Goal: Information Seeking & Learning: Find specific fact

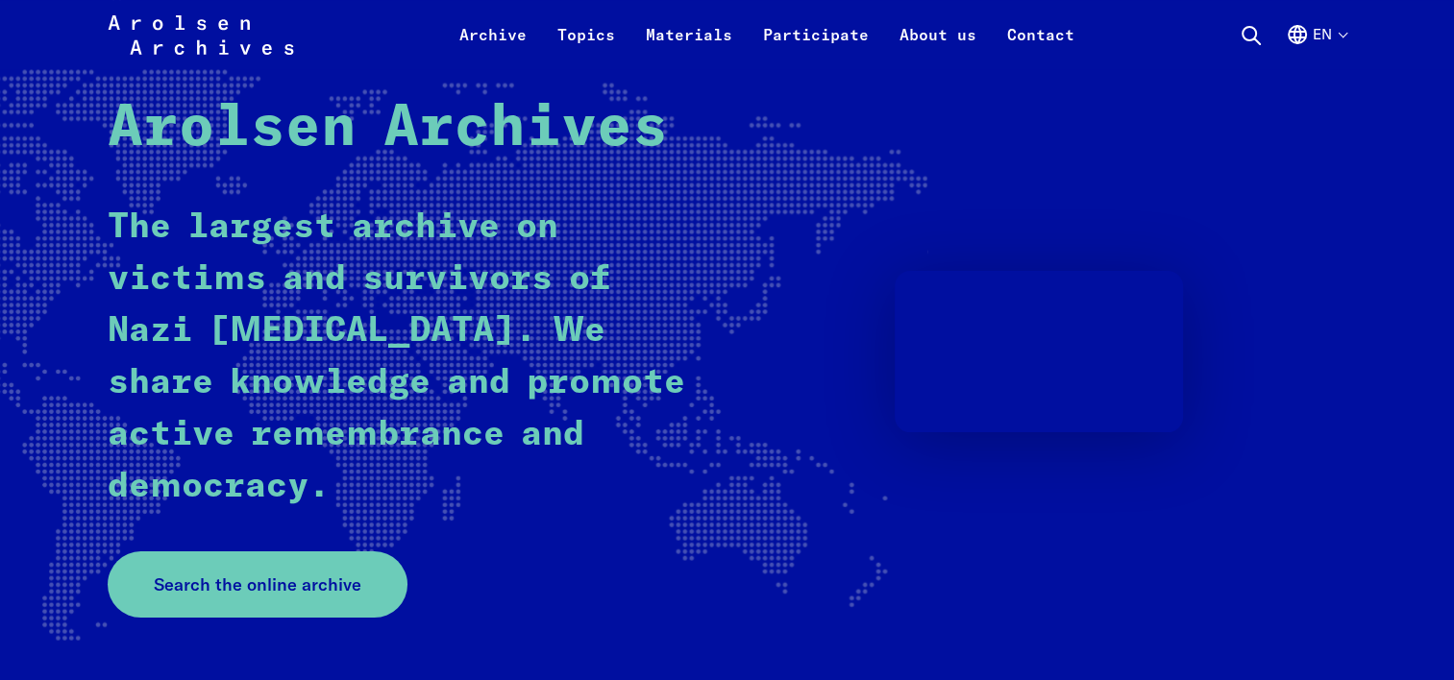
scroll to position [157, 0]
click at [246, 584] on span "Search the online archive" at bounding box center [250, 584] width 208 height 26
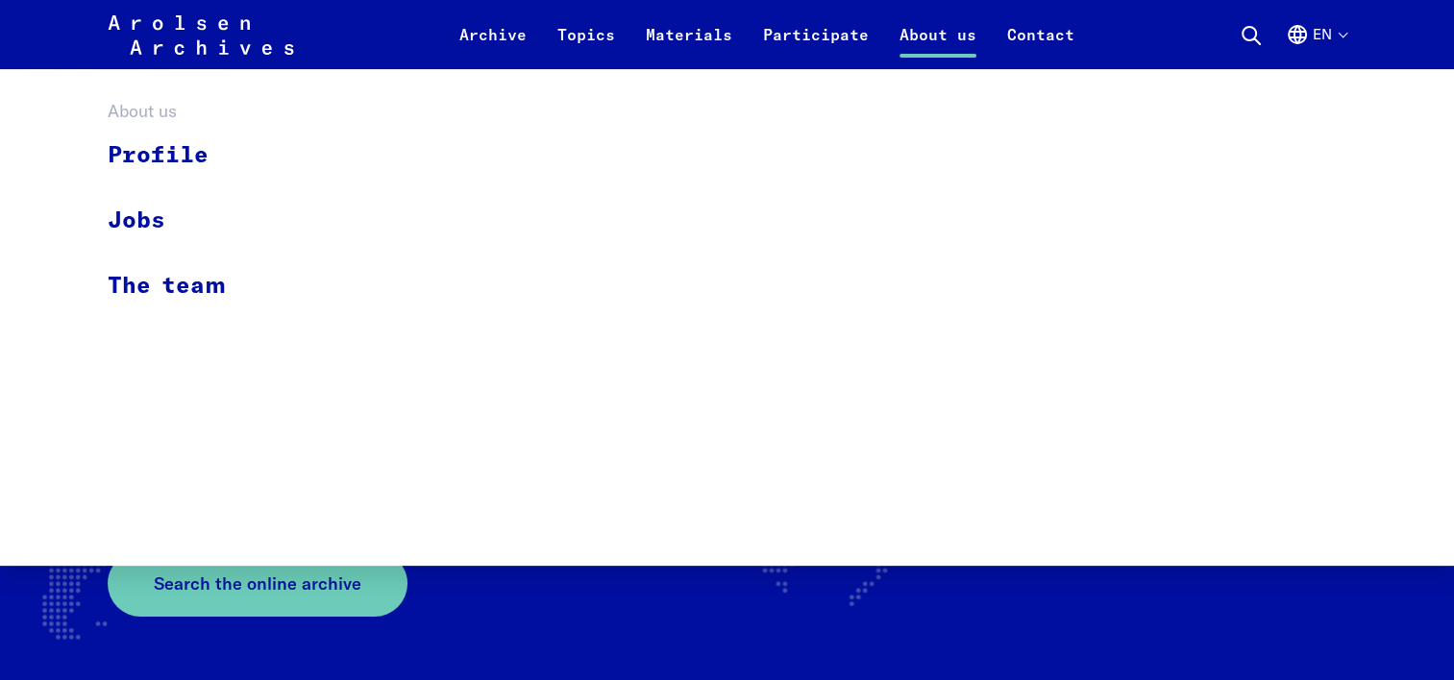
click at [930, 45] on link "About us" at bounding box center [938, 46] width 108 height 46
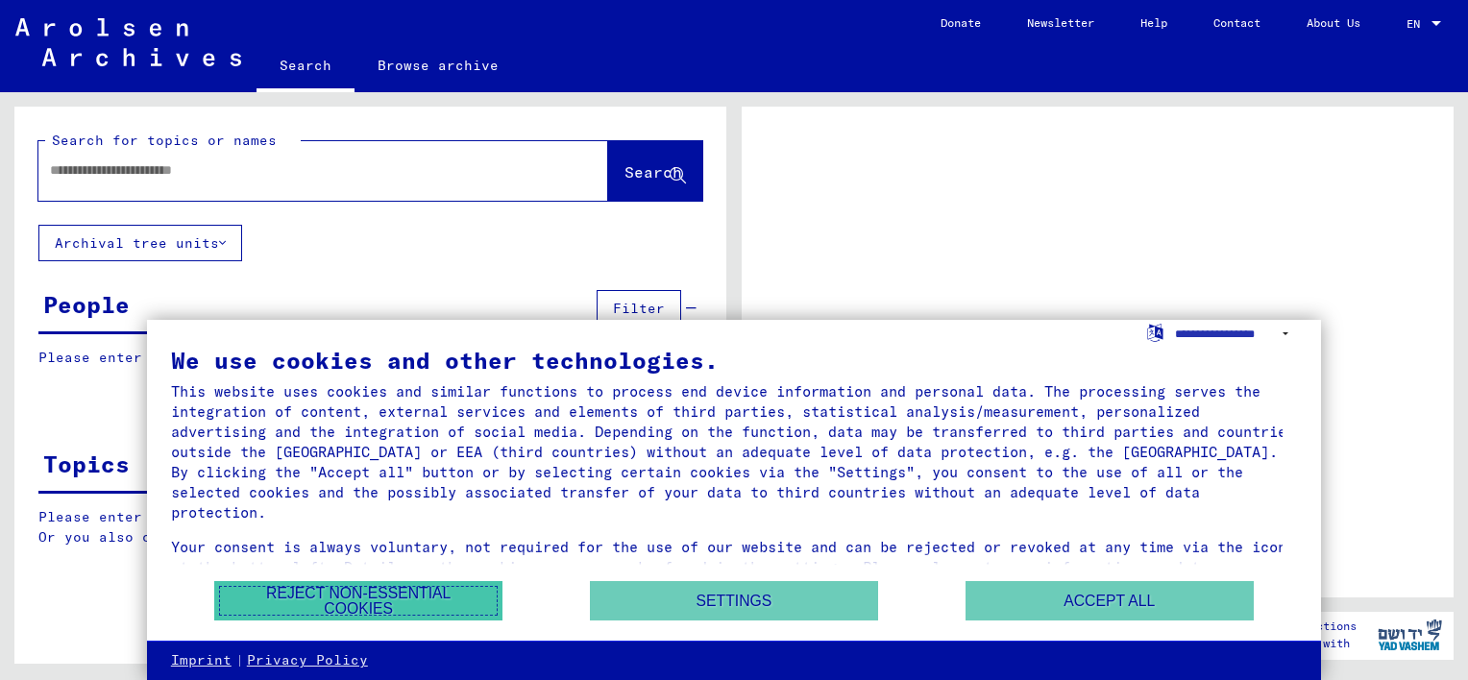
click at [447, 611] on button "Reject non-essential cookies" at bounding box center [358, 600] width 288 height 39
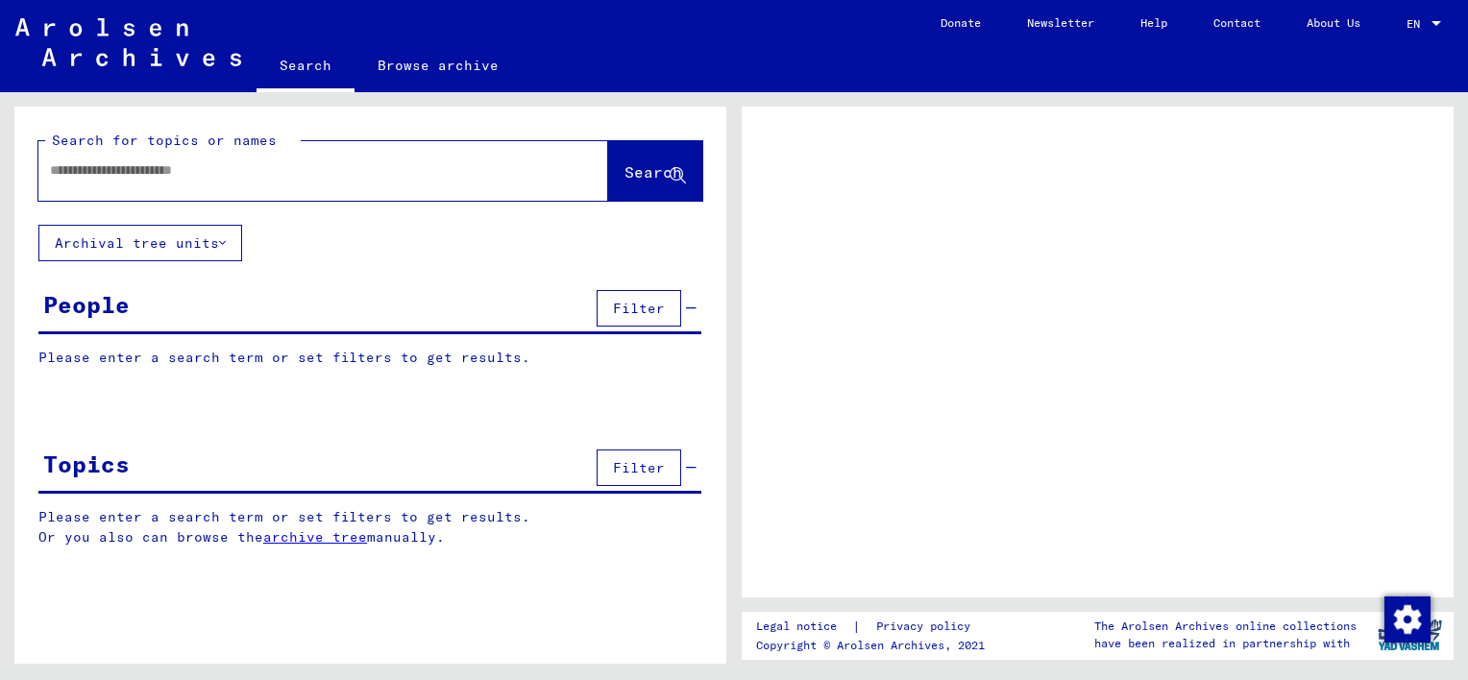
click at [199, 173] on input "text" at bounding box center [306, 170] width 512 height 20
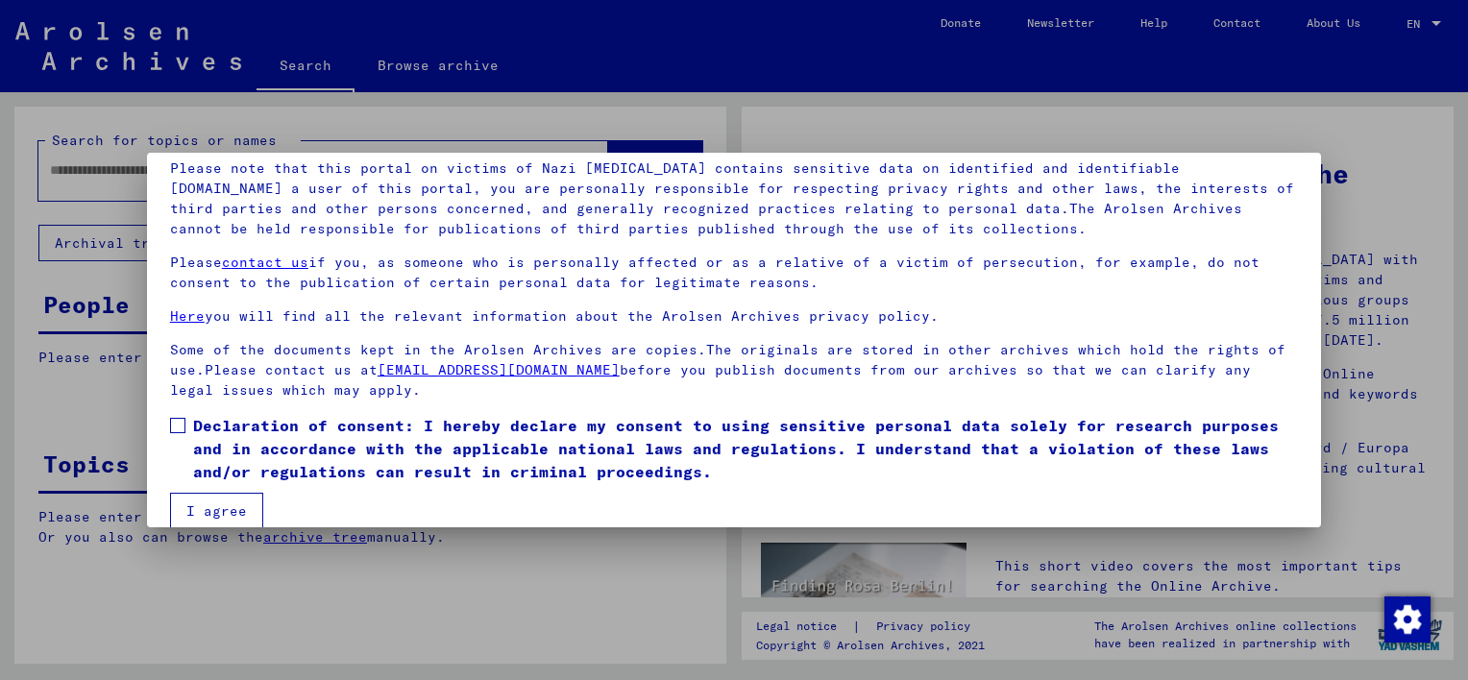
scroll to position [159, 0]
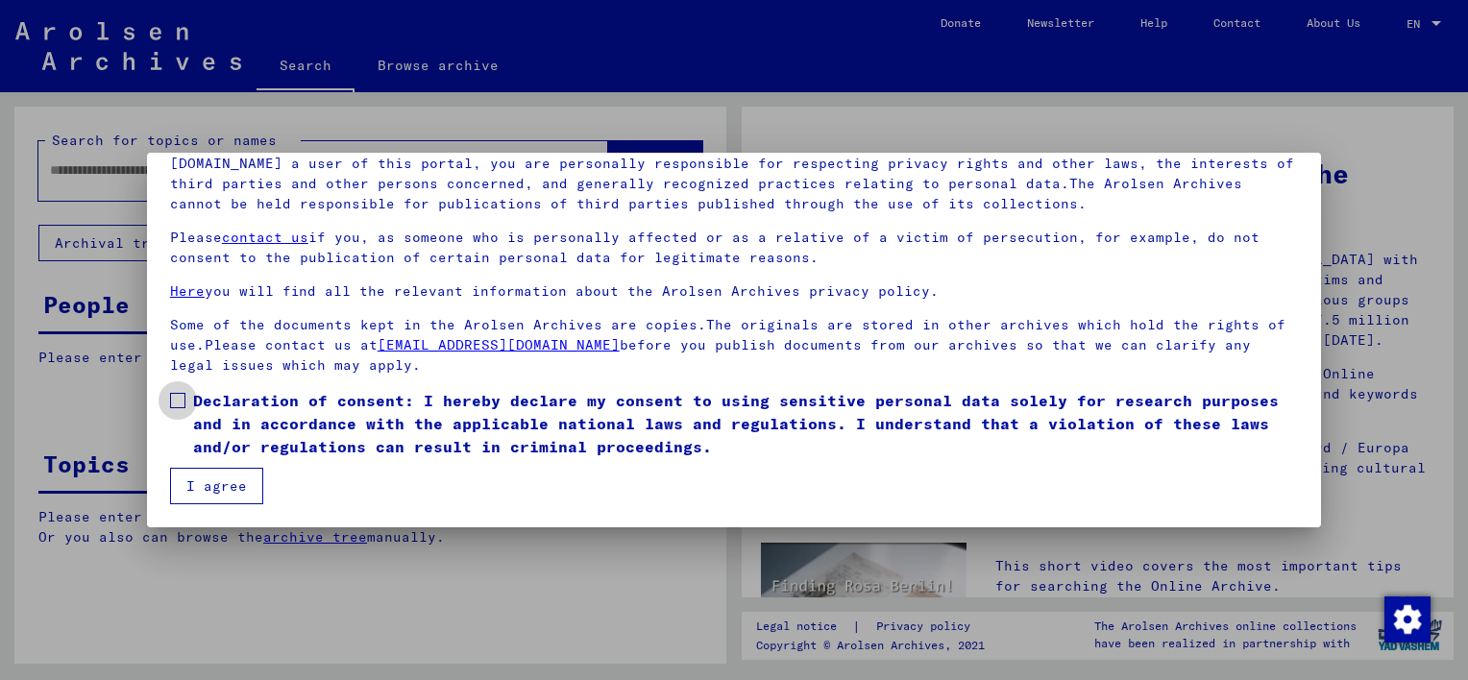
click at [189, 397] on label "Declaration of consent: I hereby declare my consent to using sensitive personal…" at bounding box center [734, 423] width 1128 height 69
click at [249, 479] on button "I agree" at bounding box center [216, 486] width 93 height 37
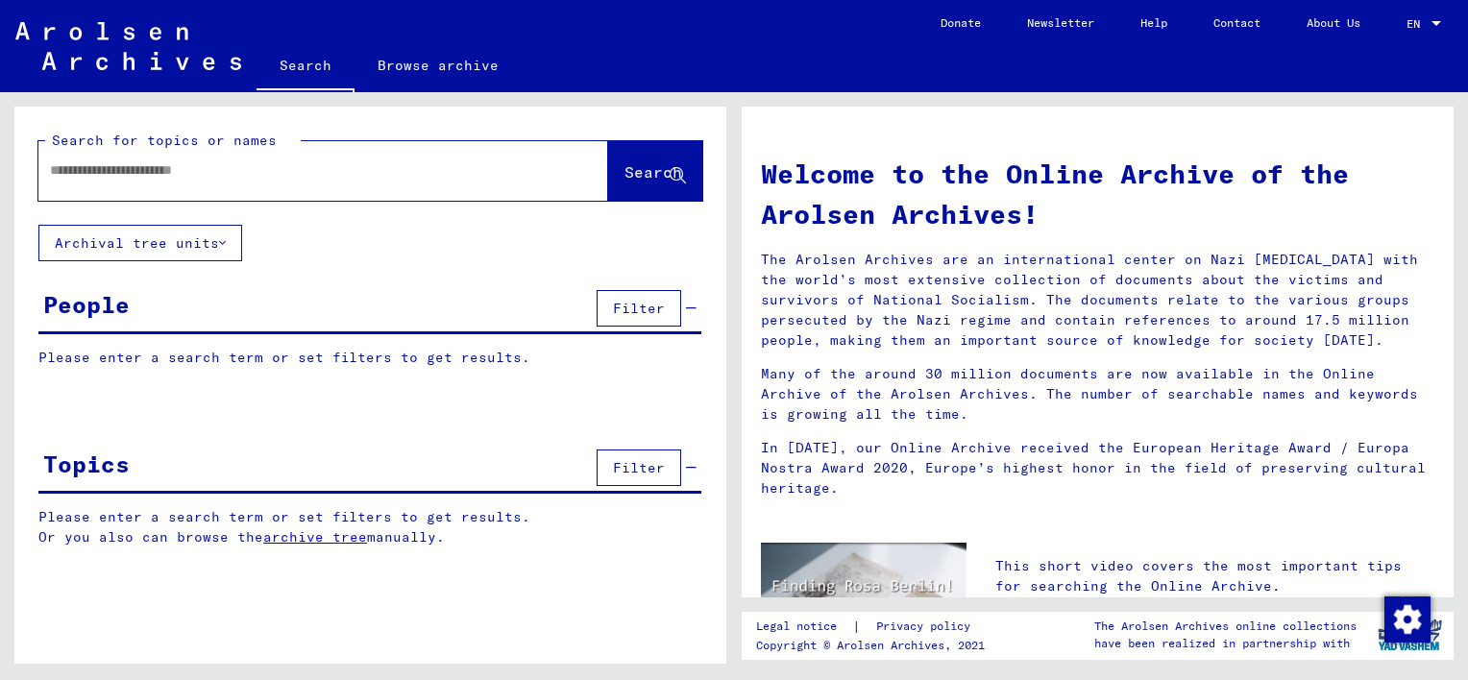
click at [137, 181] on div at bounding box center [294, 170] width 512 height 43
click at [127, 165] on input "text" at bounding box center [300, 170] width 501 height 20
type input "********"
click at [624, 178] on span "Search" at bounding box center [653, 171] width 58 height 19
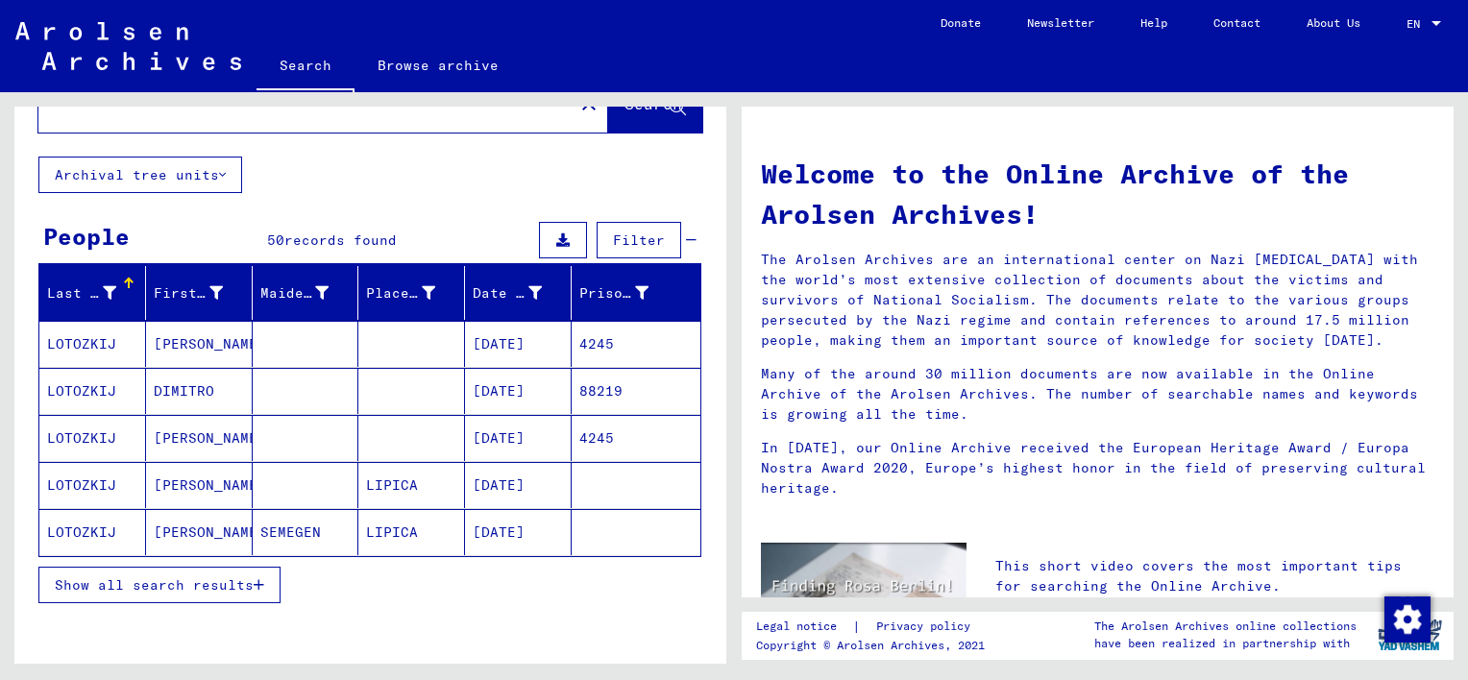
scroll to position [67, 0]
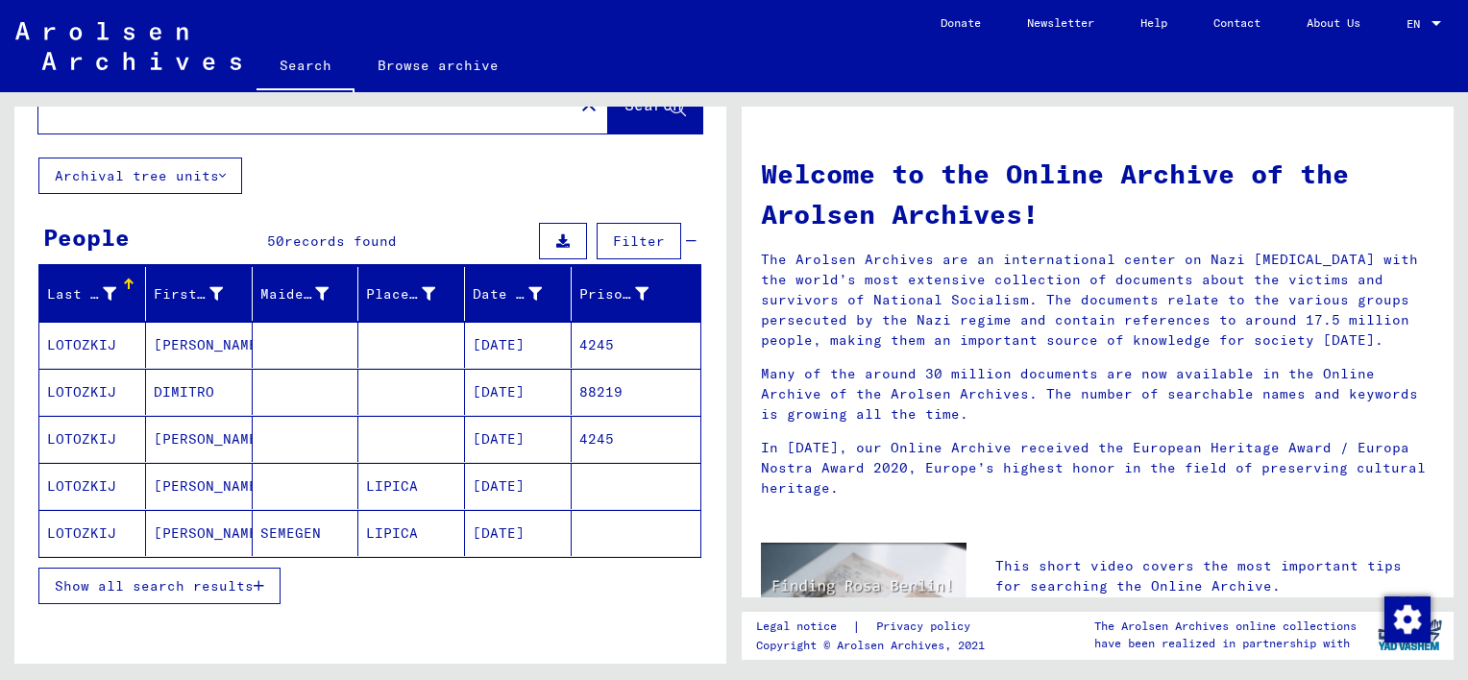
click at [257, 579] on icon "button" at bounding box center [259, 585] width 11 height 13
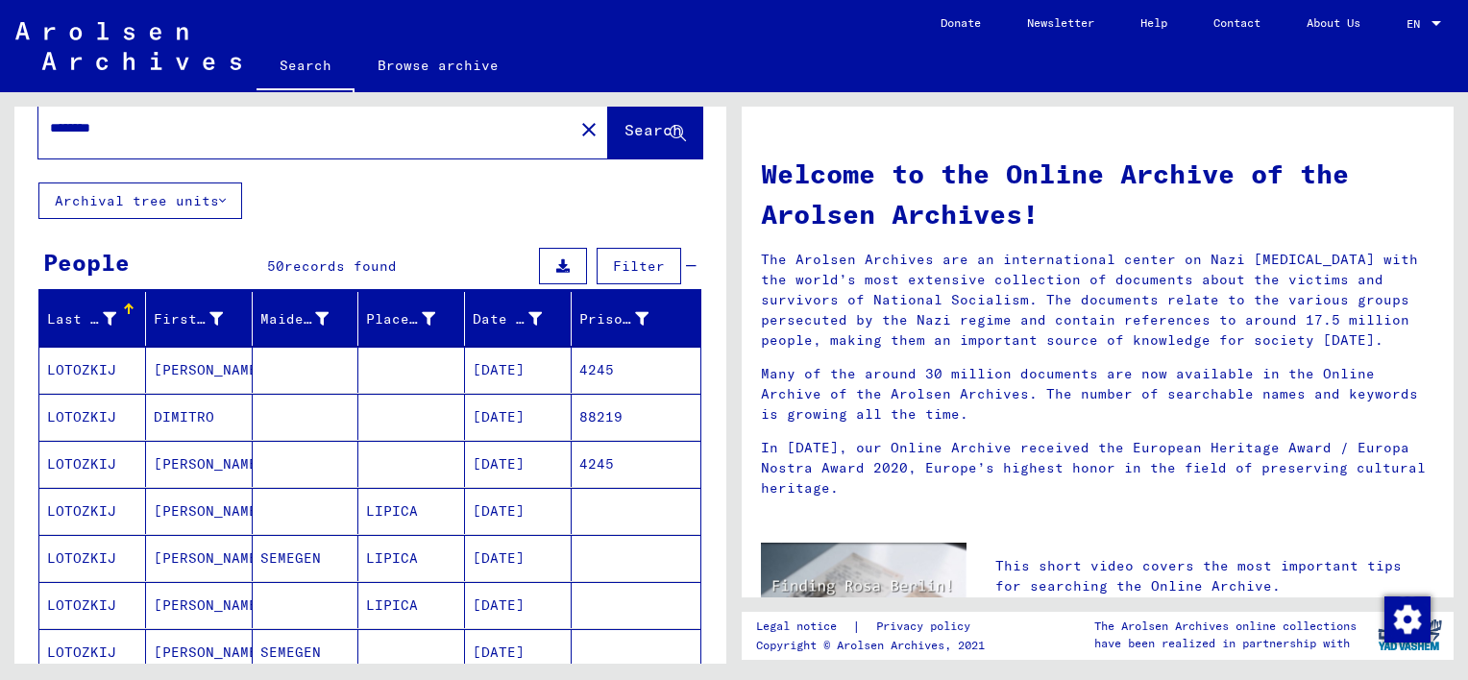
scroll to position [42, 0]
click at [181, 315] on div "First Name" at bounding box center [188, 319] width 69 height 20
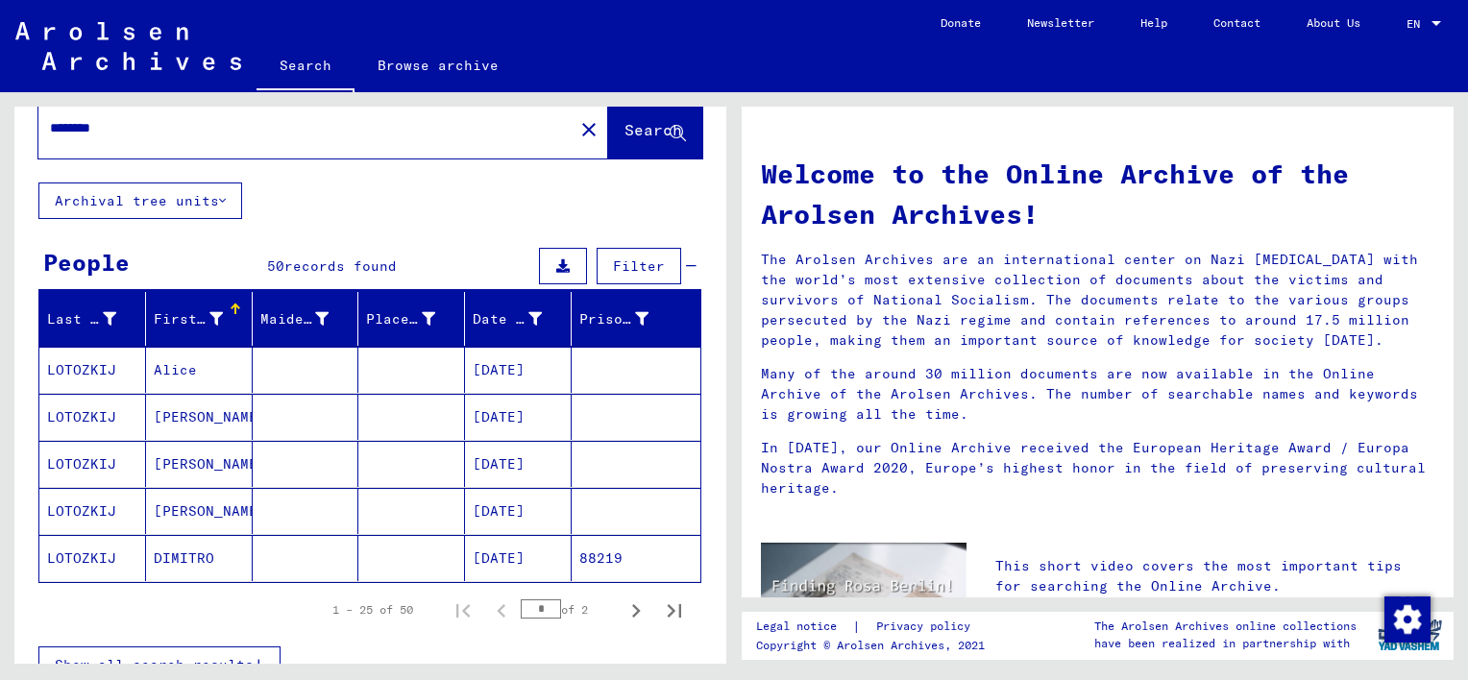
click at [257, 658] on icon "button" at bounding box center [259, 664] width 11 height 13
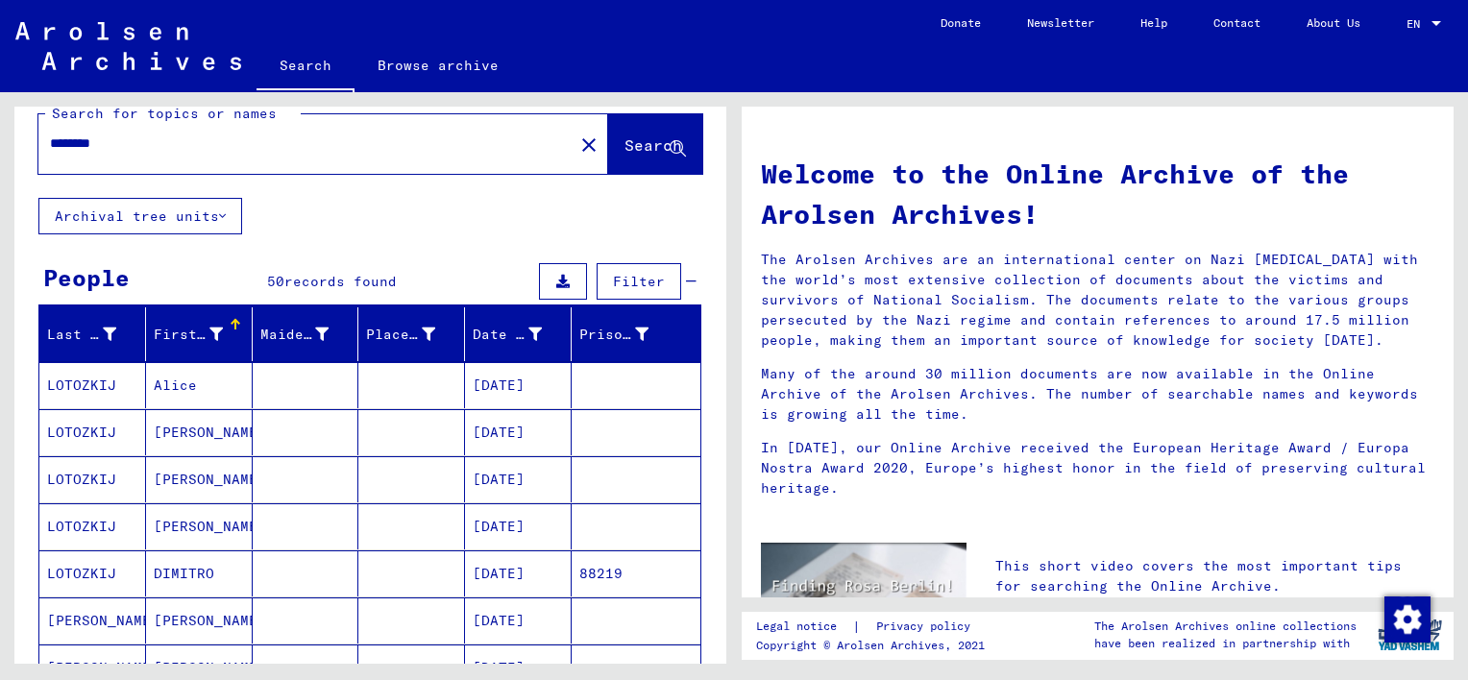
scroll to position [26, 0]
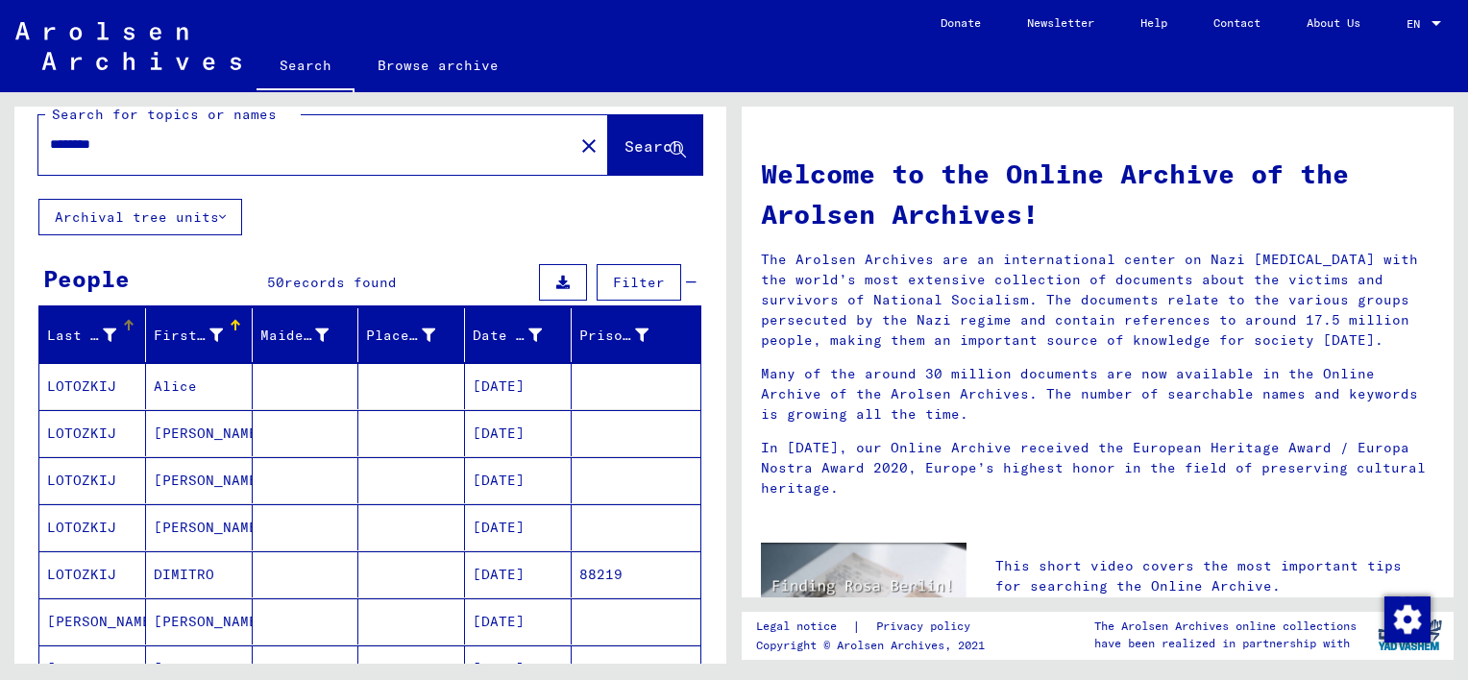
click at [99, 327] on div "Last Name" at bounding box center [81, 336] width 69 height 20
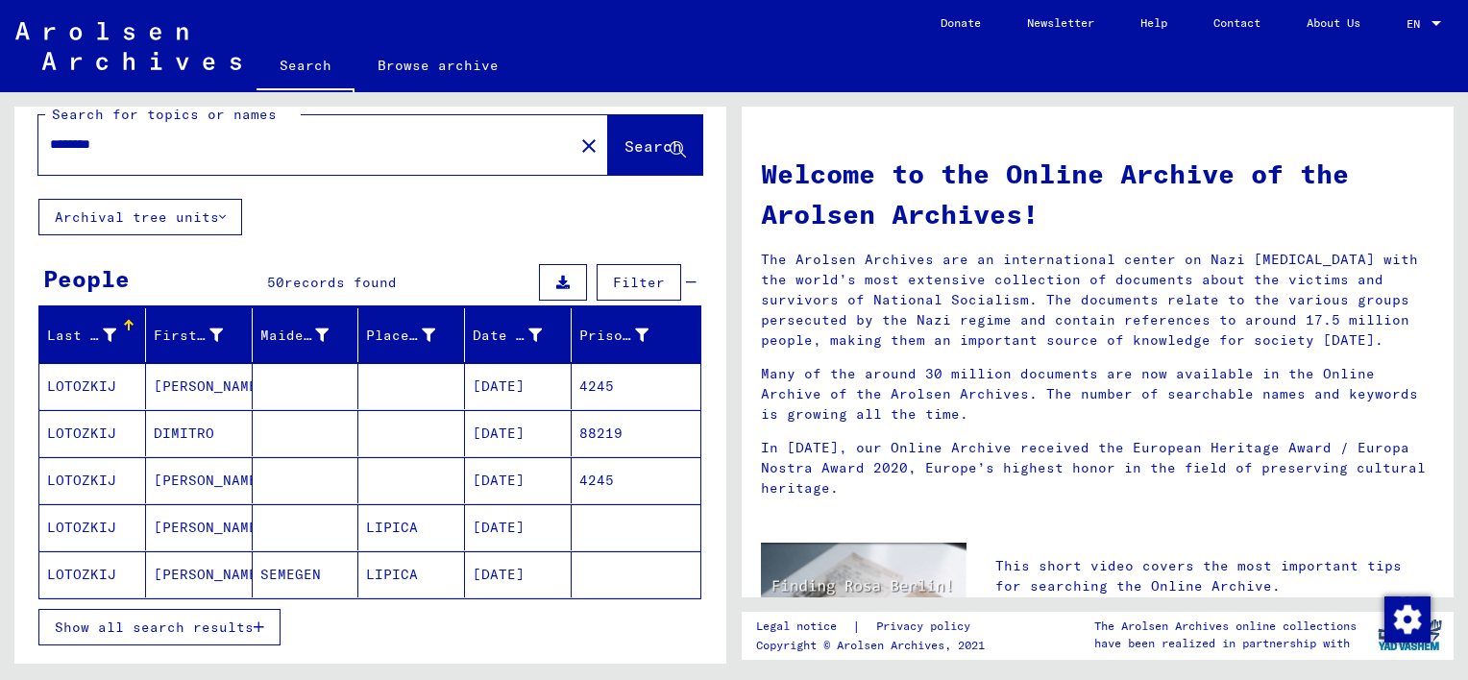
click at [247, 627] on span "Show all search results" at bounding box center [154, 627] width 199 height 17
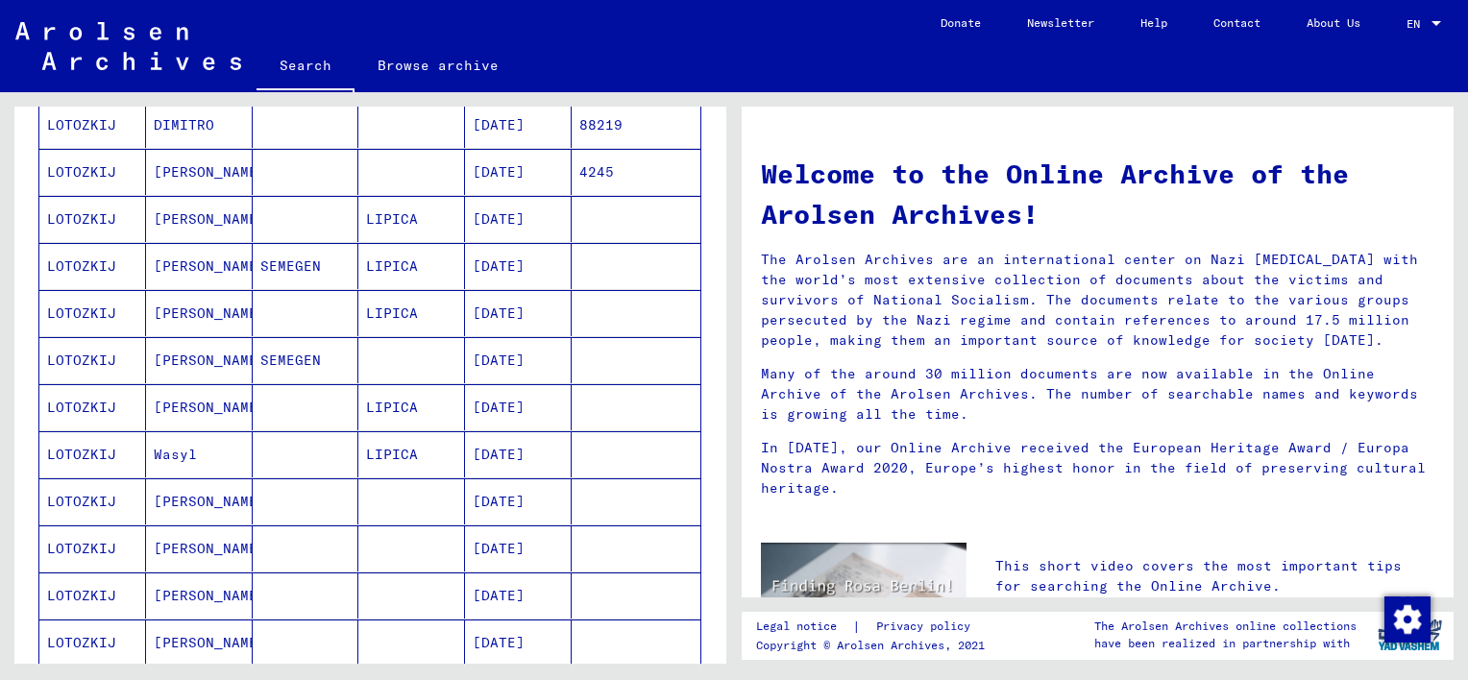
scroll to position [336, 0]
drag, startPoint x: 75, startPoint y: 450, endPoint x: 47, endPoint y: 447, distance: 28.0
click at [47, 447] on mat-cell "LOTOZKIJ" at bounding box center [92, 452] width 107 height 46
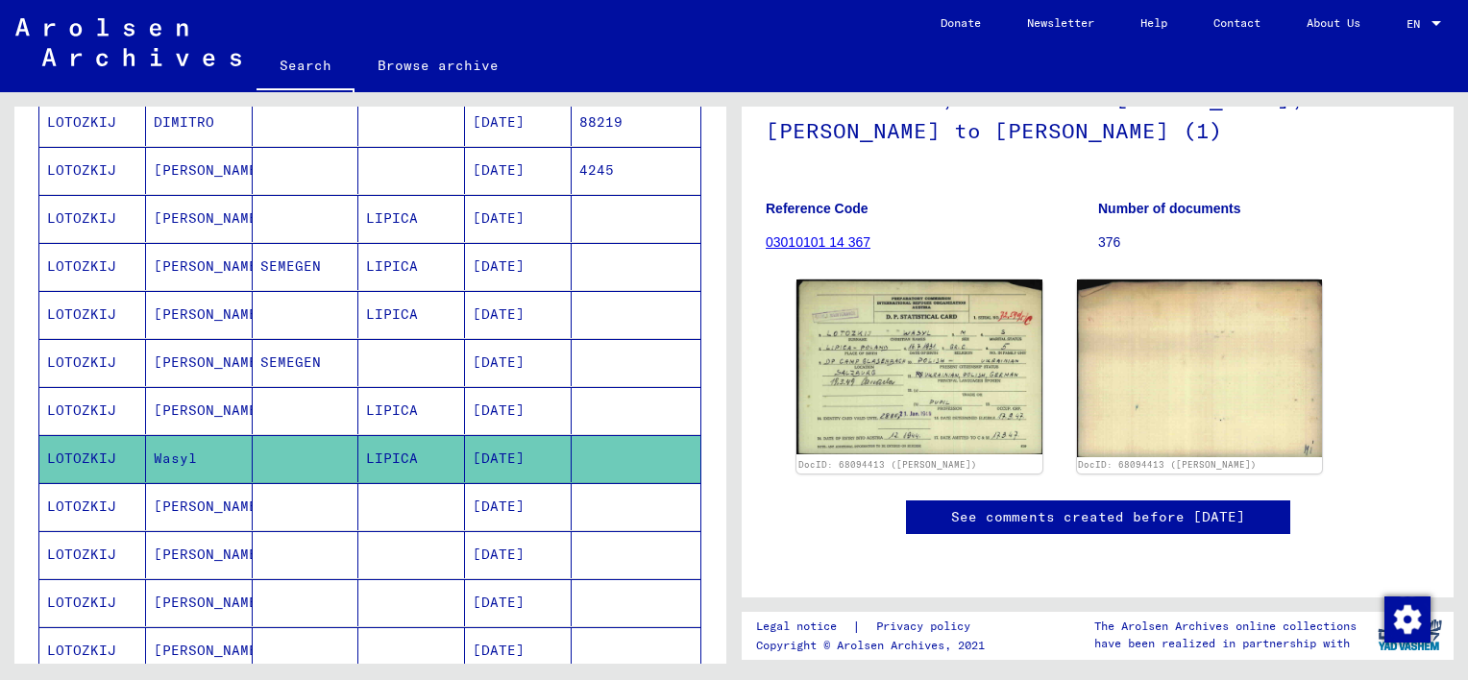
scroll to position [286, 0]
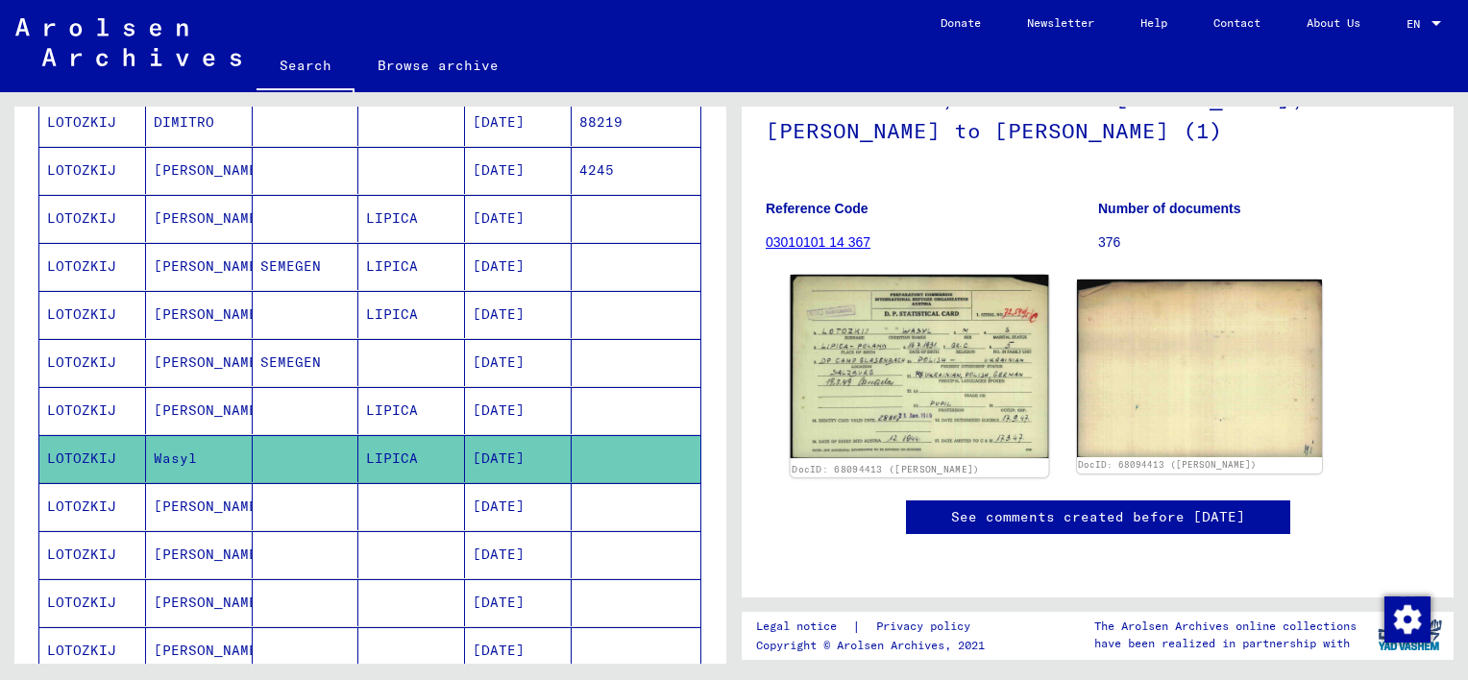
click at [917, 279] on img at bounding box center [919, 367] width 257 height 184
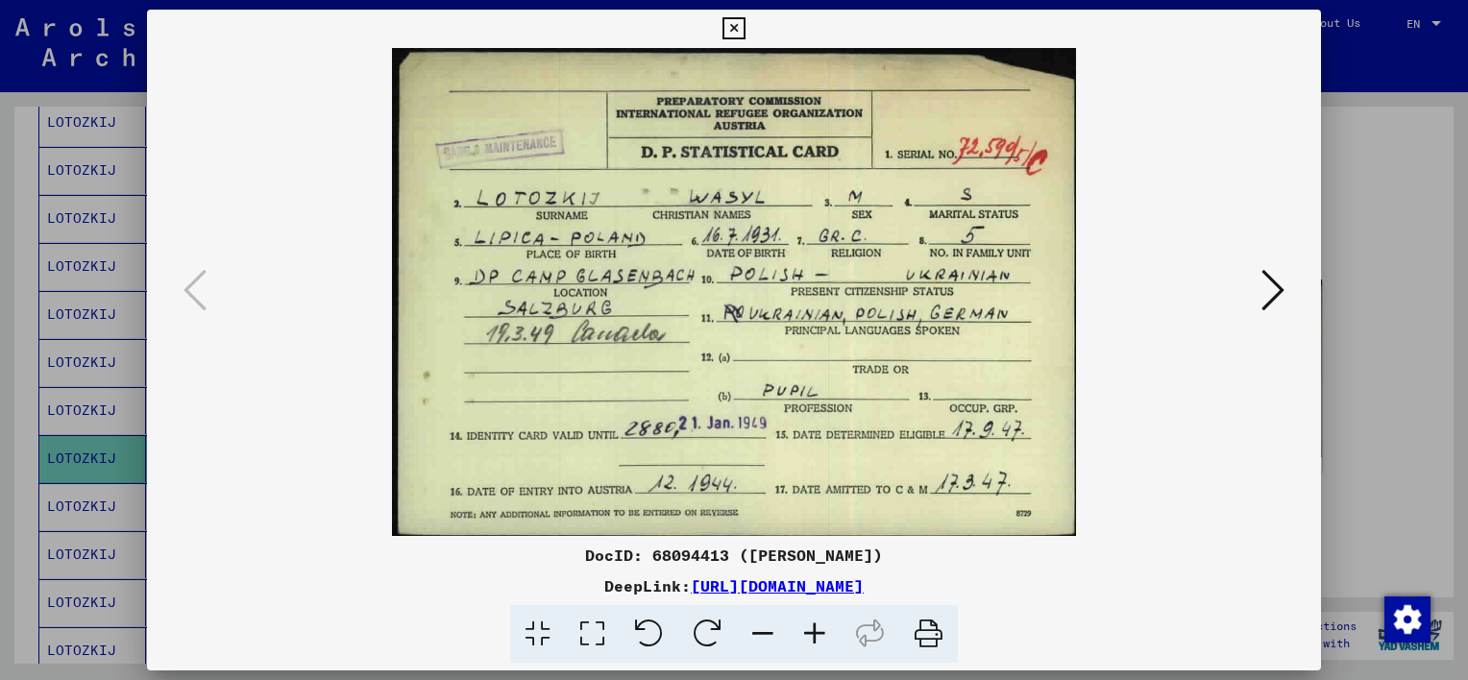
click at [1356, 131] on div at bounding box center [734, 340] width 1468 height 680
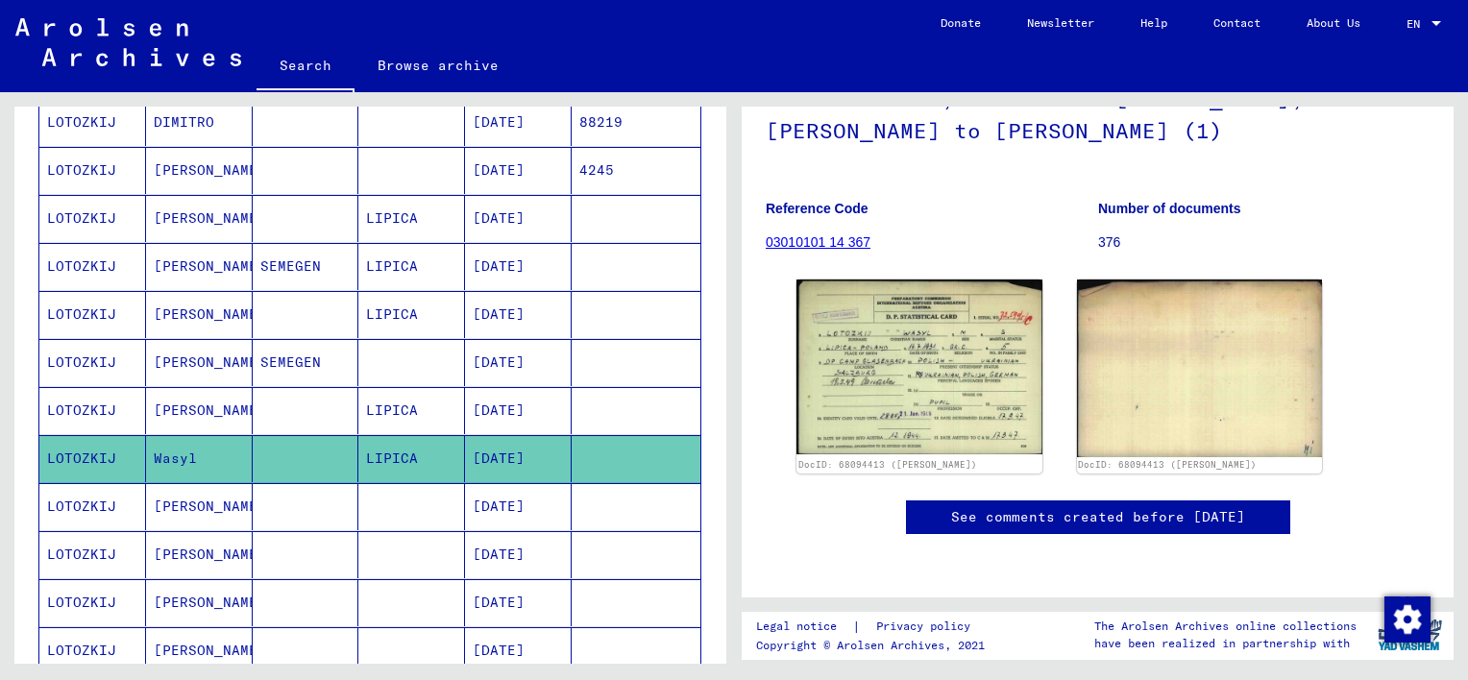
click at [107, 500] on mat-cell "LOTOZKIJ" at bounding box center [92, 506] width 107 height 47
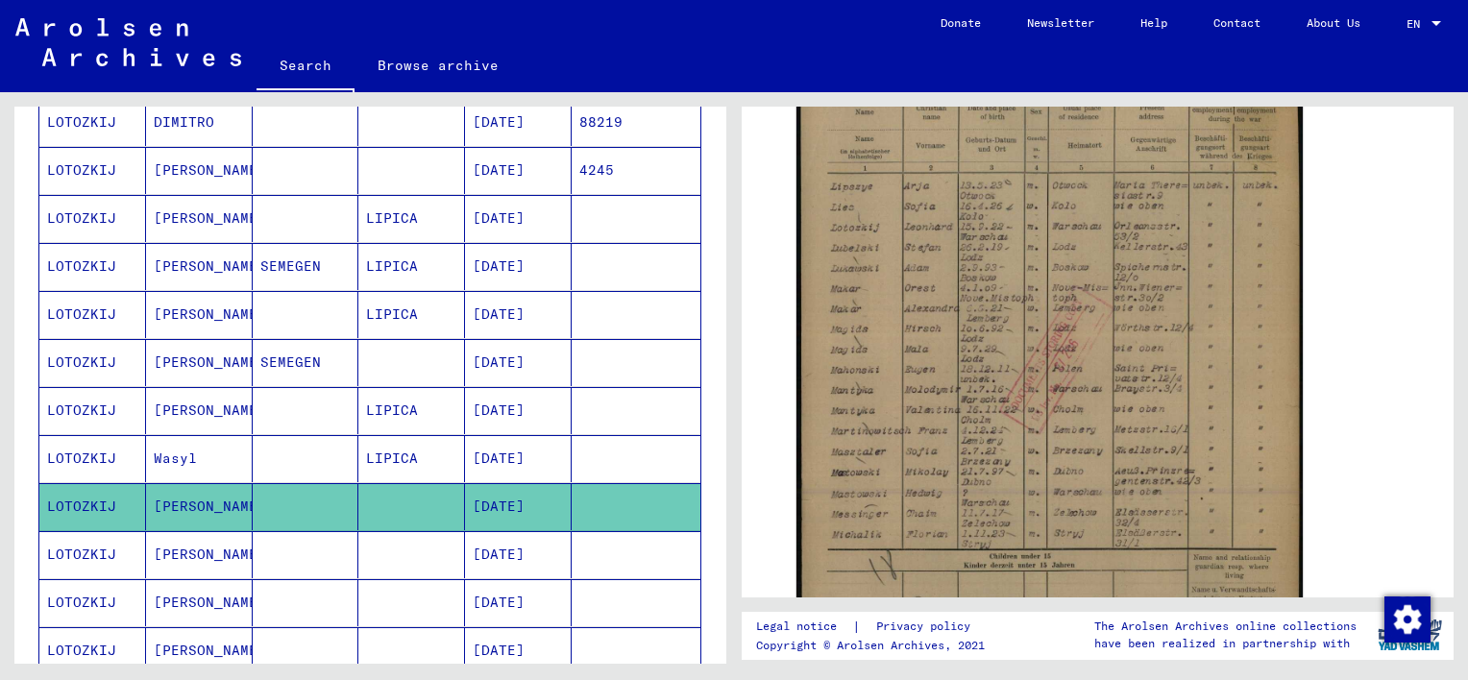
scroll to position [403, 0]
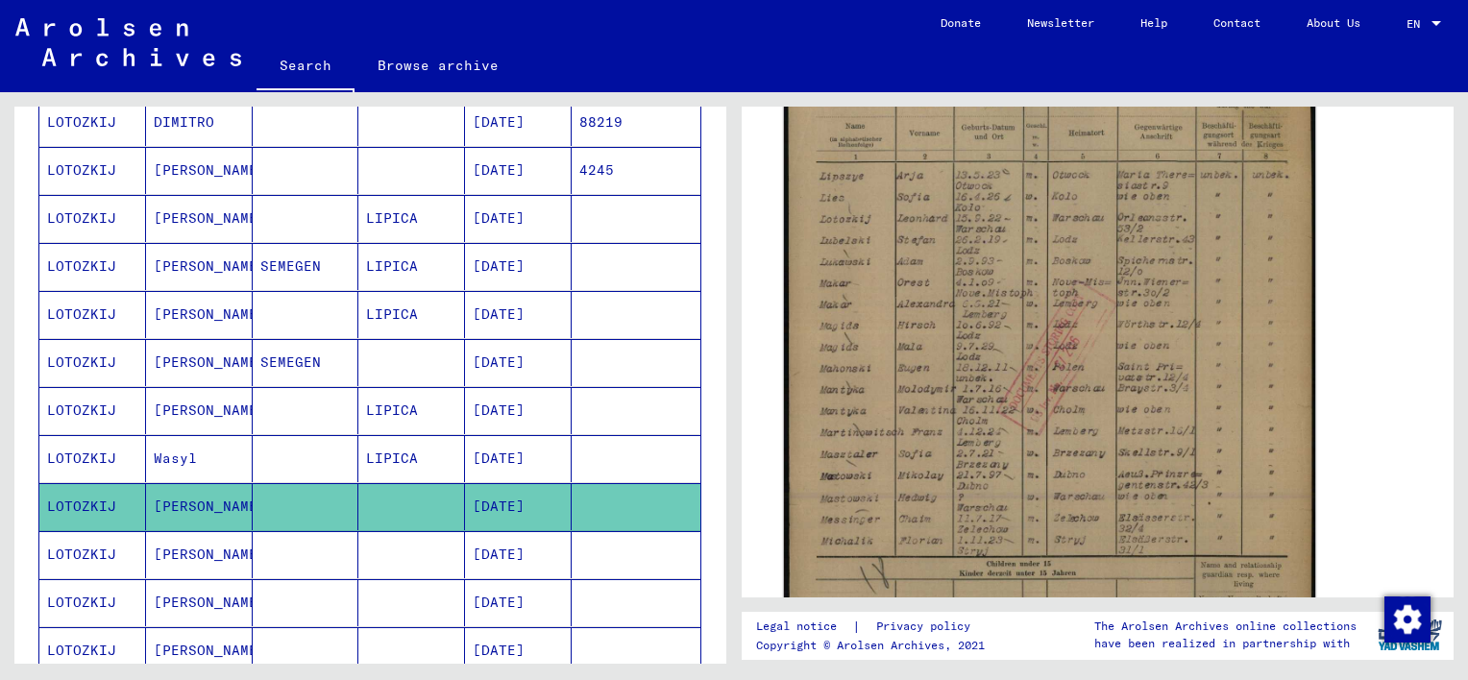
click at [878, 404] on img at bounding box center [1049, 403] width 531 height 746
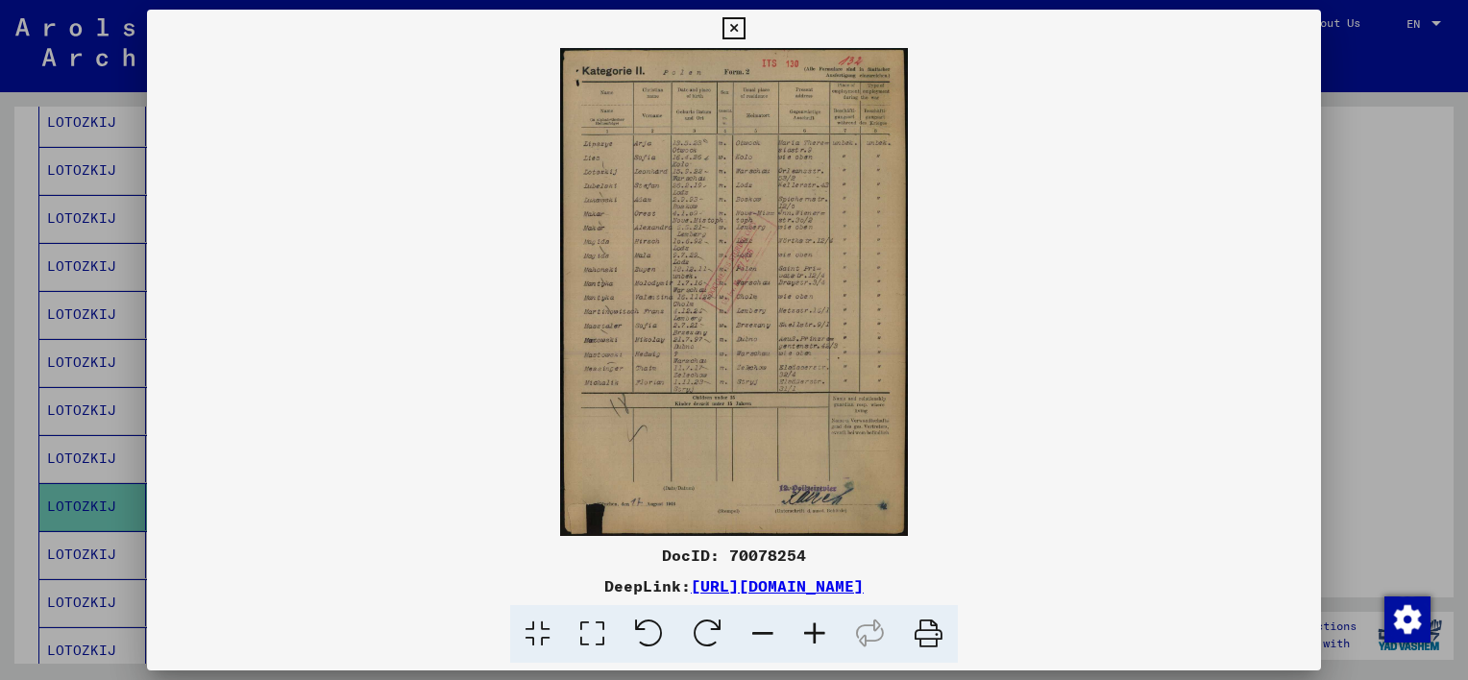
click at [684, 296] on img at bounding box center [734, 292] width 1174 height 488
click at [651, 282] on img at bounding box center [734, 292] width 1174 height 488
click at [803, 635] on icon at bounding box center [815, 634] width 52 height 59
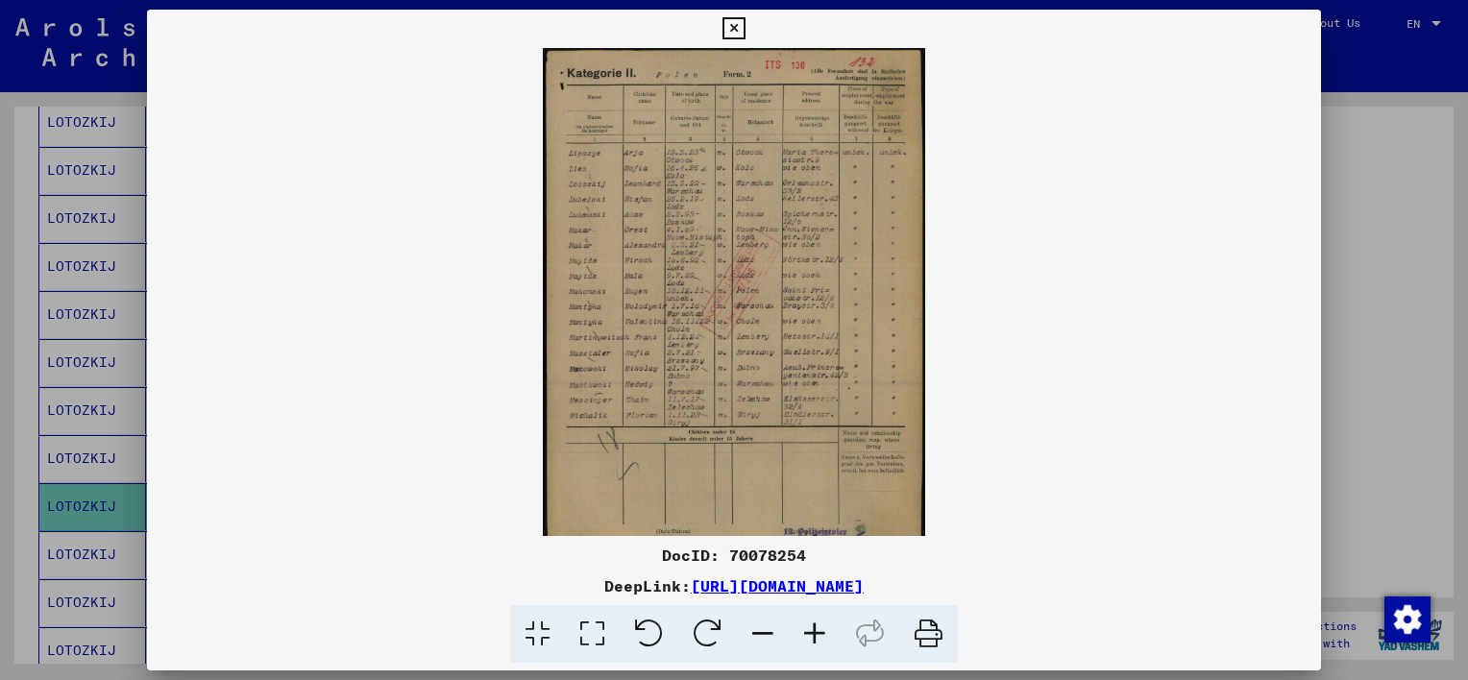
click at [803, 635] on icon at bounding box center [815, 634] width 52 height 59
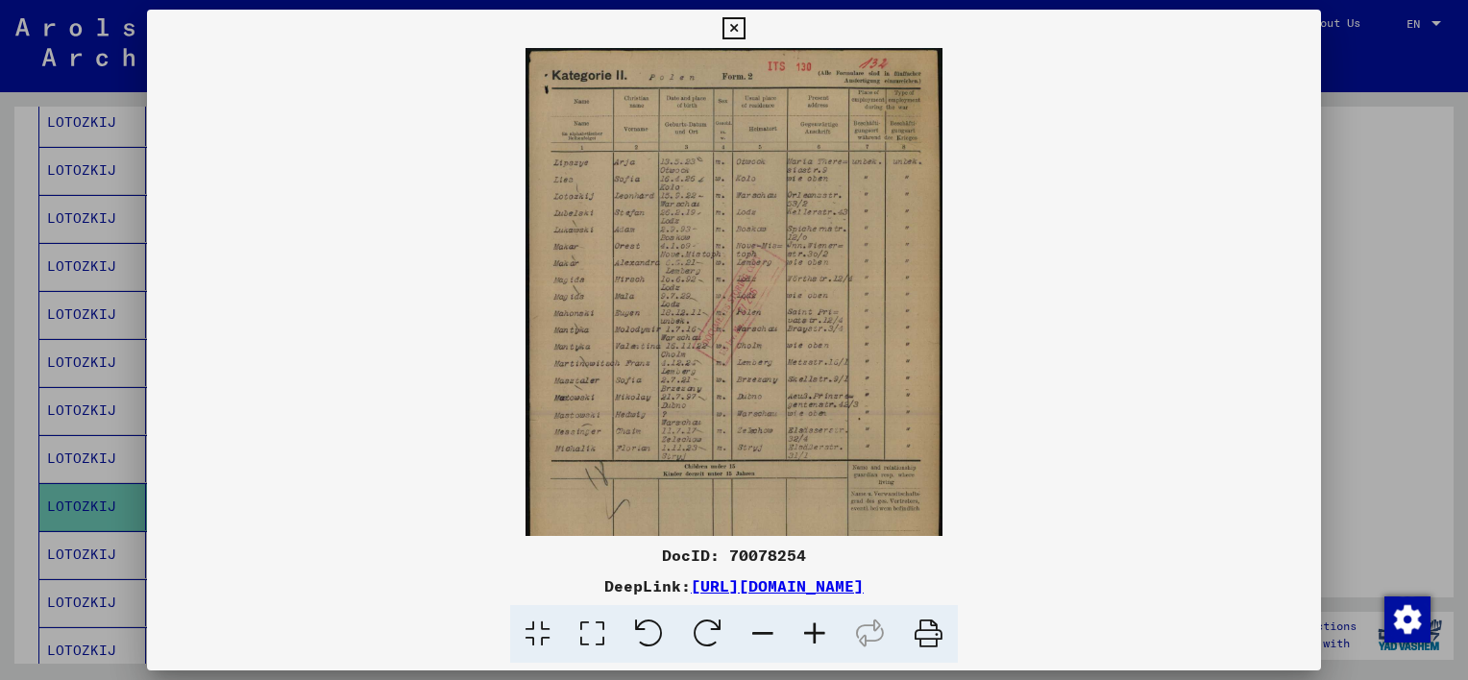
click at [803, 635] on icon at bounding box center [815, 634] width 52 height 59
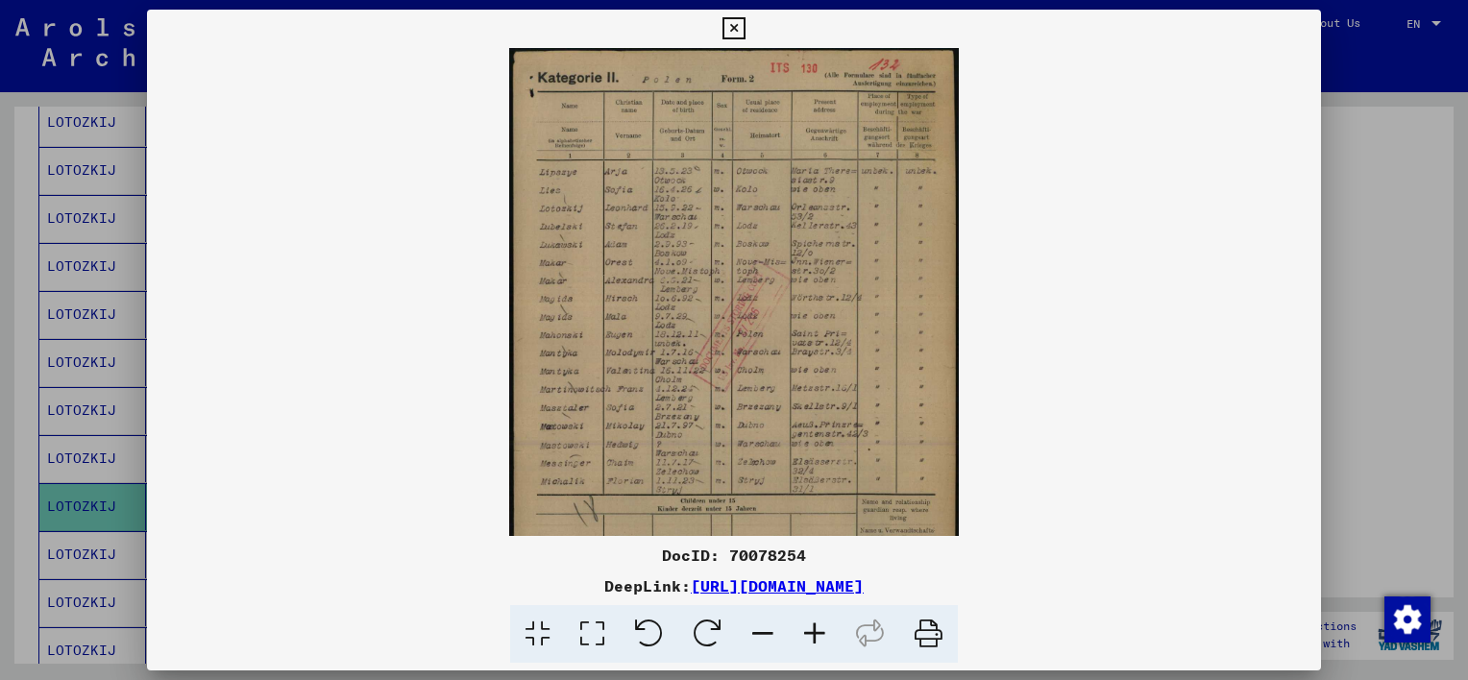
click at [803, 635] on icon at bounding box center [815, 634] width 52 height 59
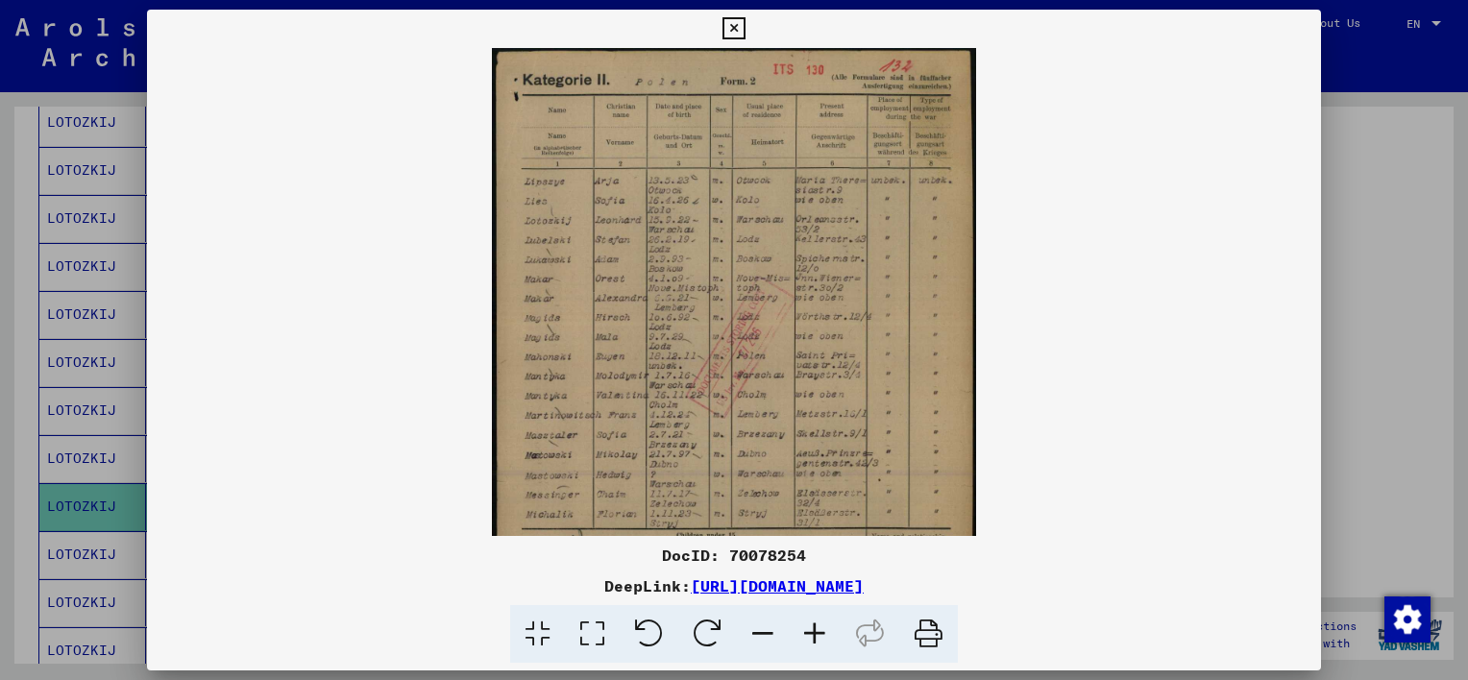
click at [803, 635] on icon at bounding box center [815, 634] width 52 height 59
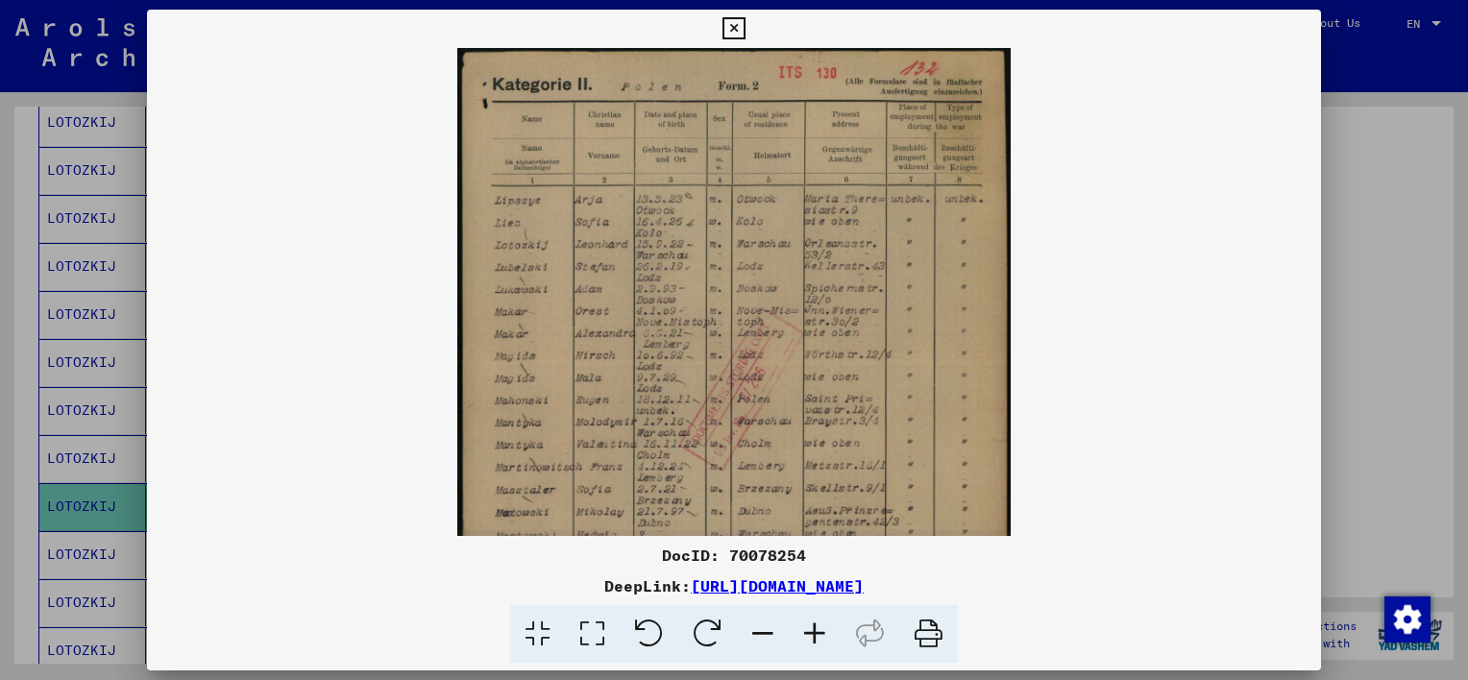
click at [803, 635] on icon at bounding box center [815, 634] width 52 height 59
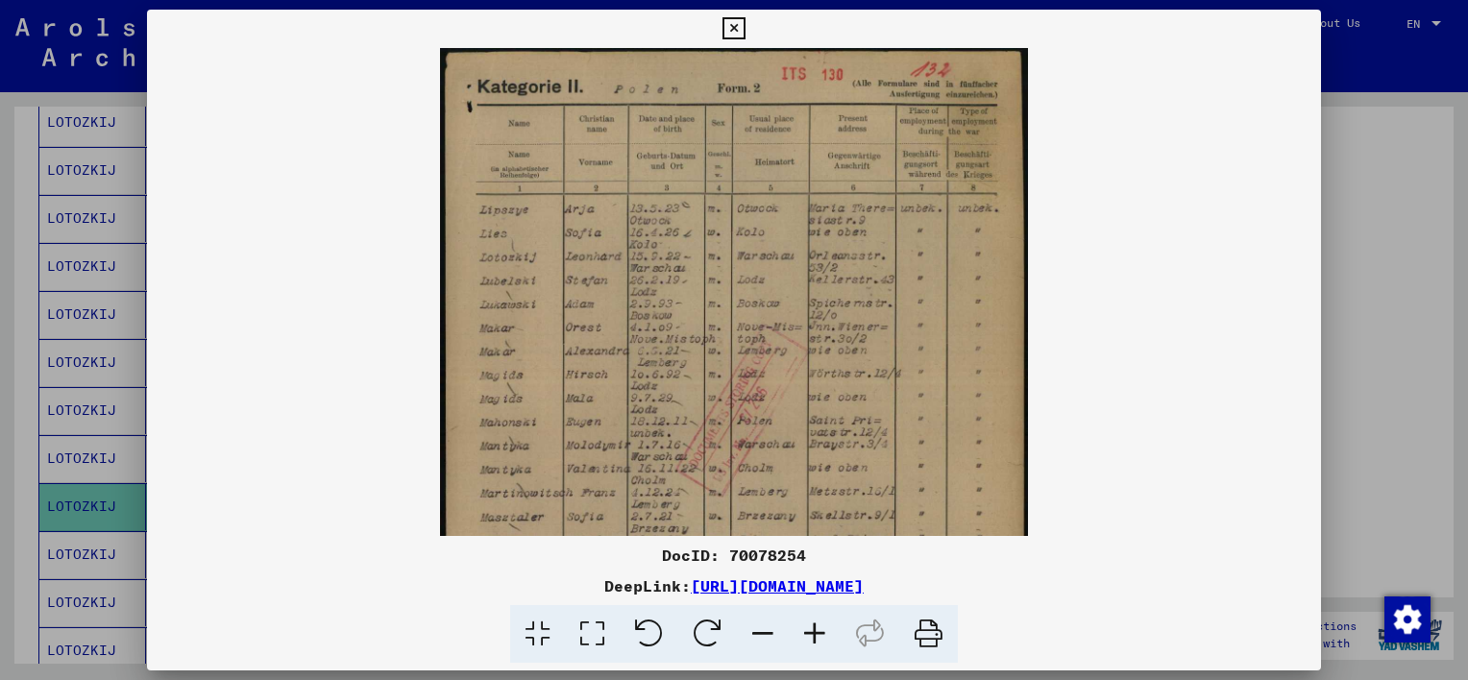
click at [803, 635] on icon at bounding box center [815, 634] width 52 height 59
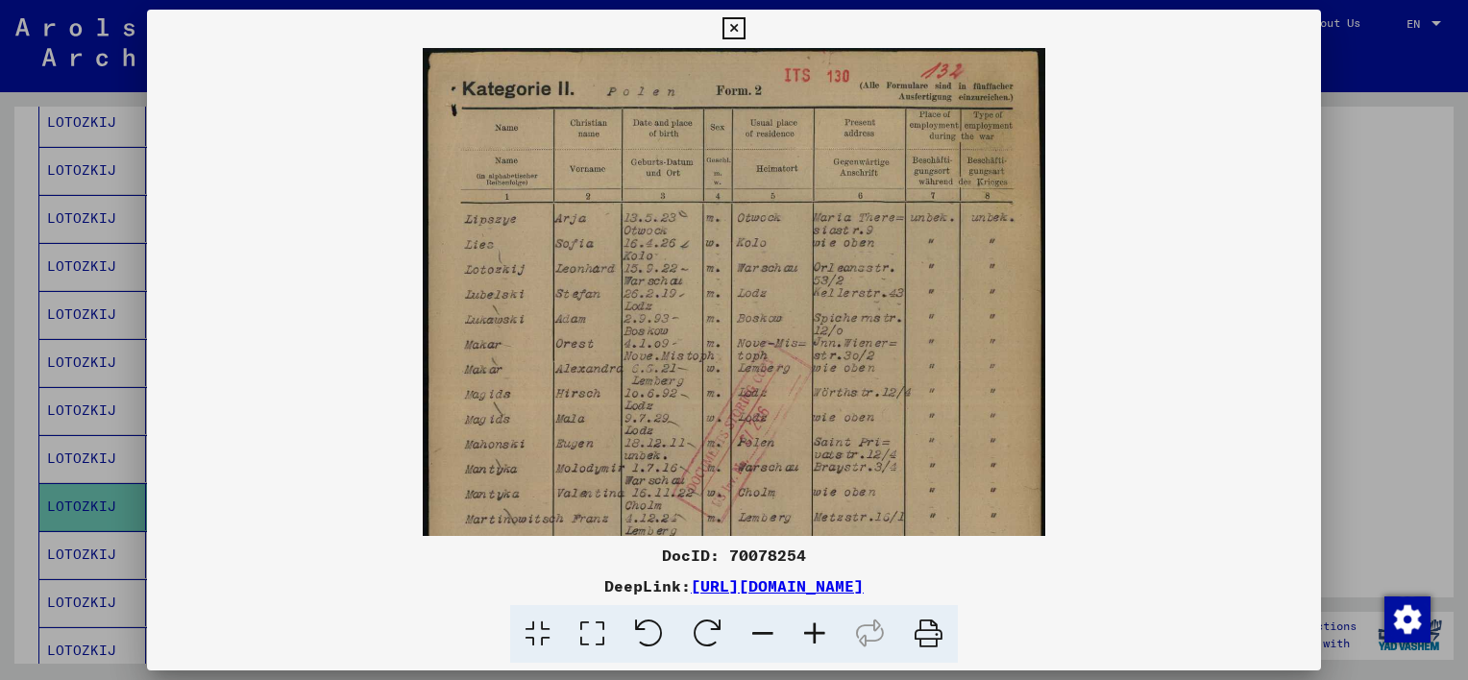
click at [803, 635] on icon at bounding box center [815, 634] width 52 height 59
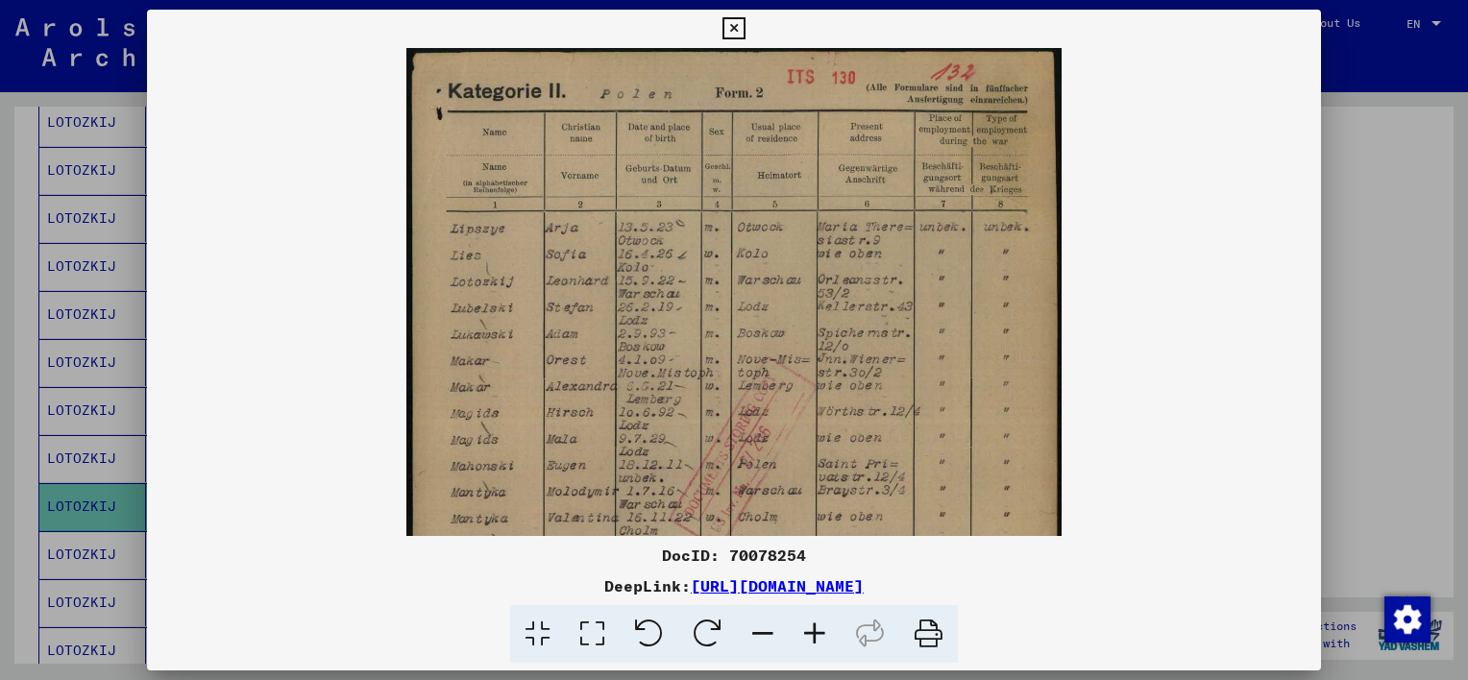
click at [726, 28] on icon at bounding box center [733, 28] width 22 height 23
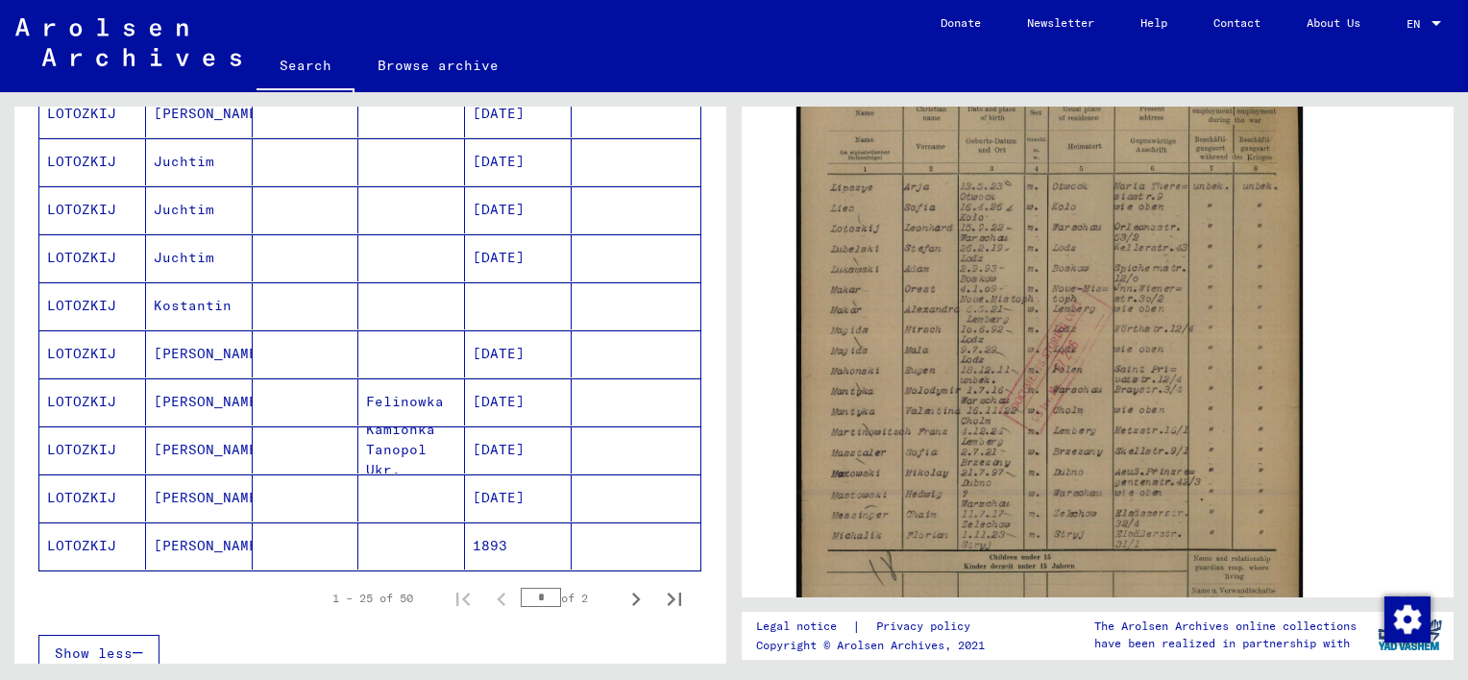
scroll to position [1031, 0]
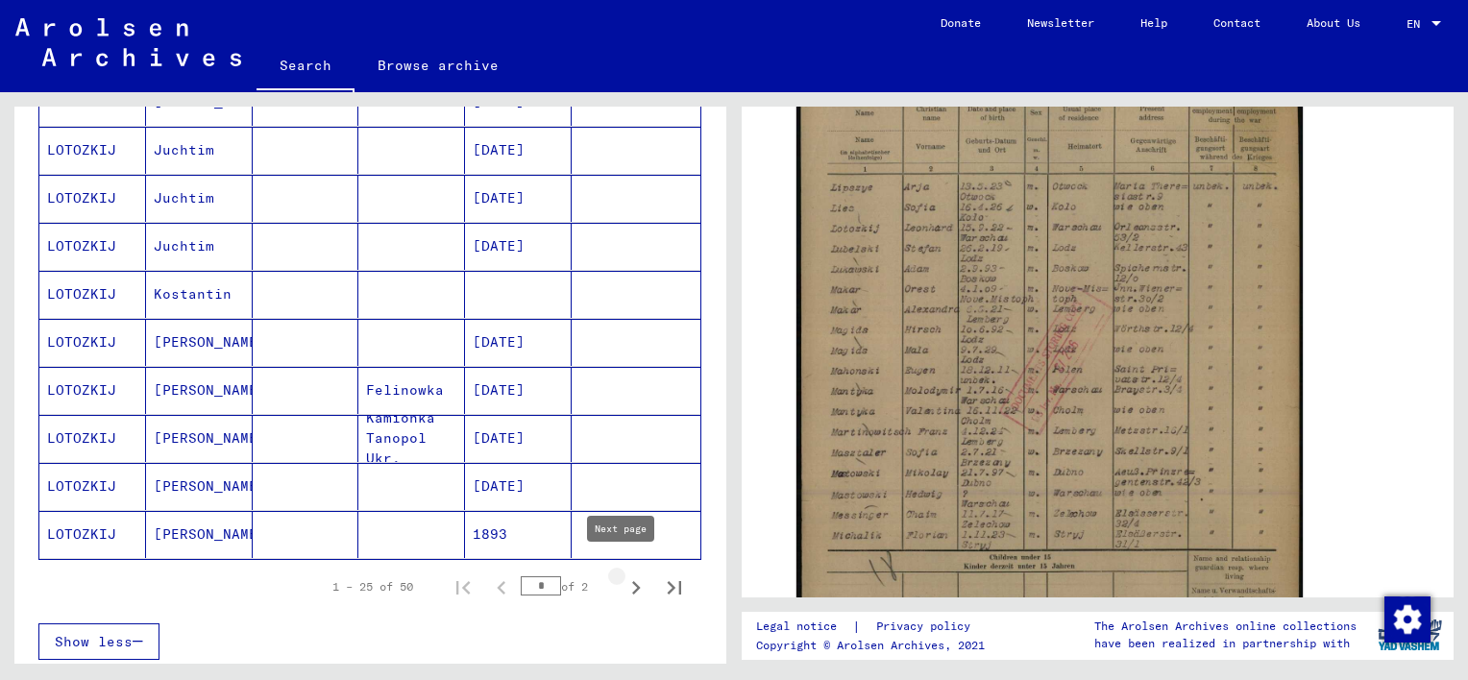
click at [632, 581] on icon "Next page" at bounding box center [636, 587] width 9 height 13
type input "*"
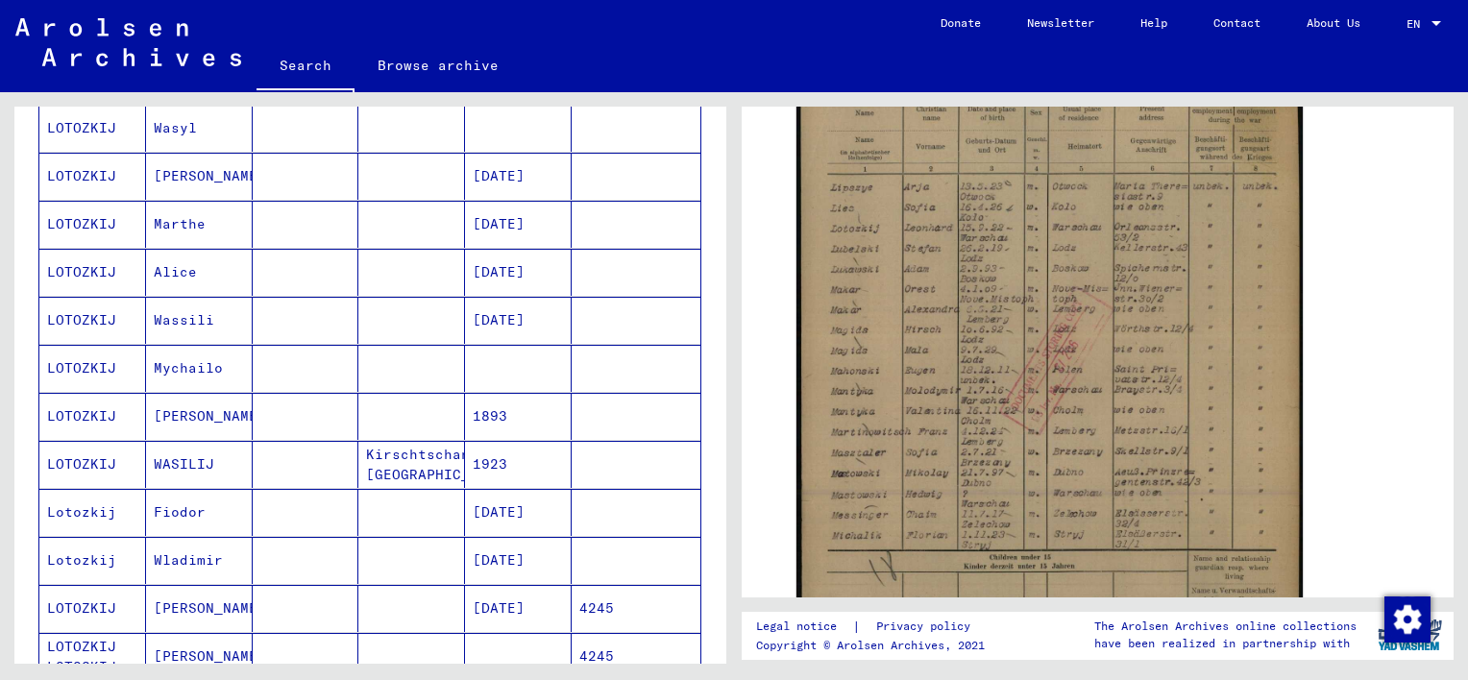
scroll to position [715, 0]
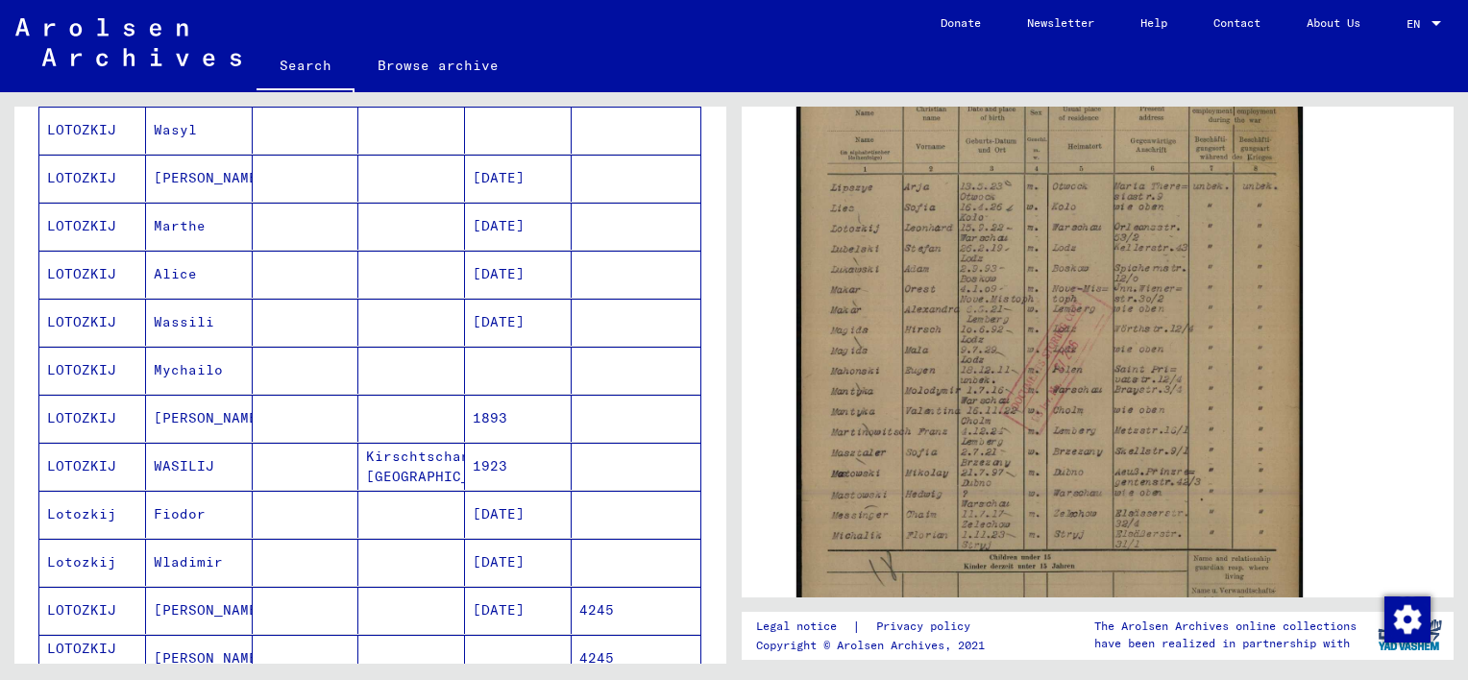
click at [179, 314] on mat-cell "Wassili" at bounding box center [199, 322] width 107 height 47
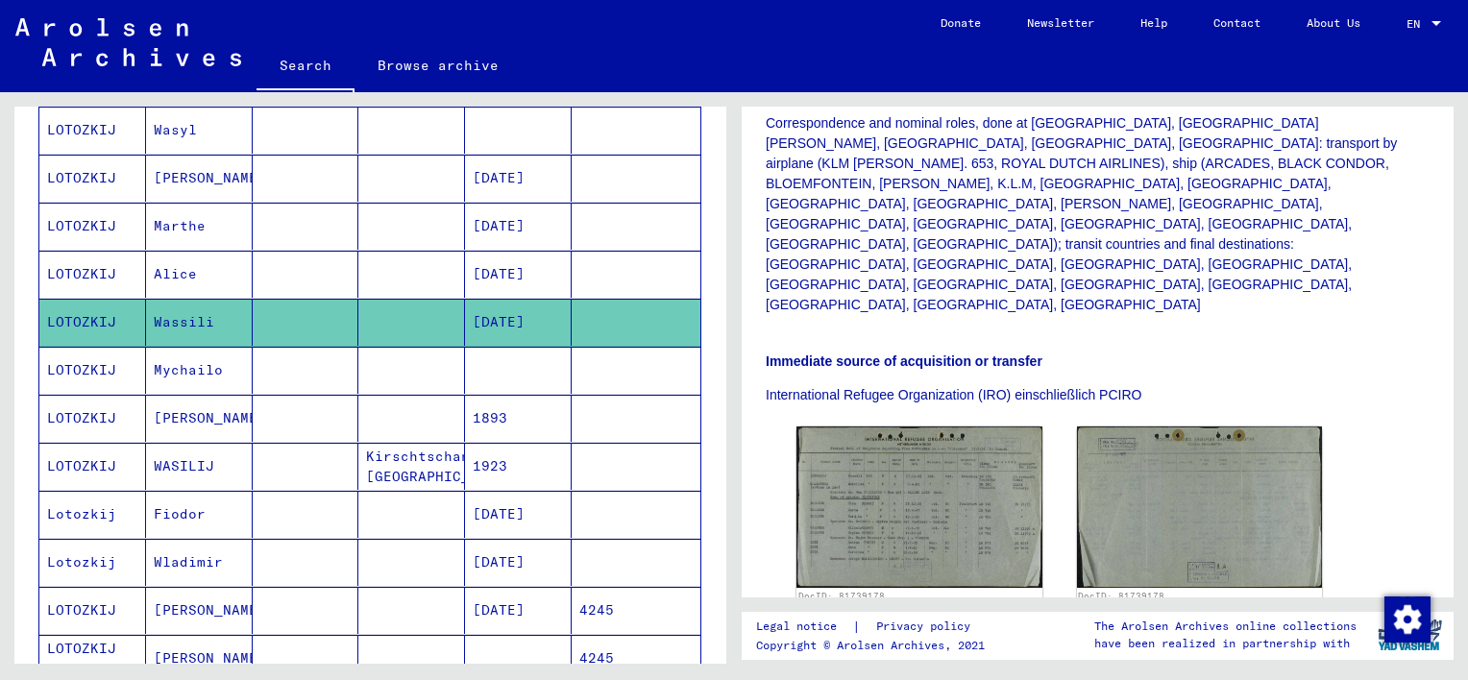
scroll to position [538, 0]
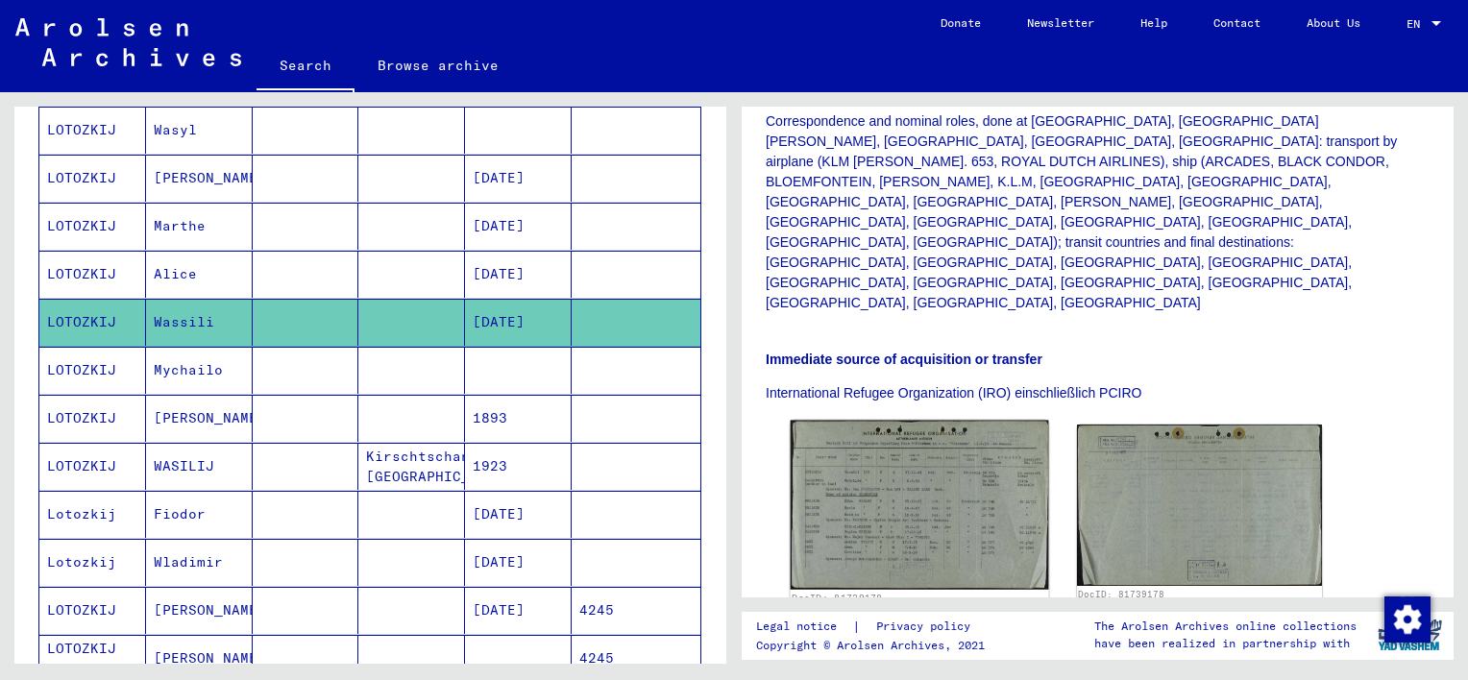
click at [895, 421] on img at bounding box center [919, 506] width 257 height 170
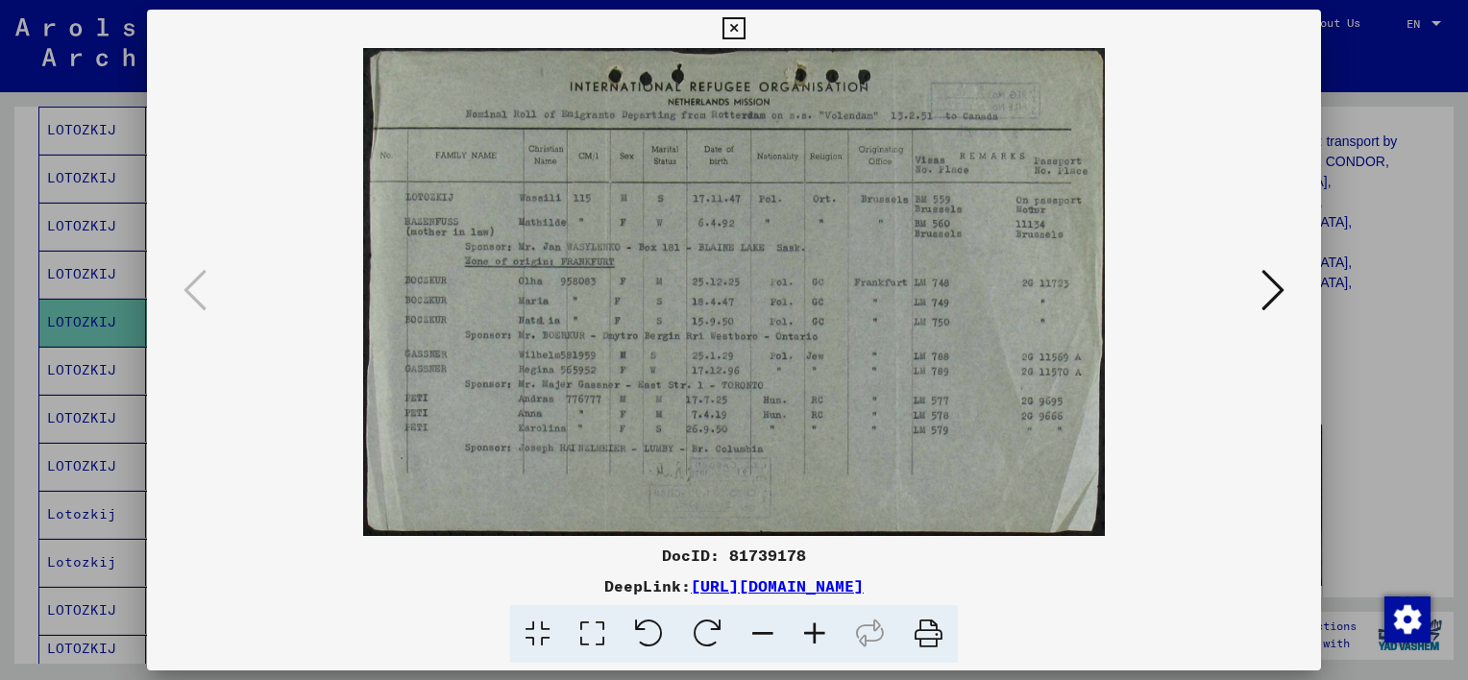
click at [1289, 282] on button at bounding box center [1273, 291] width 35 height 55
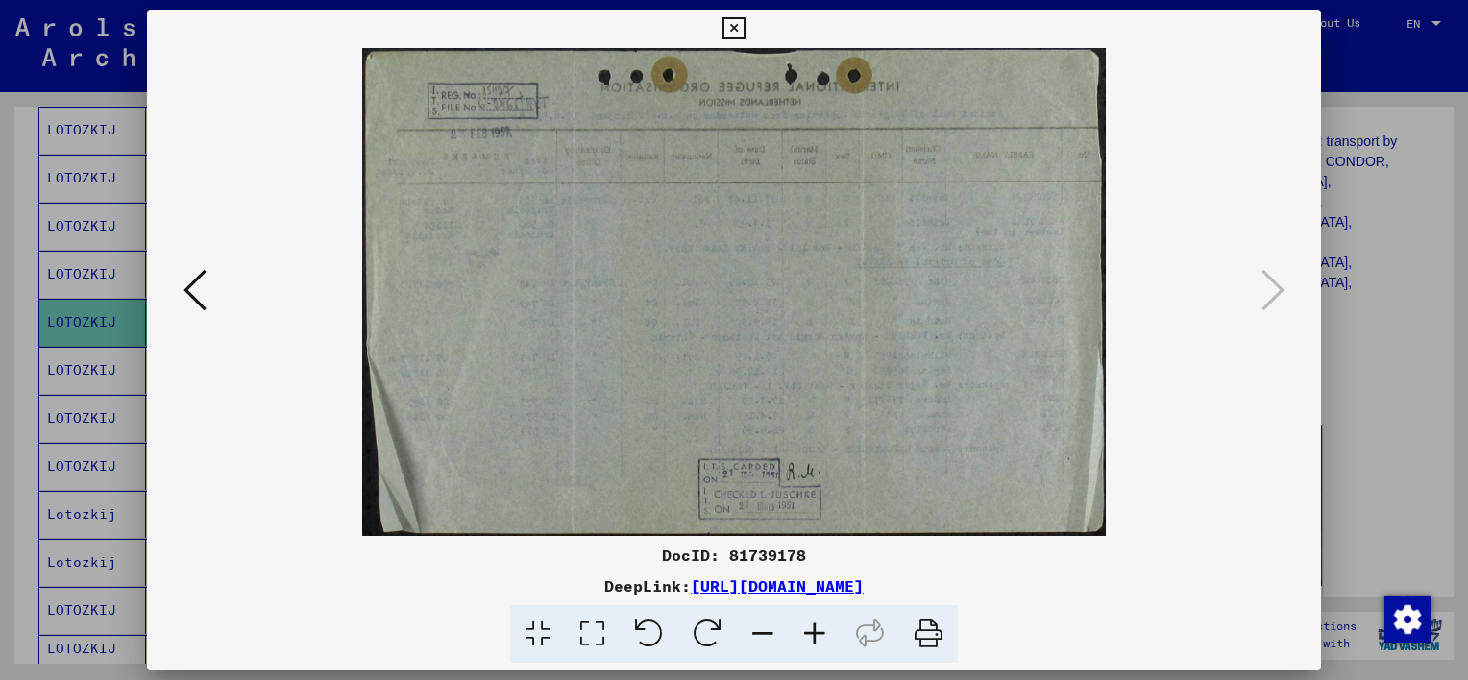
click at [191, 286] on icon at bounding box center [195, 290] width 23 height 46
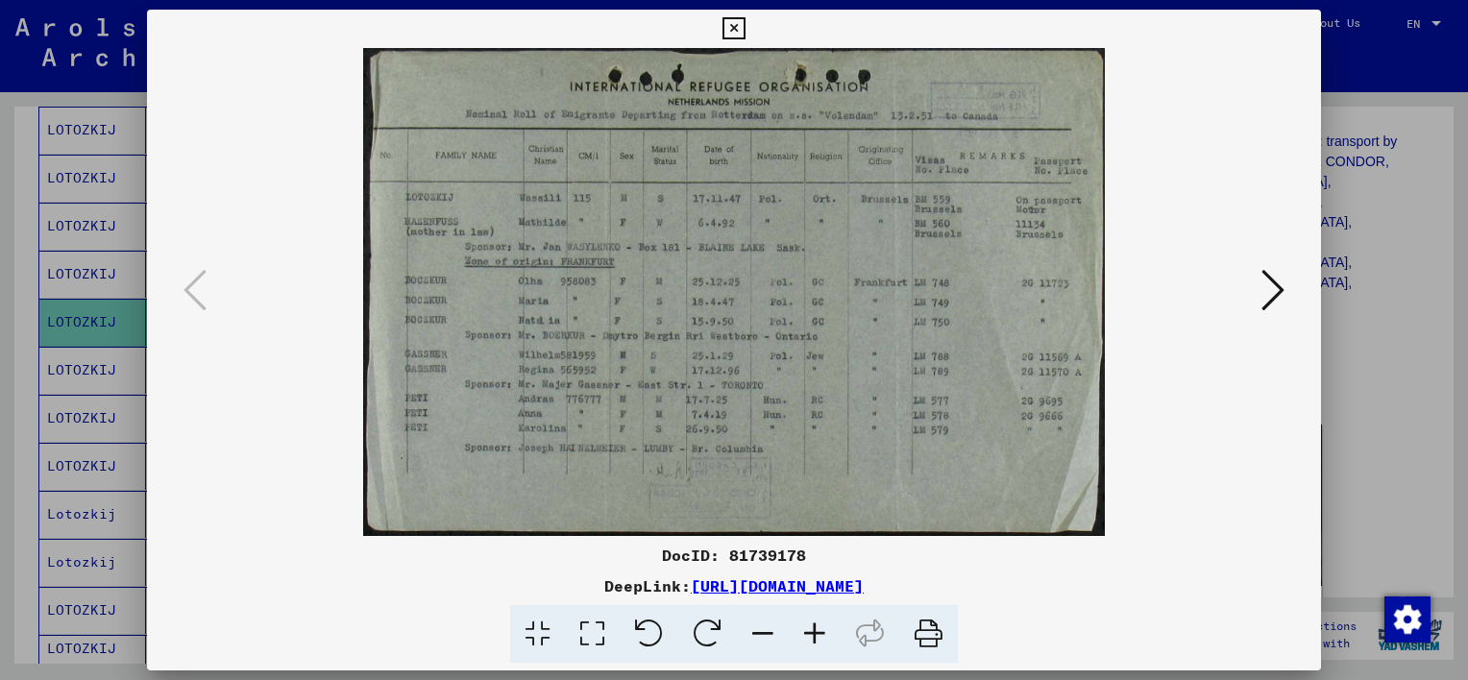
click at [730, 27] on icon at bounding box center [733, 28] width 22 height 23
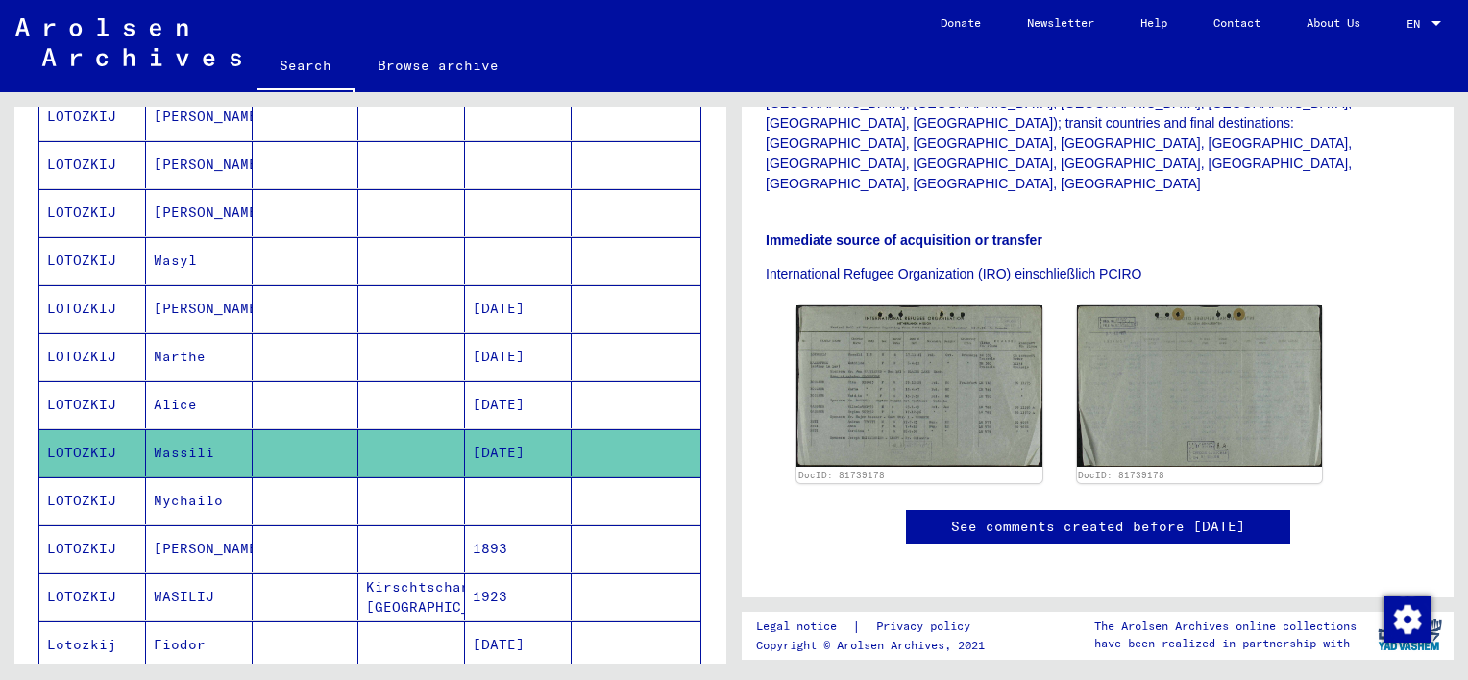
scroll to position [707, 0]
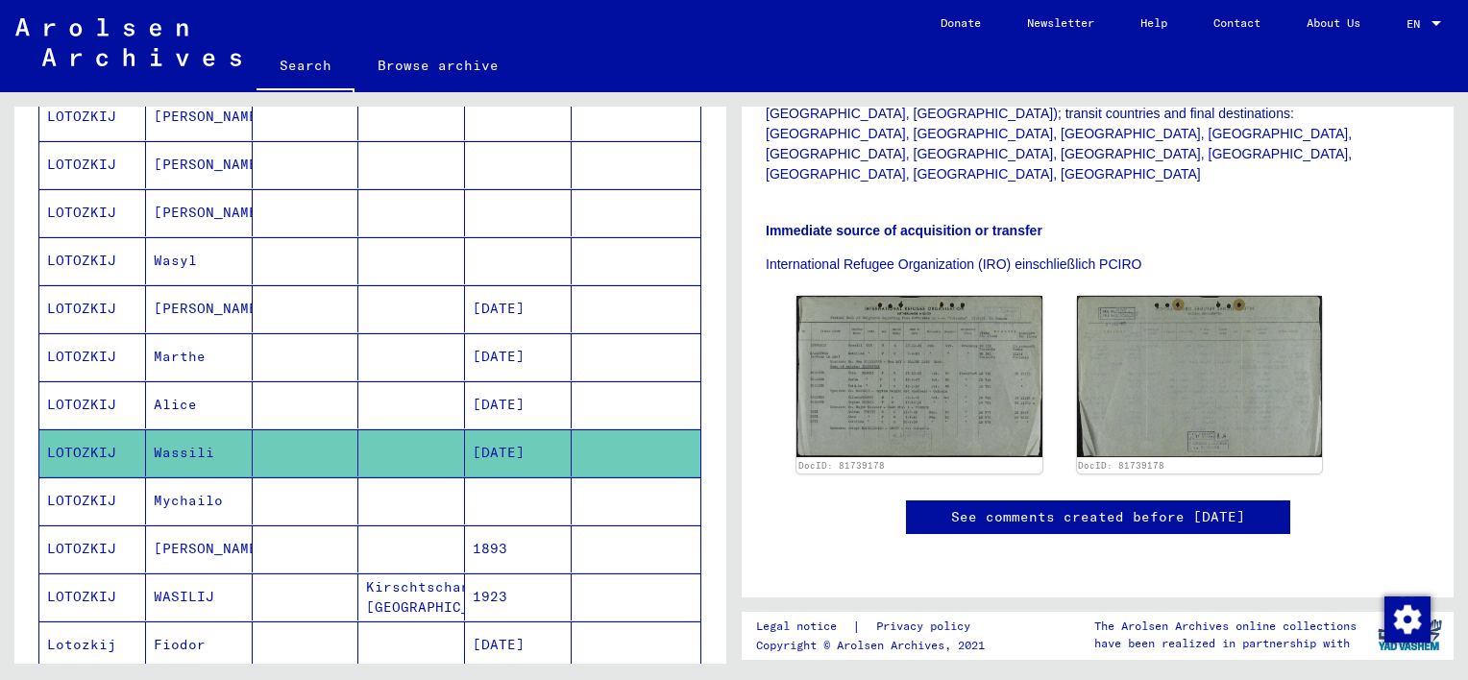
click at [951, 507] on link "See comments created before [DATE]" at bounding box center [1098, 517] width 294 height 20
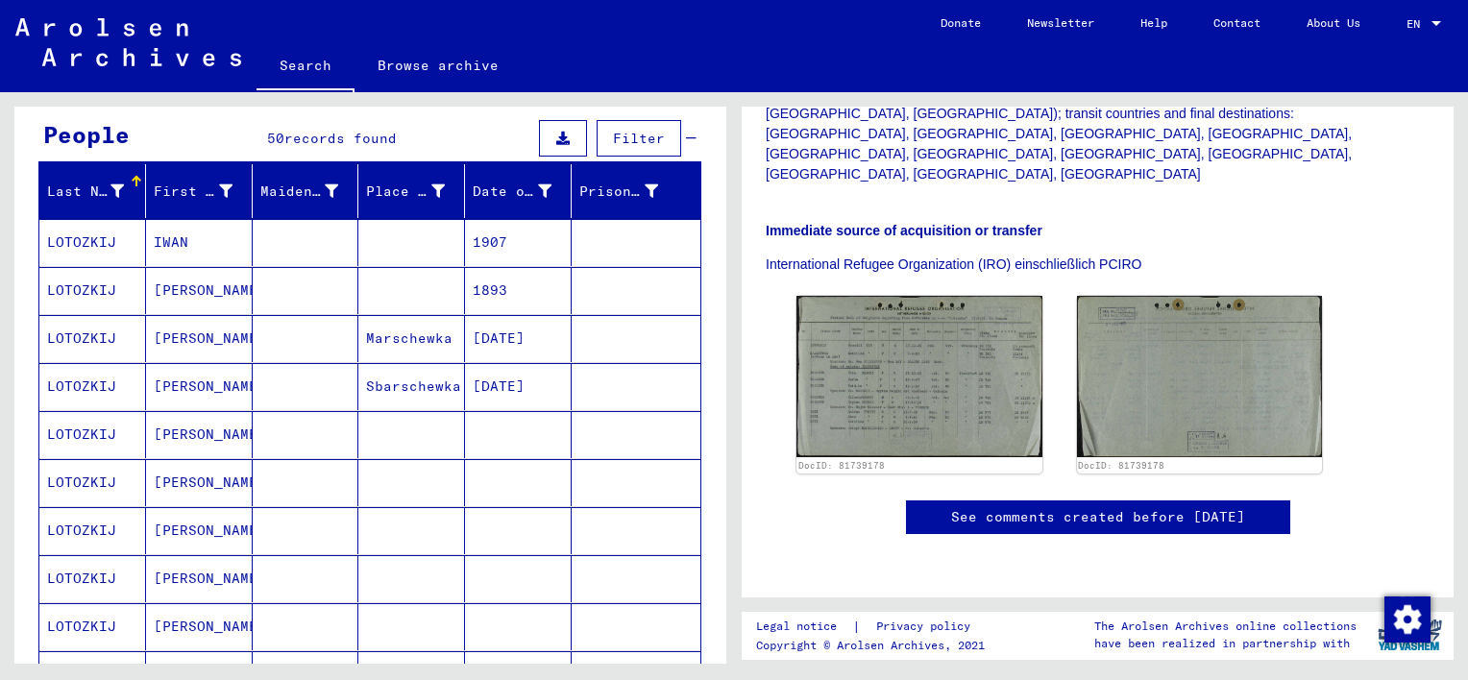
scroll to position [0, 0]
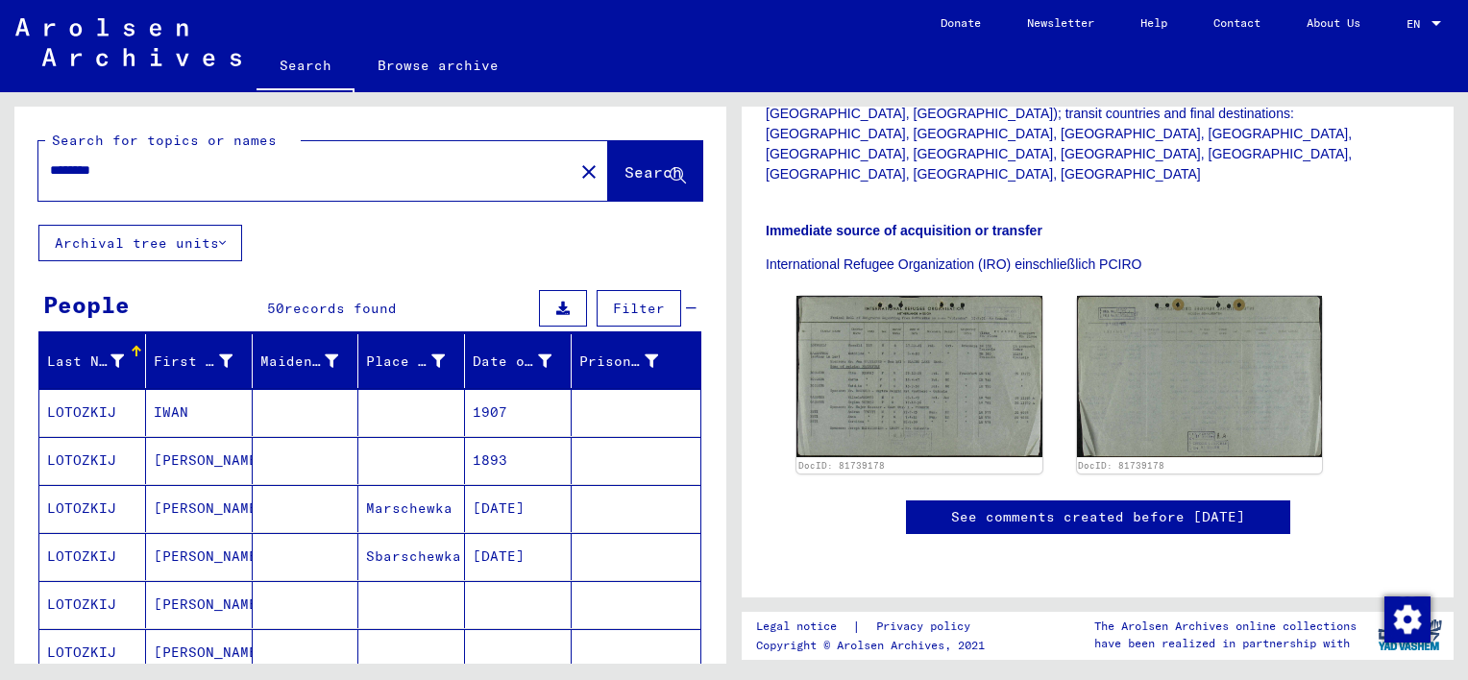
click at [137, 169] on input "********" at bounding box center [306, 170] width 512 height 20
drag, startPoint x: 137, startPoint y: 169, endPoint x: 38, endPoint y: 170, distance: 99.0
click at [38, 170] on div "********" at bounding box center [300, 170] width 524 height 43
type input "*********"
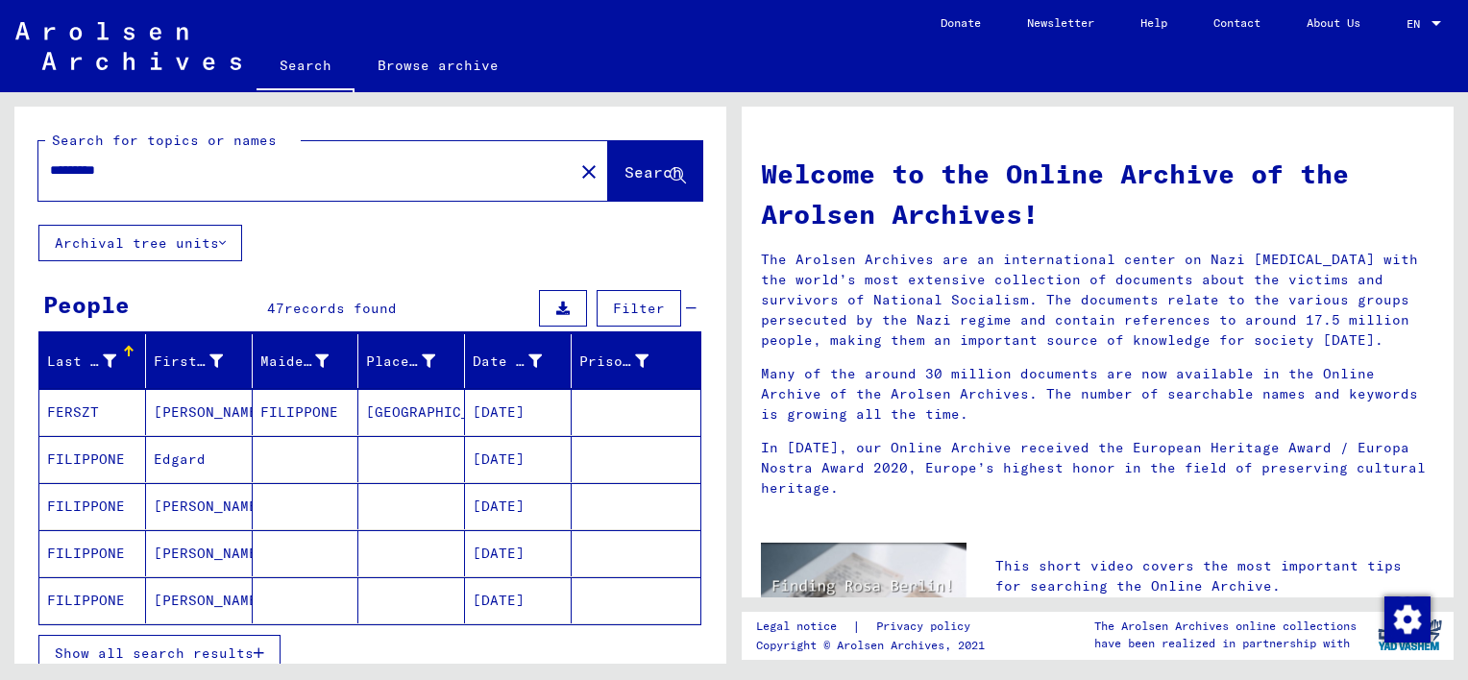
click at [190, 504] on mat-cell "[PERSON_NAME]" at bounding box center [199, 506] width 107 height 46
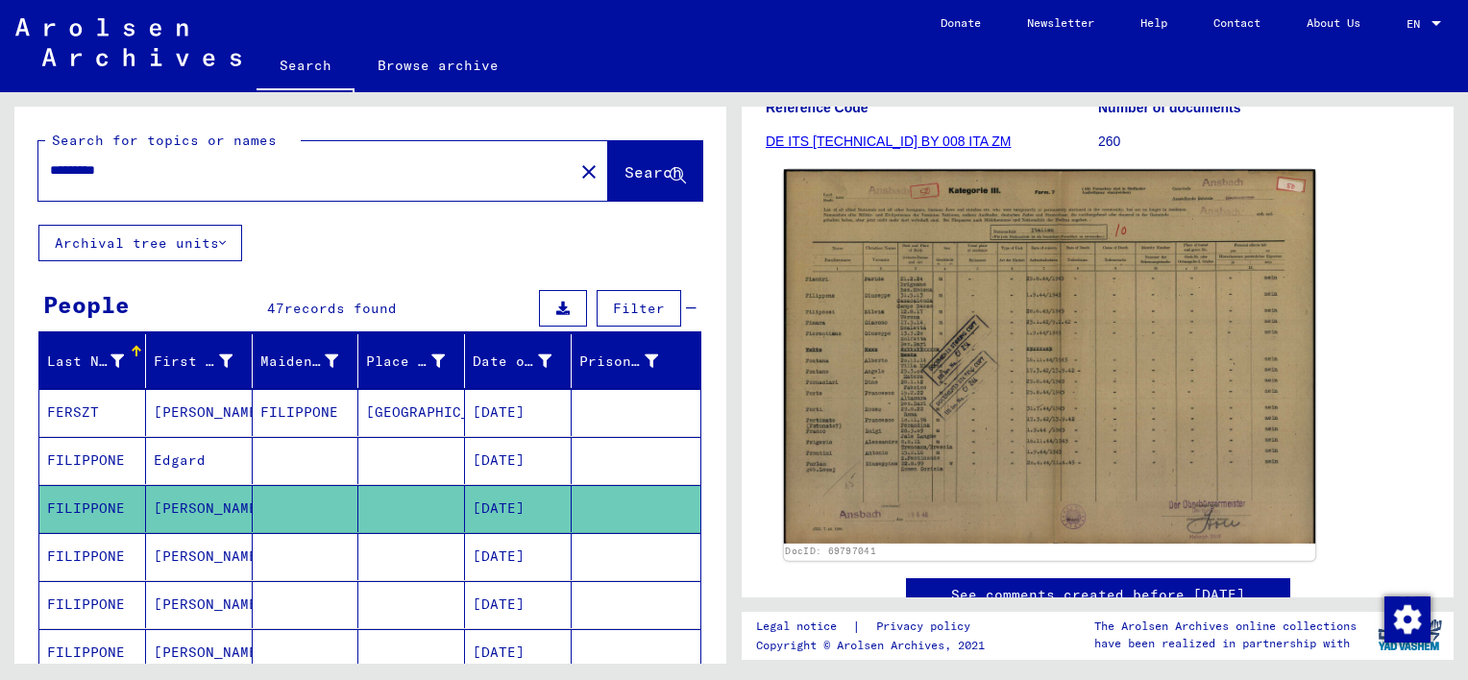
scroll to position [304, 0]
click at [894, 311] on img at bounding box center [1049, 357] width 531 height 374
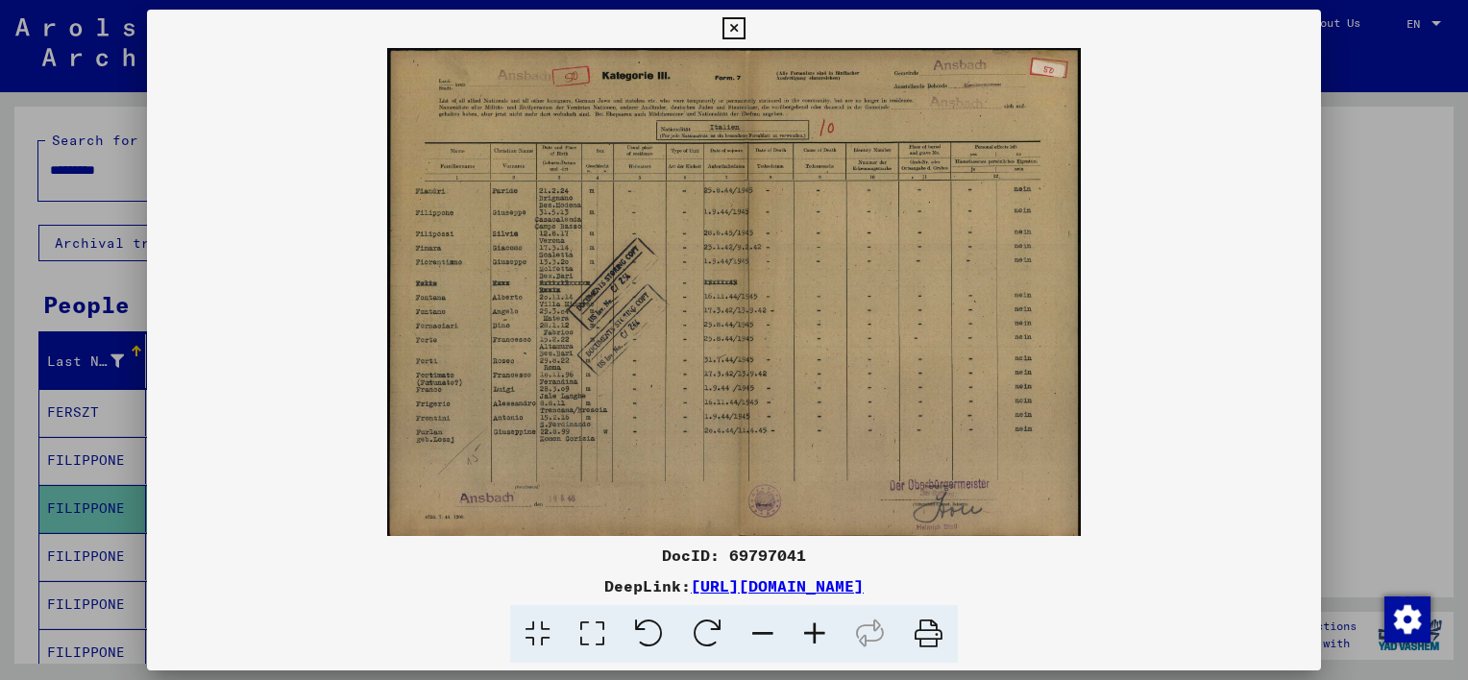
click at [812, 633] on icon at bounding box center [815, 634] width 52 height 59
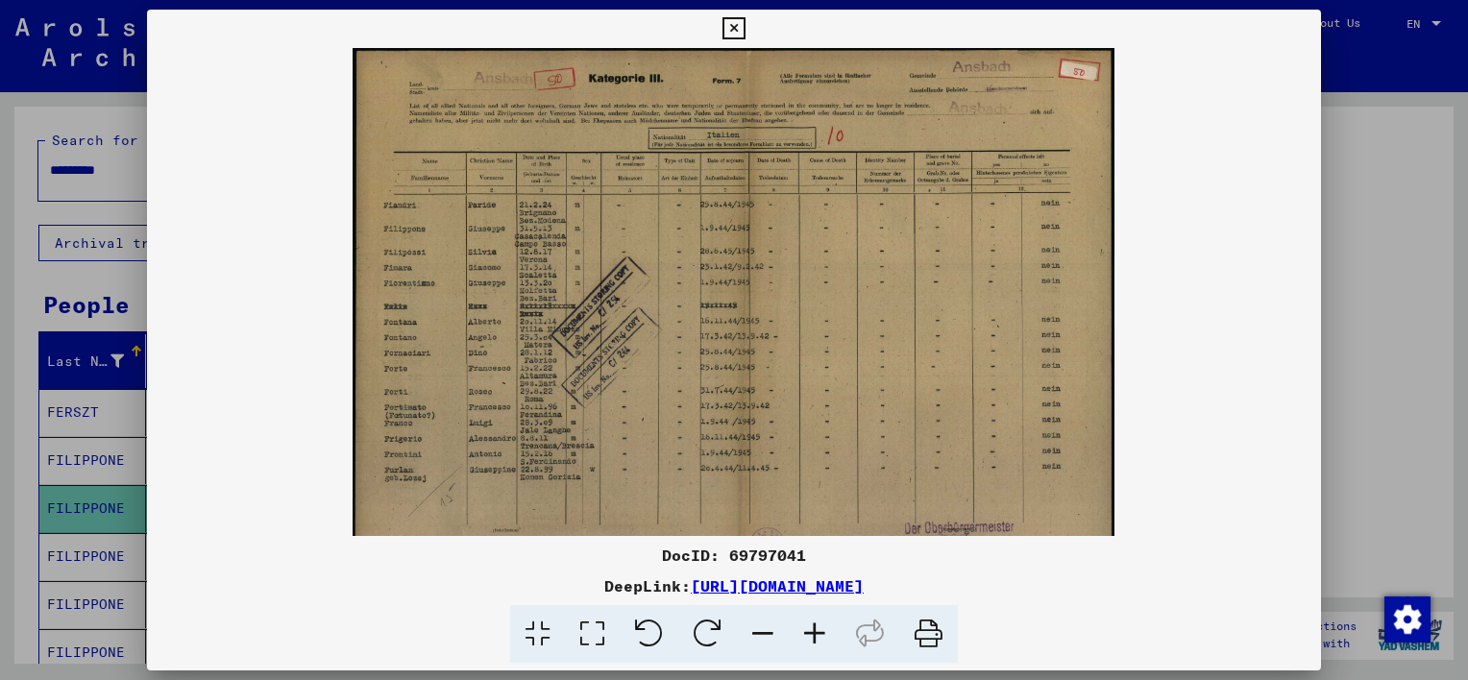
click at [812, 633] on icon at bounding box center [815, 634] width 52 height 59
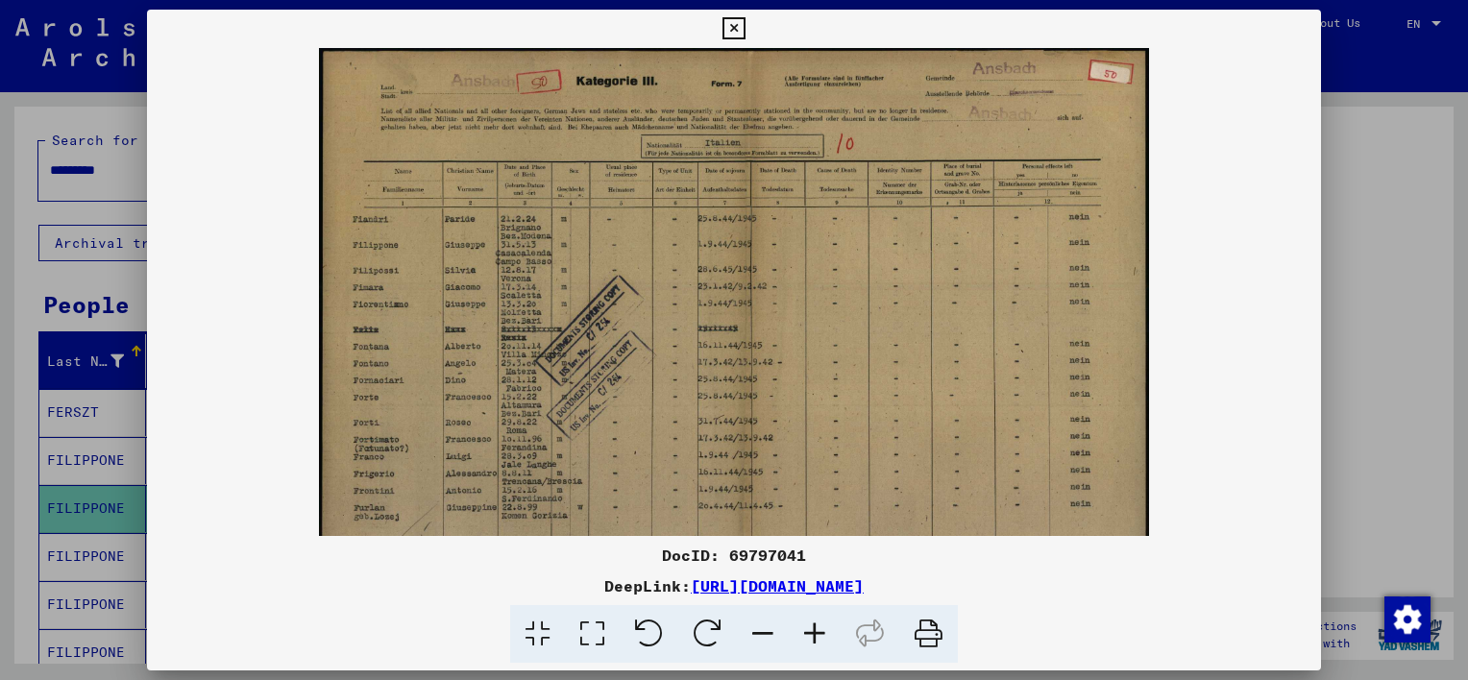
click at [812, 633] on icon at bounding box center [815, 634] width 52 height 59
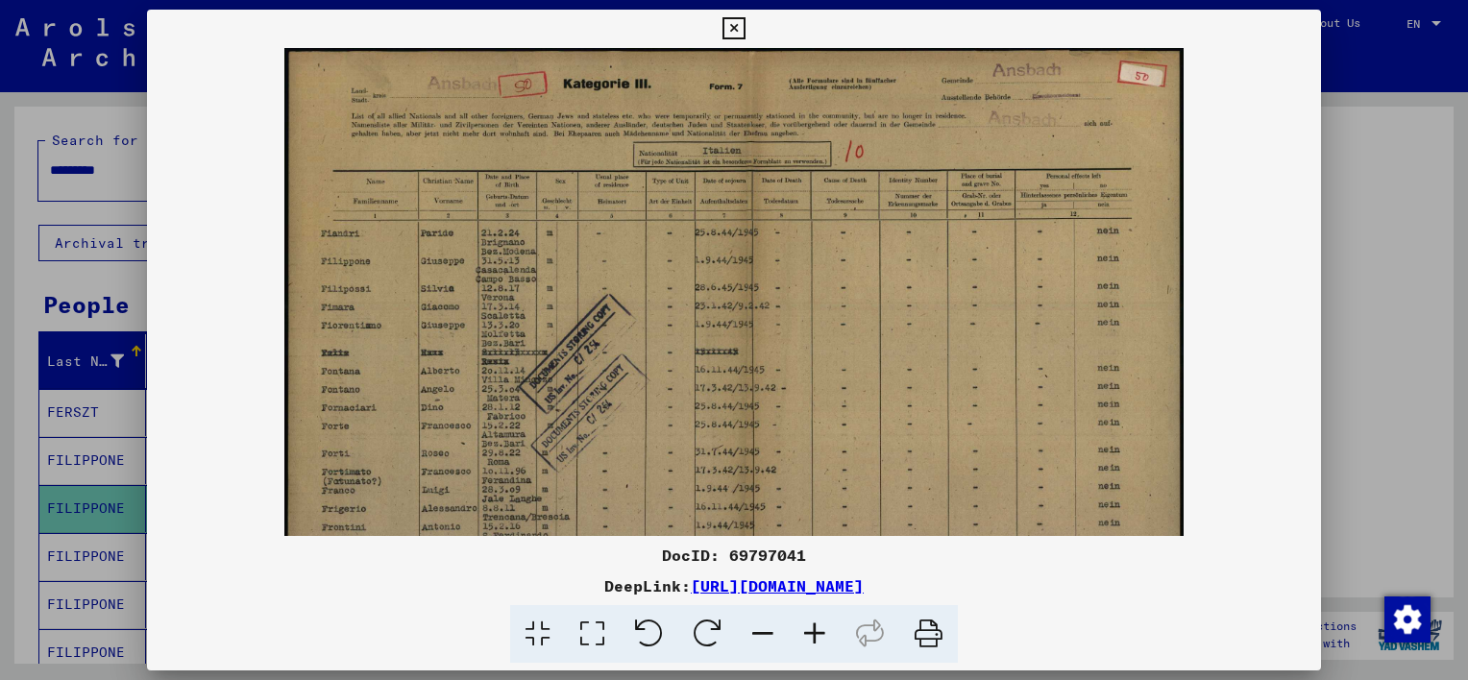
click at [812, 633] on icon at bounding box center [815, 634] width 52 height 59
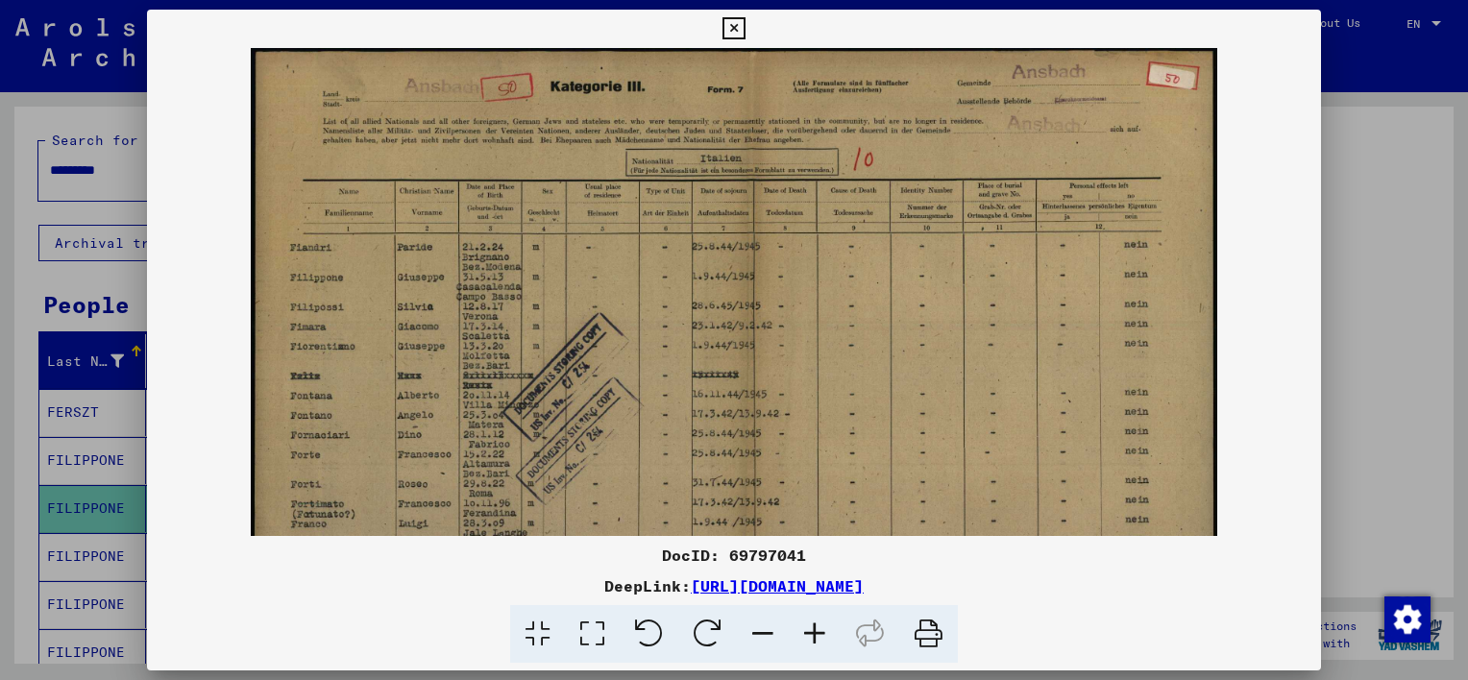
click at [812, 633] on icon at bounding box center [815, 634] width 52 height 59
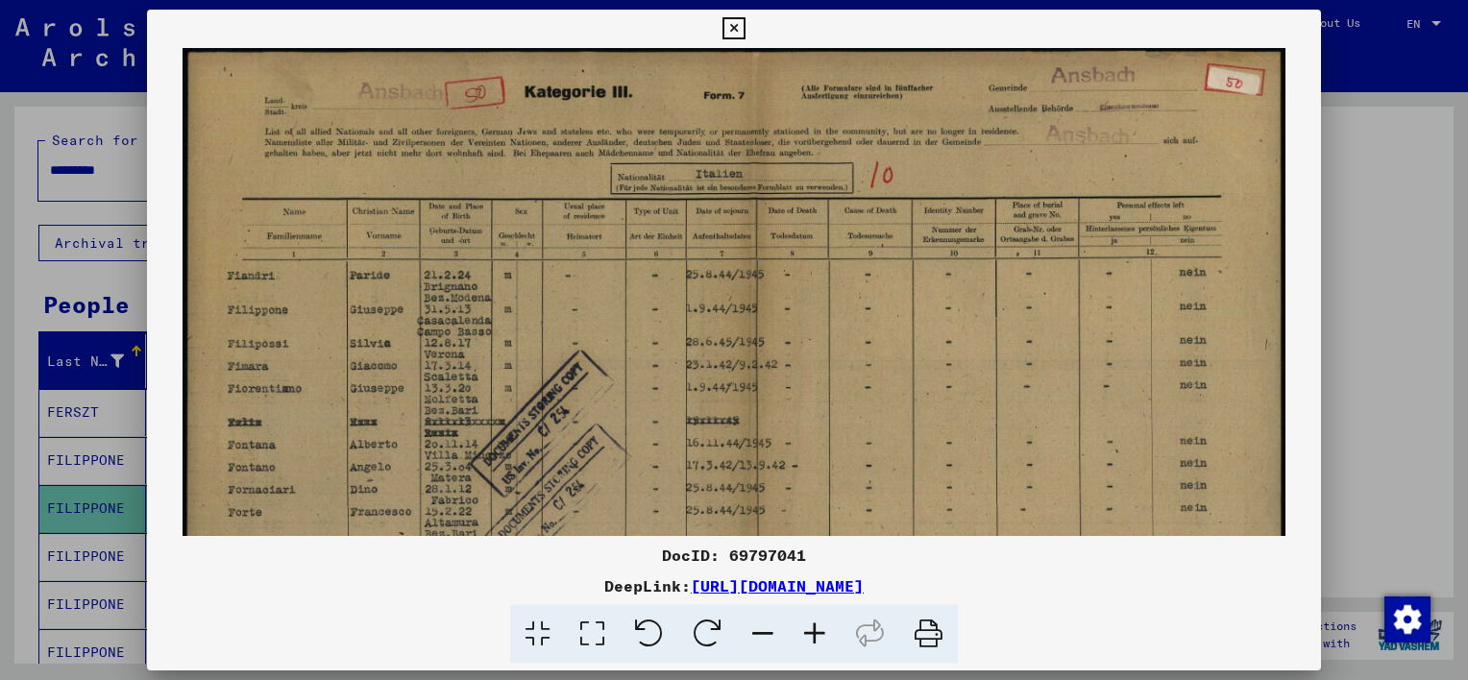
click at [812, 633] on icon at bounding box center [815, 634] width 52 height 59
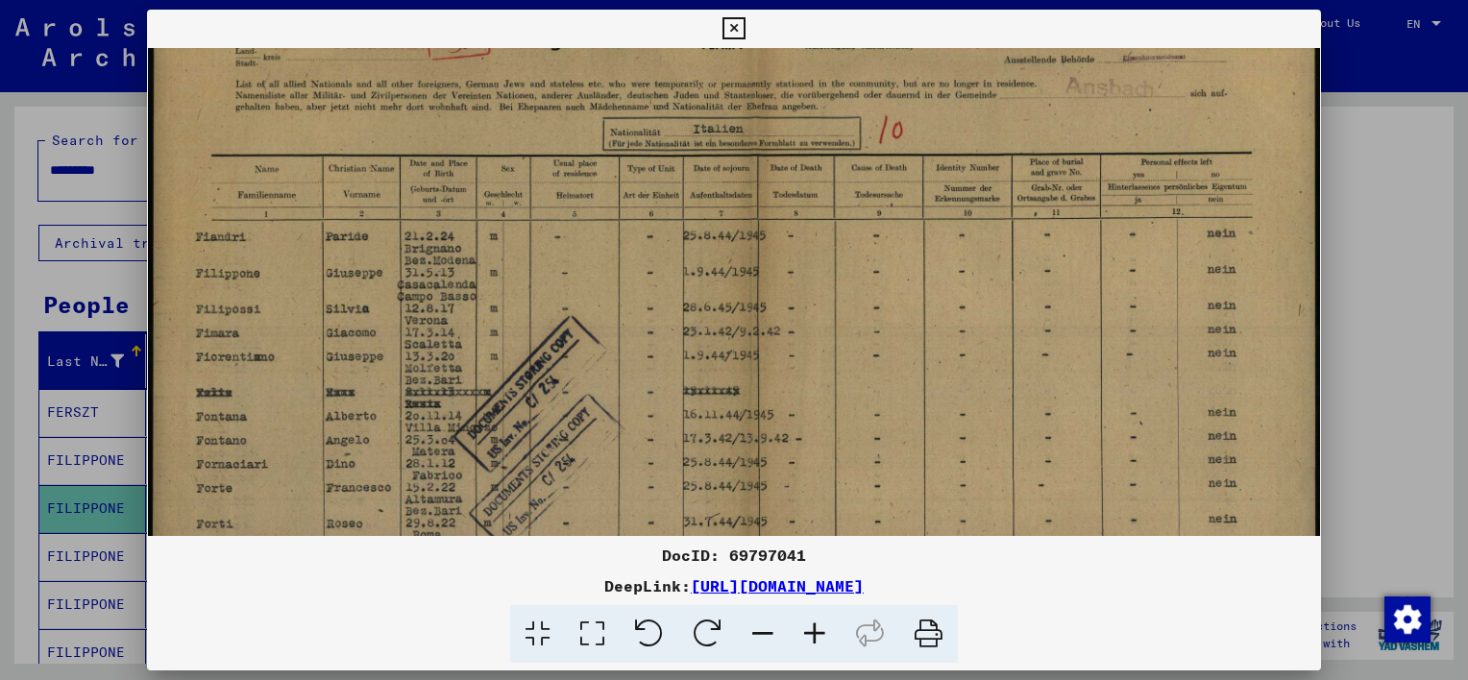
scroll to position [54, 0]
drag, startPoint x: 496, startPoint y: 429, endPoint x: 511, endPoint y: 371, distance: 60.6
click at [511, 371] on img at bounding box center [733, 406] width 1171 height 824
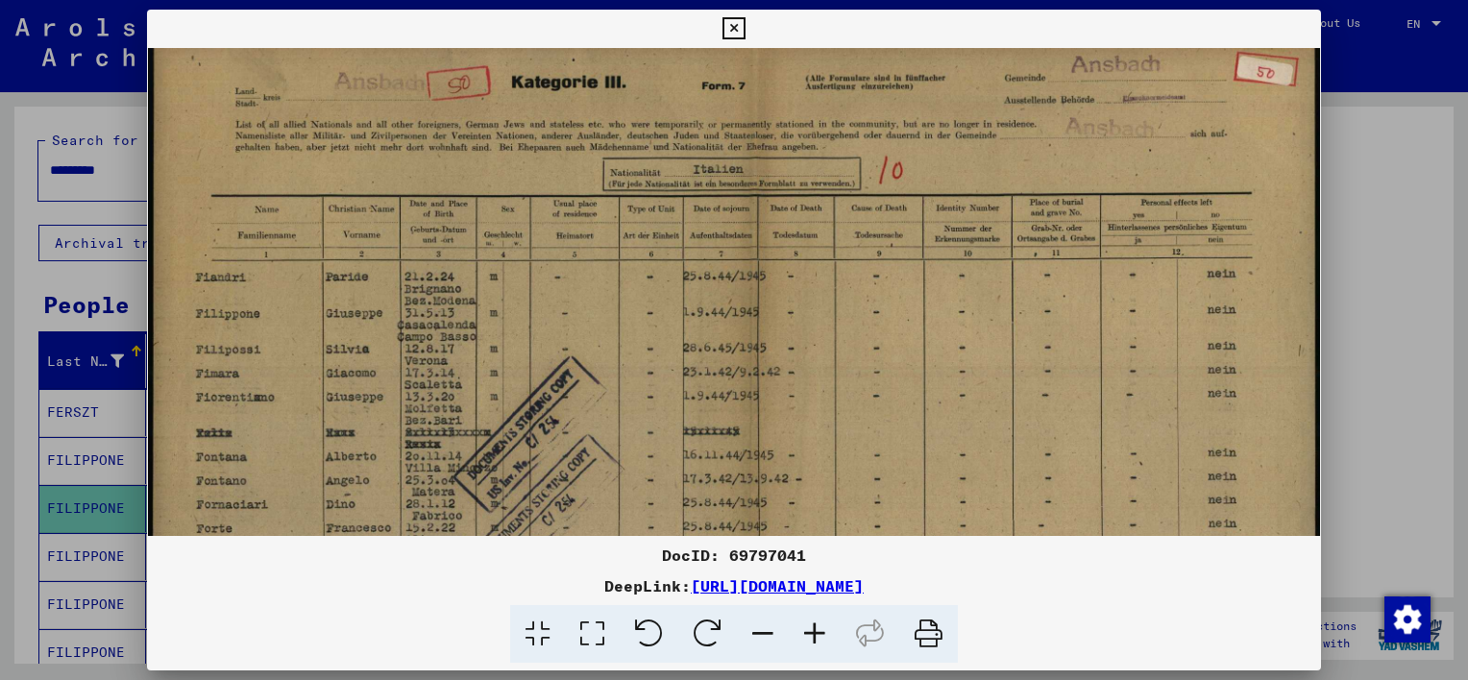
scroll to position [0, 0]
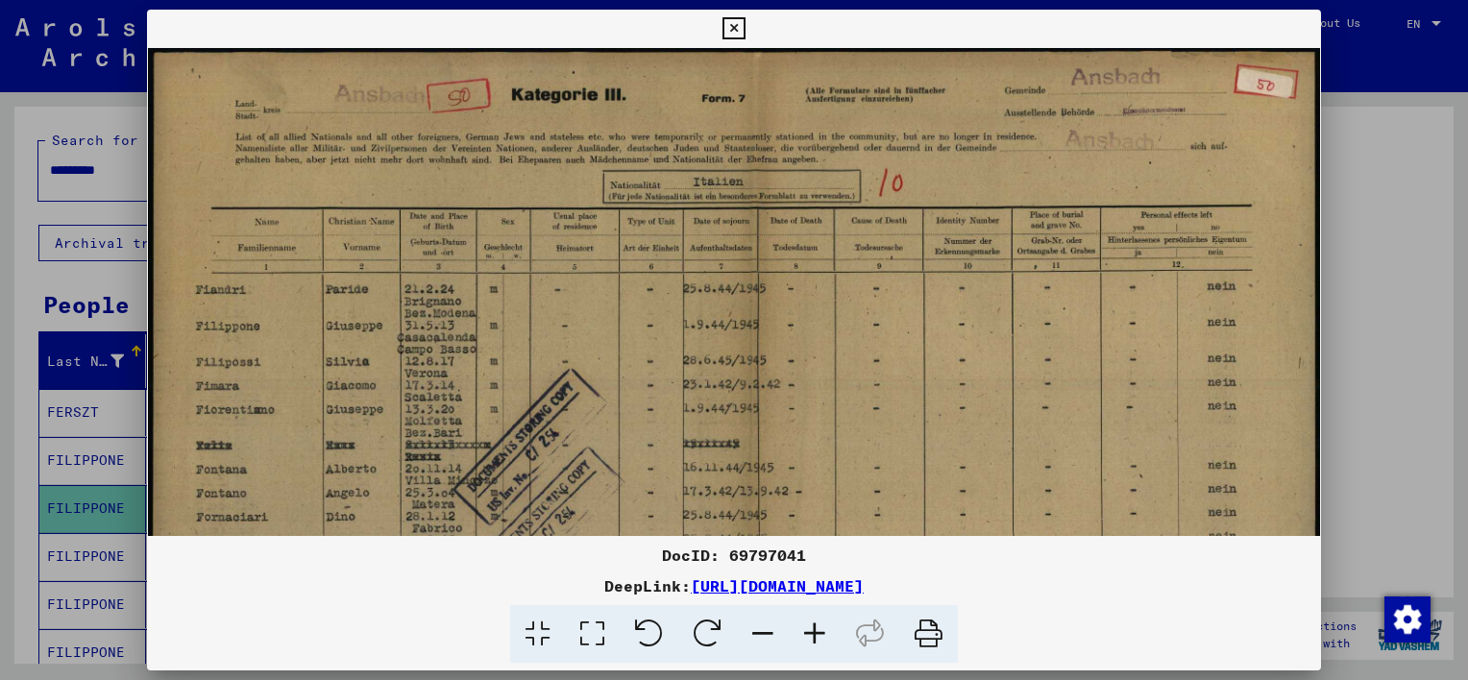
drag, startPoint x: 438, startPoint y: 430, endPoint x: 467, endPoint y: 524, distance: 97.5
click at [467, 524] on img at bounding box center [733, 460] width 1171 height 824
click at [739, 27] on icon at bounding box center [733, 28] width 22 height 23
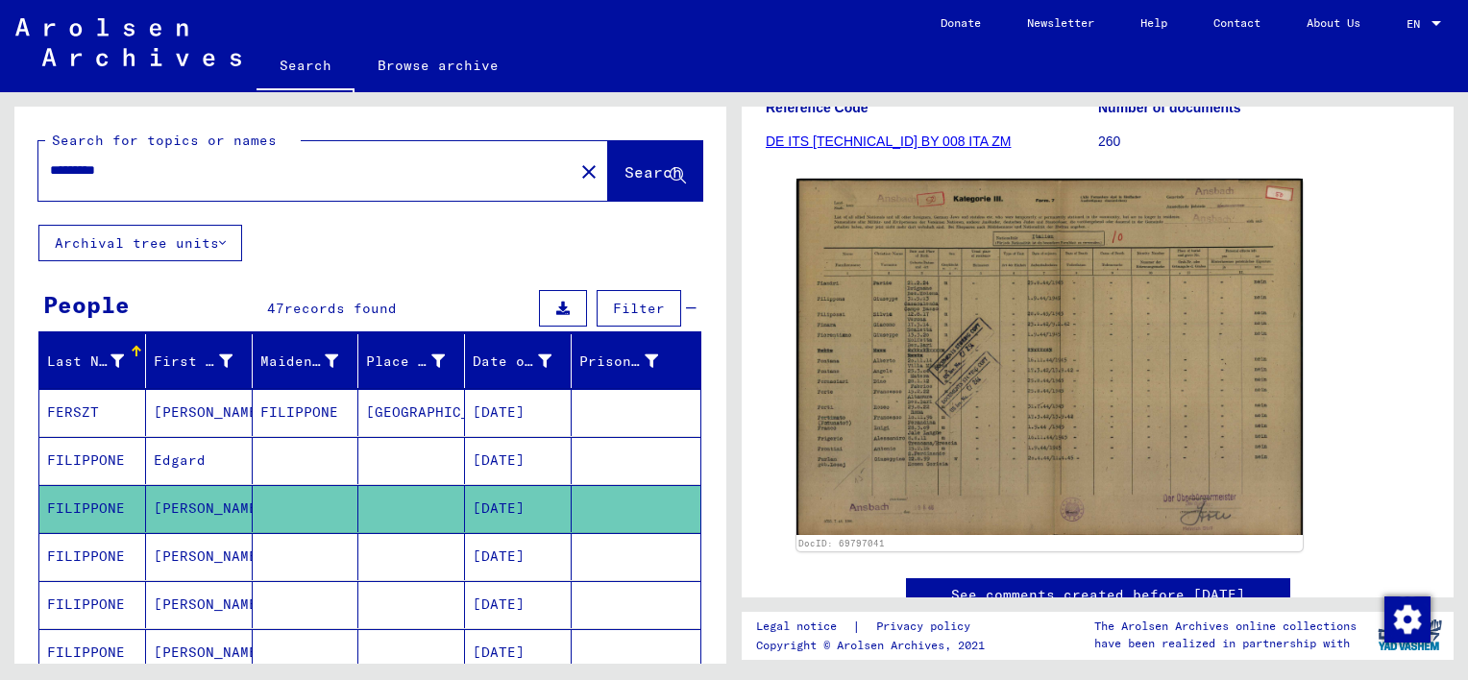
click at [130, 551] on mat-cell "FILIPPONE" at bounding box center [92, 556] width 107 height 47
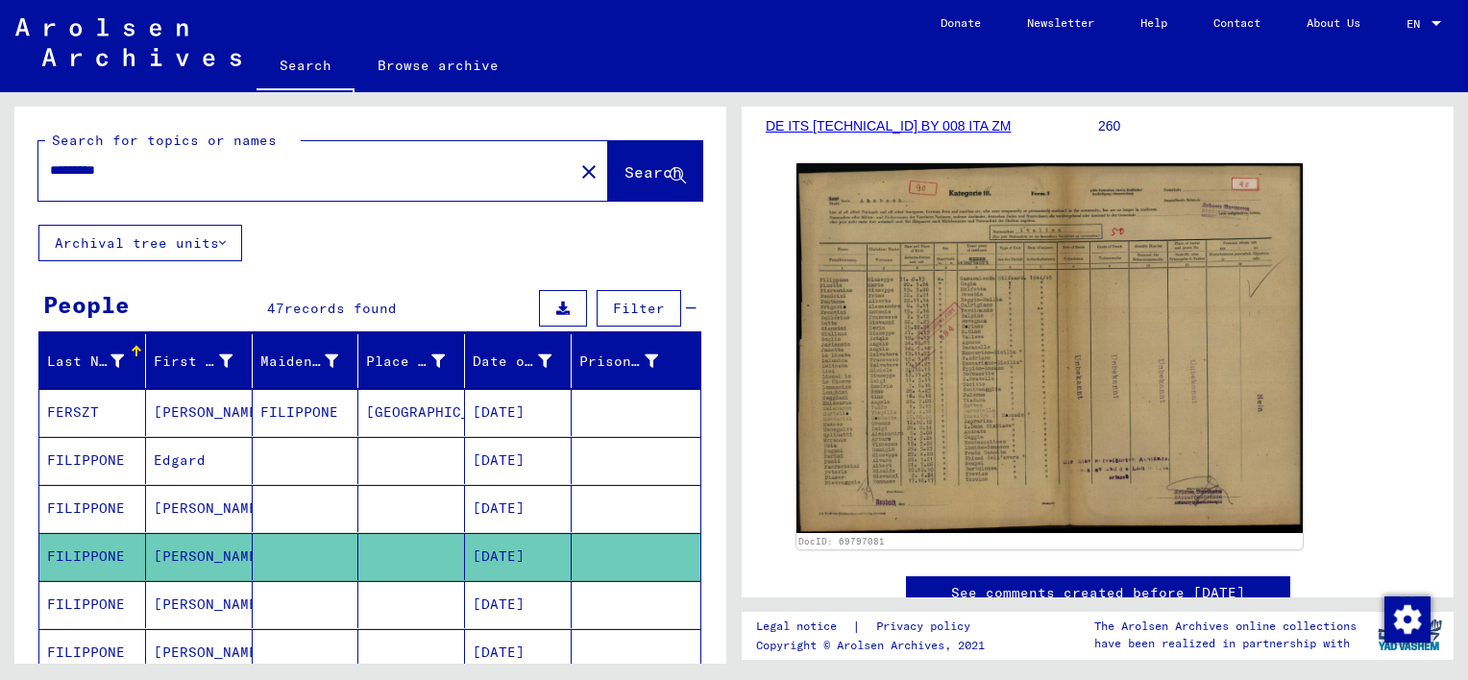
scroll to position [321, 0]
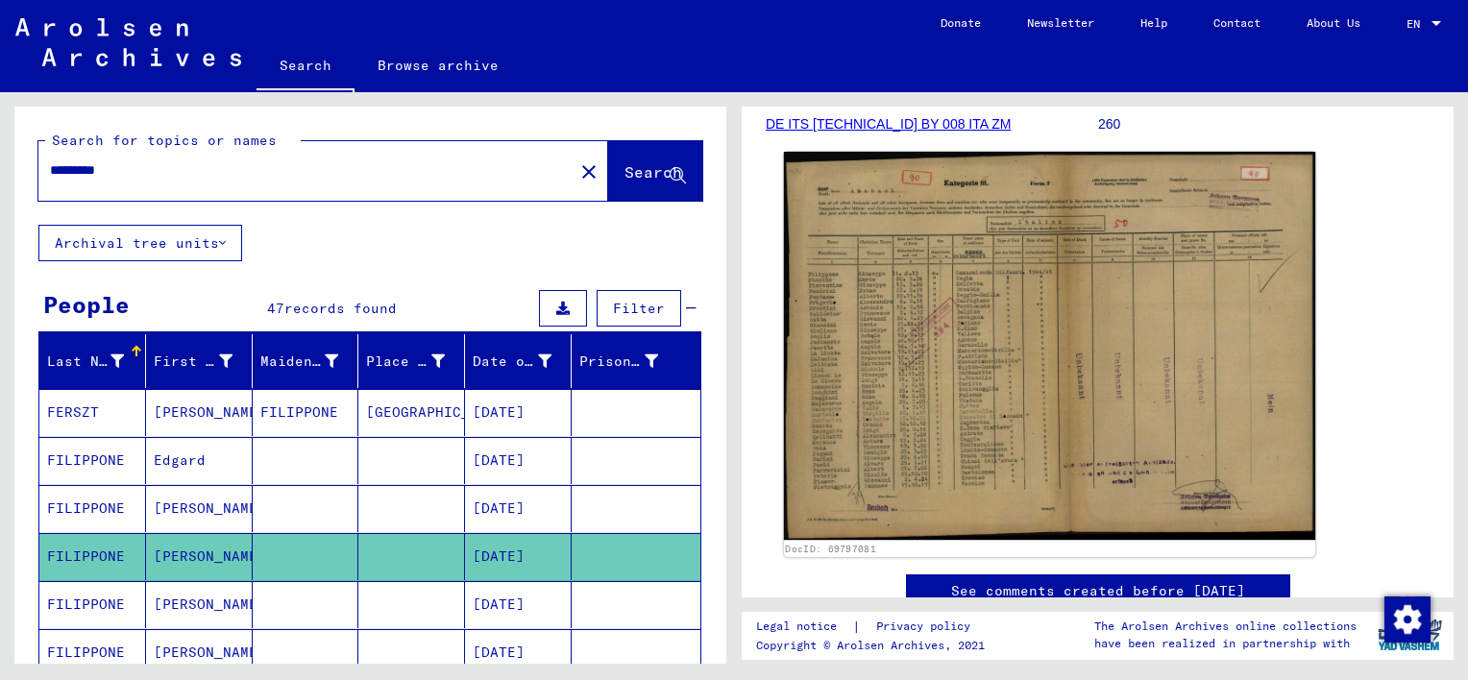
click at [845, 296] on img at bounding box center [1049, 346] width 531 height 388
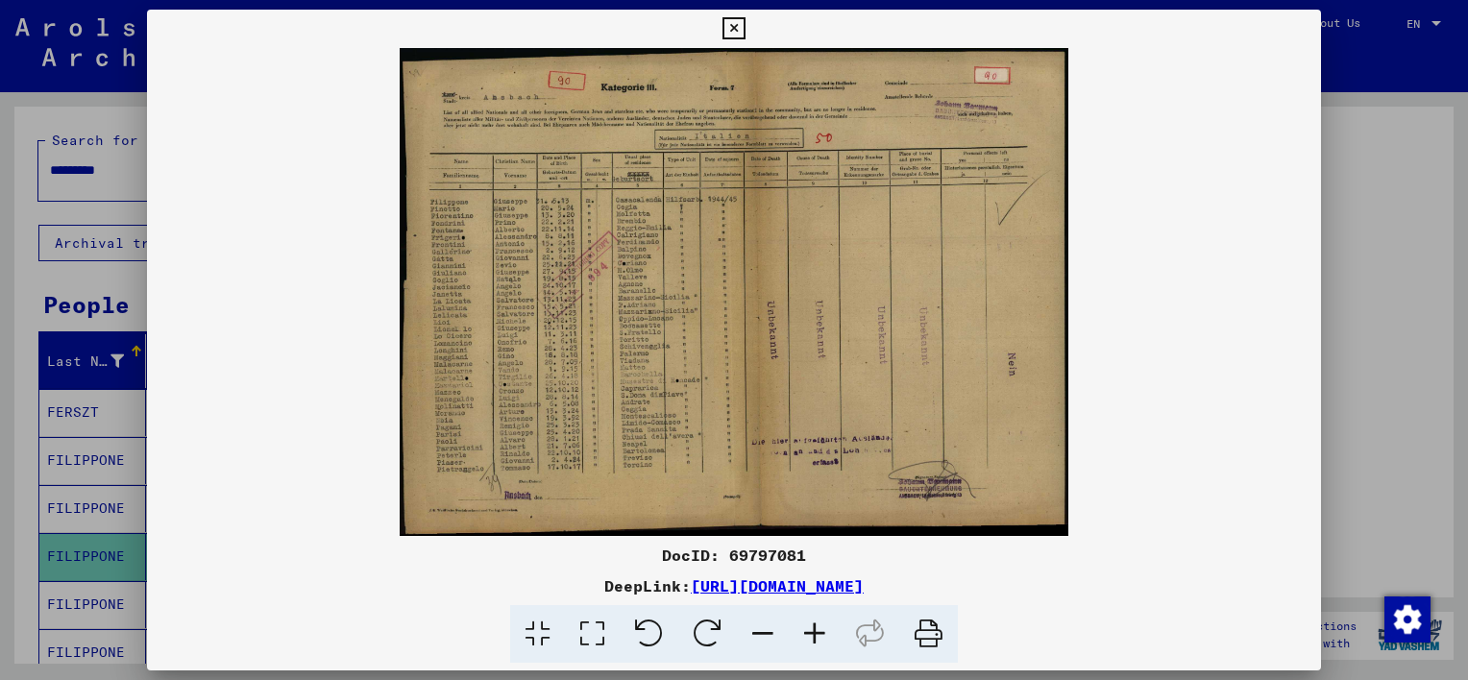
click at [736, 29] on icon at bounding box center [733, 28] width 22 height 23
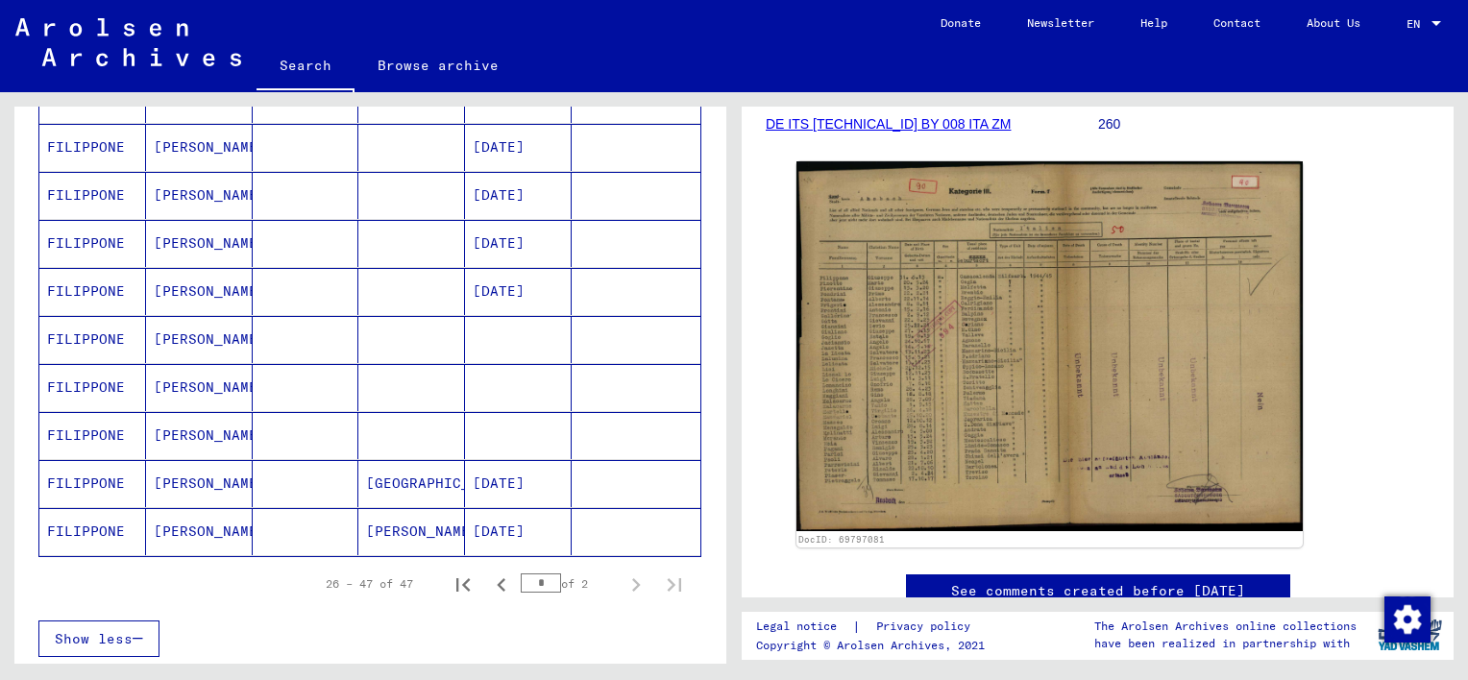
scroll to position [1043, 0]
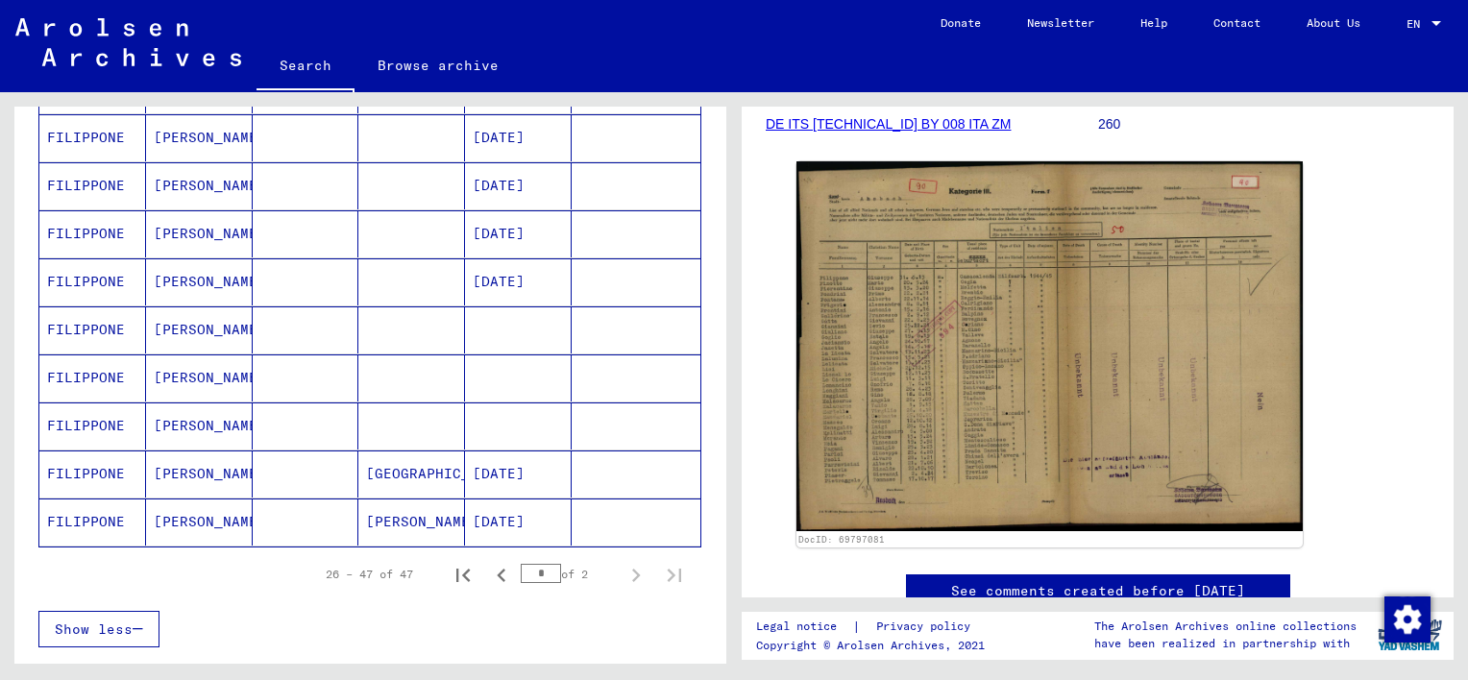
click at [98, 410] on mat-cell "FILIPPONE" at bounding box center [92, 426] width 107 height 47
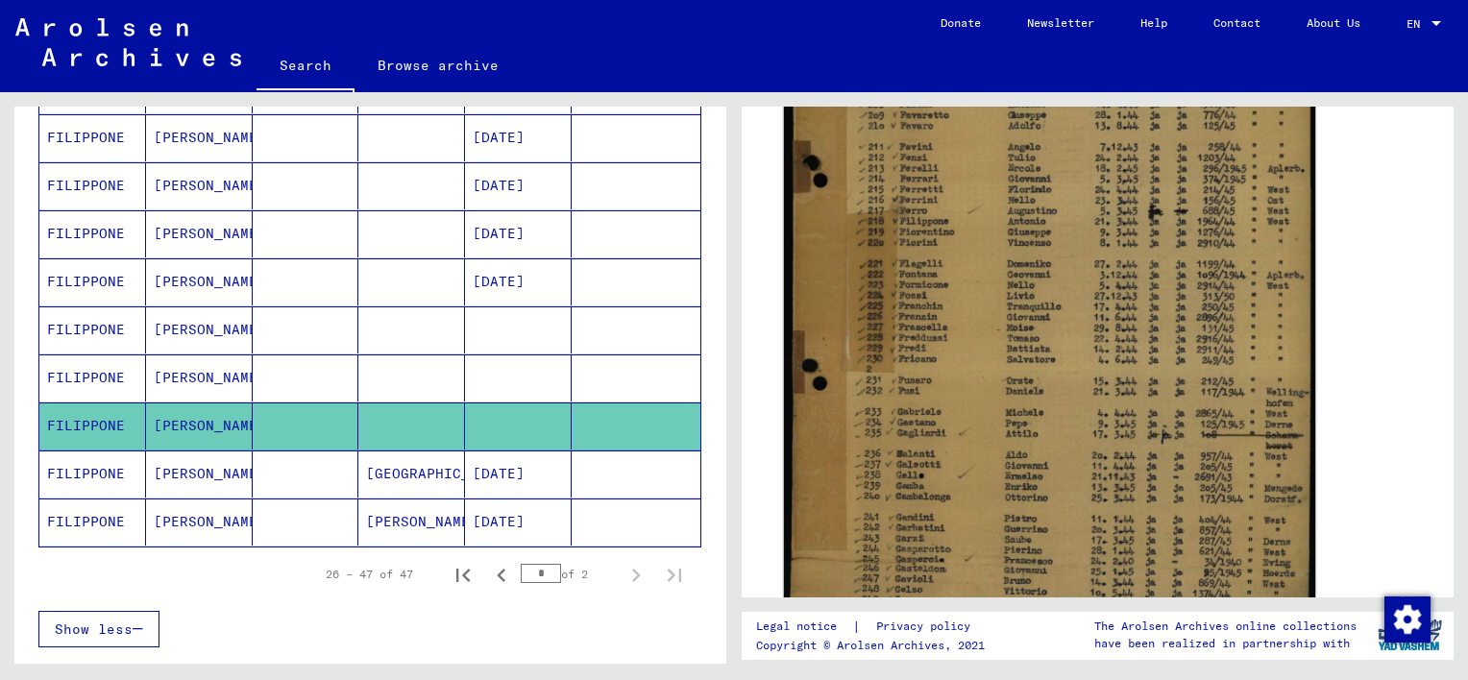
scroll to position [568, 0]
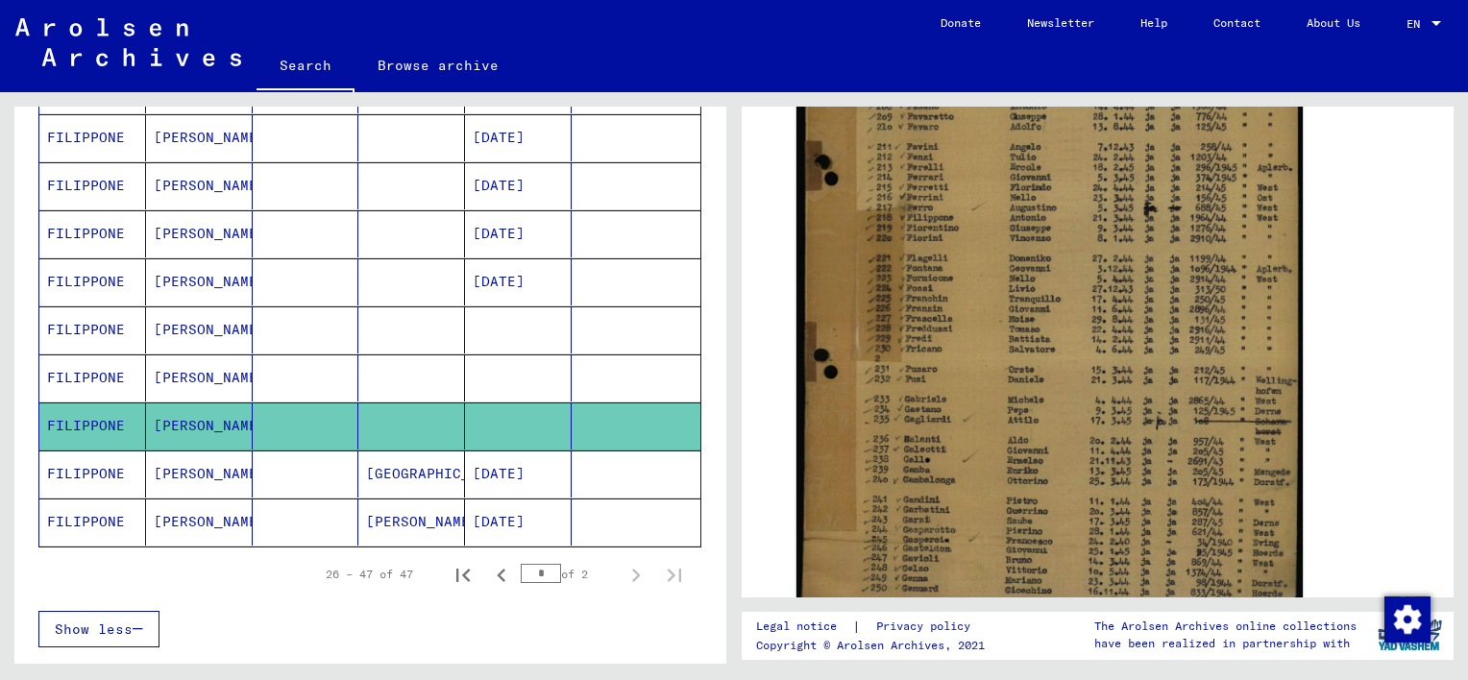
click at [1399, 358] on div "DocID: 70598162" at bounding box center [1098, 280] width 664 height 719
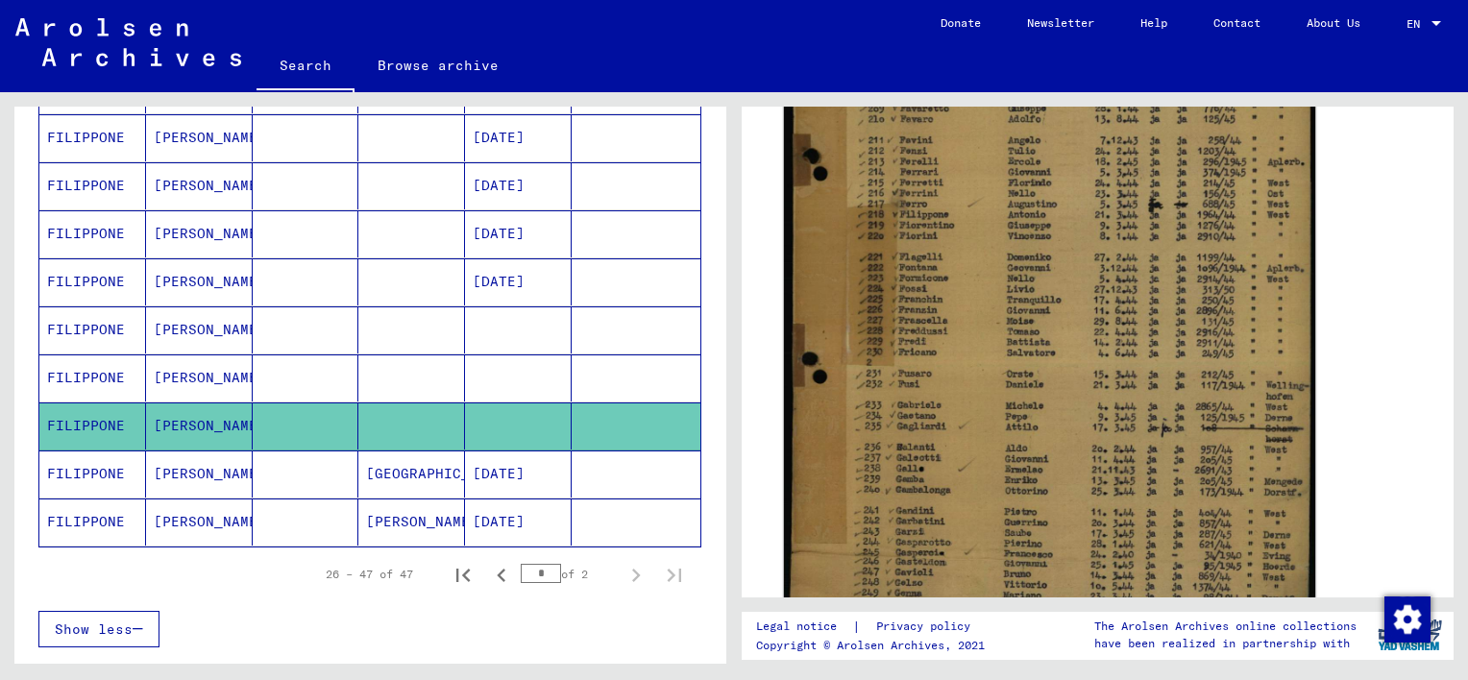
click at [1186, 376] on img at bounding box center [1049, 273] width 531 height 722
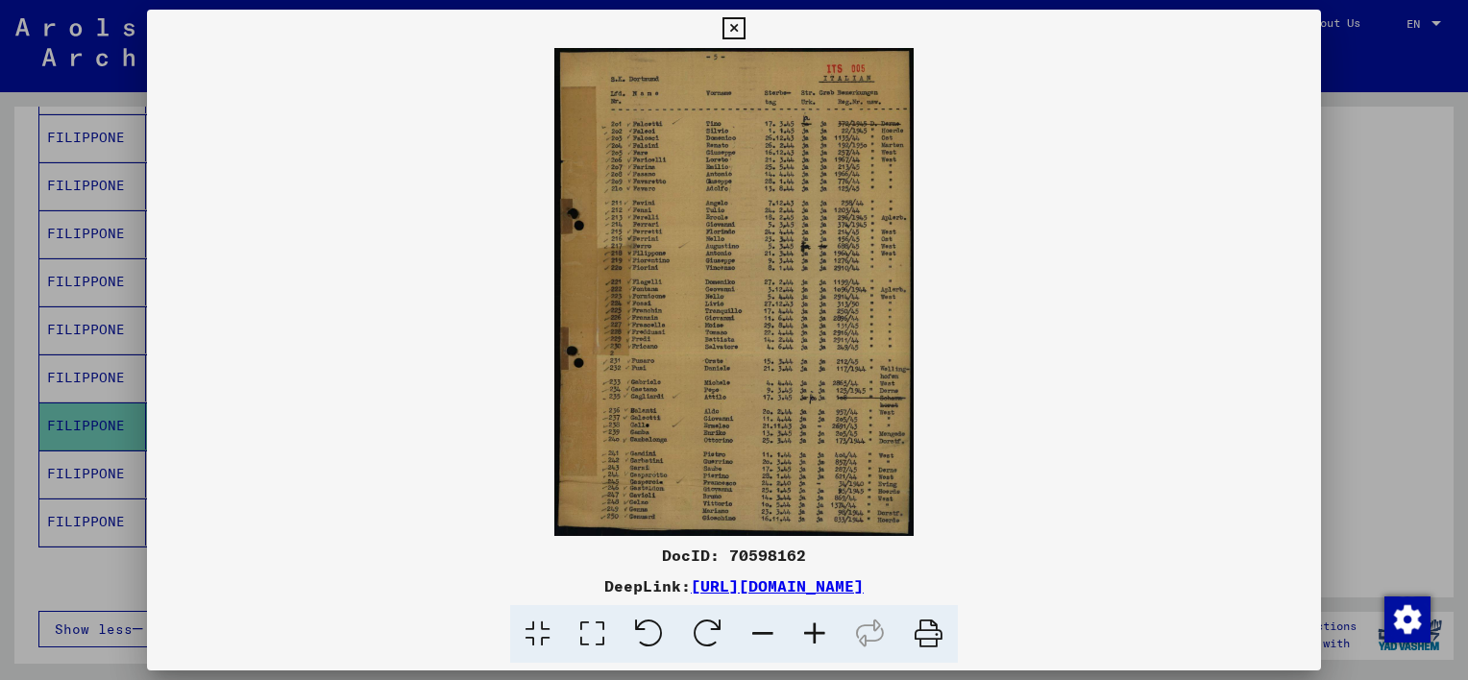
click at [812, 630] on icon at bounding box center [815, 634] width 52 height 59
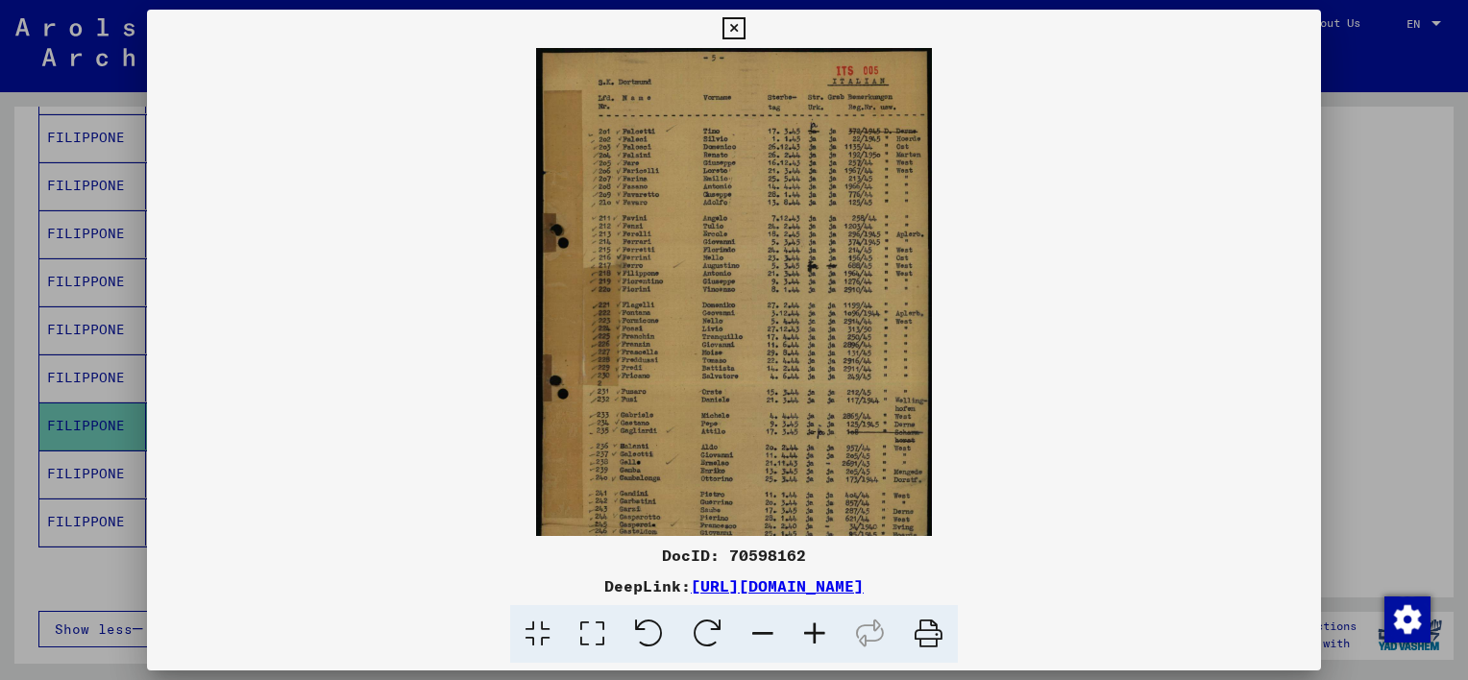
click at [812, 630] on icon at bounding box center [815, 634] width 52 height 59
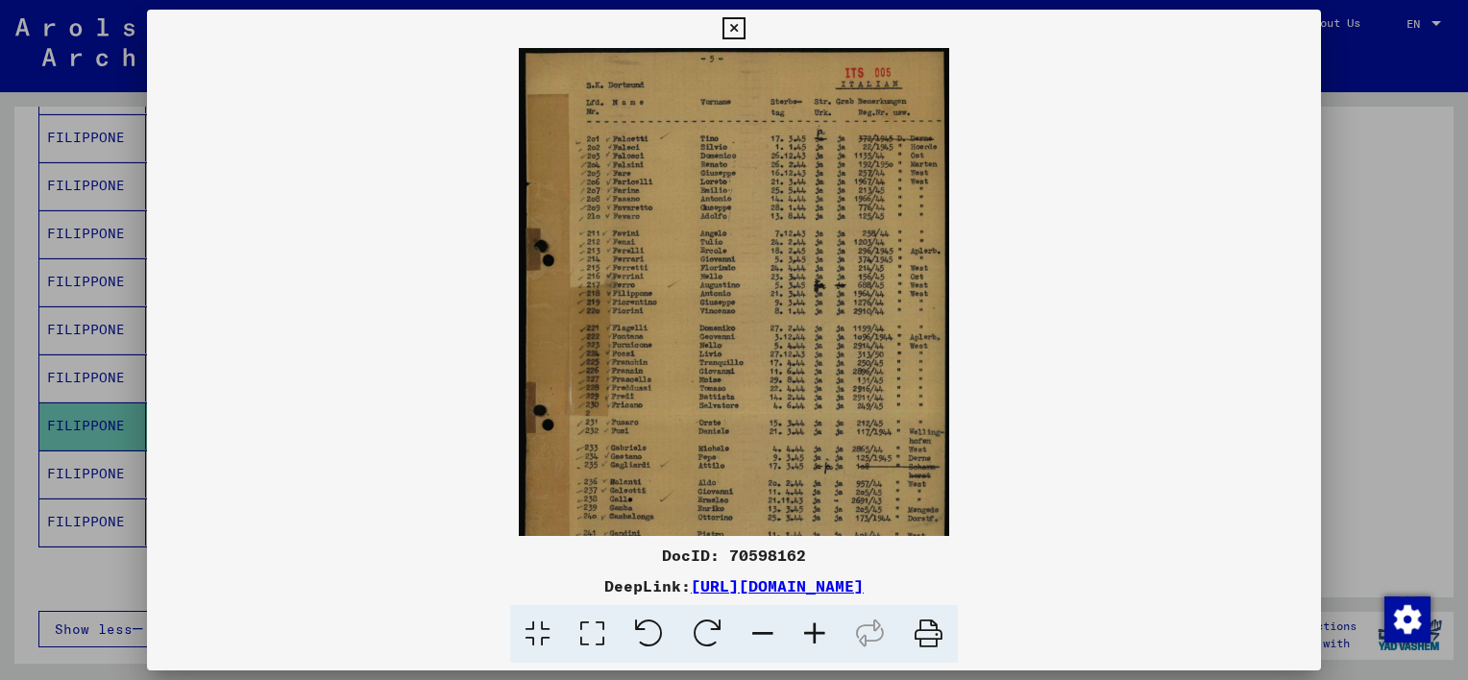
click at [812, 630] on icon at bounding box center [815, 634] width 52 height 59
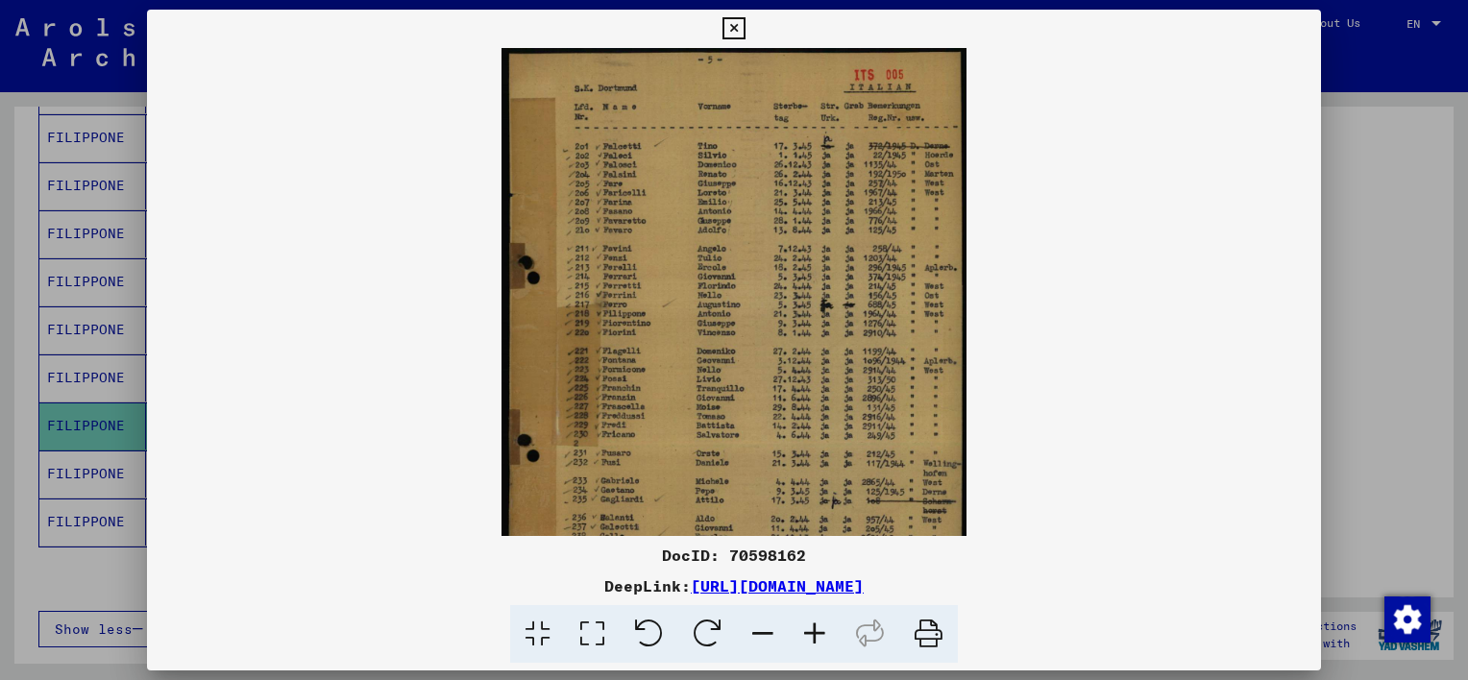
click at [812, 630] on icon at bounding box center [815, 634] width 52 height 59
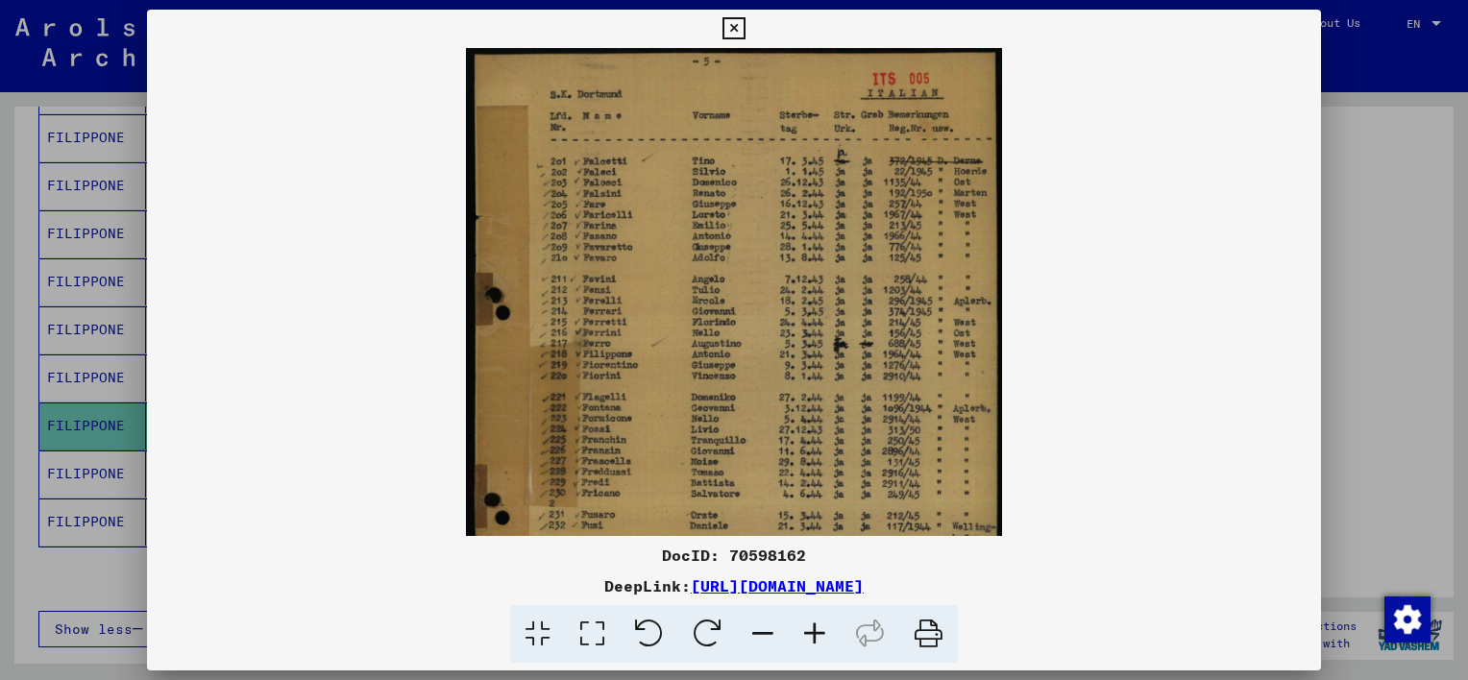
click at [812, 630] on icon at bounding box center [815, 634] width 52 height 59
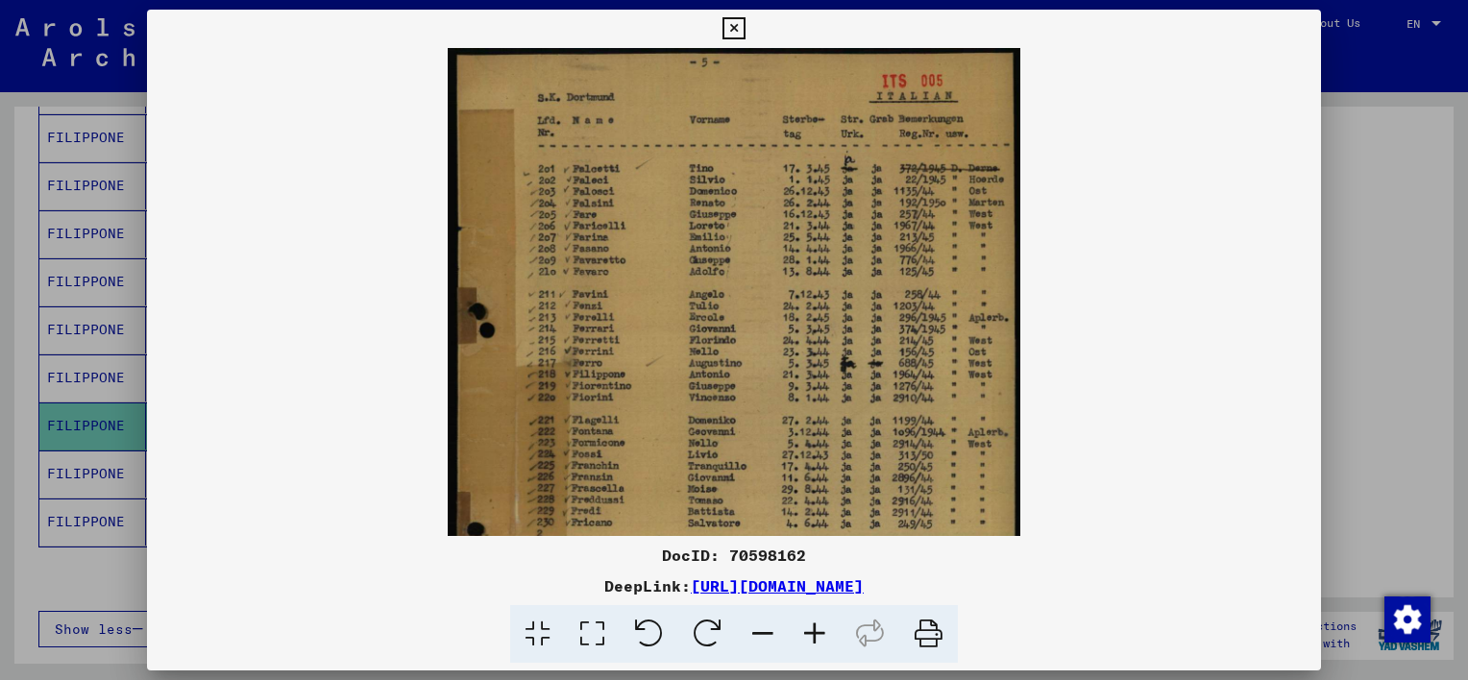
click at [812, 630] on icon at bounding box center [815, 634] width 52 height 59
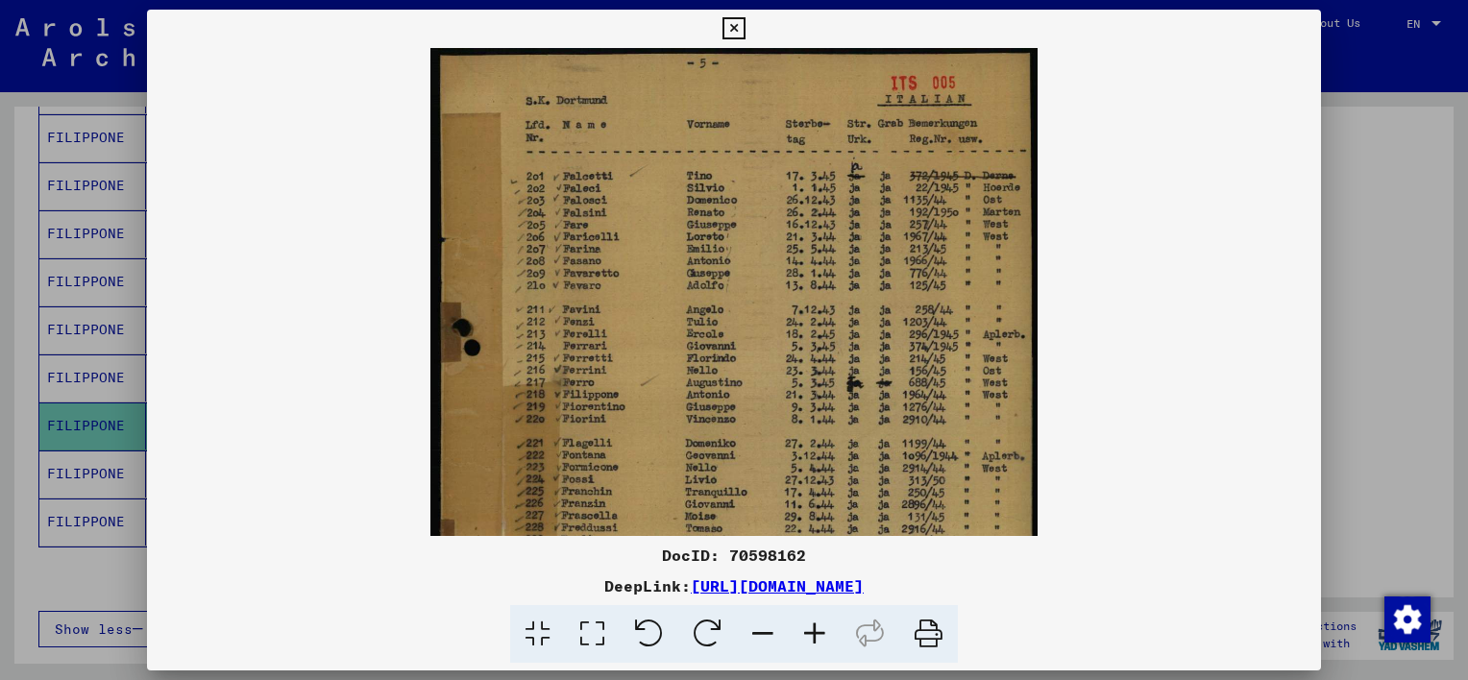
click at [812, 630] on icon at bounding box center [815, 634] width 52 height 59
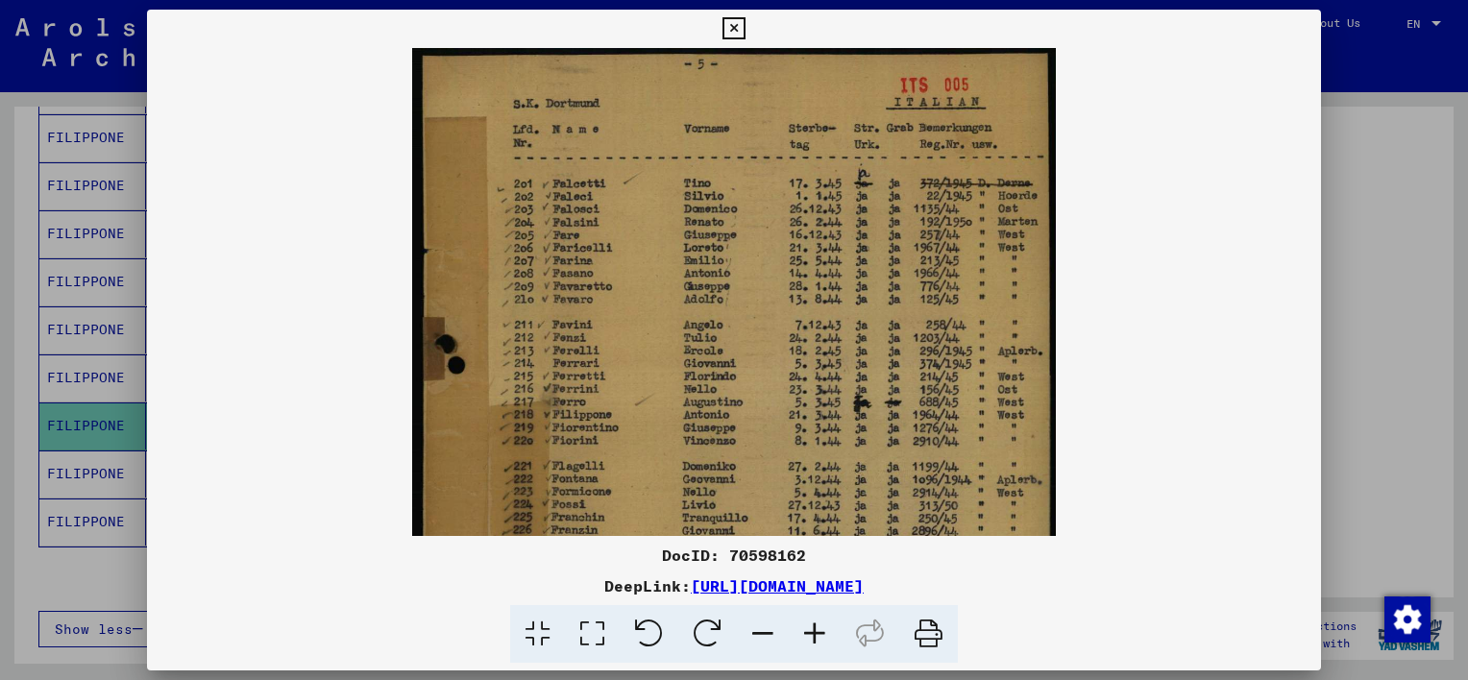
click at [731, 24] on icon at bounding box center [733, 28] width 22 height 23
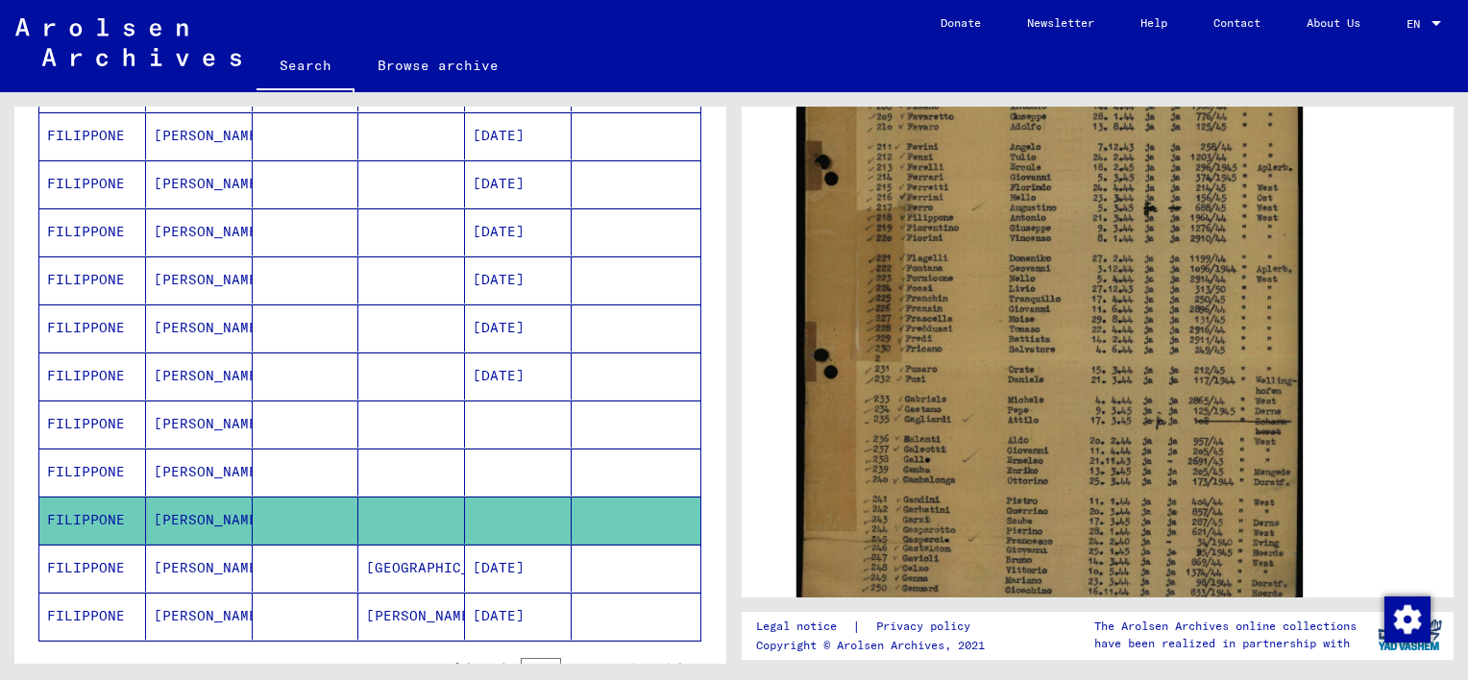
scroll to position [948, 0]
click at [219, 427] on mat-cell "[PERSON_NAME]" at bounding box center [199, 425] width 107 height 47
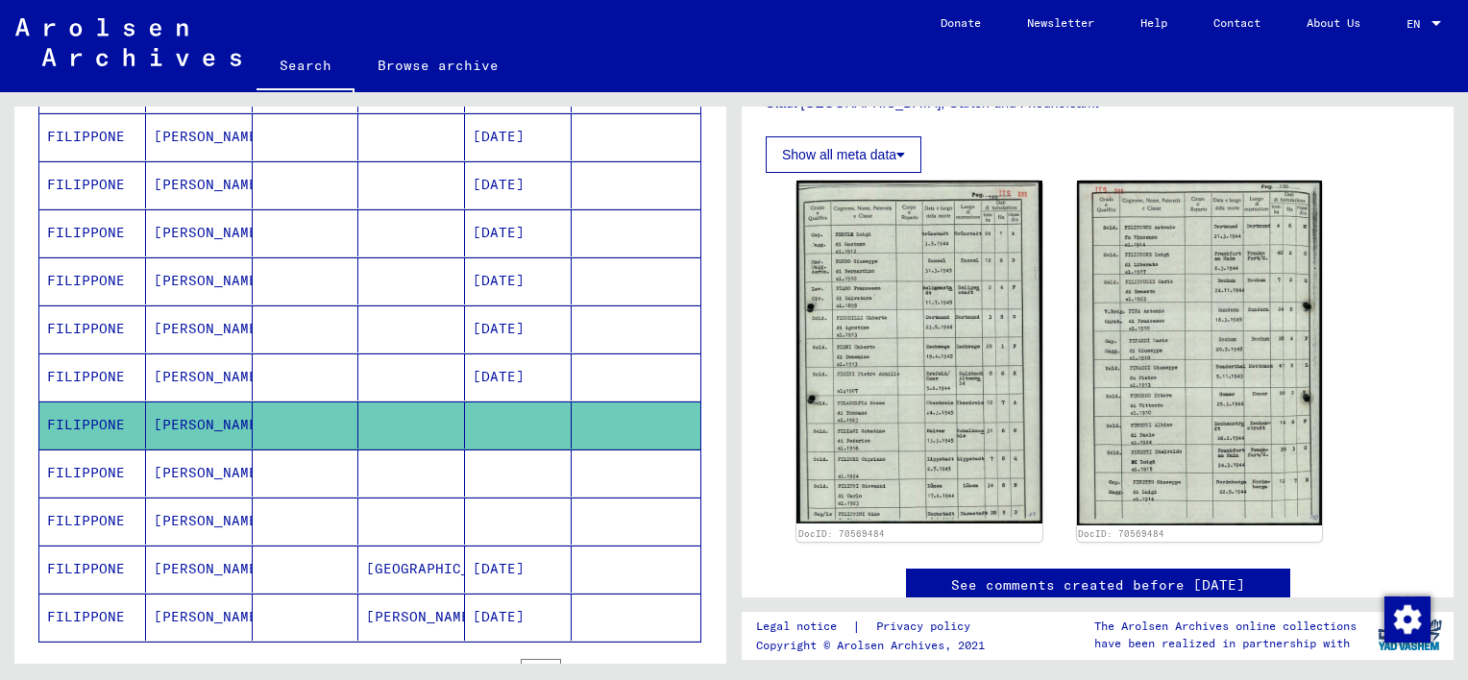
scroll to position [582, 0]
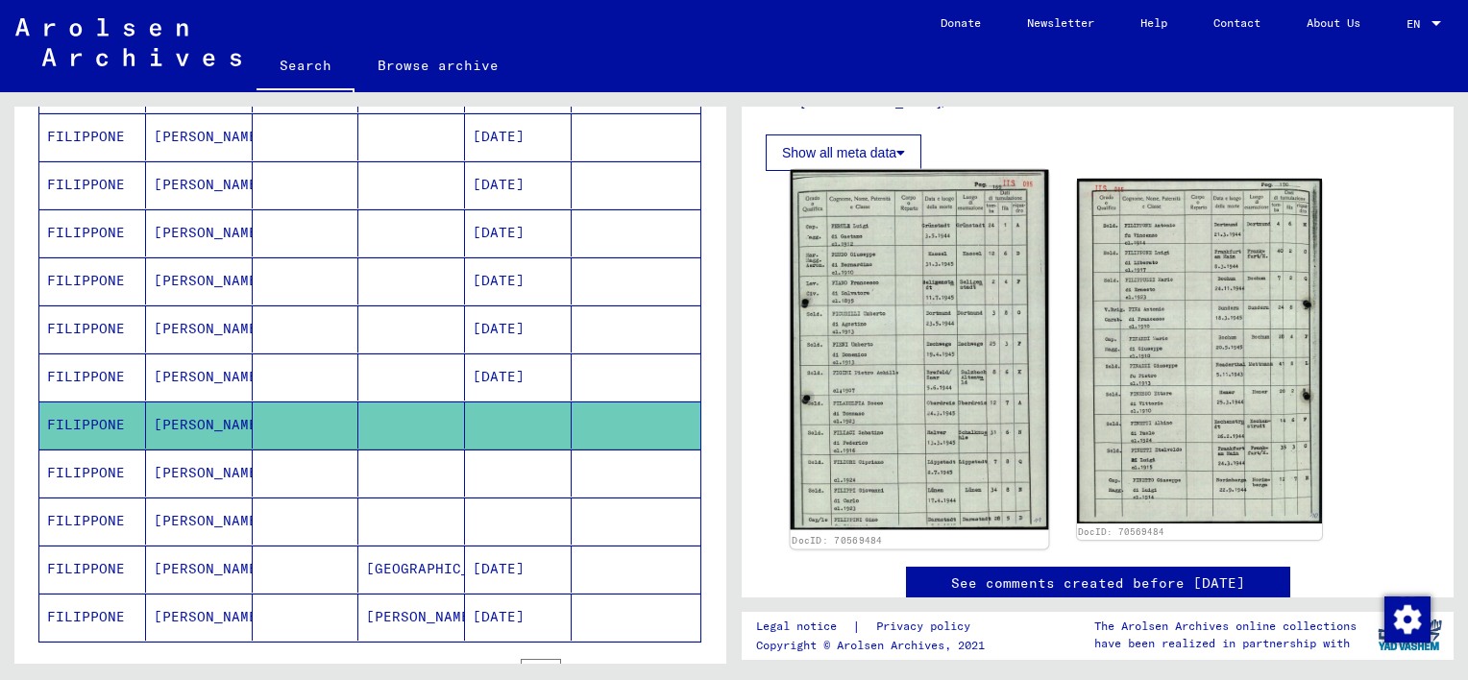
click at [927, 400] on img at bounding box center [919, 350] width 257 height 360
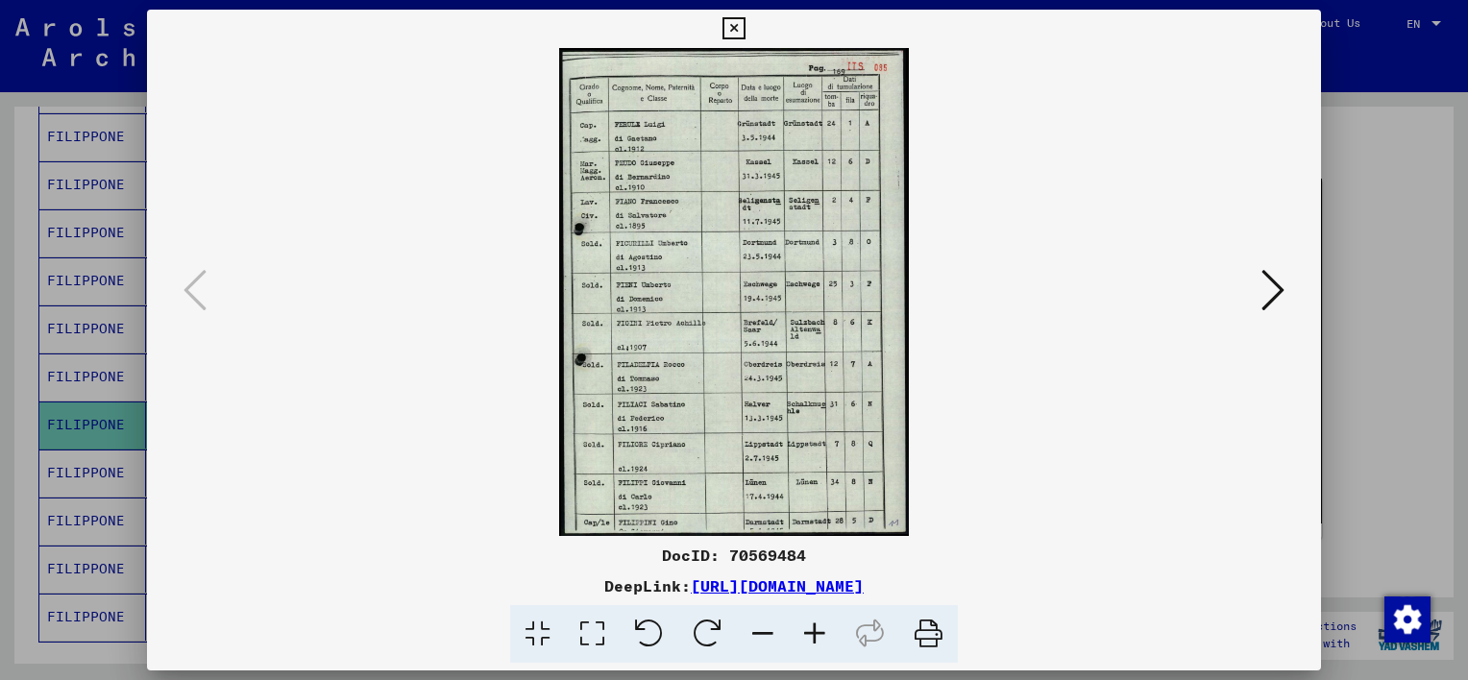
click at [1261, 291] on button at bounding box center [1273, 291] width 35 height 55
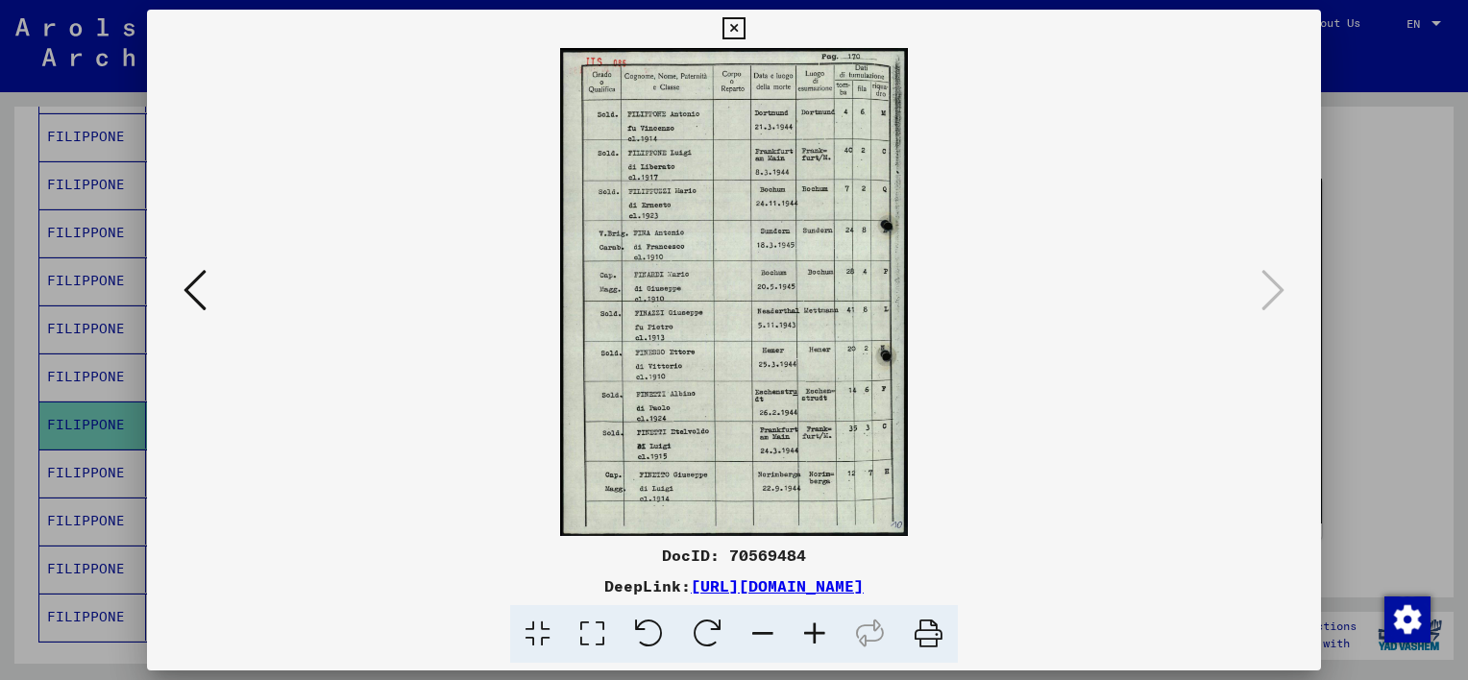
click at [811, 632] on icon at bounding box center [815, 634] width 52 height 59
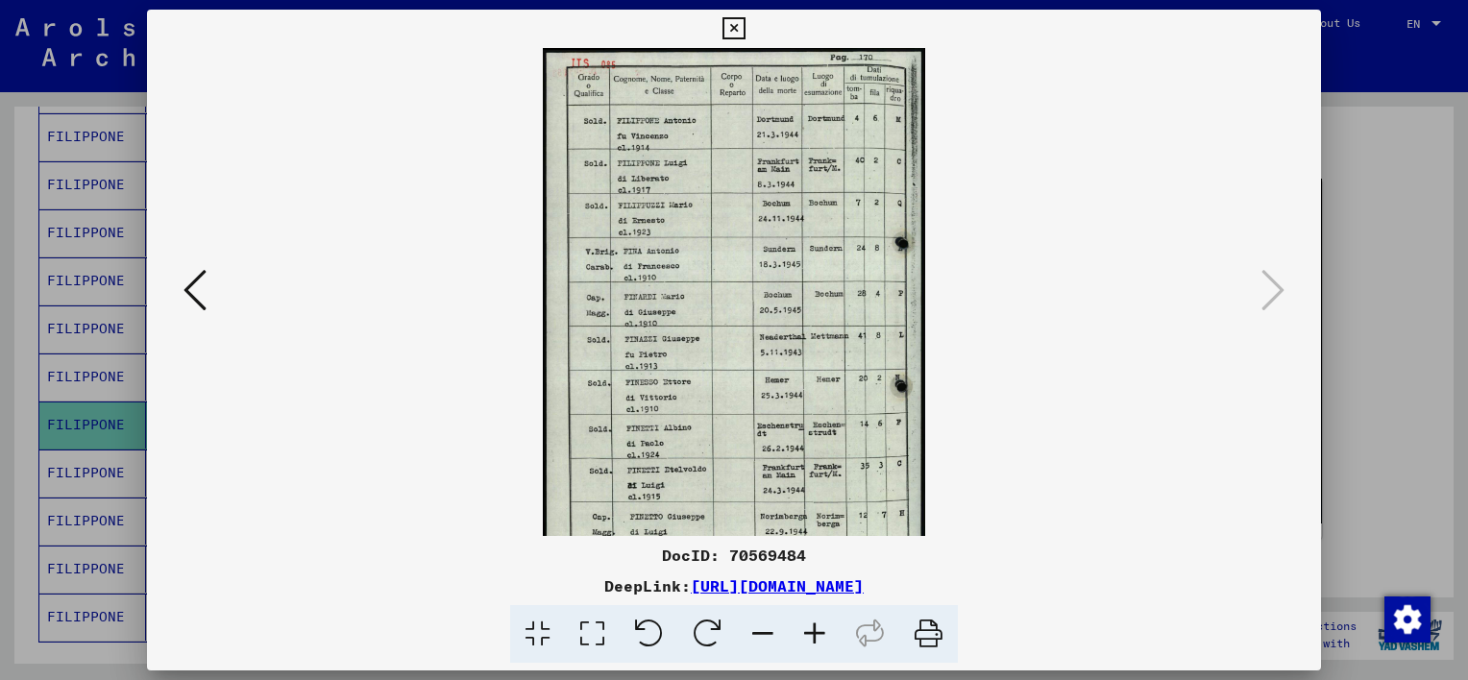
click at [811, 632] on icon at bounding box center [815, 634] width 52 height 59
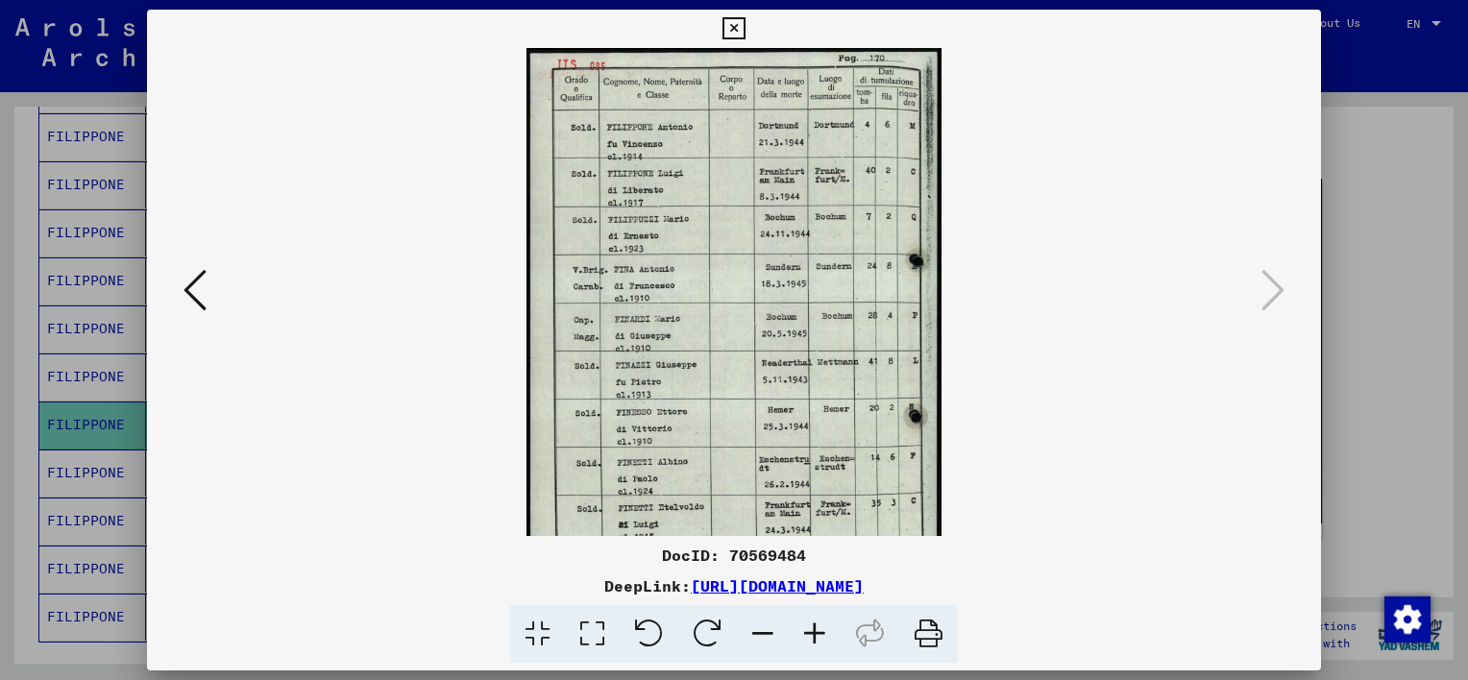
click at [811, 632] on icon at bounding box center [815, 634] width 52 height 59
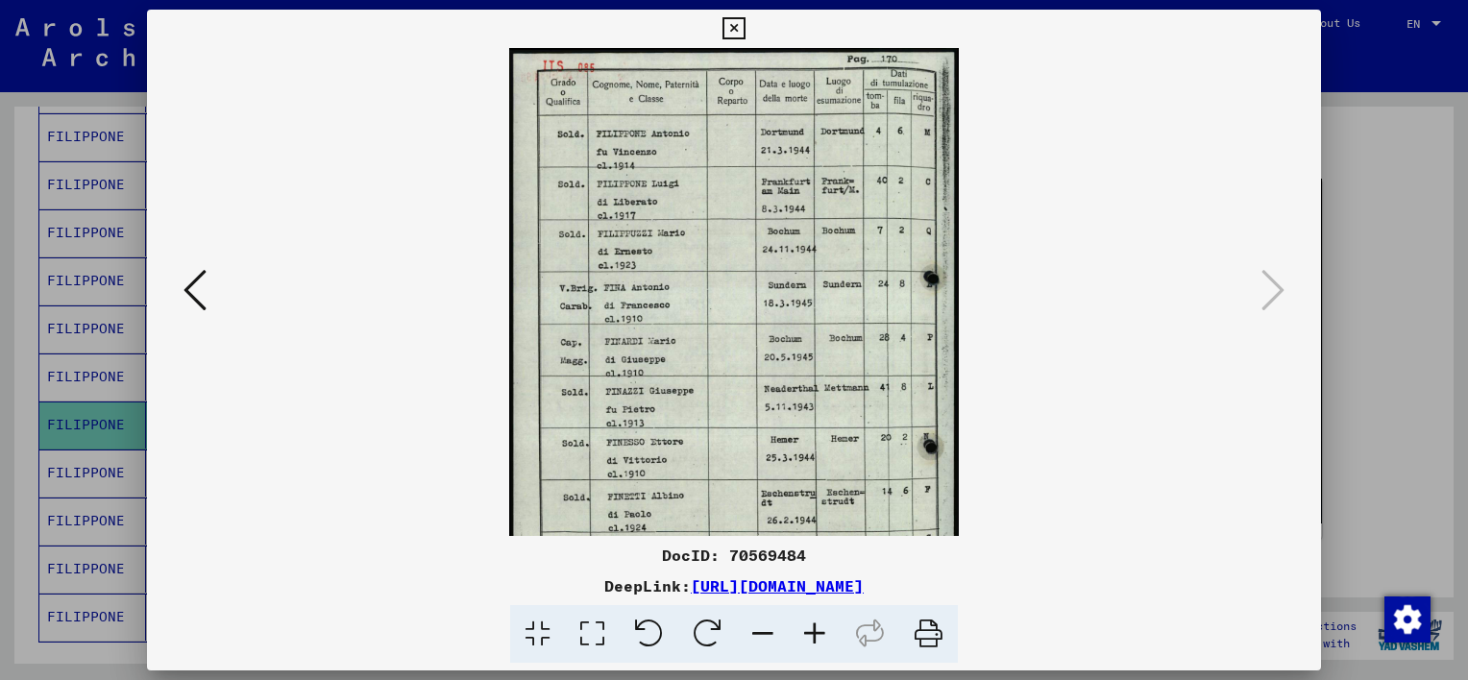
click at [811, 632] on icon at bounding box center [815, 634] width 52 height 59
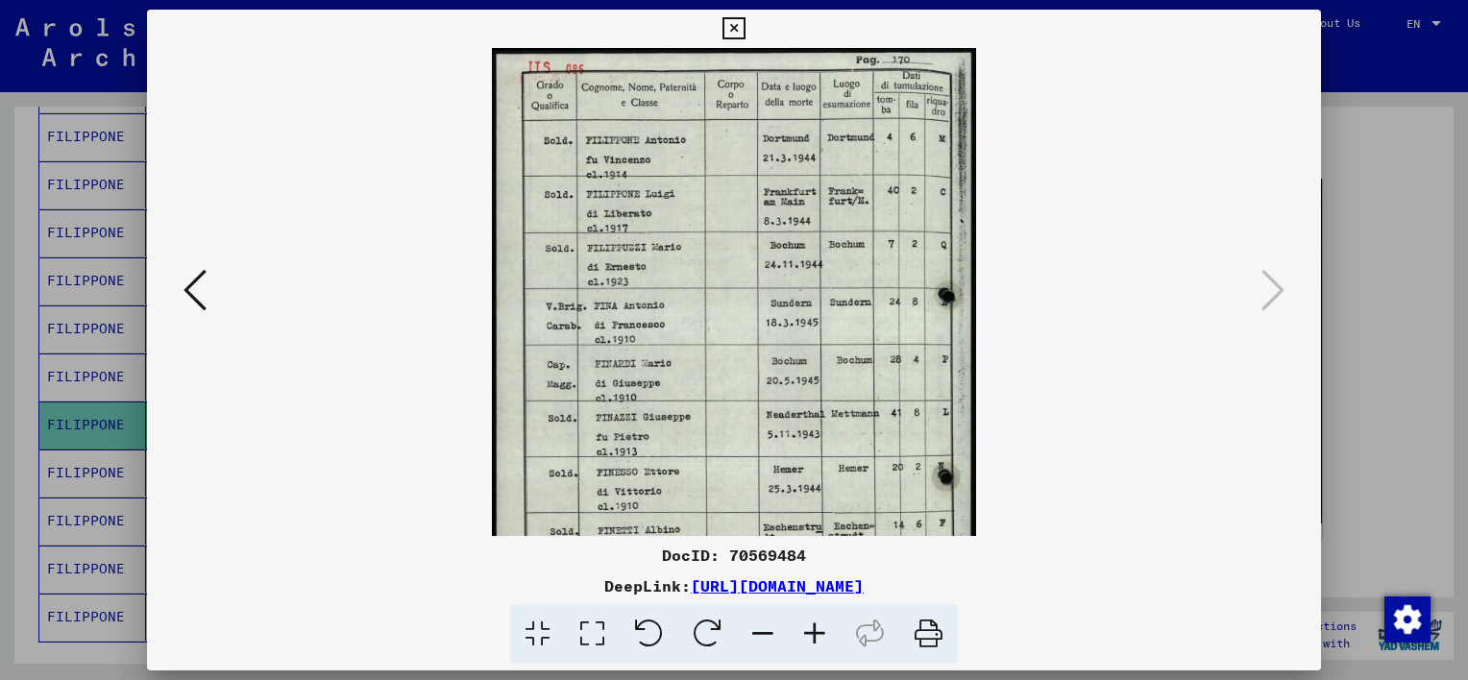
click at [811, 632] on icon at bounding box center [815, 634] width 52 height 59
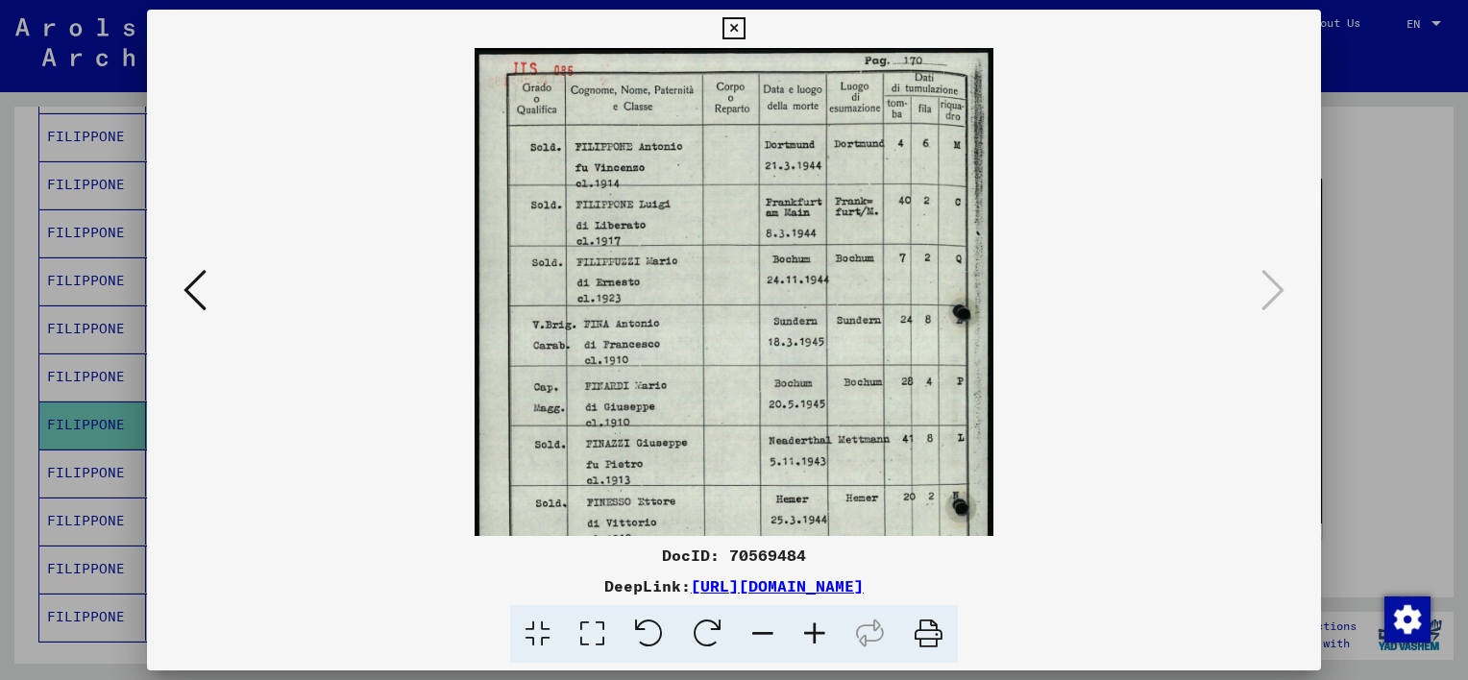
click at [811, 632] on icon at bounding box center [815, 634] width 52 height 59
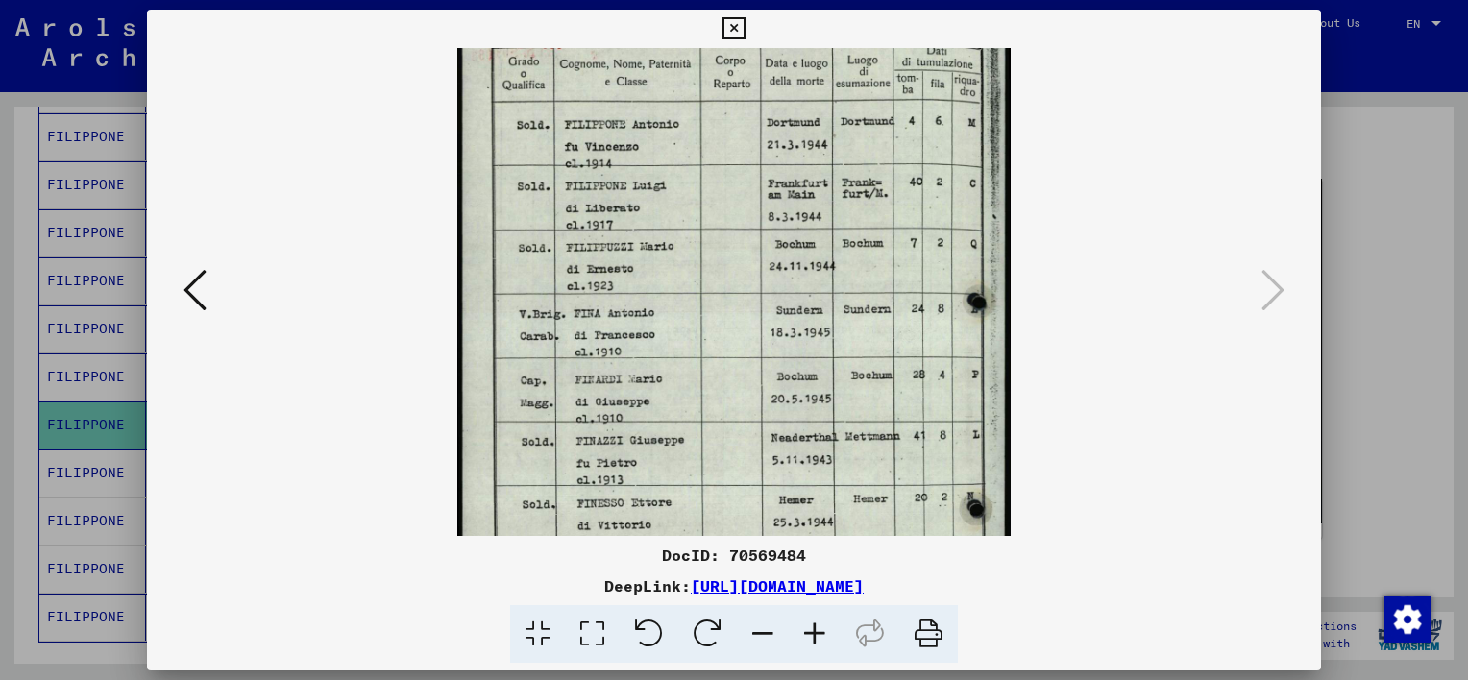
scroll to position [31, 0]
drag, startPoint x: 872, startPoint y: 348, endPoint x: 821, endPoint y: 315, distance: 60.5
click at [821, 315] on img at bounding box center [733, 405] width 552 height 776
click at [735, 26] on icon at bounding box center [733, 28] width 22 height 23
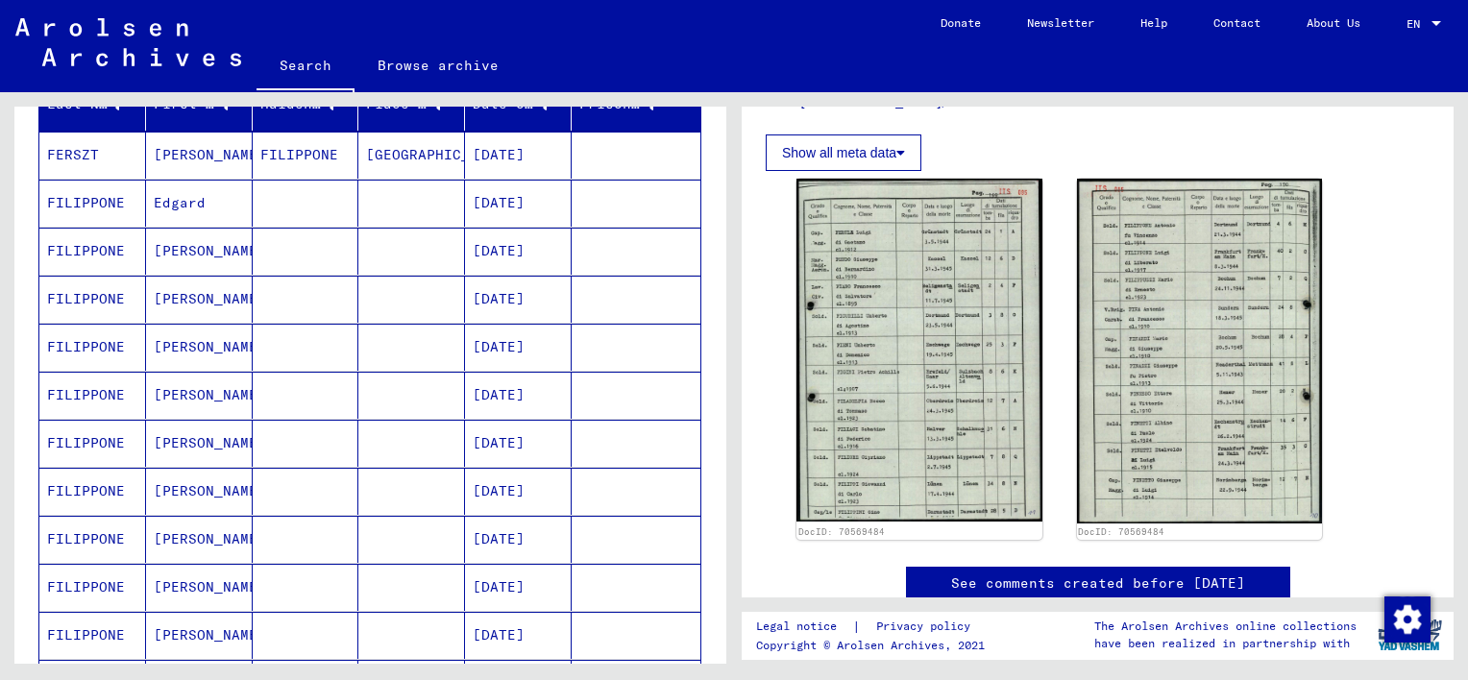
scroll to position [259, 0]
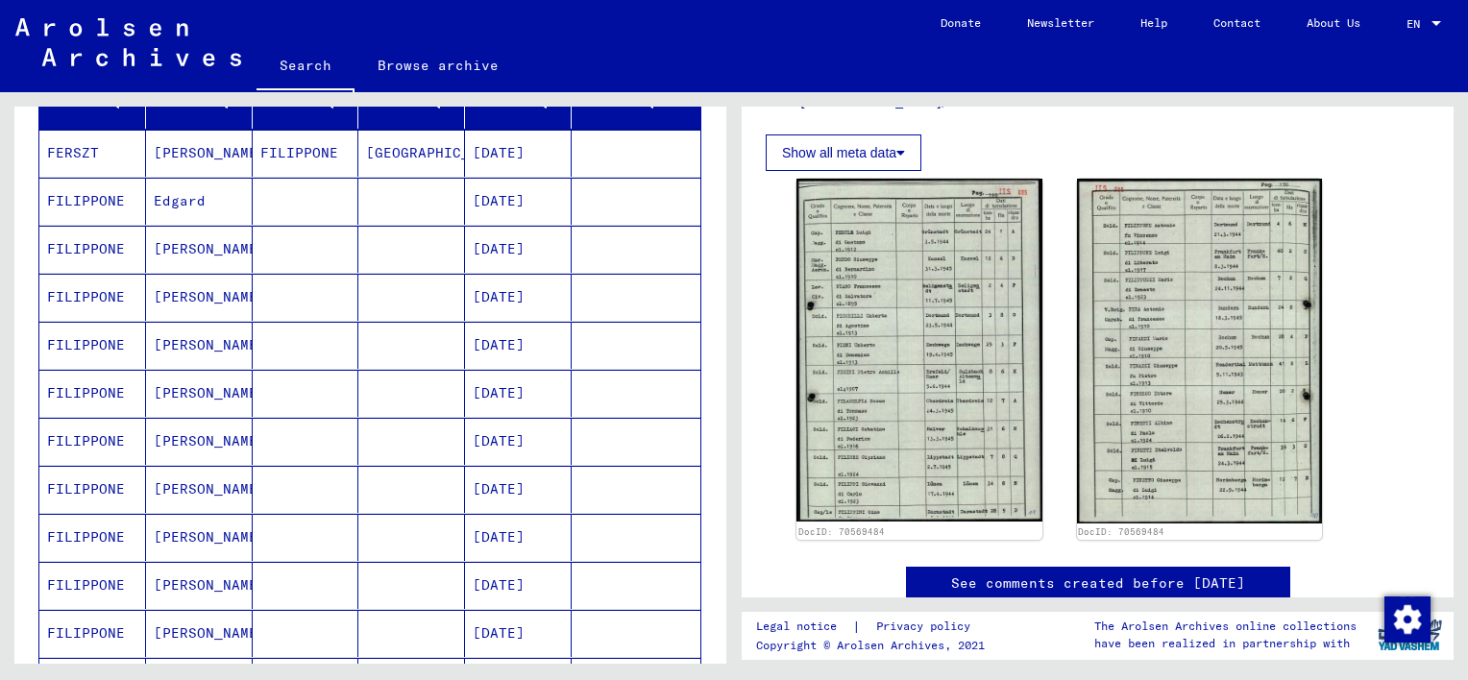
click at [180, 146] on mat-cell "[PERSON_NAME]" at bounding box center [199, 153] width 107 height 47
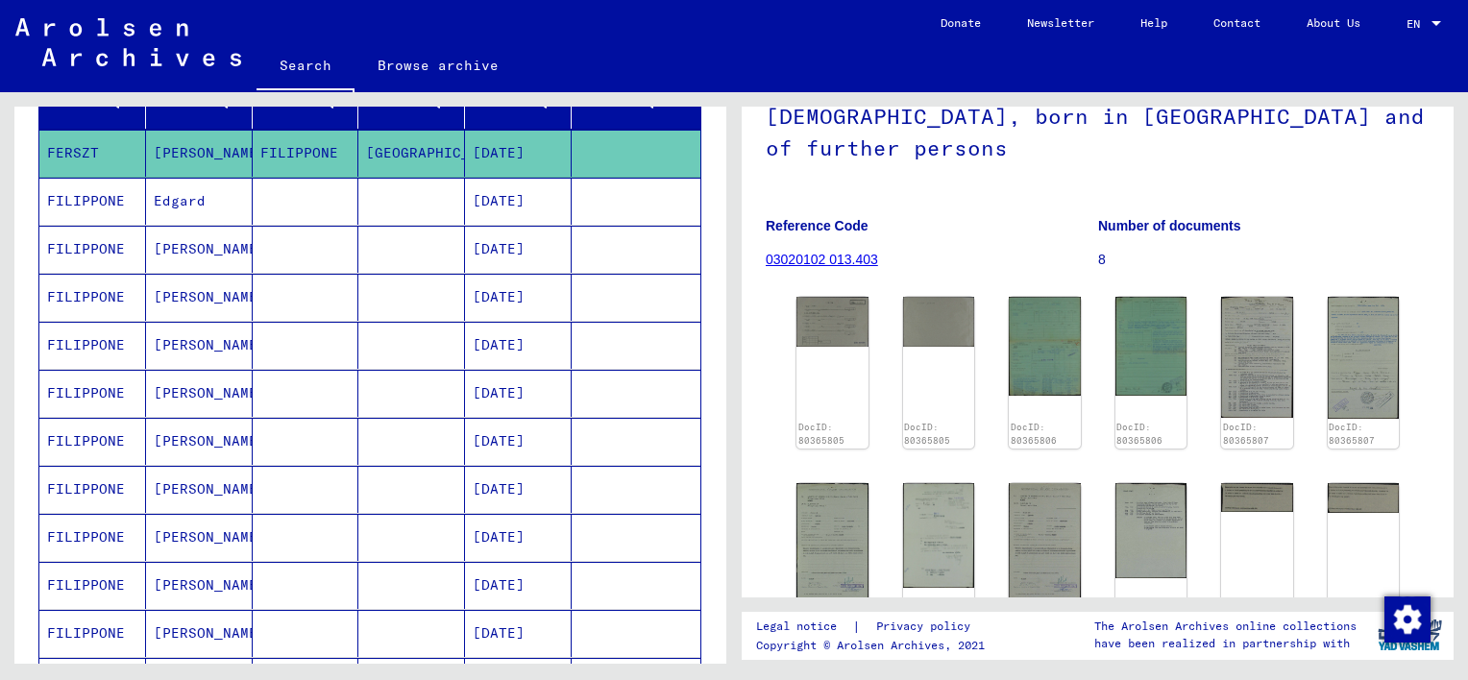
scroll to position [173, 0]
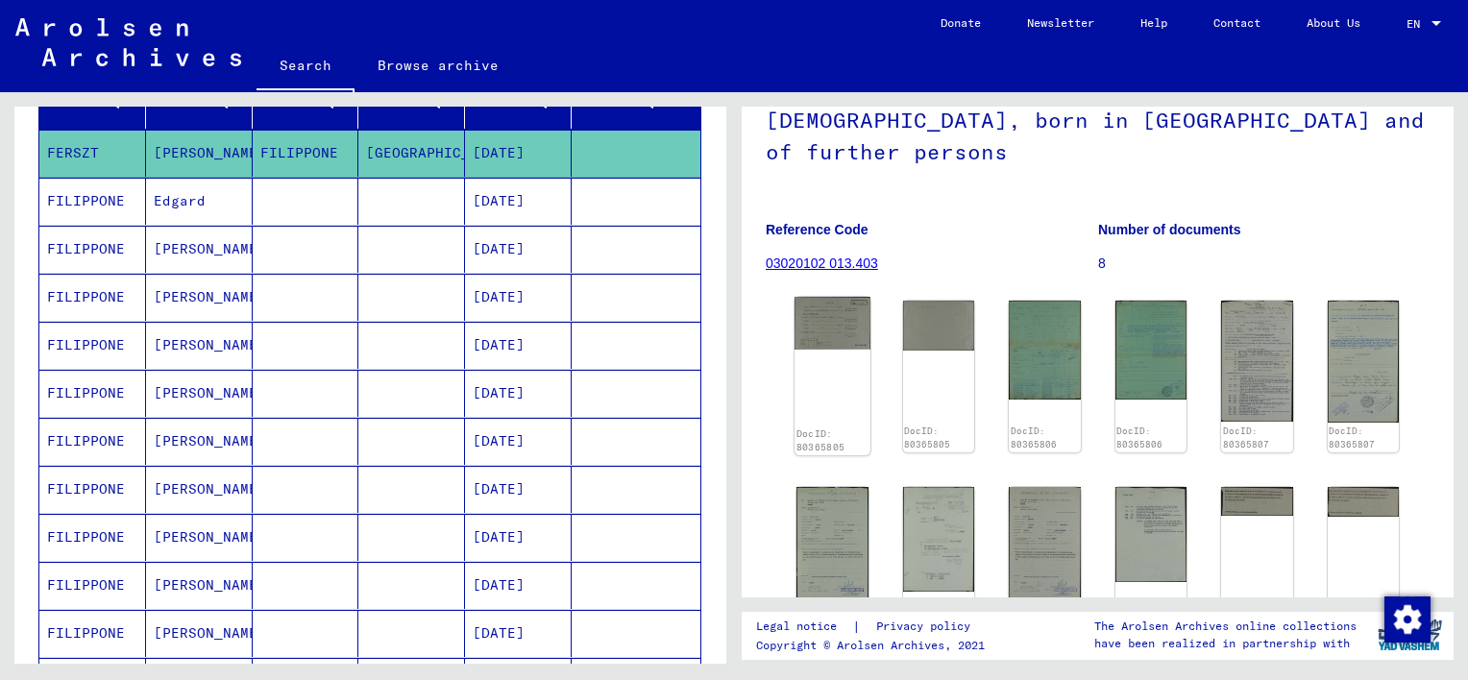
click at [824, 319] on div "DocID: 80365805" at bounding box center [832, 376] width 75 height 159
click at [826, 297] on img at bounding box center [832, 323] width 75 height 52
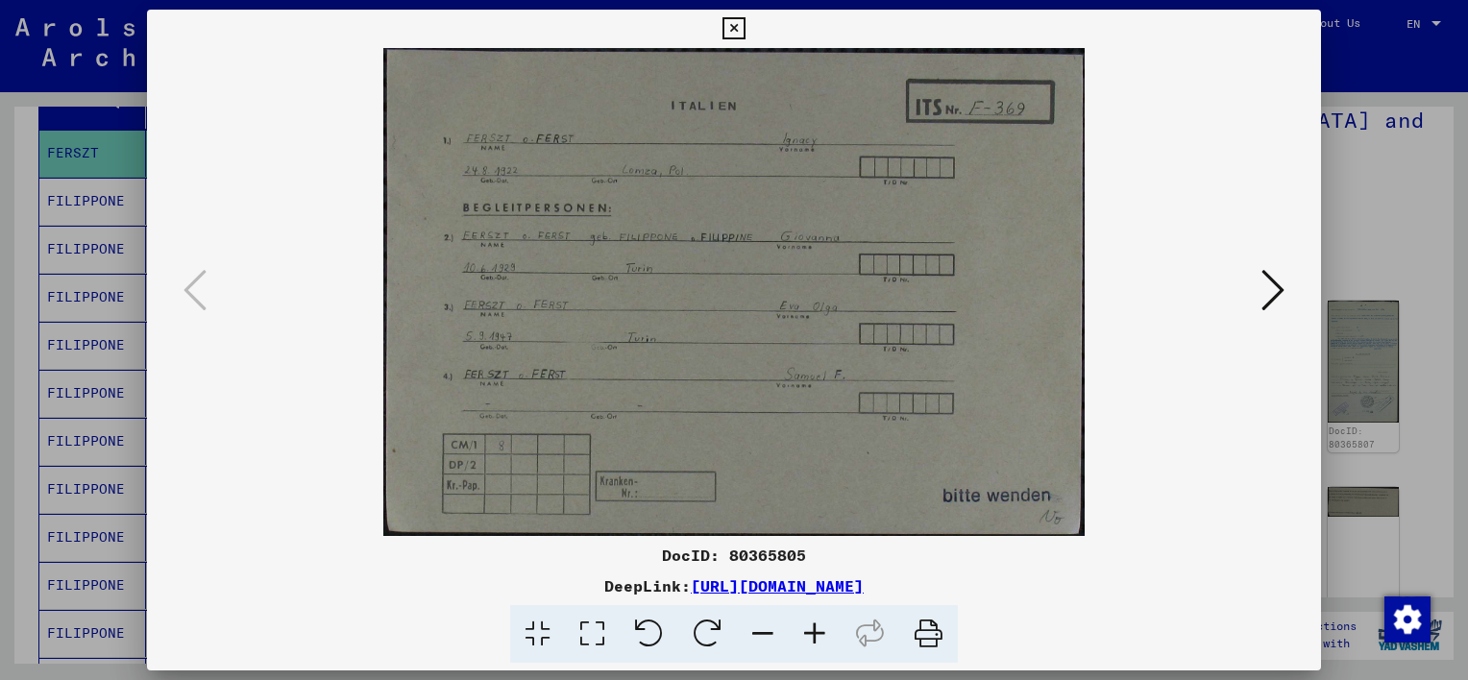
click at [1265, 285] on icon at bounding box center [1272, 290] width 23 height 46
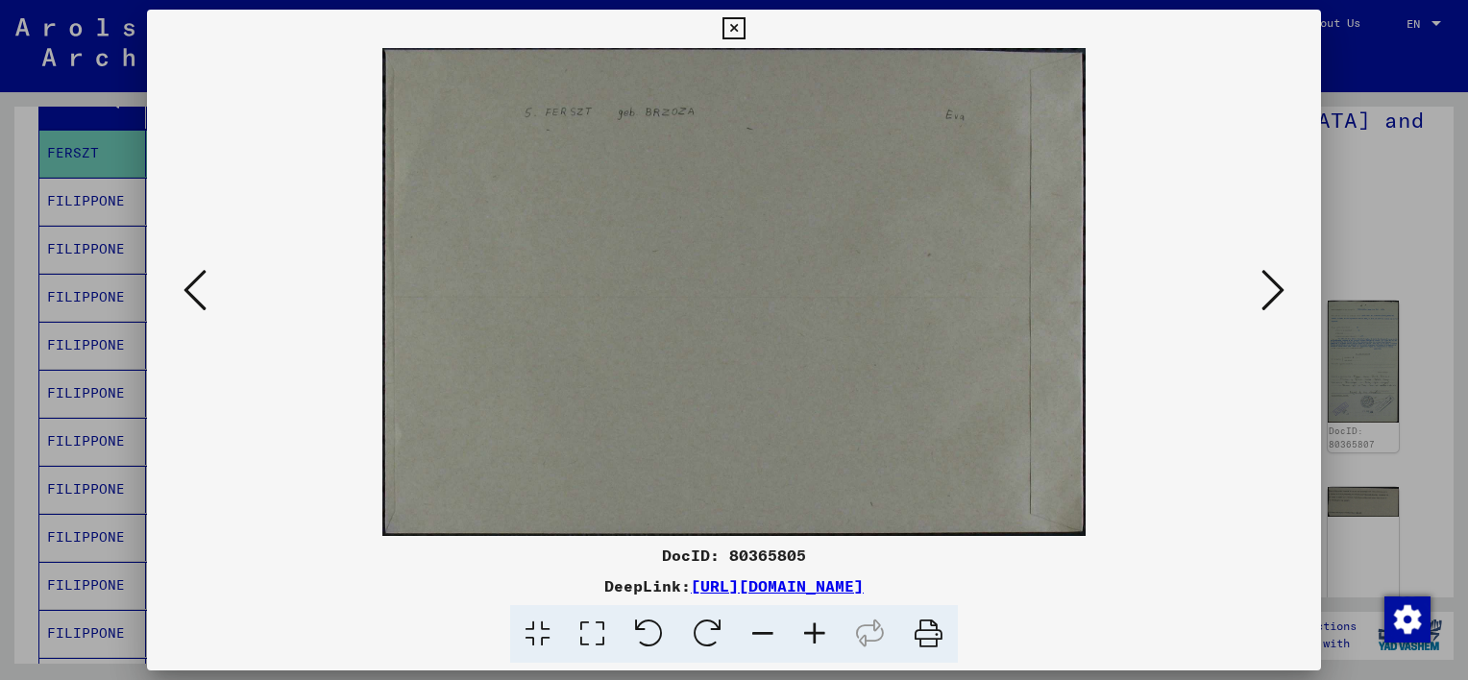
click at [1265, 285] on icon at bounding box center [1272, 290] width 23 height 46
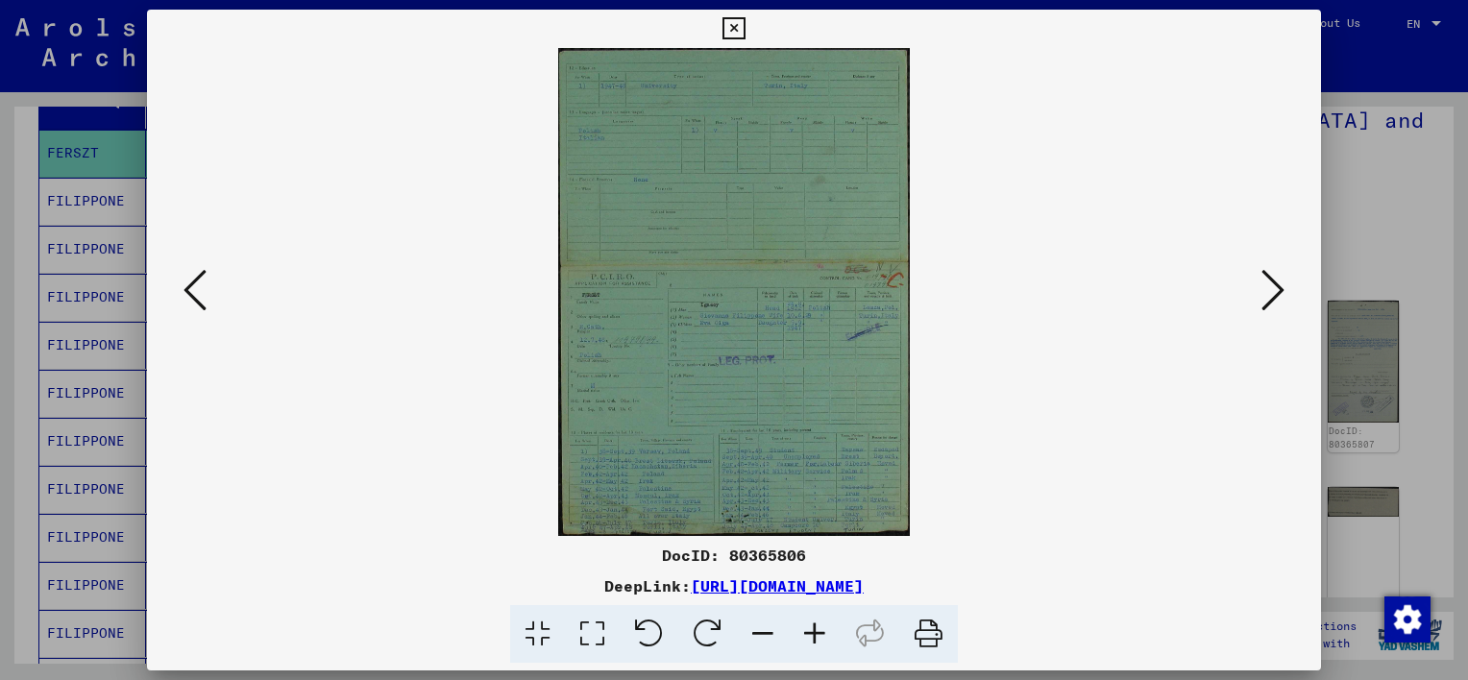
click at [710, 432] on img at bounding box center [733, 292] width 1043 height 488
click at [805, 635] on icon at bounding box center [815, 634] width 52 height 59
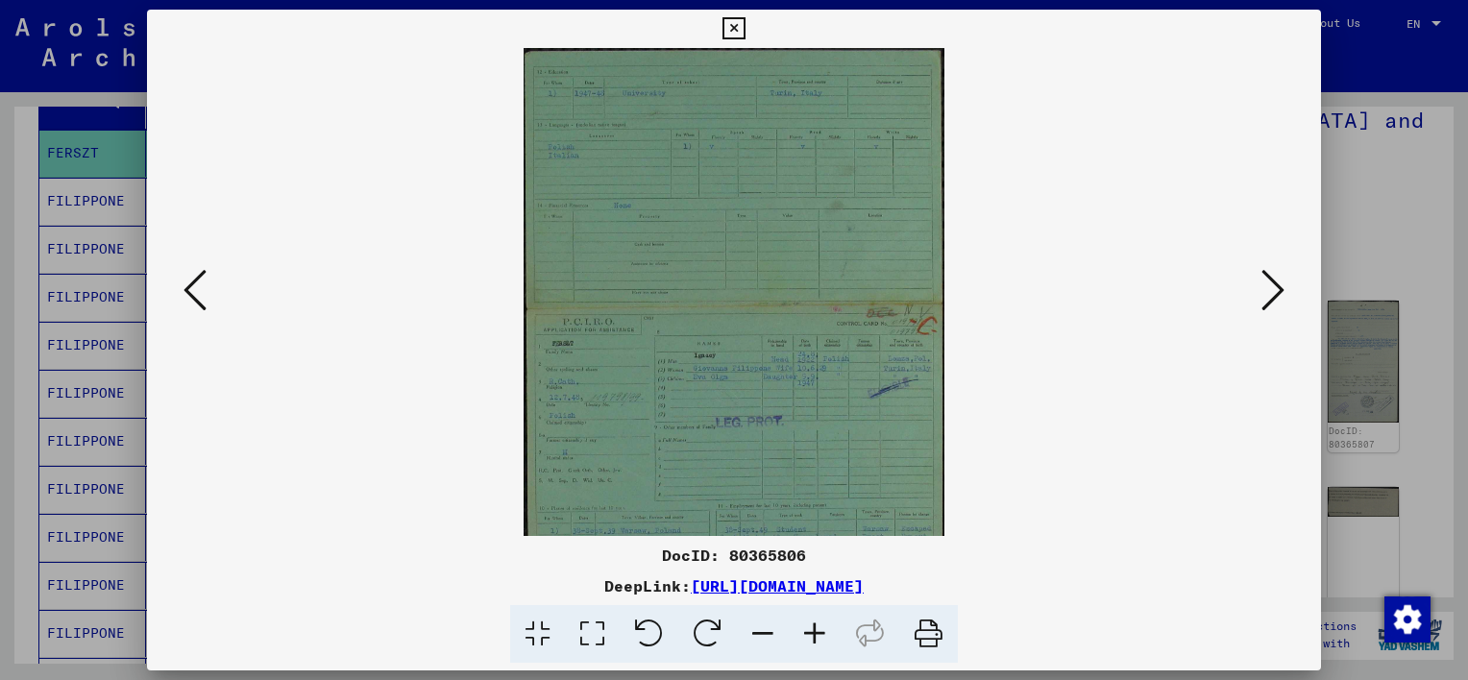
click at [805, 635] on icon at bounding box center [815, 634] width 52 height 59
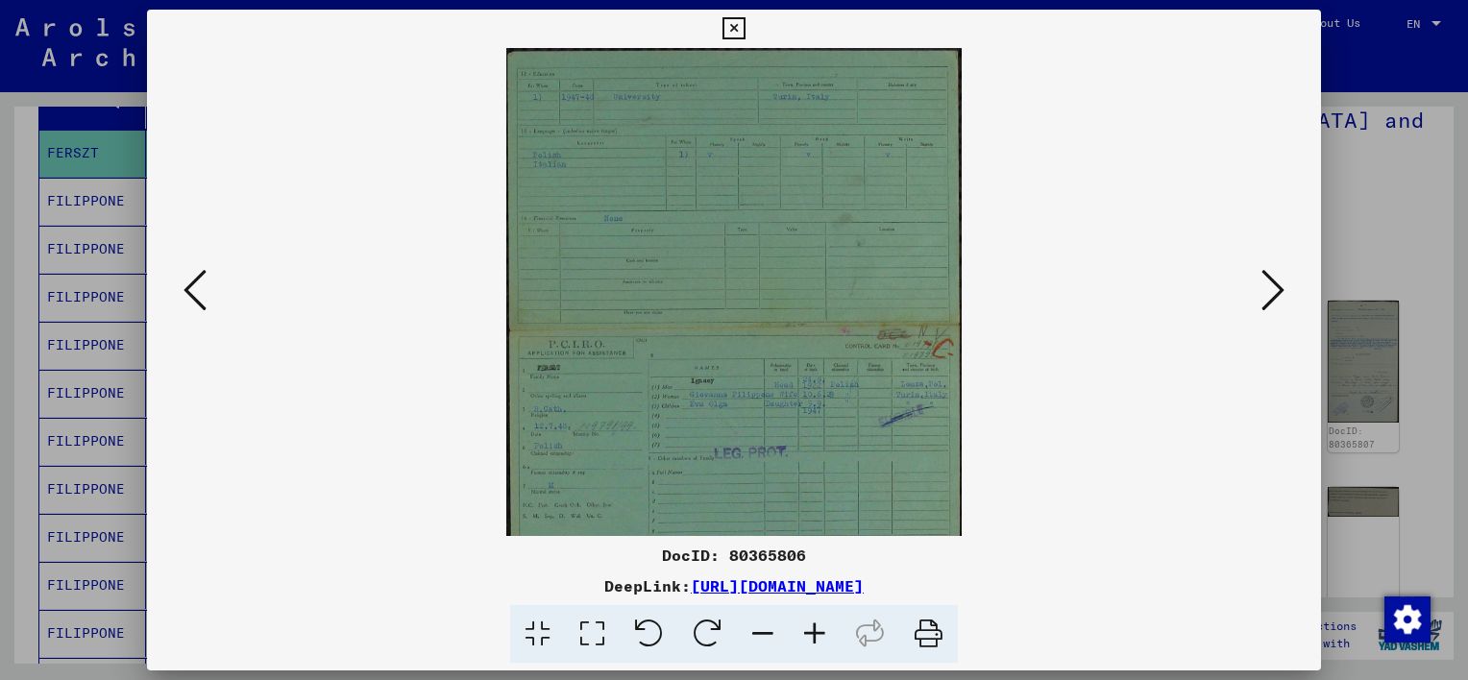
click at [805, 635] on icon at bounding box center [815, 634] width 52 height 59
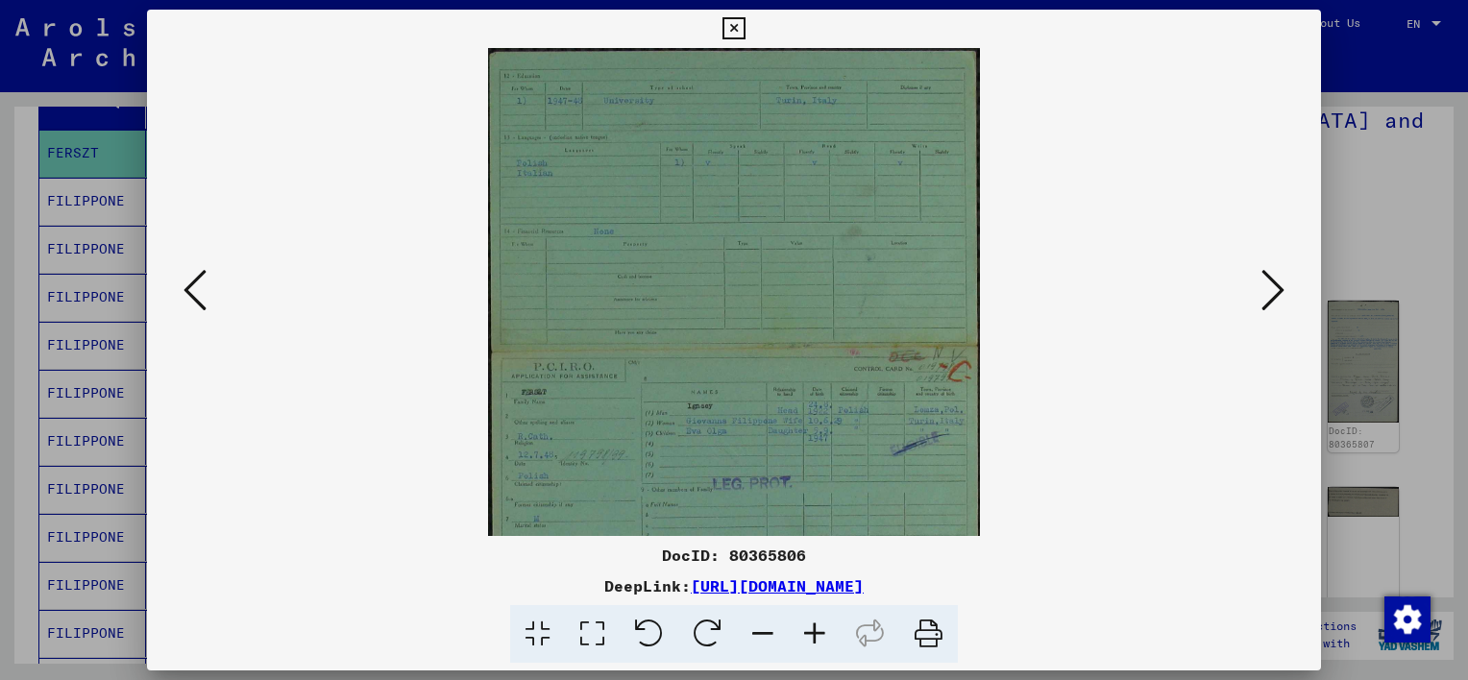
click at [805, 635] on icon at bounding box center [815, 634] width 52 height 59
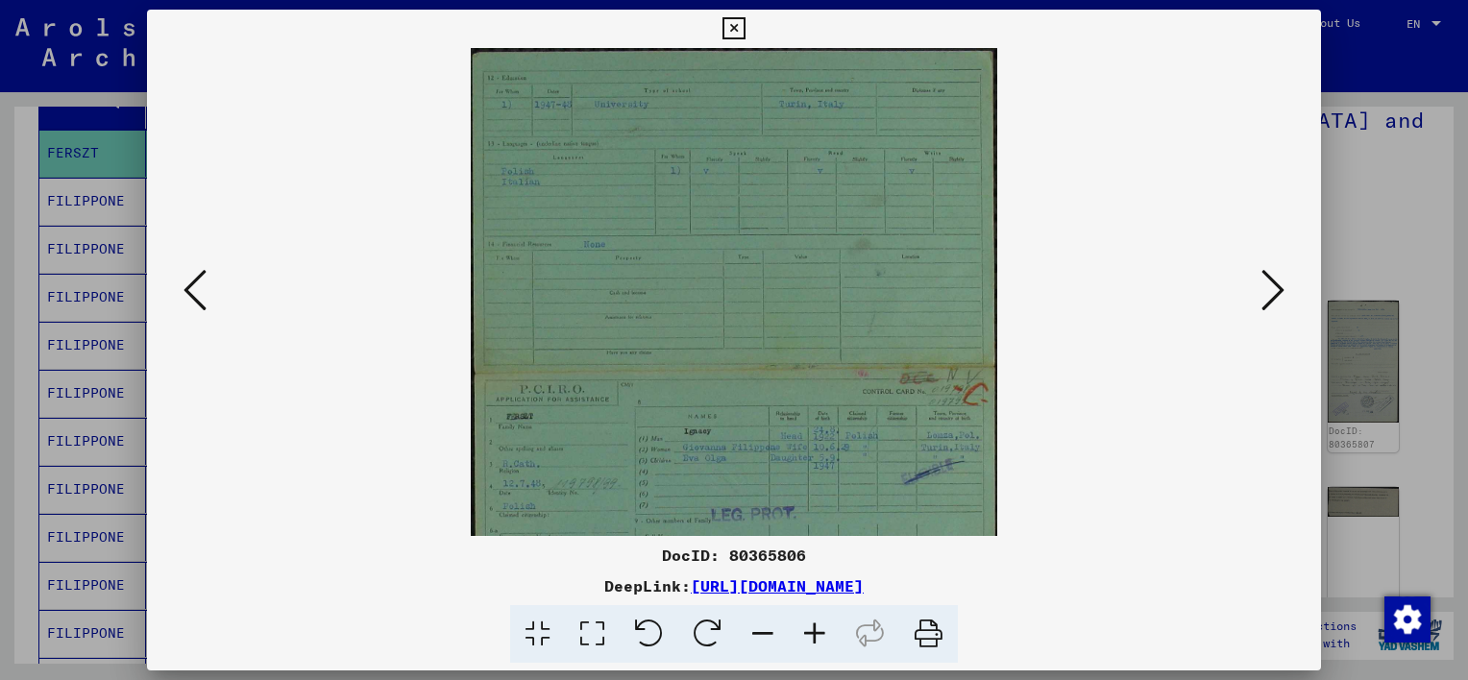
click at [805, 635] on icon at bounding box center [815, 634] width 52 height 59
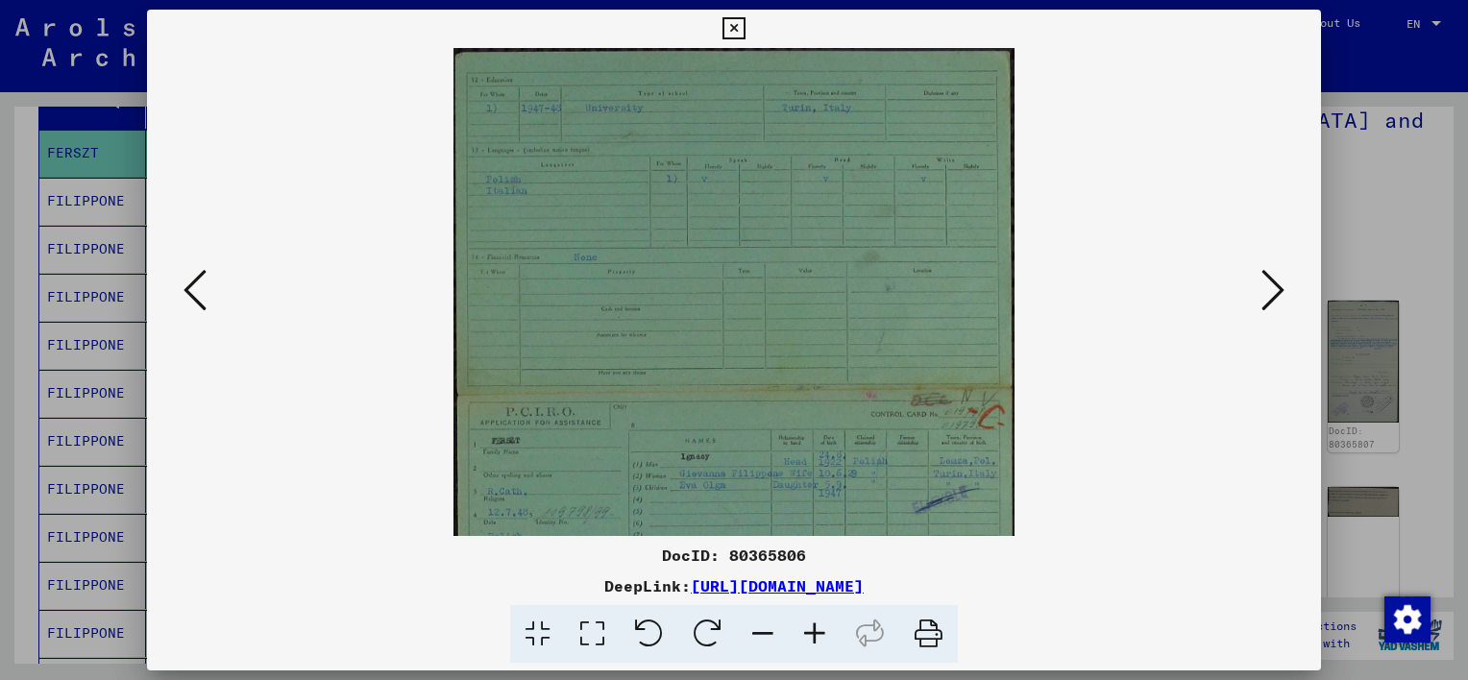
click at [805, 635] on icon at bounding box center [815, 634] width 52 height 59
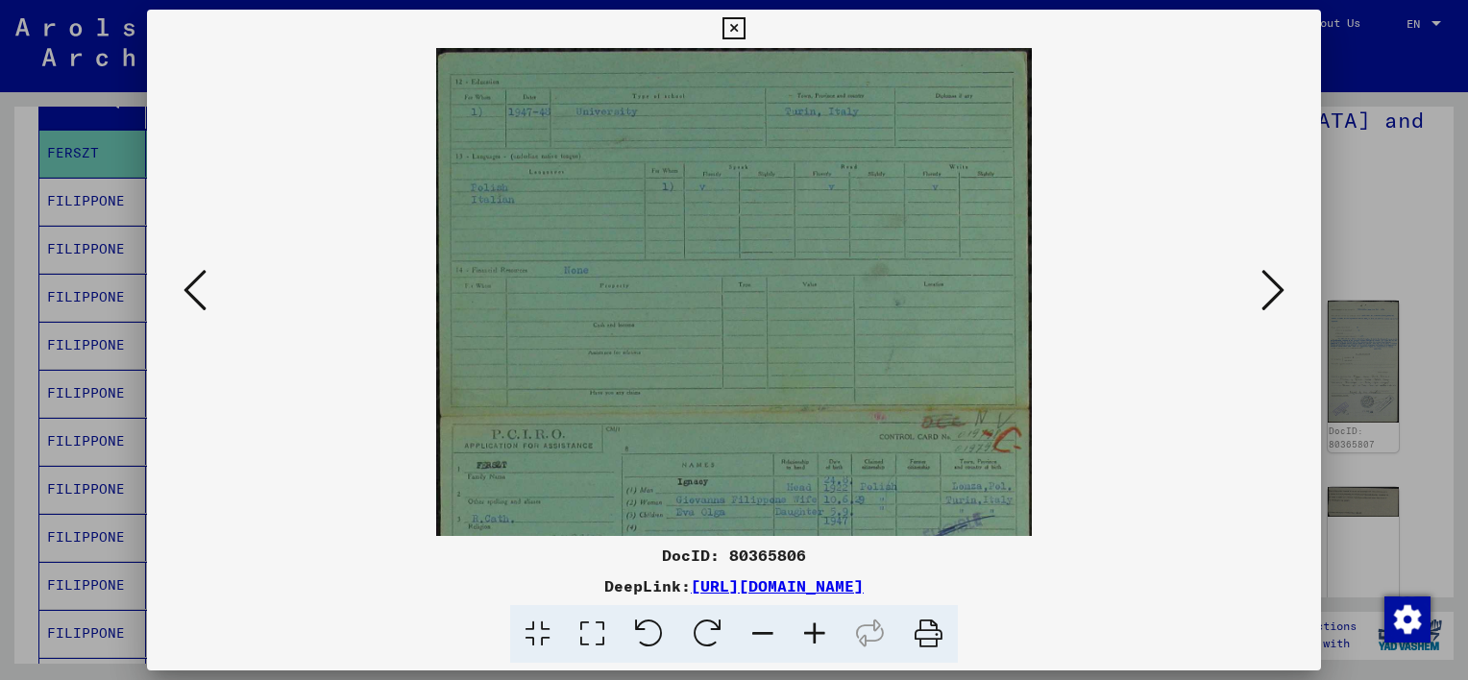
click at [805, 635] on icon at bounding box center [815, 634] width 52 height 59
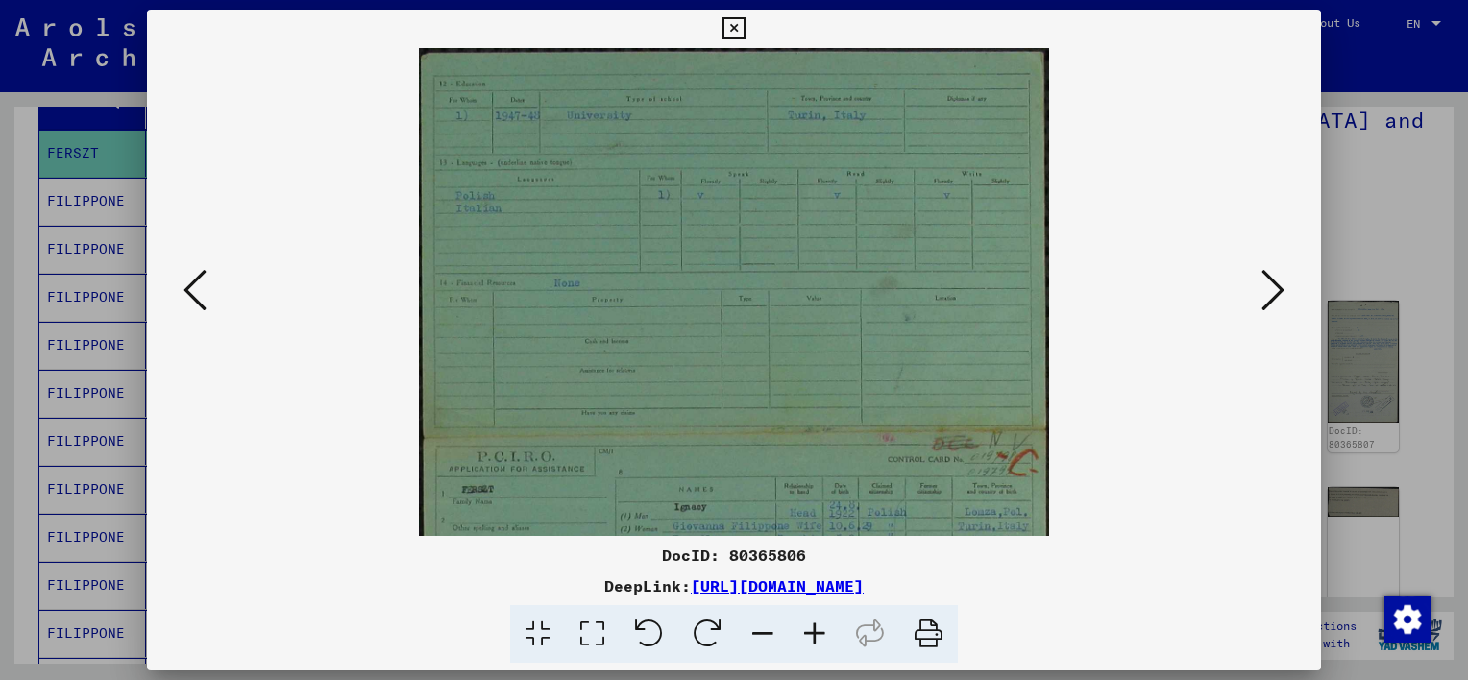
scroll to position [0, 0]
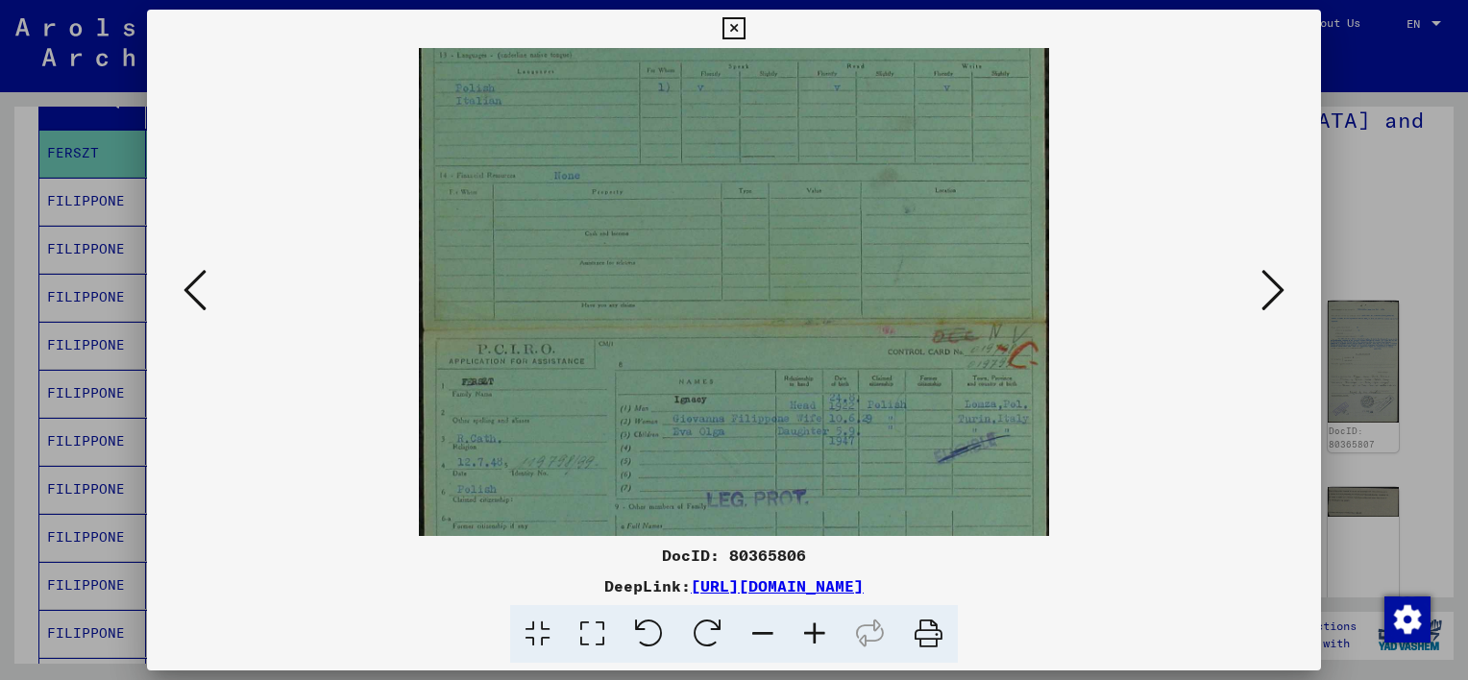
drag, startPoint x: 804, startPoint y: 423, endPoint x: 798, endPoint y: 309, distance: 113.5
click at [798, 309] on img at bounding box center [733, 376] width 629 height 872
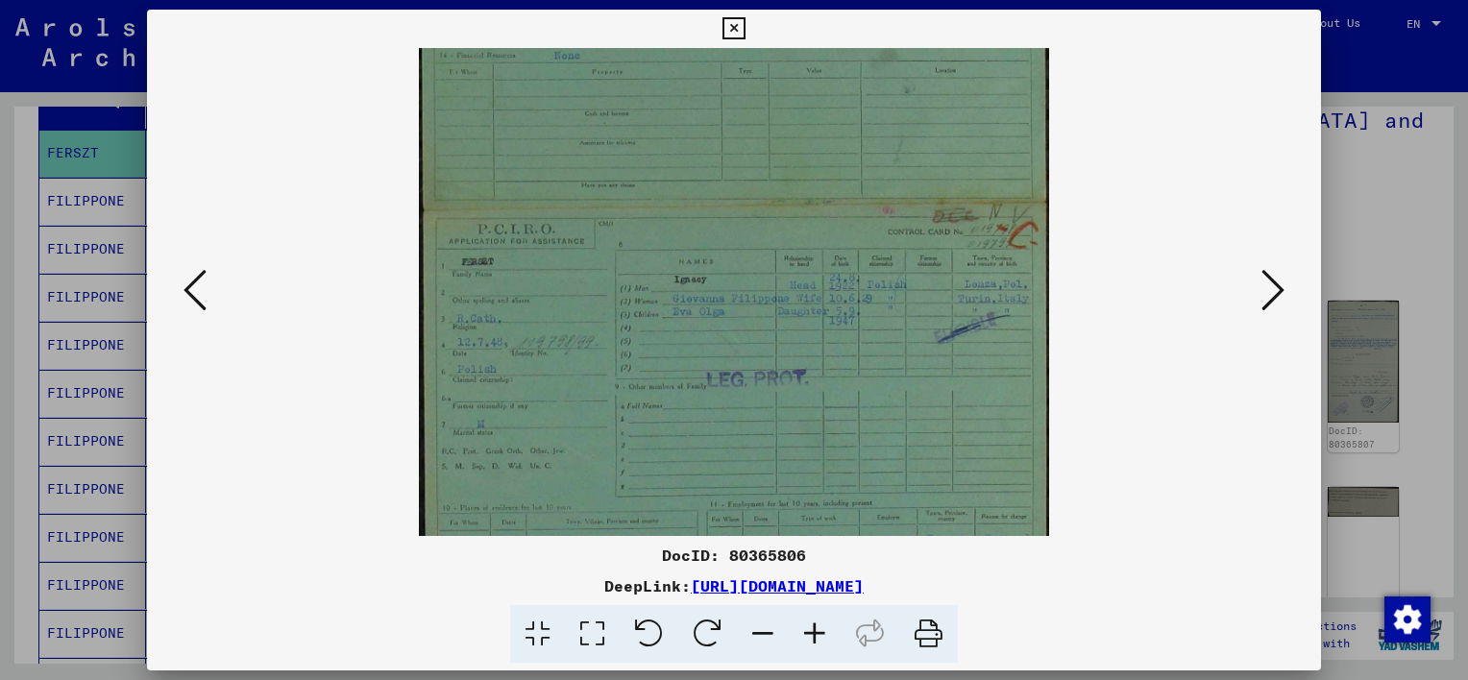
scroll to position [229, 0]
drag, startPoint x: 798, startPoint y: 309, endPoint x: 789, endPoint y: 191, distance: 118.6
click at [789, 191] on img at bounding box center [733, 255] width 629 height 872
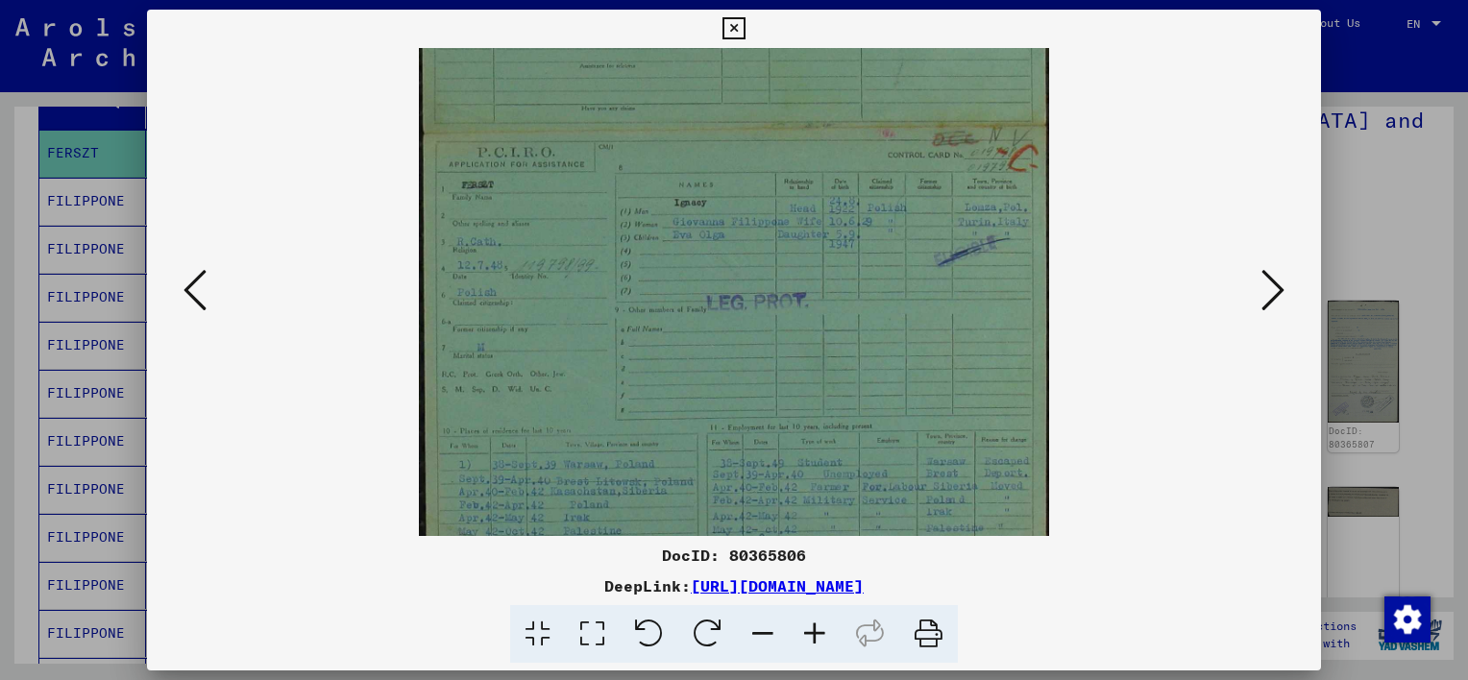
scroll to position [306, 0]
drag, startPoint x: 740, startPoint y: 339, endPoint x: 759, endPoint y: 248, distance: 93.3
click at [759, 248] on img at bounding box center [733, 178] width 629 height 872
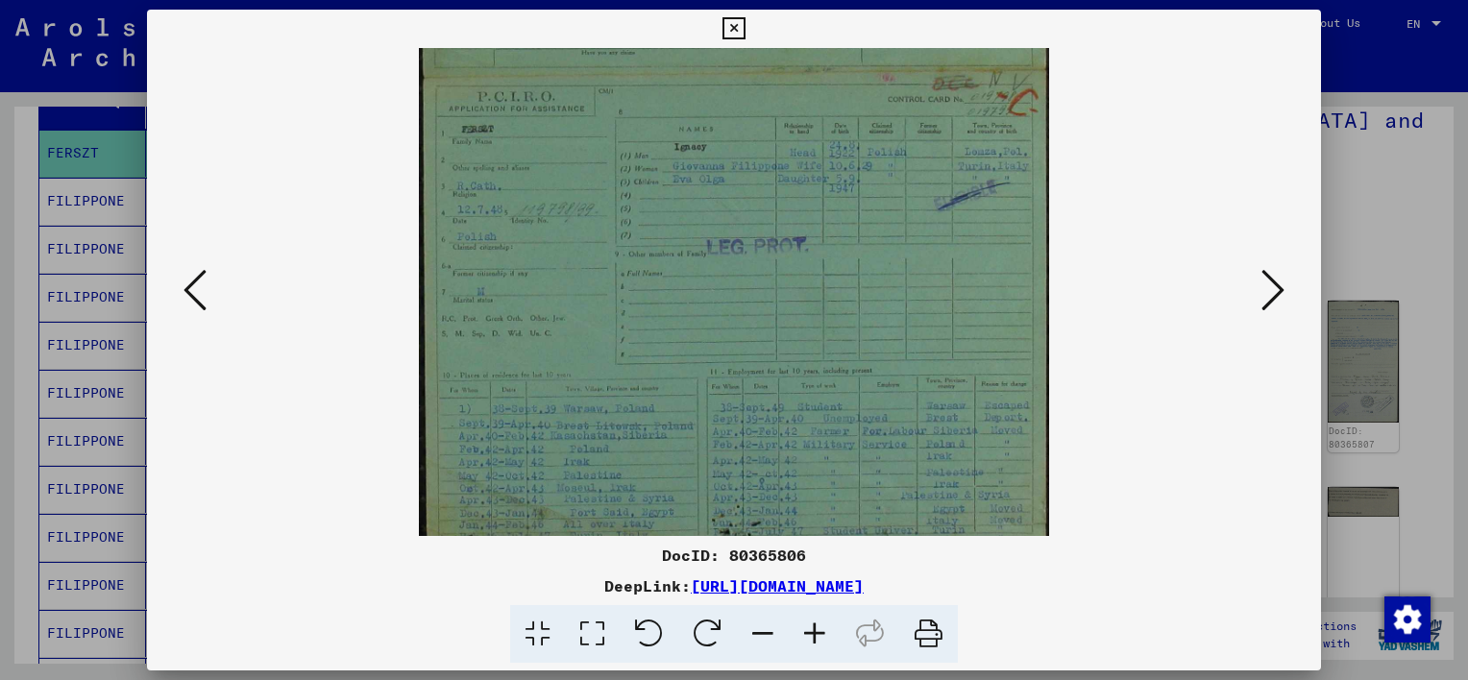
scroll to position [384, 0]
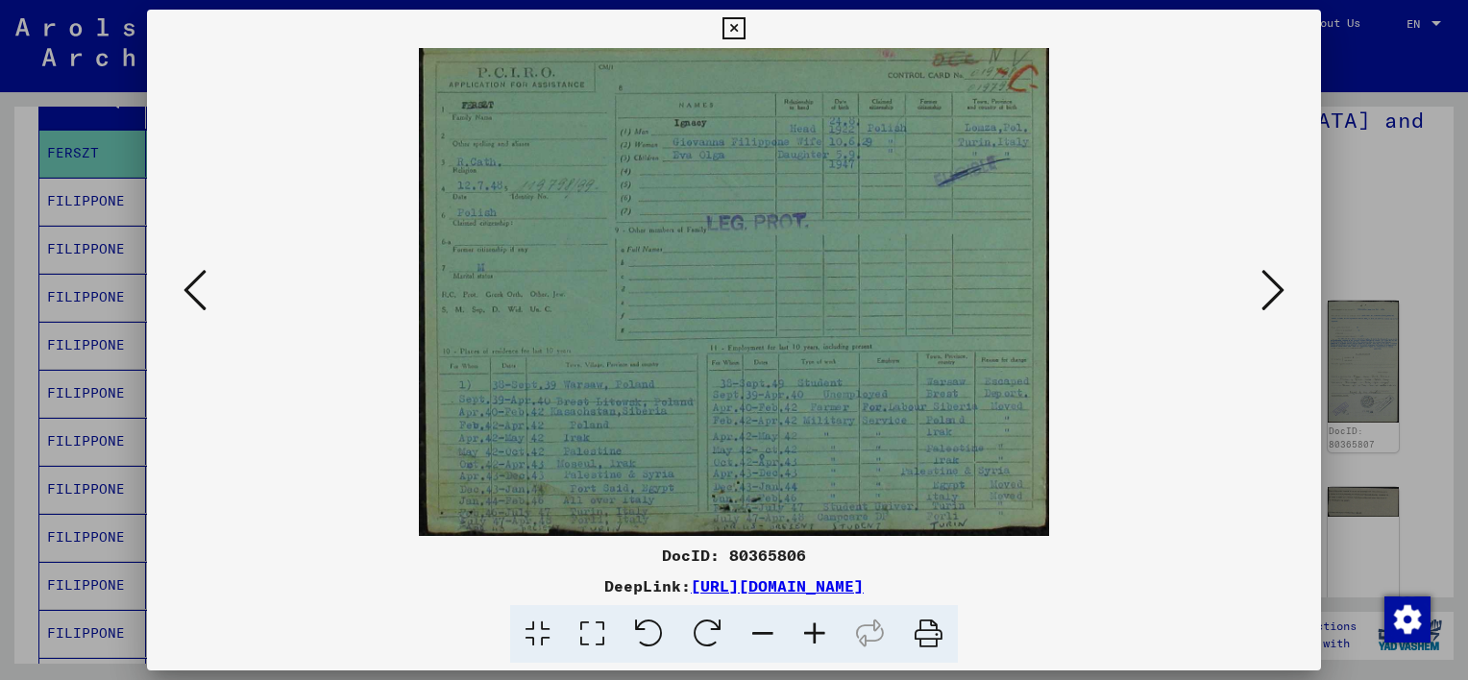
drag, startPoint x: 720, startPoint y: 350, endPoint x: 749, endPoint y: 134, distance: 218.2
click at [749, 134] on img at bounding box center [733, 100] width 629 height 872
drag, startPoint x: 711, startPoint y: 298, endPoint x: 711, endPoint y: 268, distance: 29.8
click at [711, 268] on img at bounding box center [733, 100] width 629 height 872
click at [1275, 291] on icon at bounding box center [1272, 290] width 23 height 46
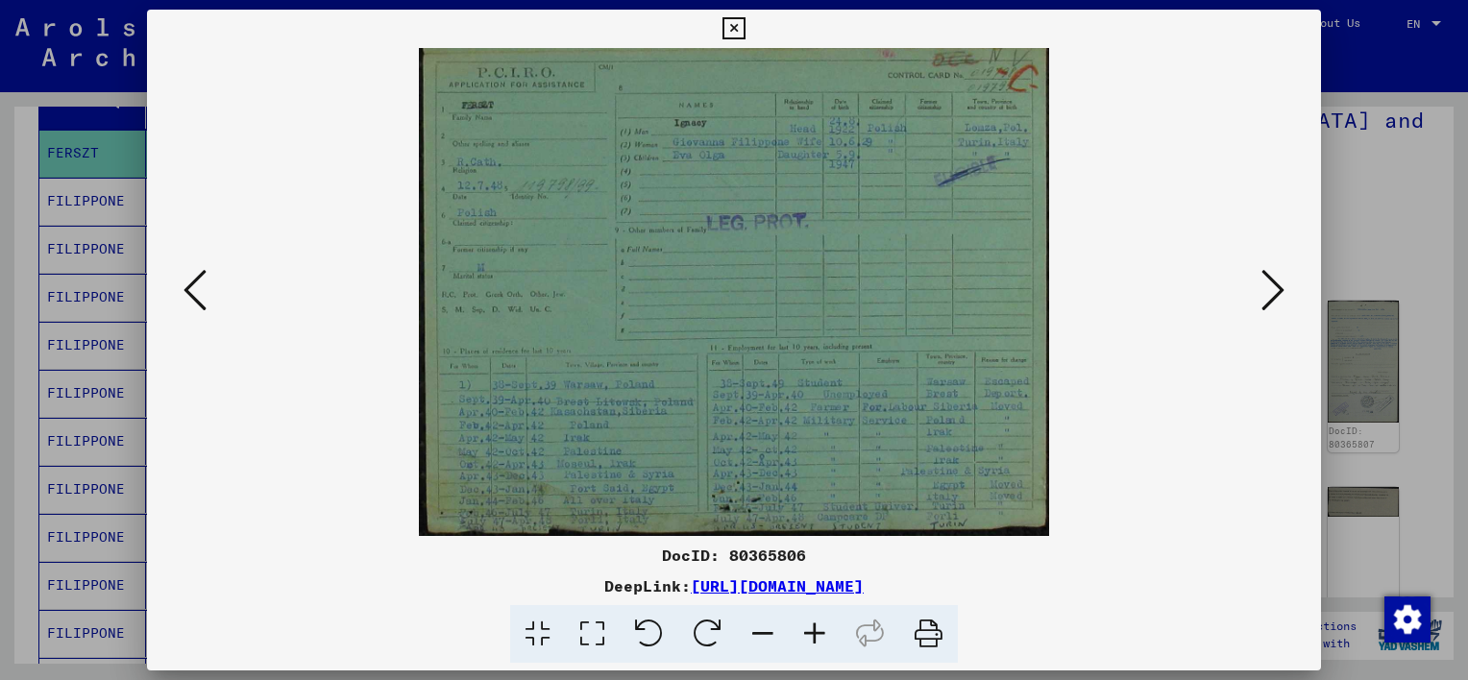
scroll to position [0, 0]
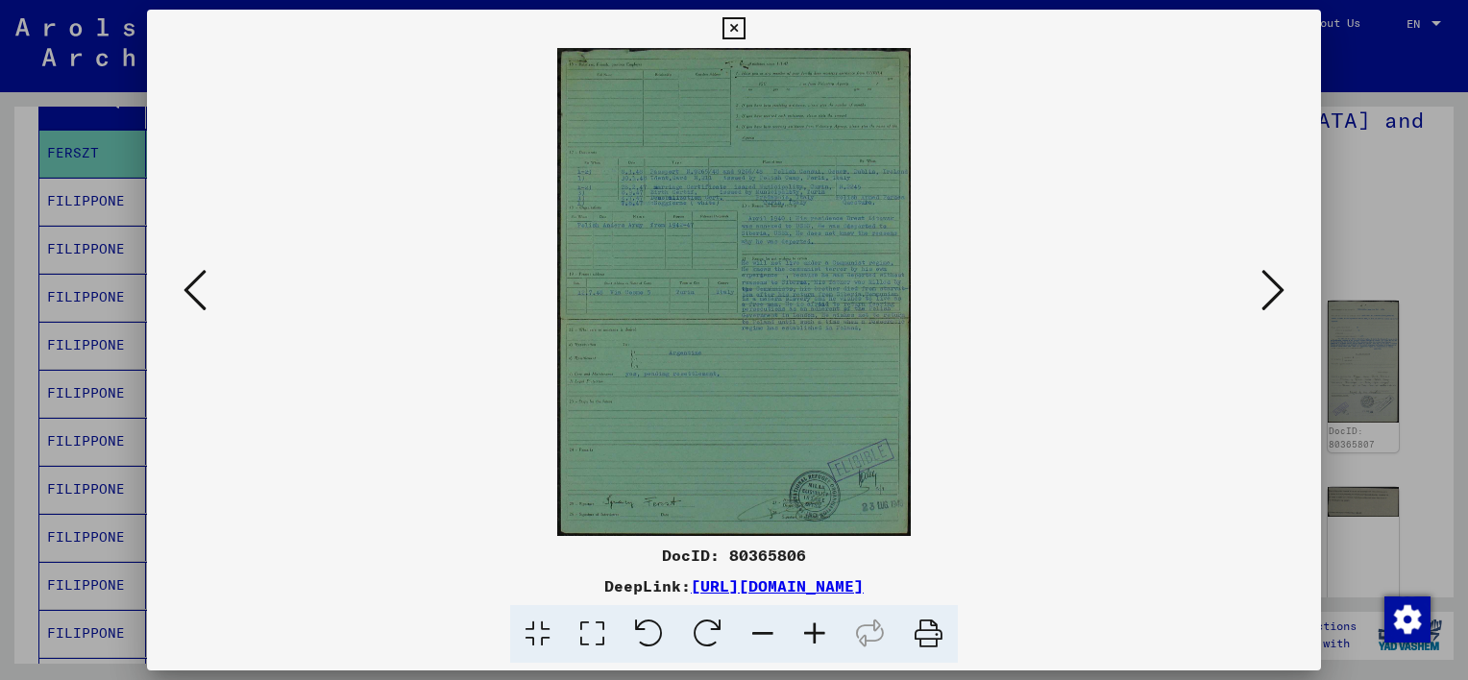
click at [819, 631] on icon at bounding box center [815, 634] width 52 height 59
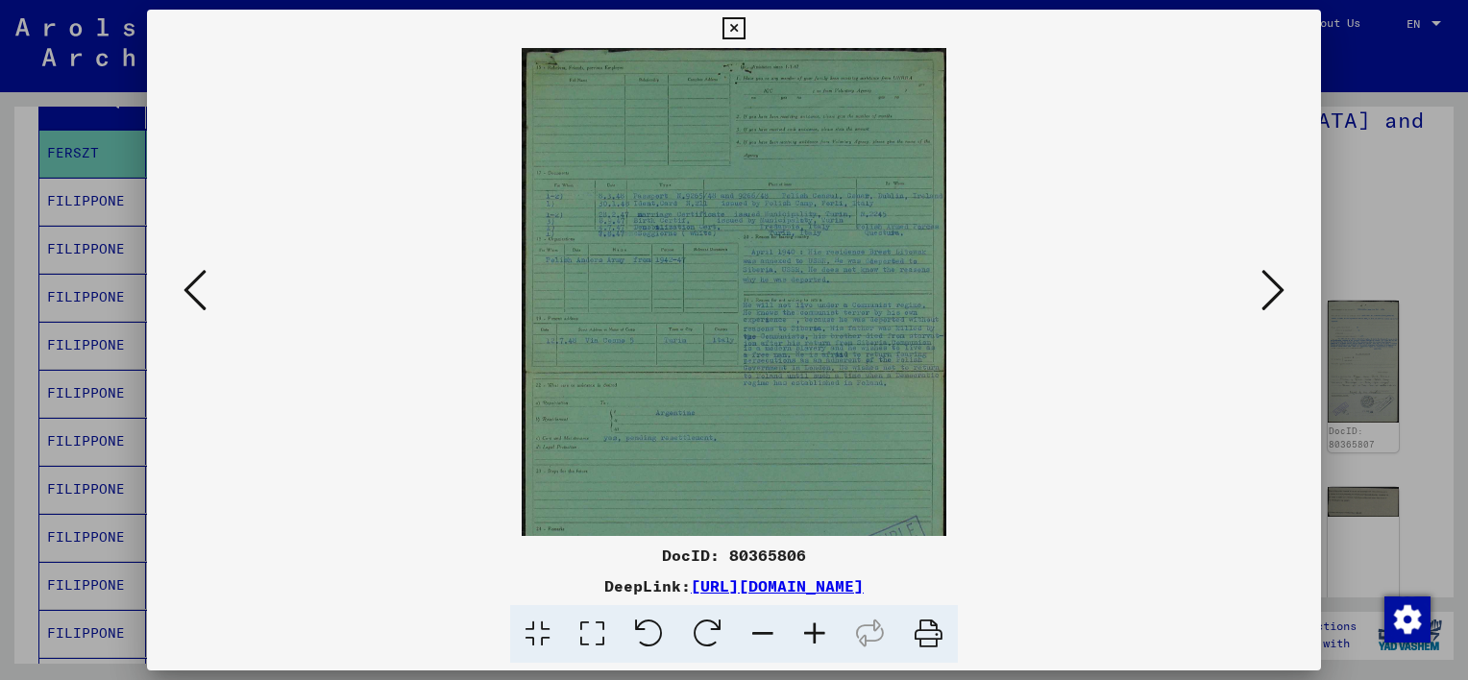
click at [819, 631] on icon at bounding box center [815, 634] width 52 height 59
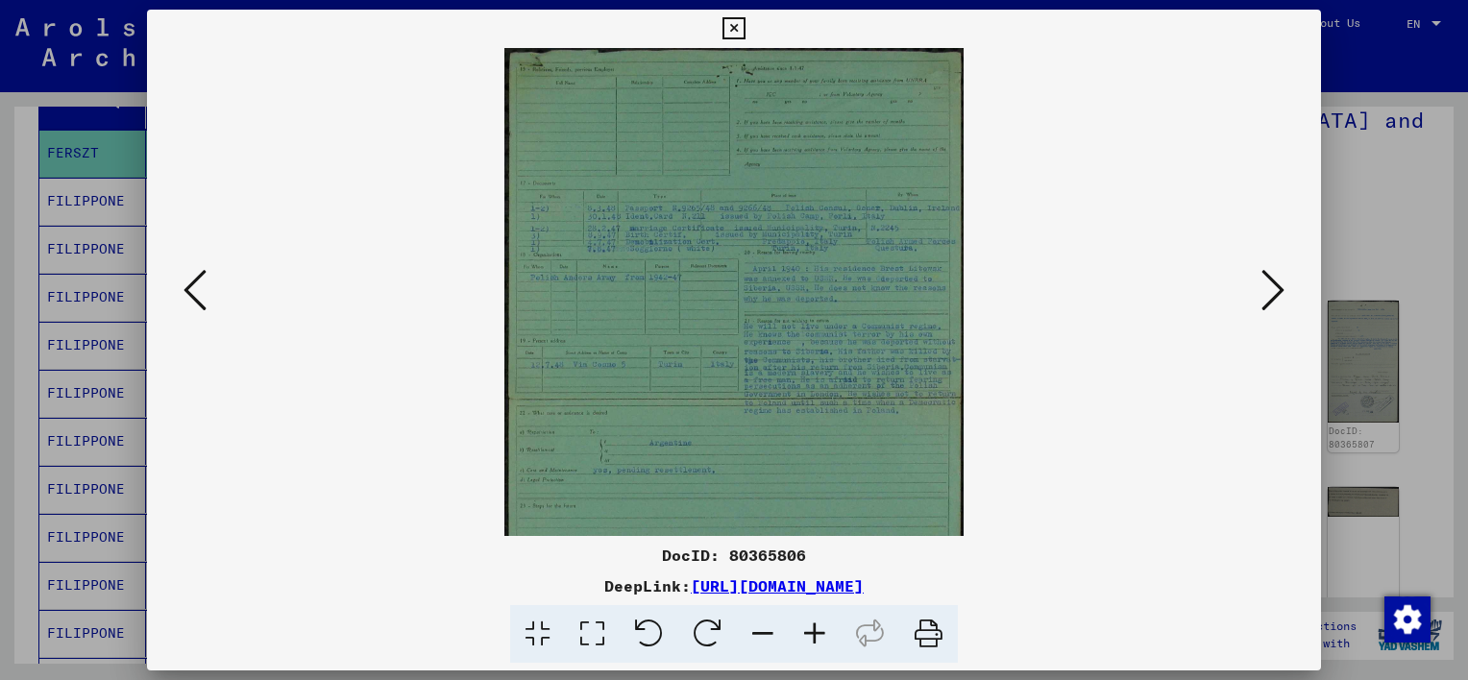
click at [819, 631] on icon at bounding box center [815, 634] width 52 height 59
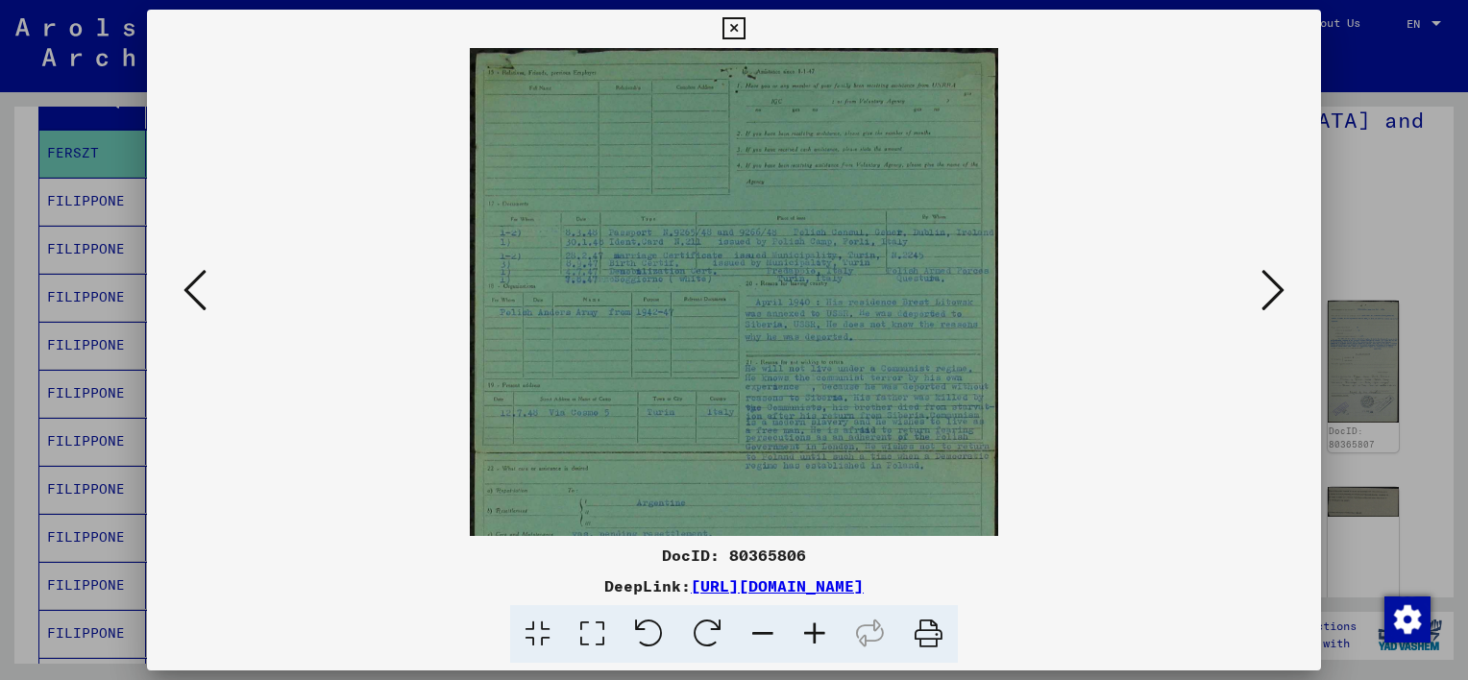
click at [819, 631] on icon at bounding box center [815, 634] width 52 height 59
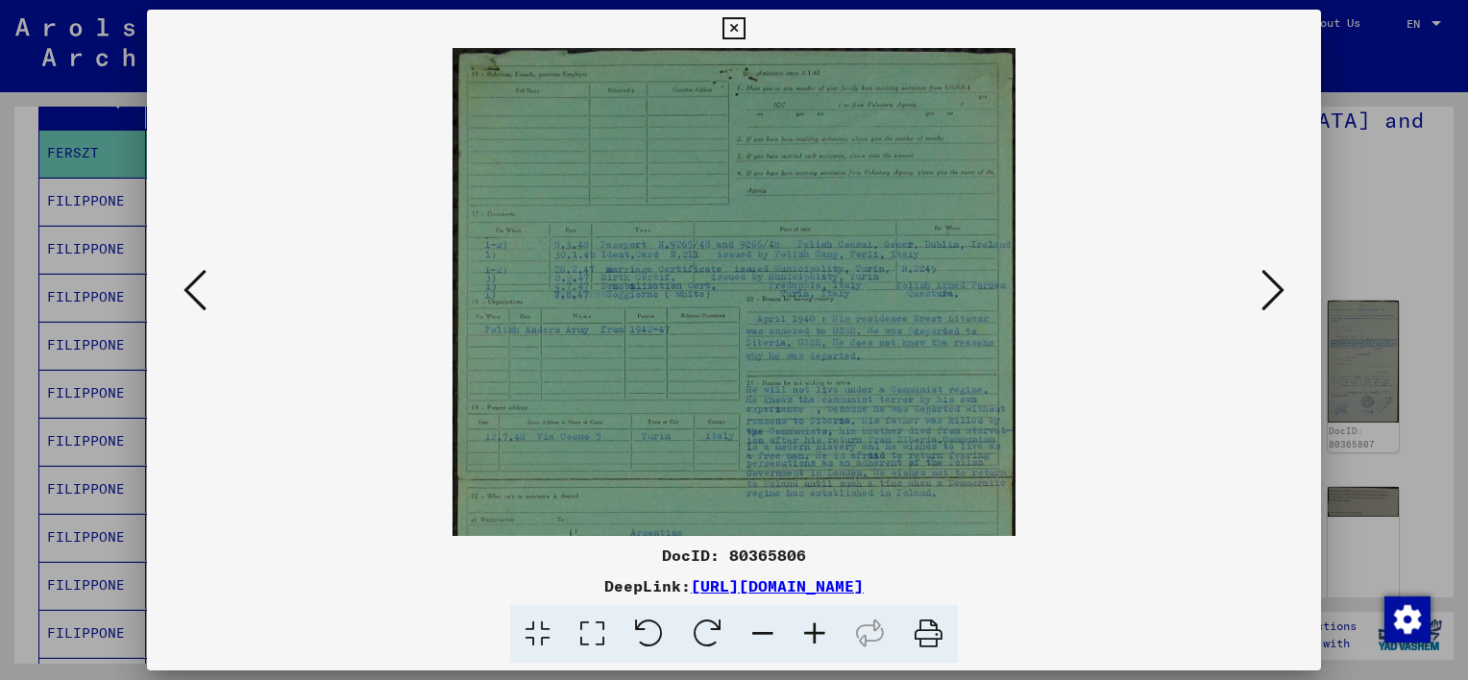
click at [819, 631] on icon at bounding box center [815, 634] width 52 height 59
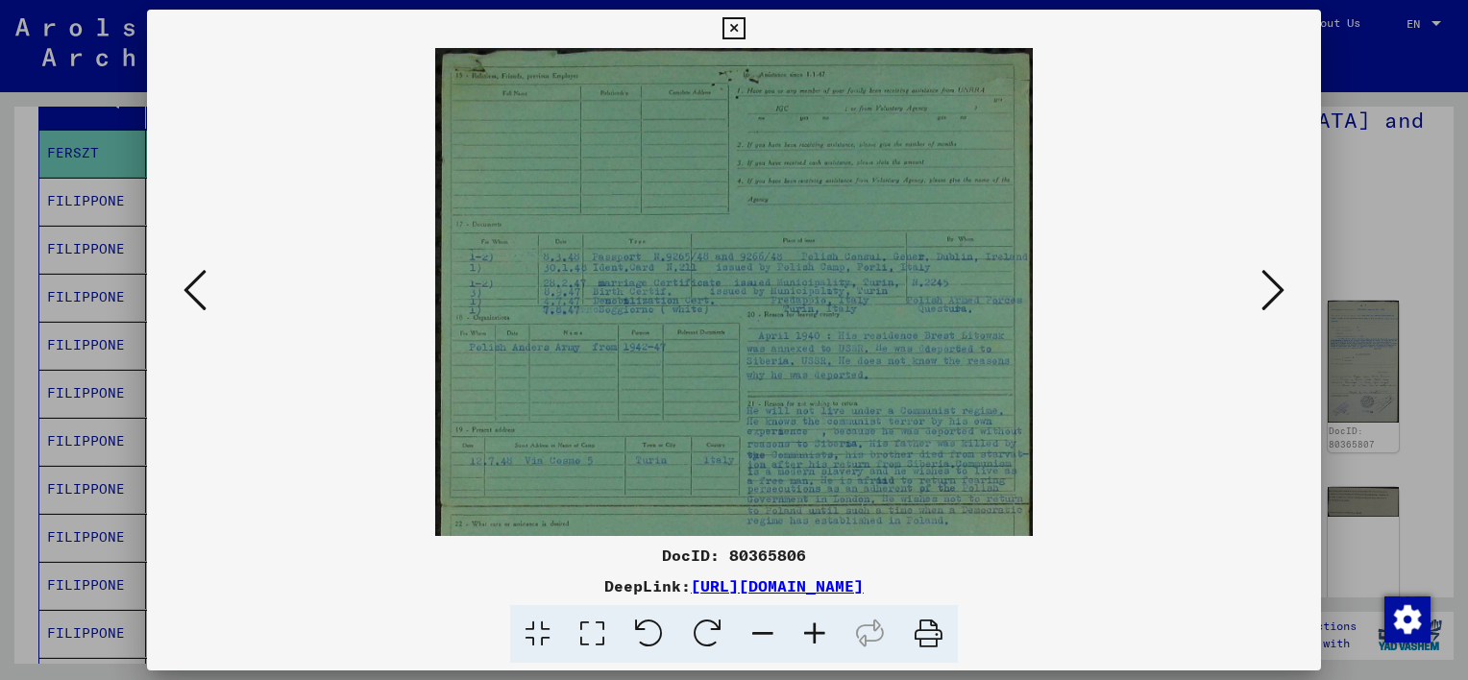
click at [819, 631] on icon at bounding box center [815, 634] width 52 height 59
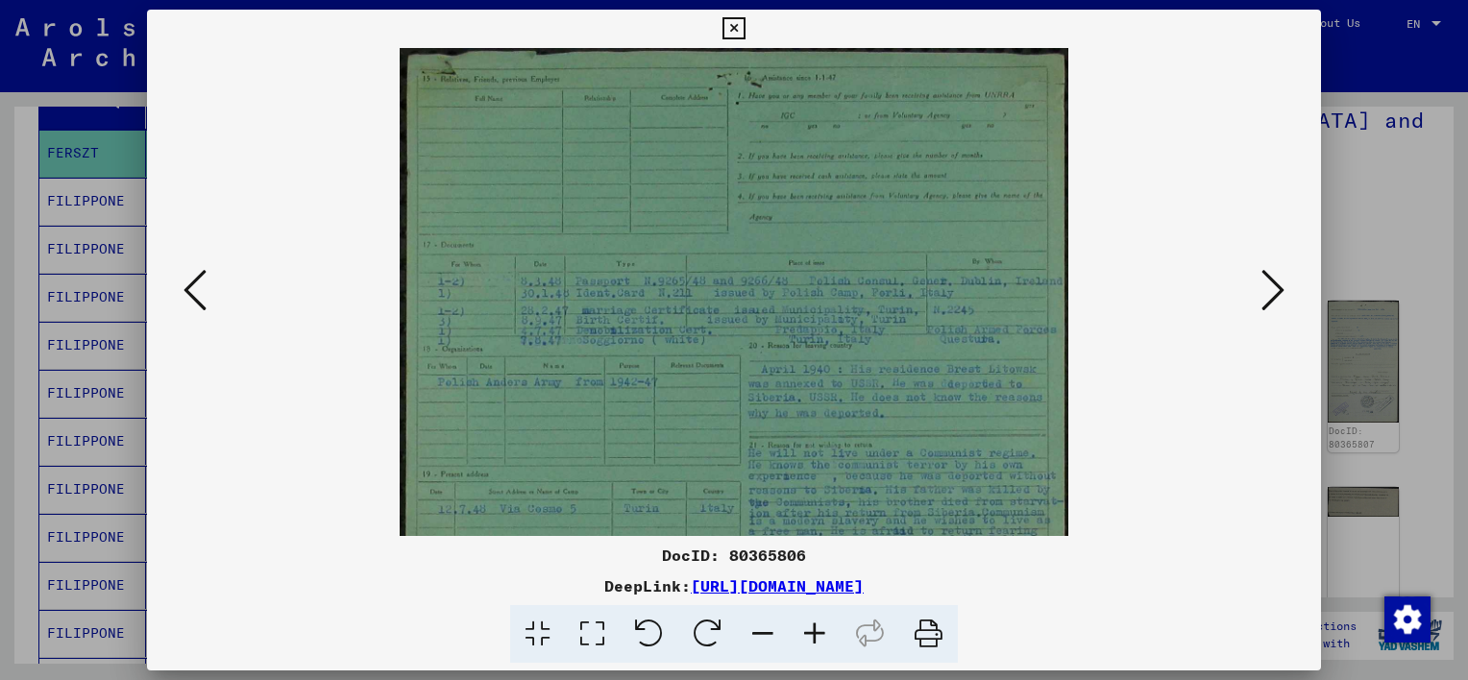
click at [819, 631] on icon at bounding box center [815, 634] width 52 height 59
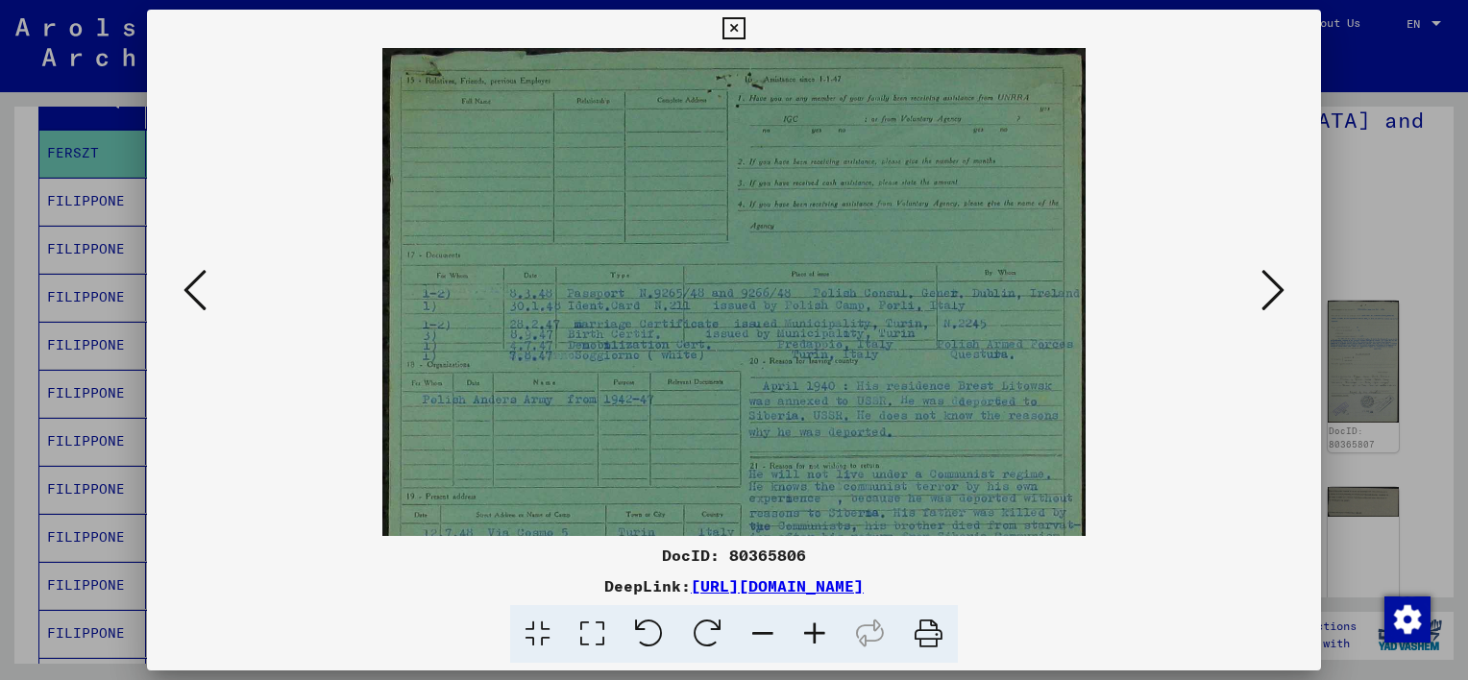
click at [819, 631] on icon at bounding box center [815, 634] width 52 height 59
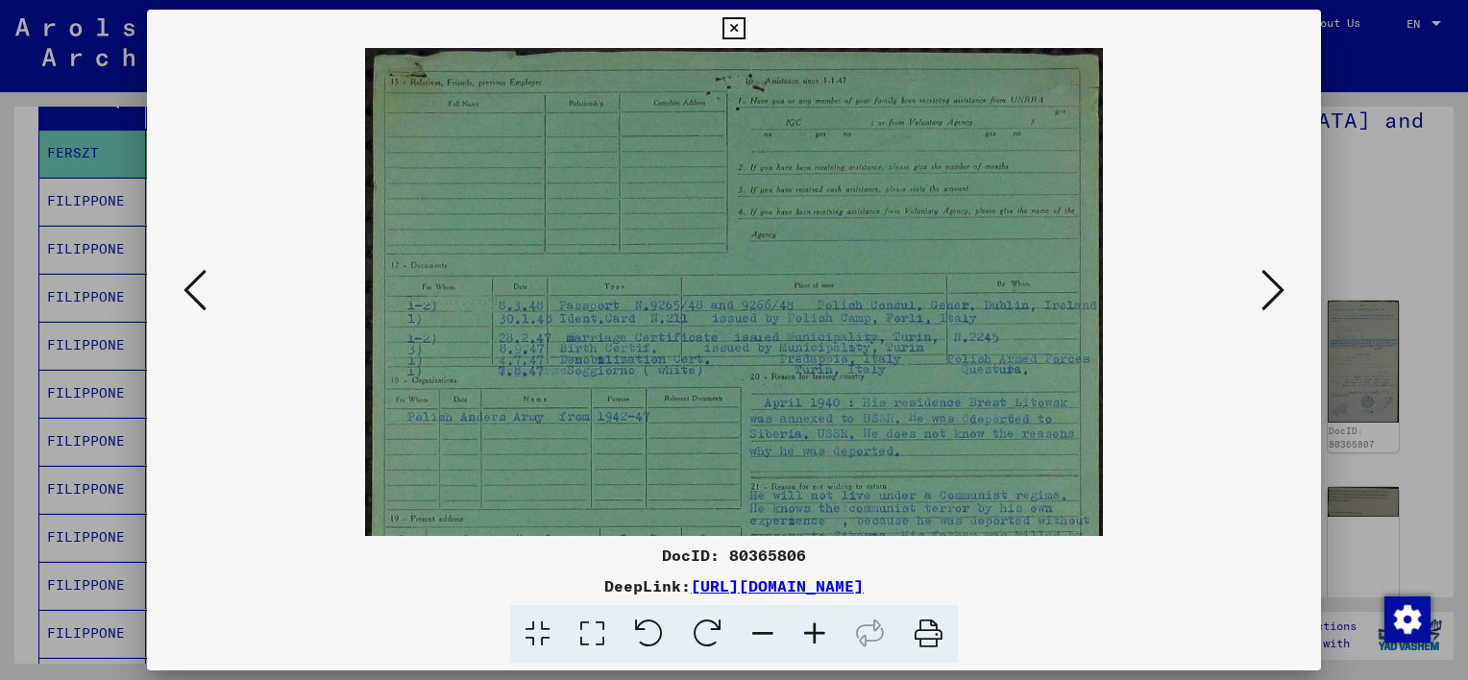
click at [819, 631] on icon at bounding box center [815, 634] width 52 height 59
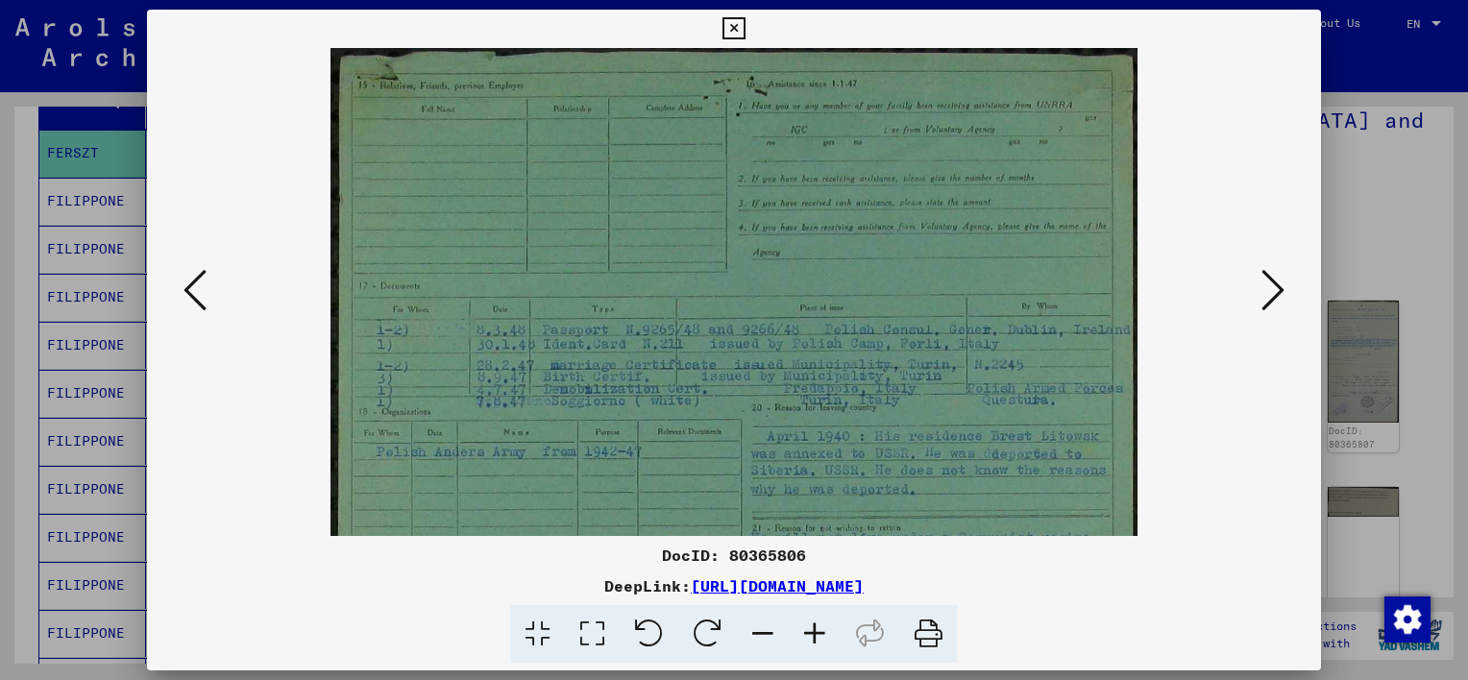
click at [819, 631] on icon at bounding box center [815, 634] width 52 height 59
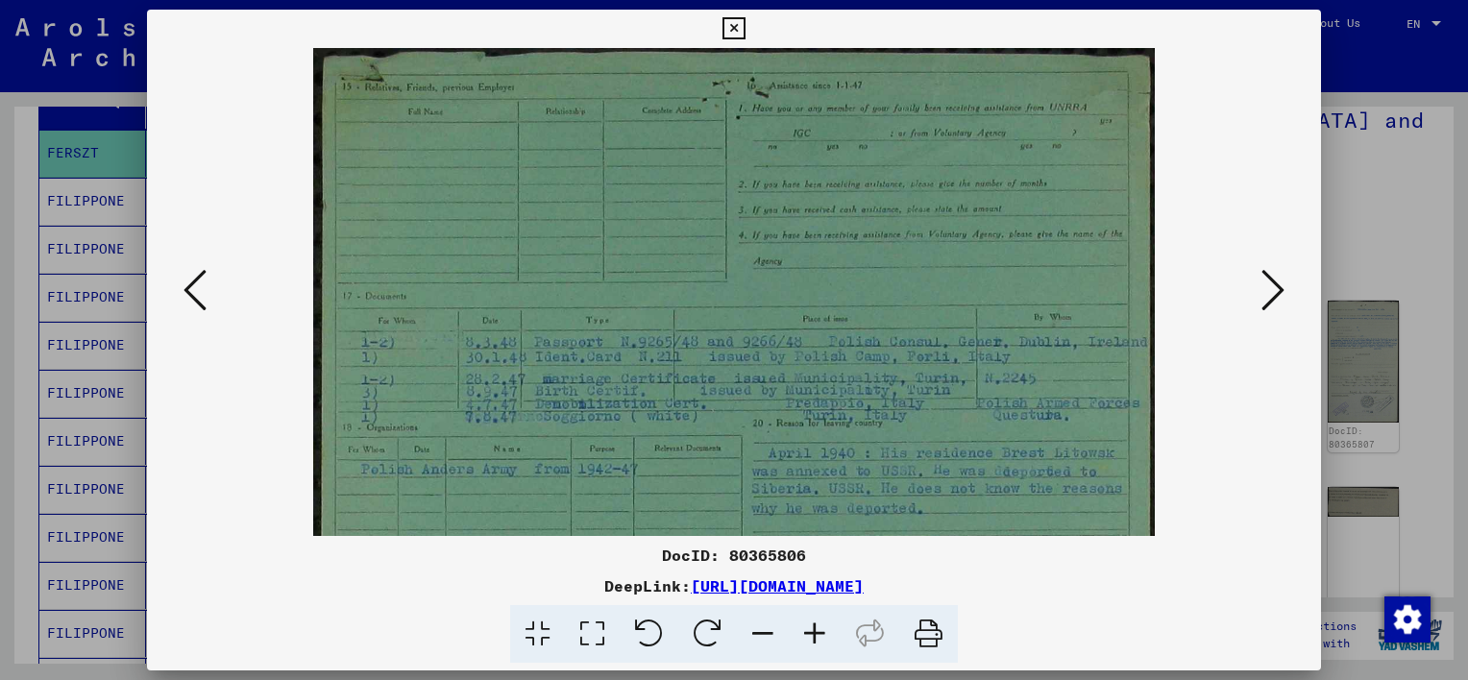
click at [819, 631] on icon at bounding box center [815, 634] width 52 height 59
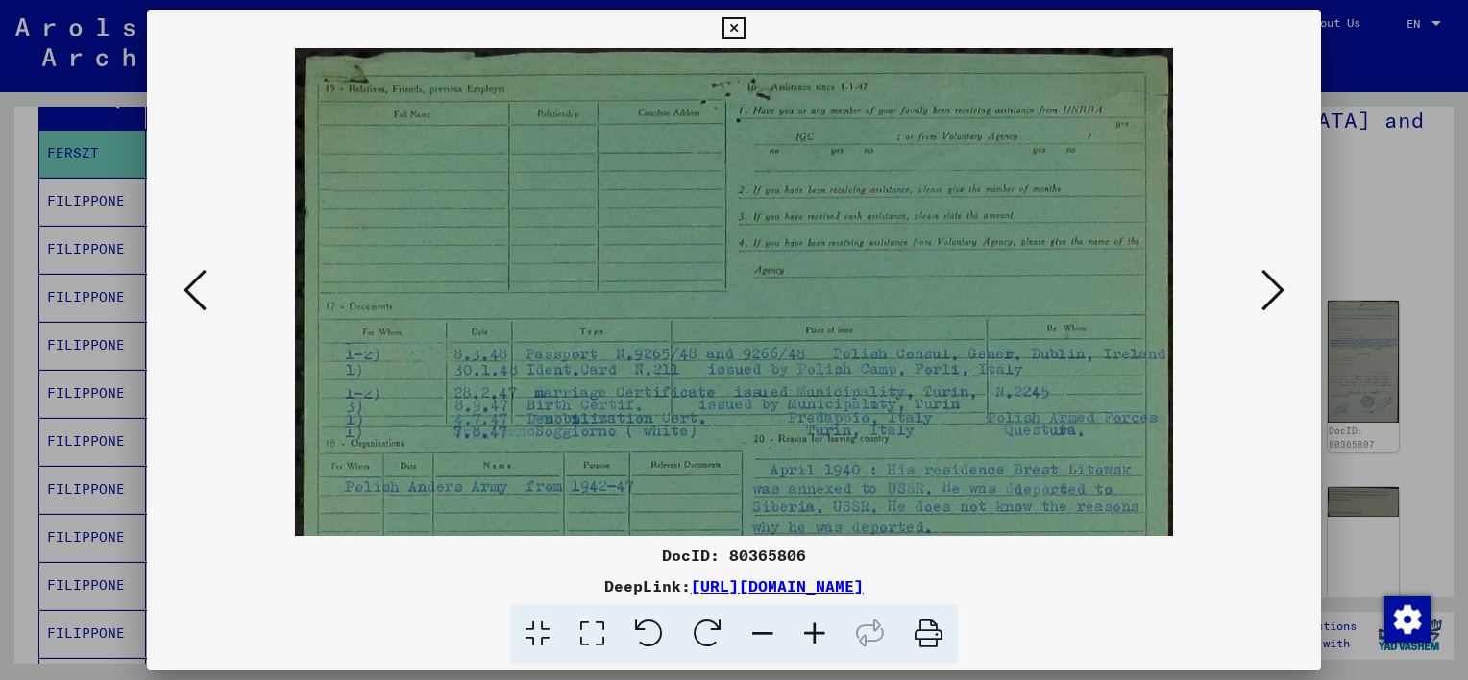
click at [819, 631] on icon at bounding box center [815, 634] width 52 height 59
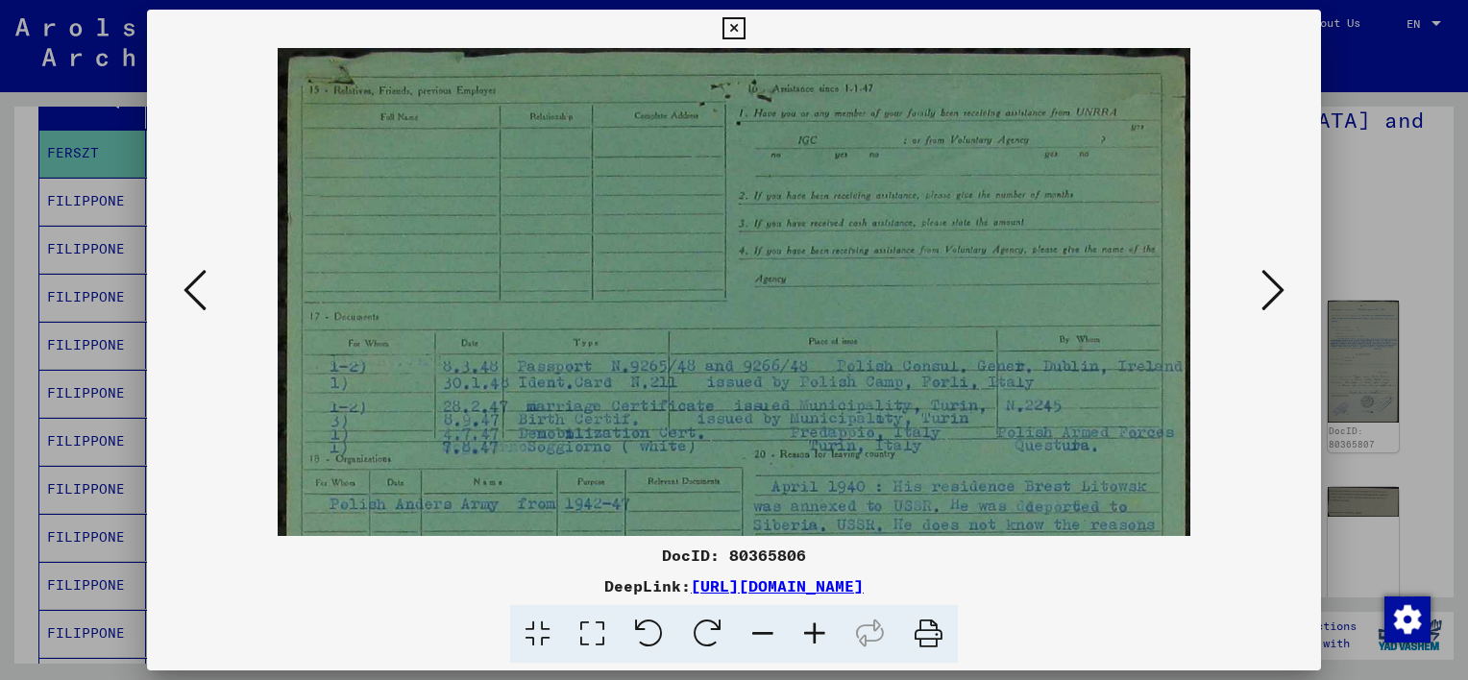
click at [819, 631] on icon at bounding box center [815, 634] width 52 height 59
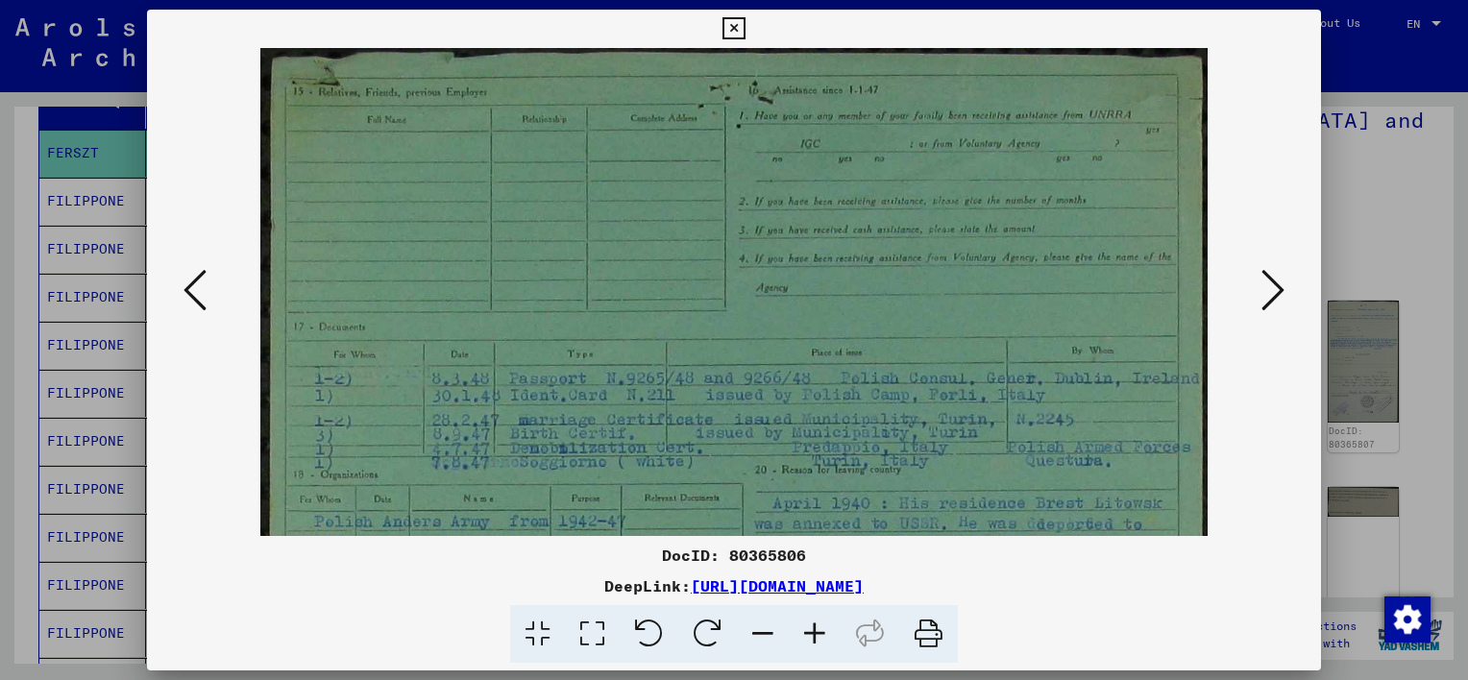
click at [819, 631] on icon at bounding box center [815, 634] width 52 height 59
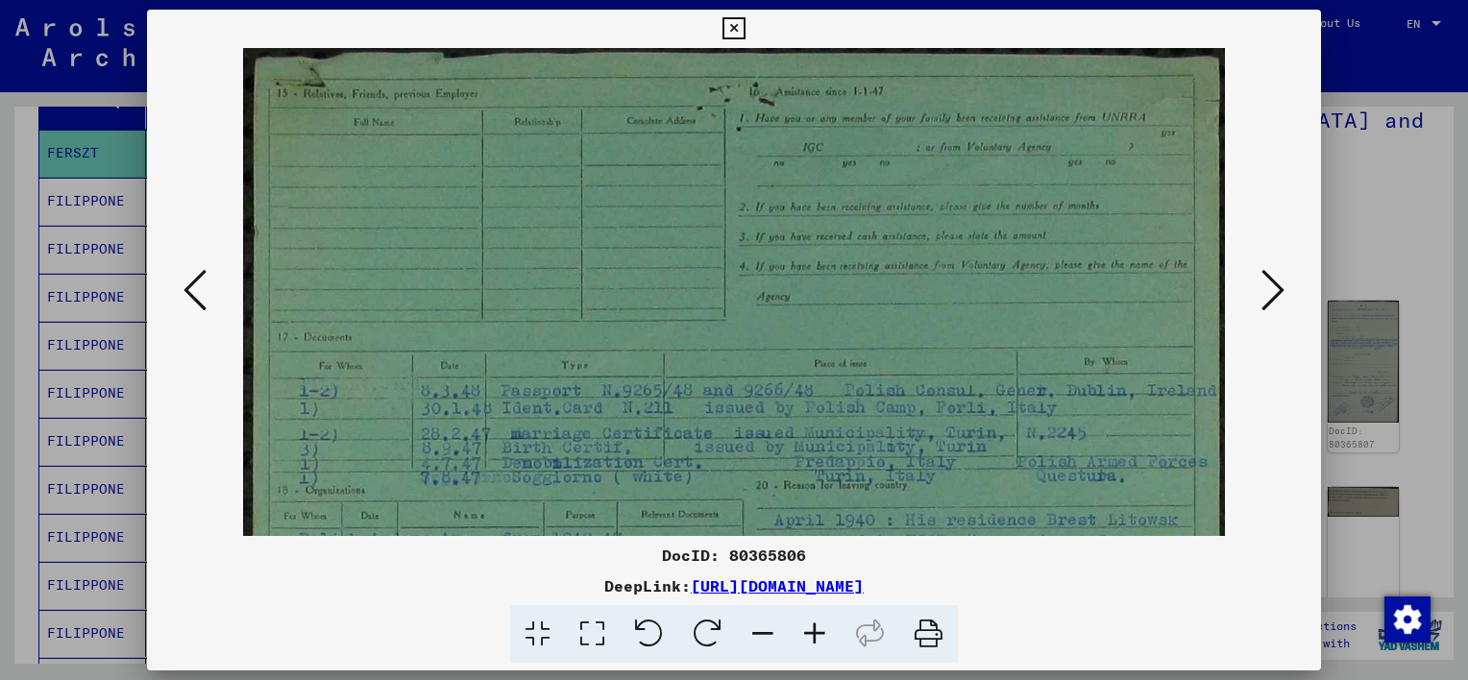
drag, startPoint x: 791, startPoint y: 433, endPoint x: 782, endPoint y: 440, distance: 11.0
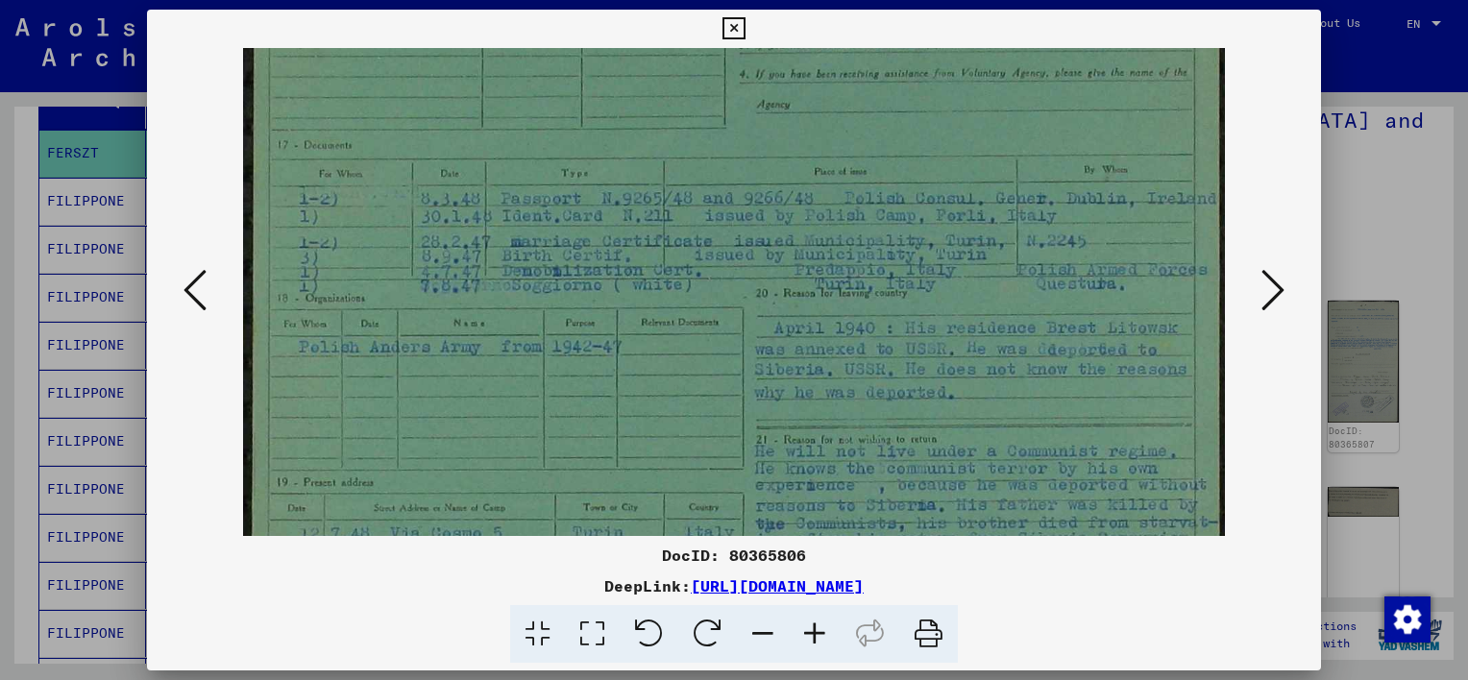
scroll to position [201, 0]
drag, startPoint x: 782, startPoint y: 440, endPoint x: 810, endPoint y: 234, distance: 207.5
click at [810, 234] on img at bounding box center [734, 523] width 982 height 1353
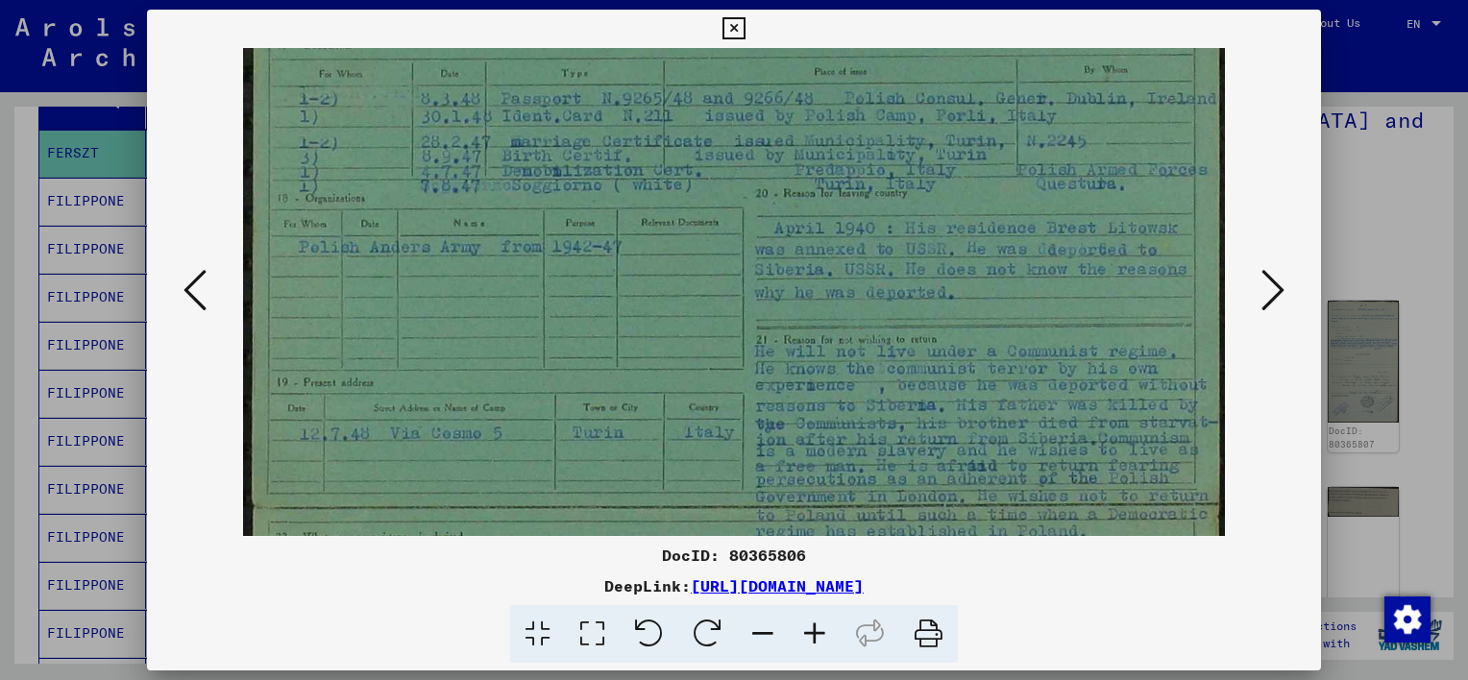
scroll to position [293, 0]
drag, startPoint x: 768, startPoint y: 323, endPoint x: 768, endPoint y: 227, distance: 96.1
click at [768, 227] on img at bounding box center [734, 431] width 982 height 1353
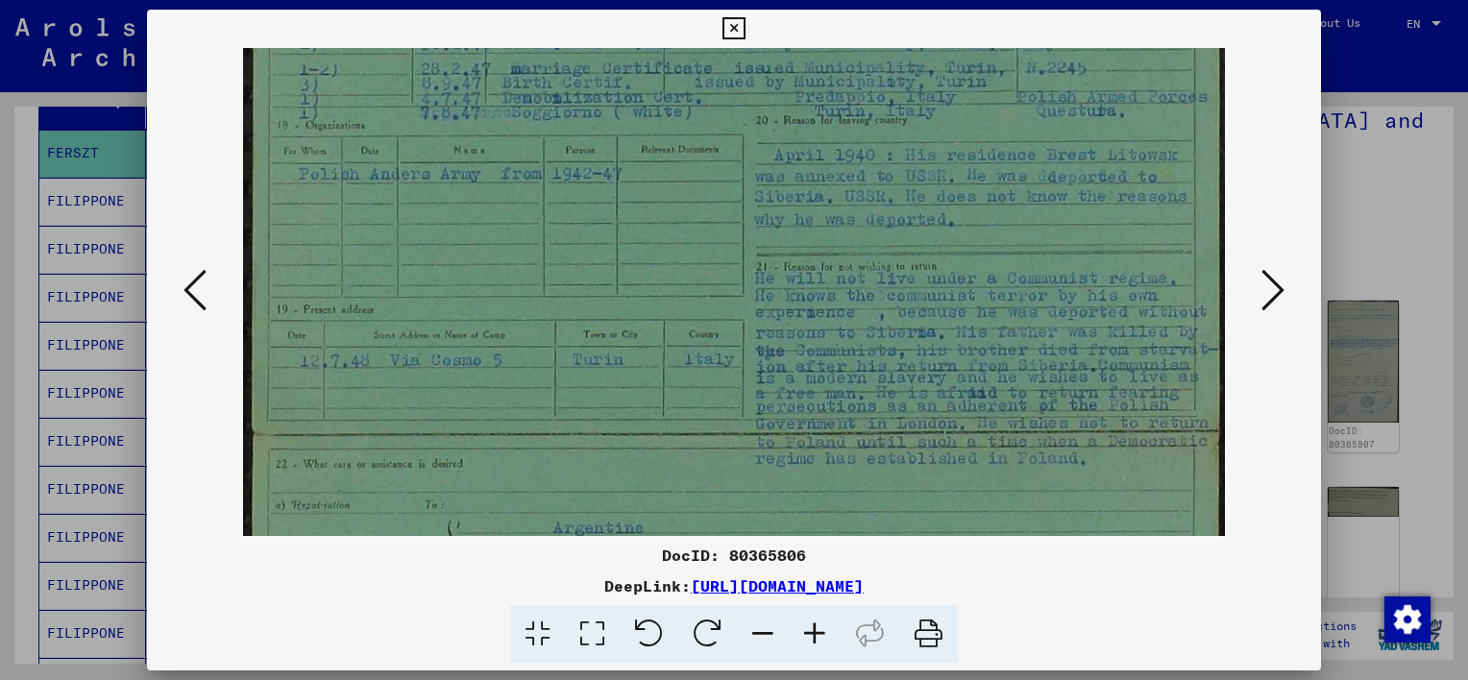
scroll to position [367, 0]
drag, startPoint x: 743, startPoint y: 353, endPoint x: 751, endPoint y: 263, distance: 89.8
click at [751, 263] on img at bounding box center [734, 355] width 982 height 1353
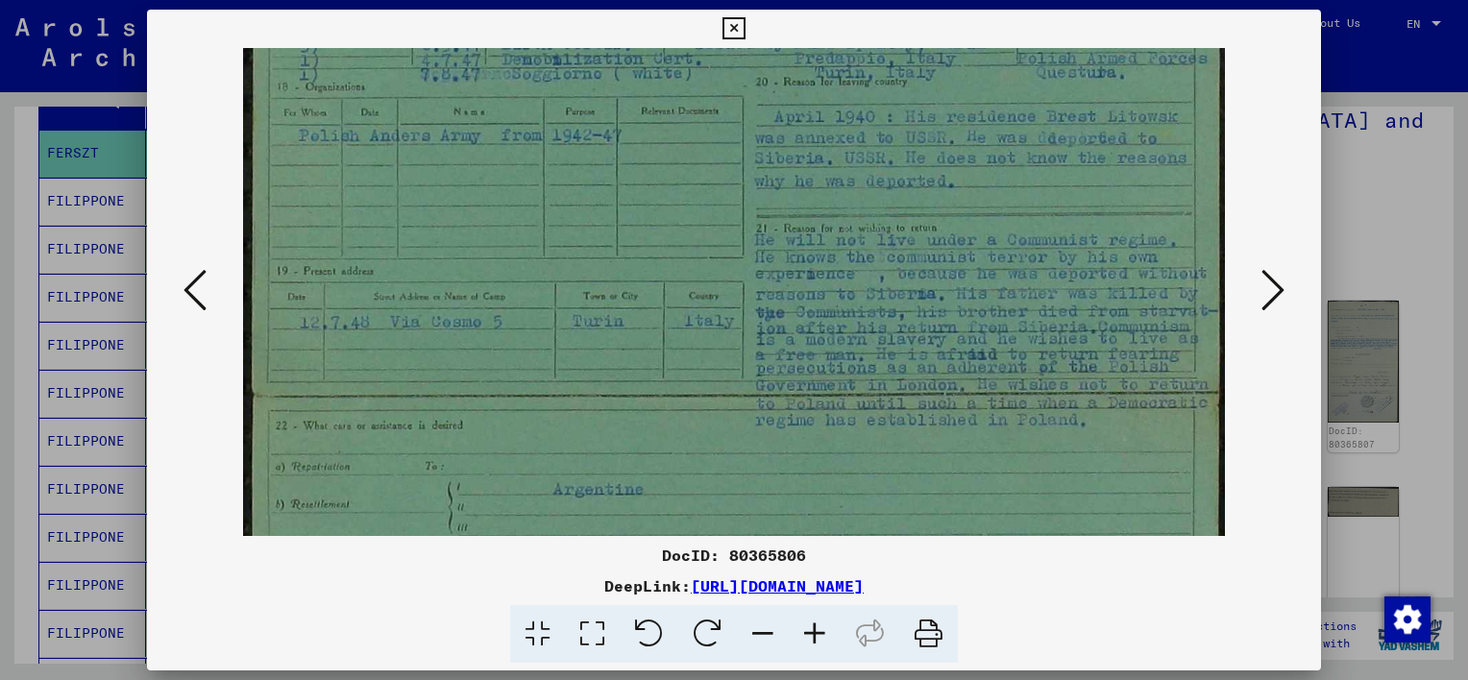
scroll to position [405, 0]
drag, startPoint x: 751, startPoint y: 263, endPoint x: 761, endPoint y: 219, distance: 45.2
click at [761, 219] on img at bounding box center [734, 319] width 982 height 1353
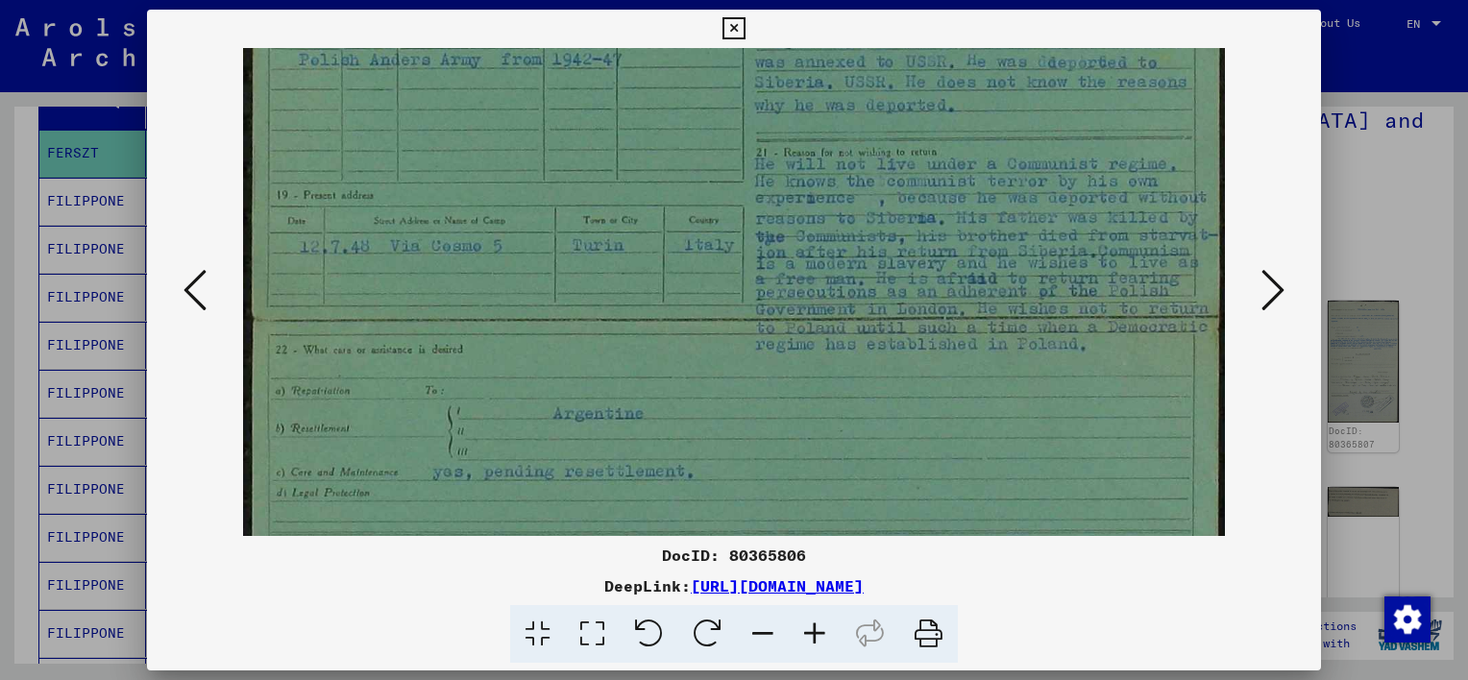
scroll to position [483, 0]
drag, startPoint x: 684, startPoint y: 342, endPoint x: 693, endPoint y: 261, distance: 81.2
click at [693, 261] on img at bounding box center [734, 241] width 982 height 1353
click at [1273, 285] on icon at bounding box center [1272, 290] width 23 height 46
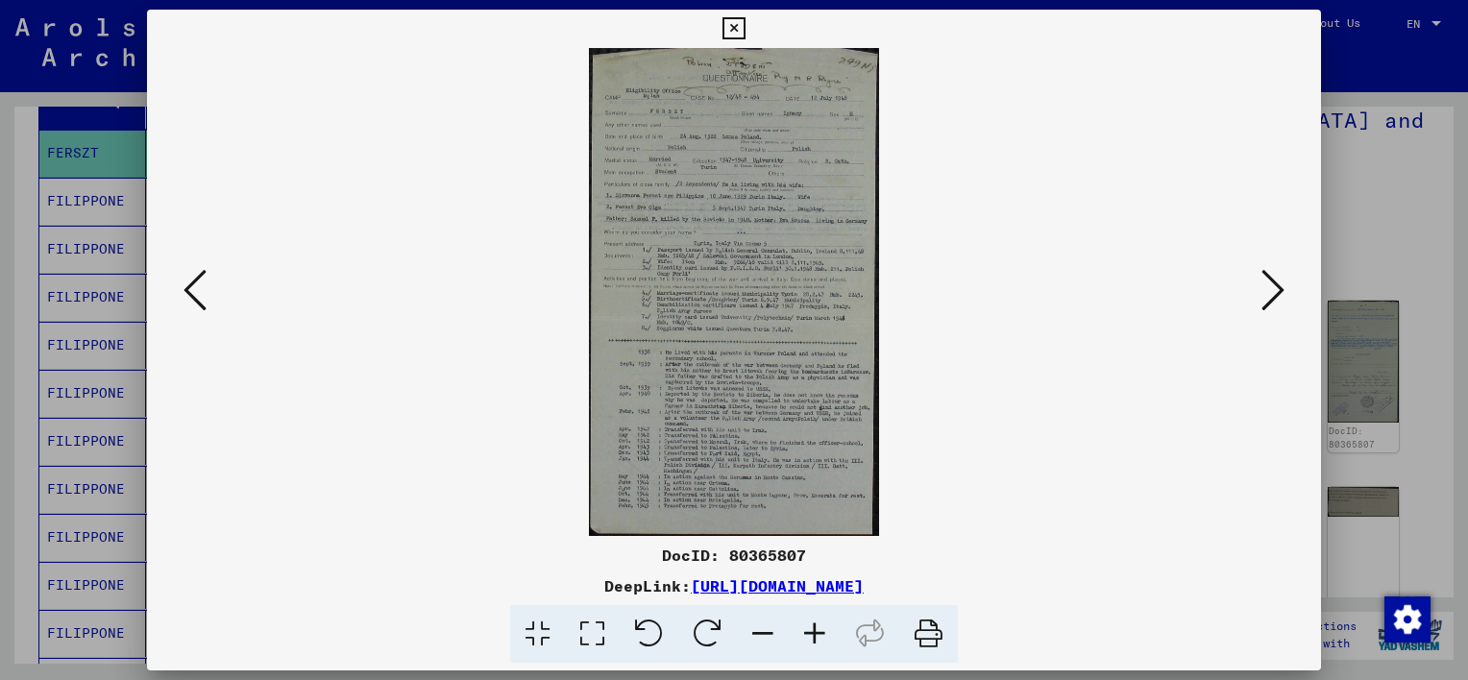
click at [1273, 285] on icon at bounding box center [1272, 290] width 23 height 46
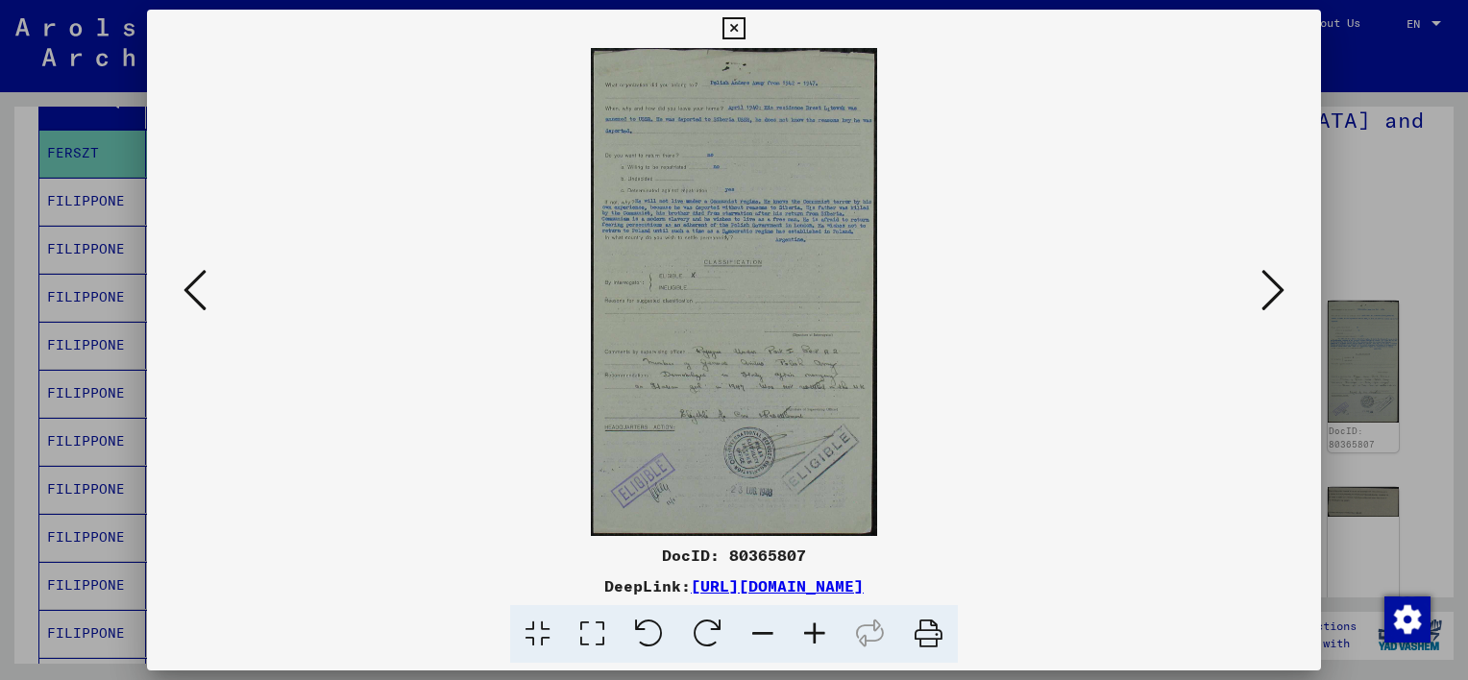
click at [200, 303] on icon at bounding box center [195, 290] width 23 height 46
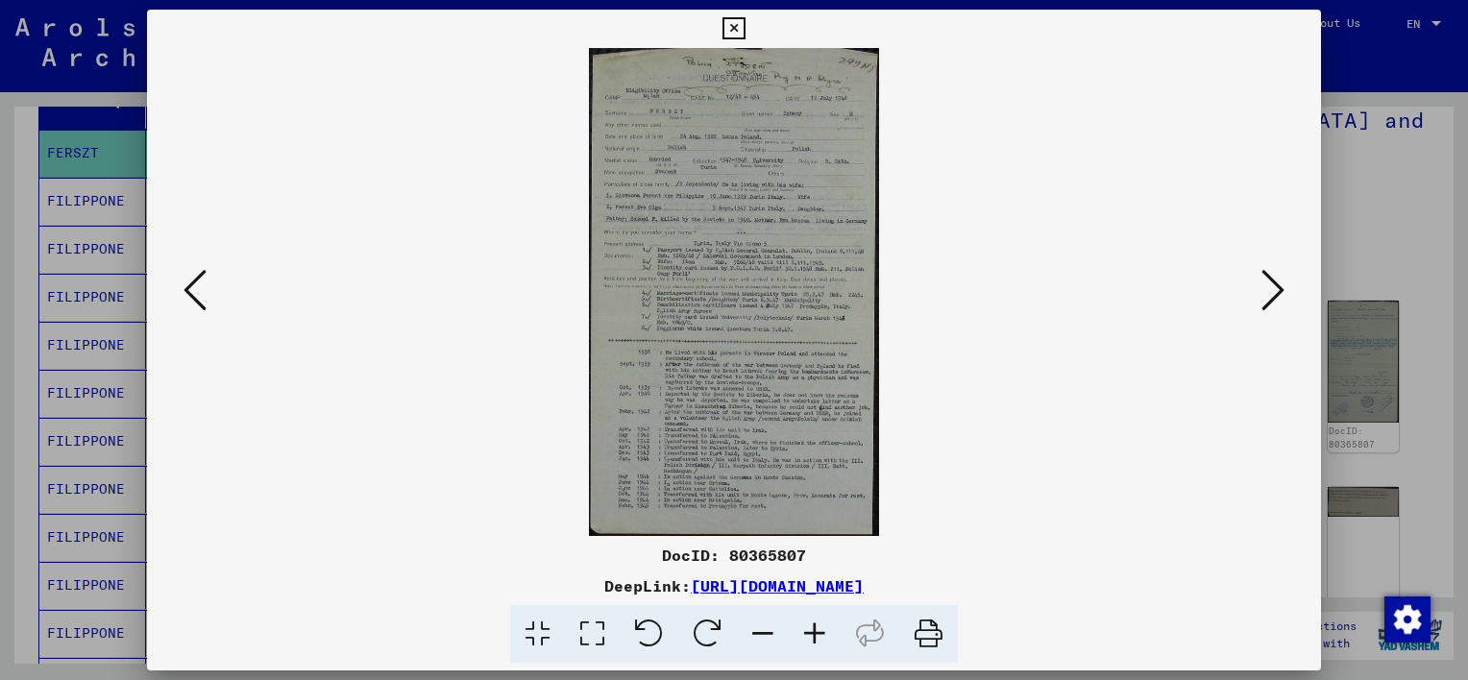
click at [821, 632] on icon at bounding box center [815, 634] width 52 height 59
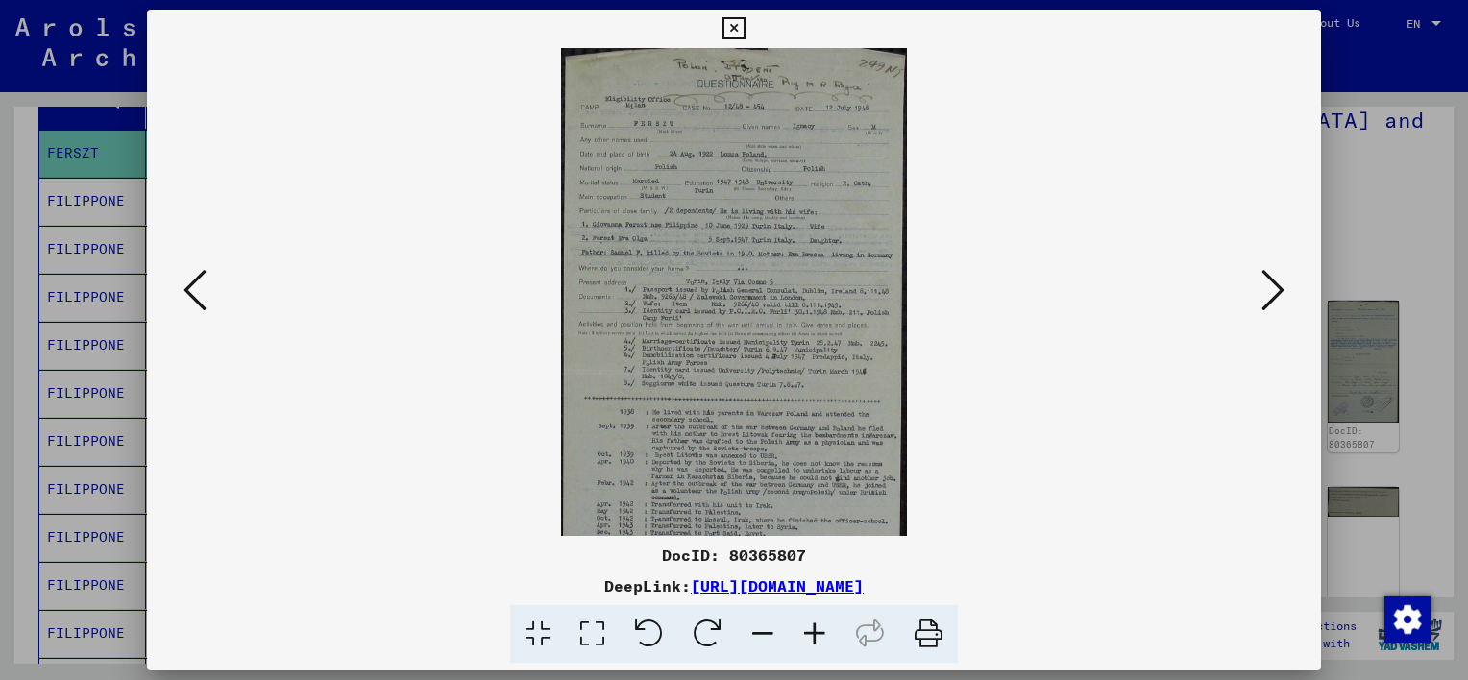
click at [821, 632] on icon at bounding box center [815, 634] width 52 height 59
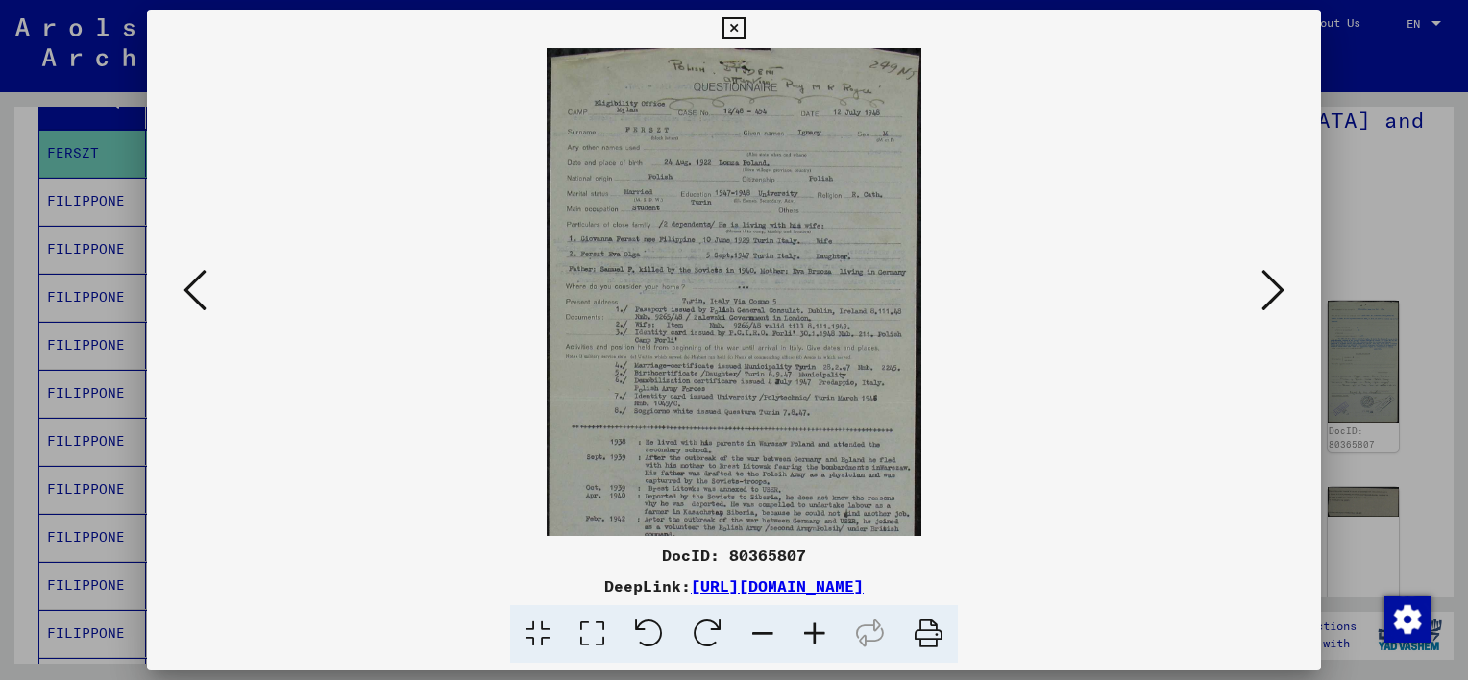
click at [821, 632] on icon at bounding box center [815, 634] width 52 height 59
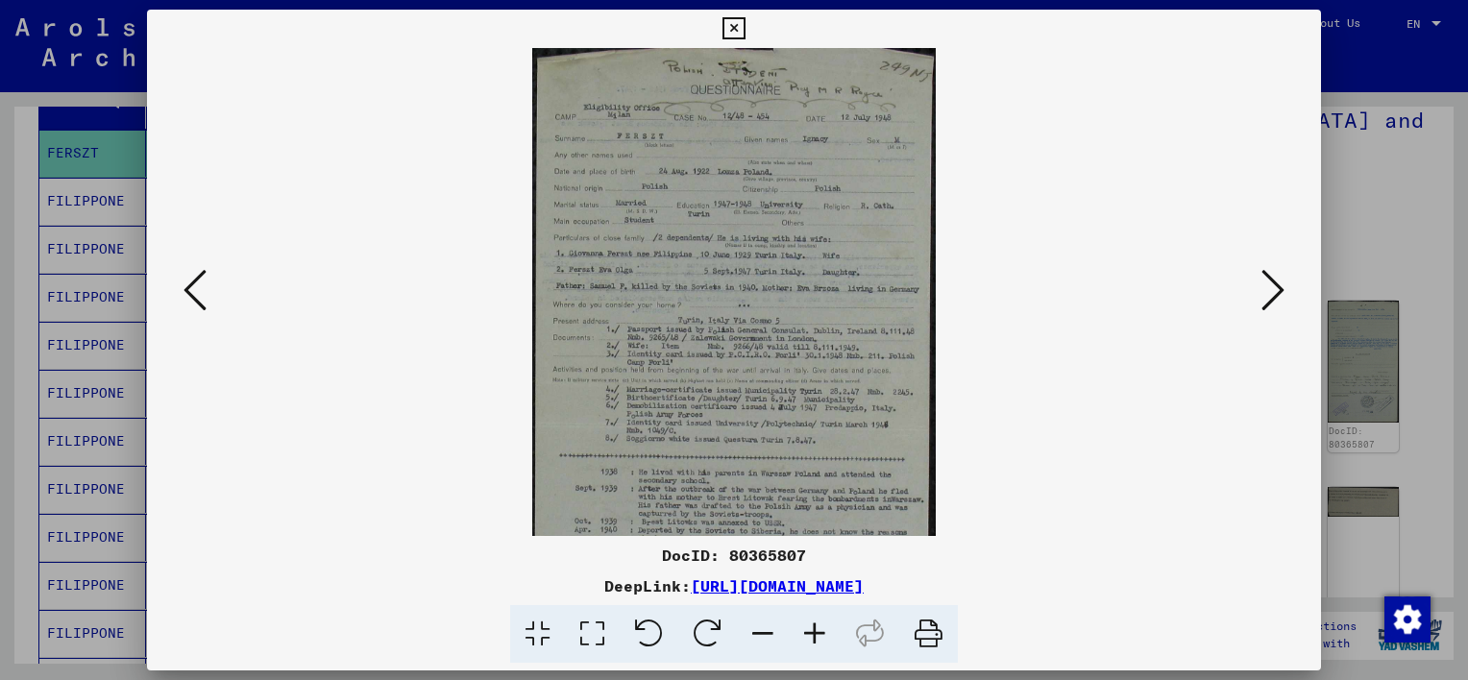
click at [821, 632] on icon at bounding box center [815, 634] width 52 height 59
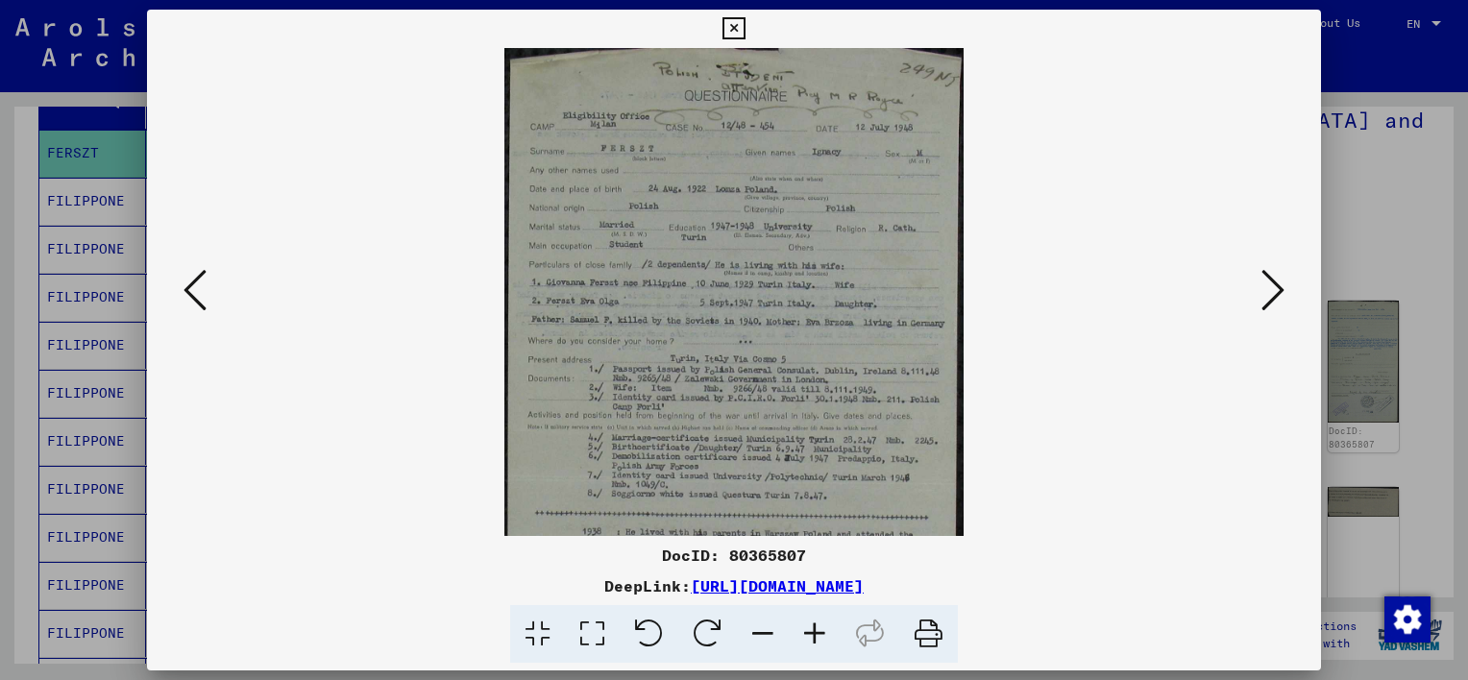
click at [821, 632] on icon at bounding box center [815, 634] width 52 height 59
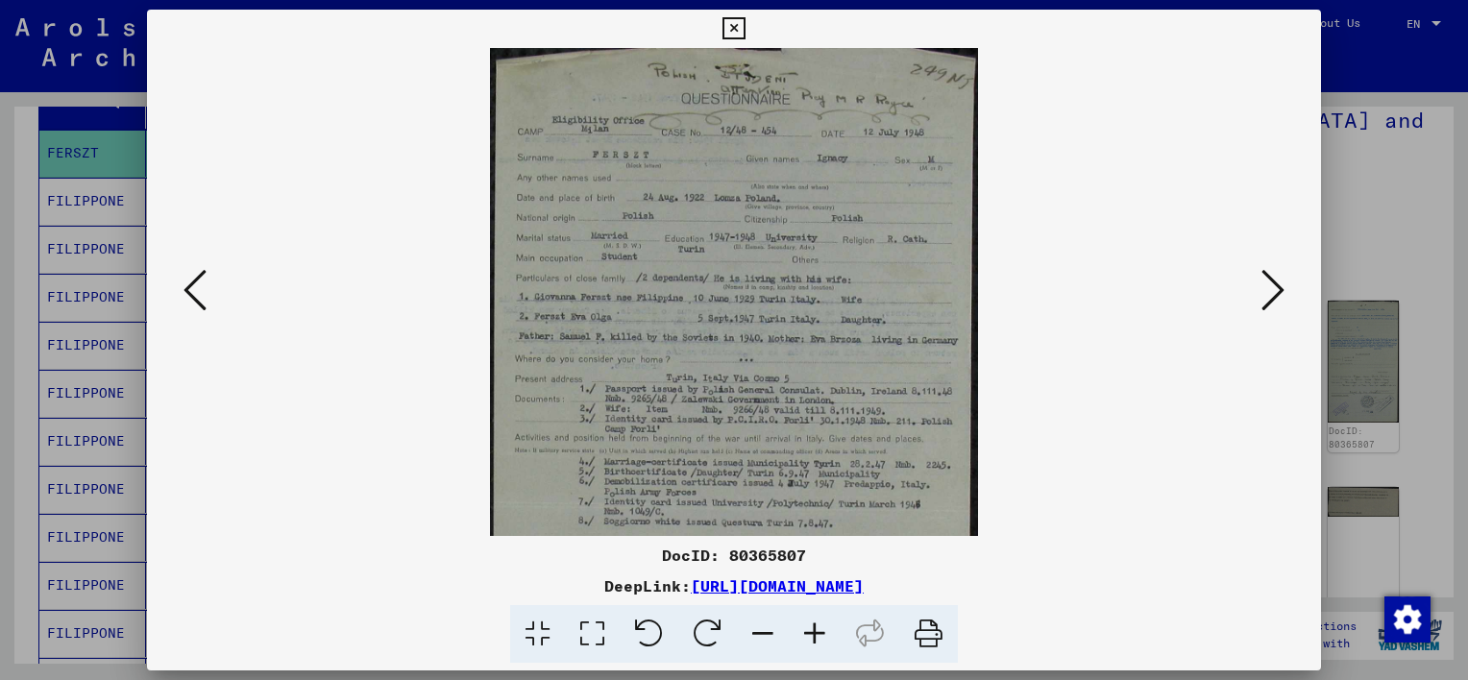
click at [821, 632] on icon at bounding box center [815, 634] width 52 height 59
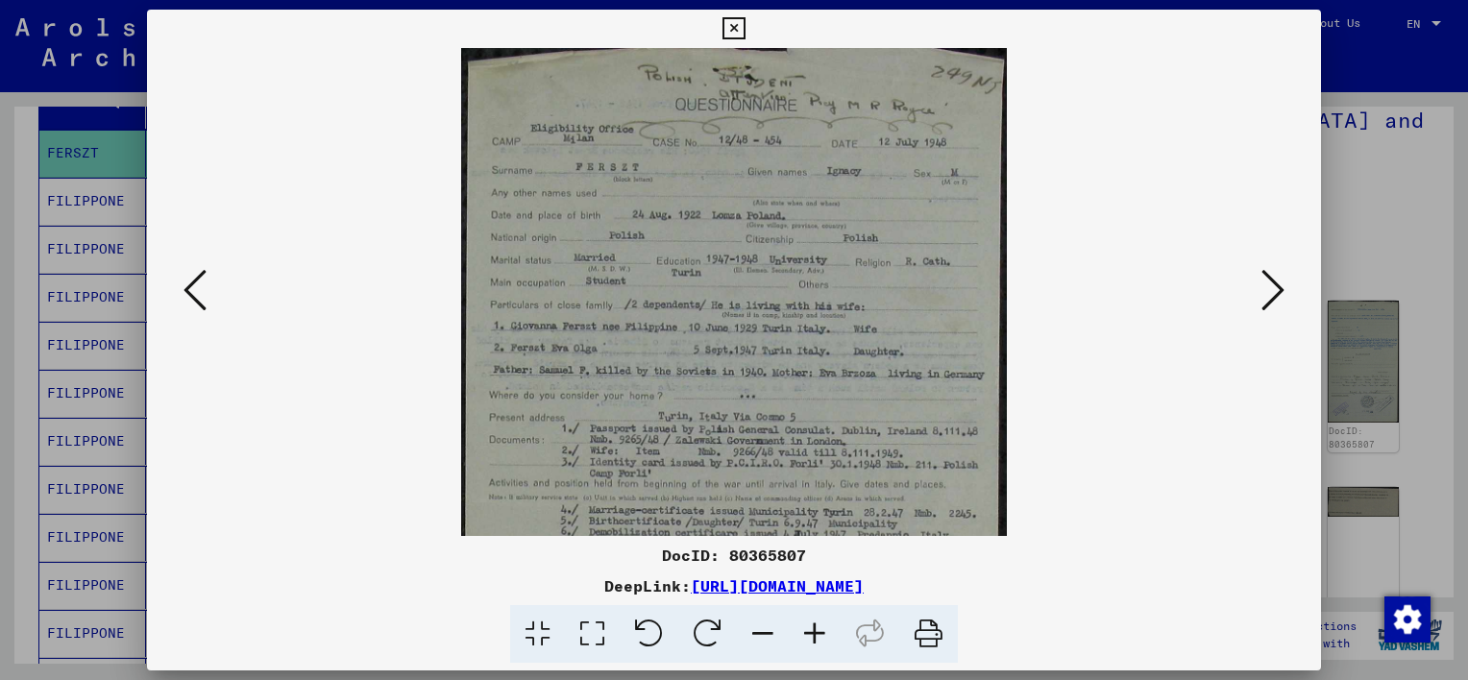
click at [821, 632] on icon at bounding box center [815, 634] width 52 height 59
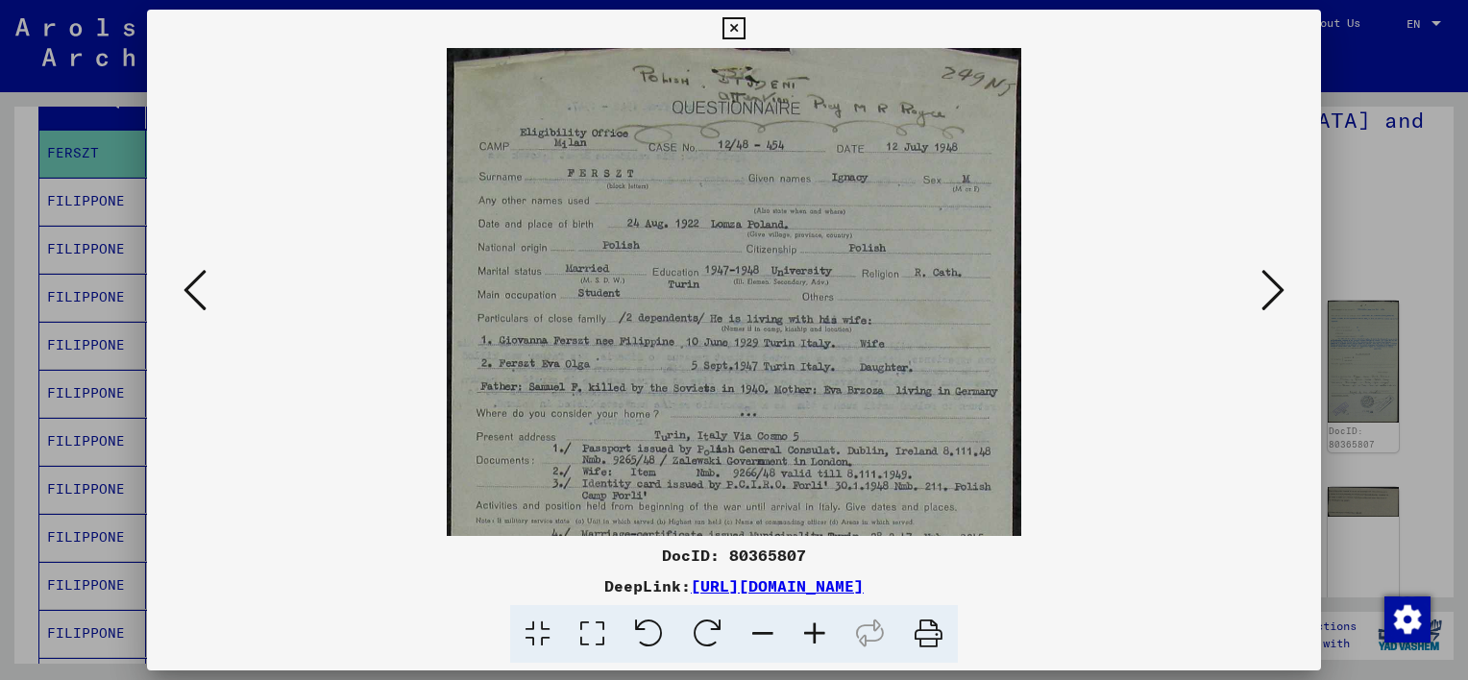
click at [821, 632] on icon at bounding box center [815, 634] width 52 height 59
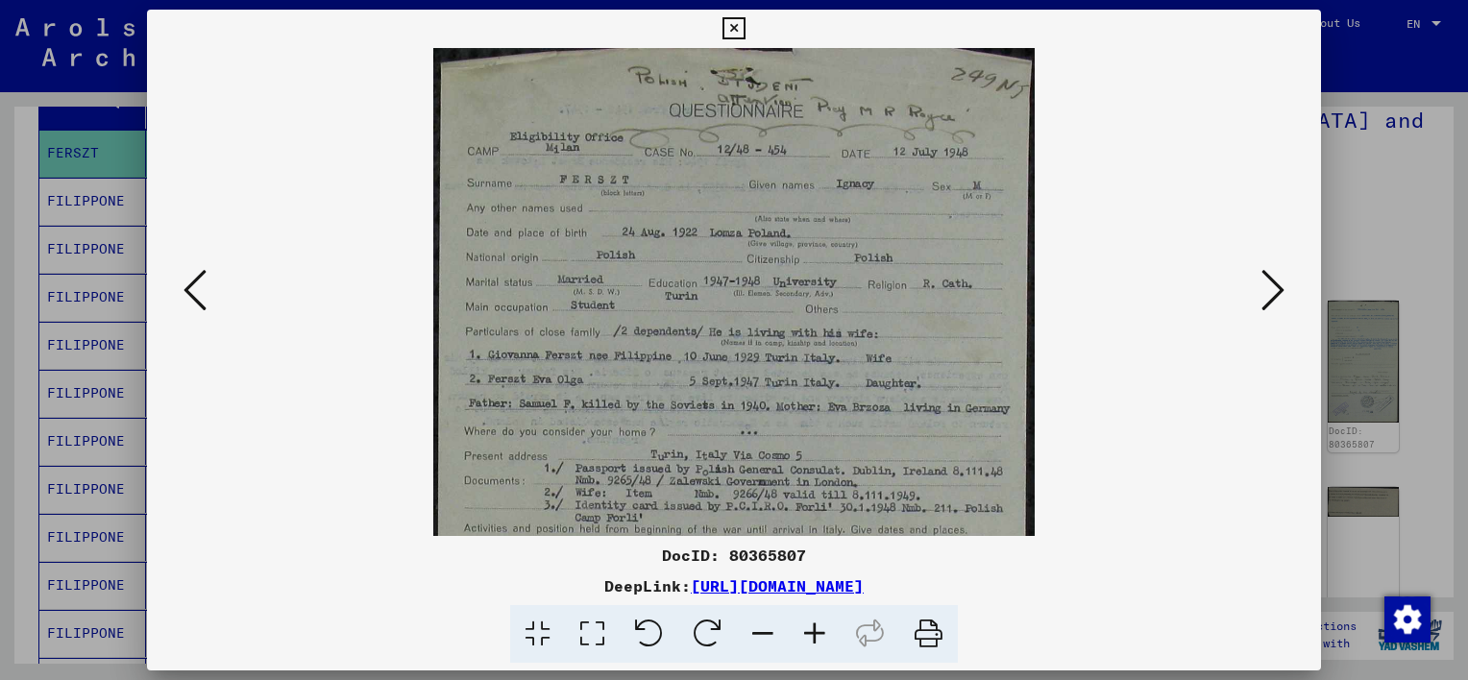
click at [821, 632] on icon at bounding box center [815, 634] width 52 height 59
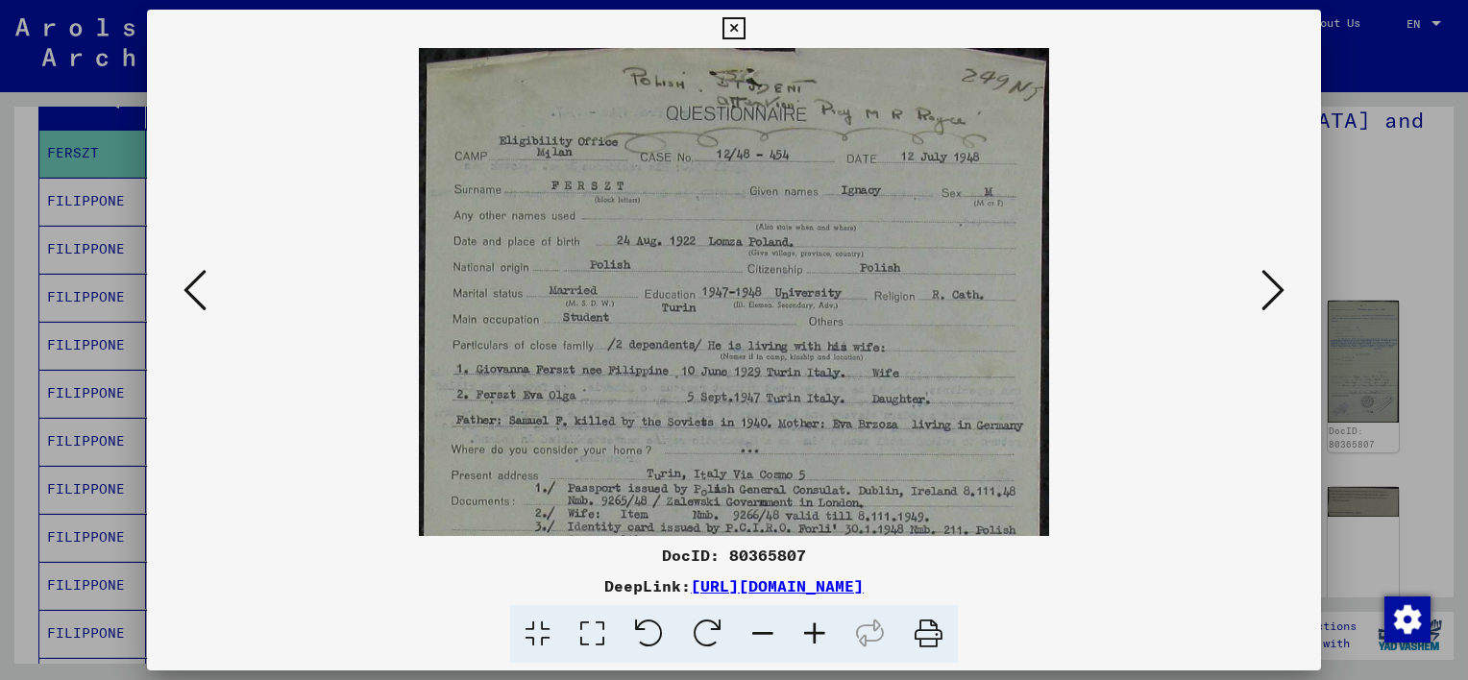
click at [821, 632] on icon at bounding box center [815, 634] width 52 height 59
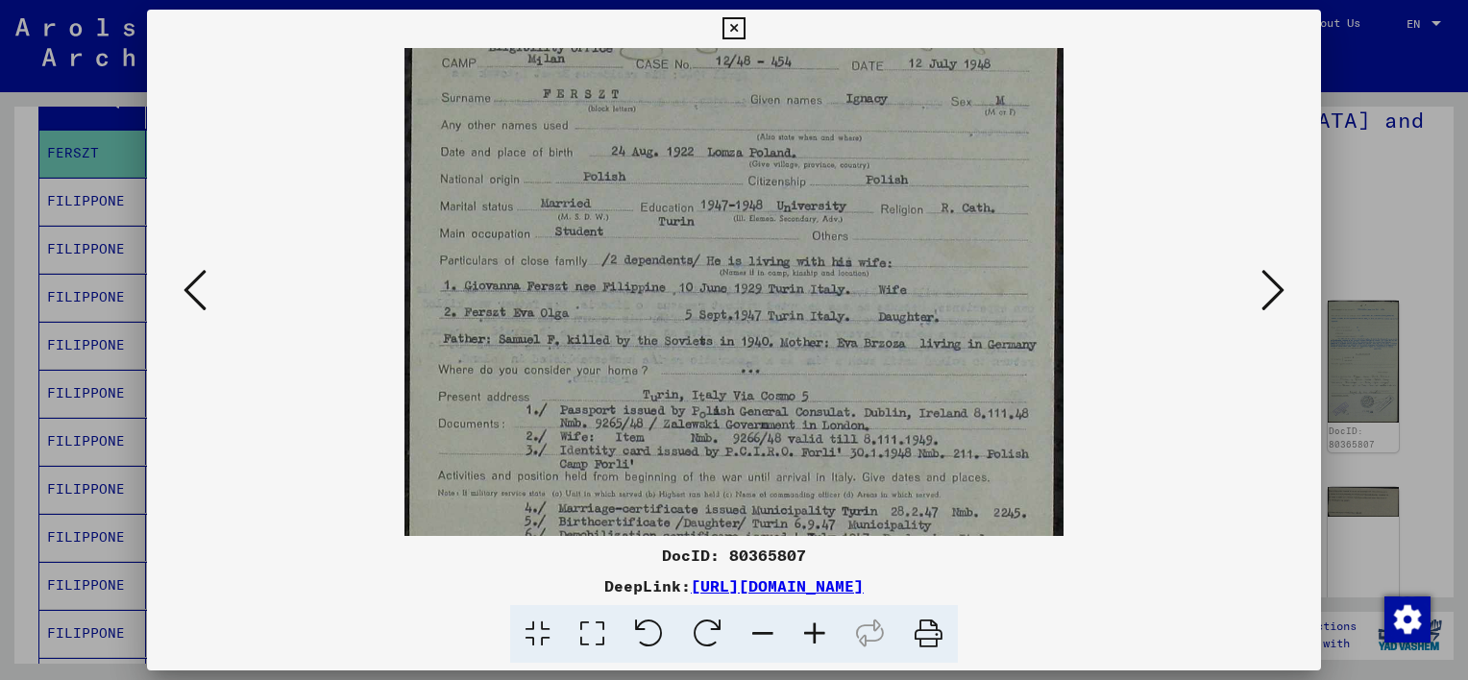
scroll to position [113, 0]
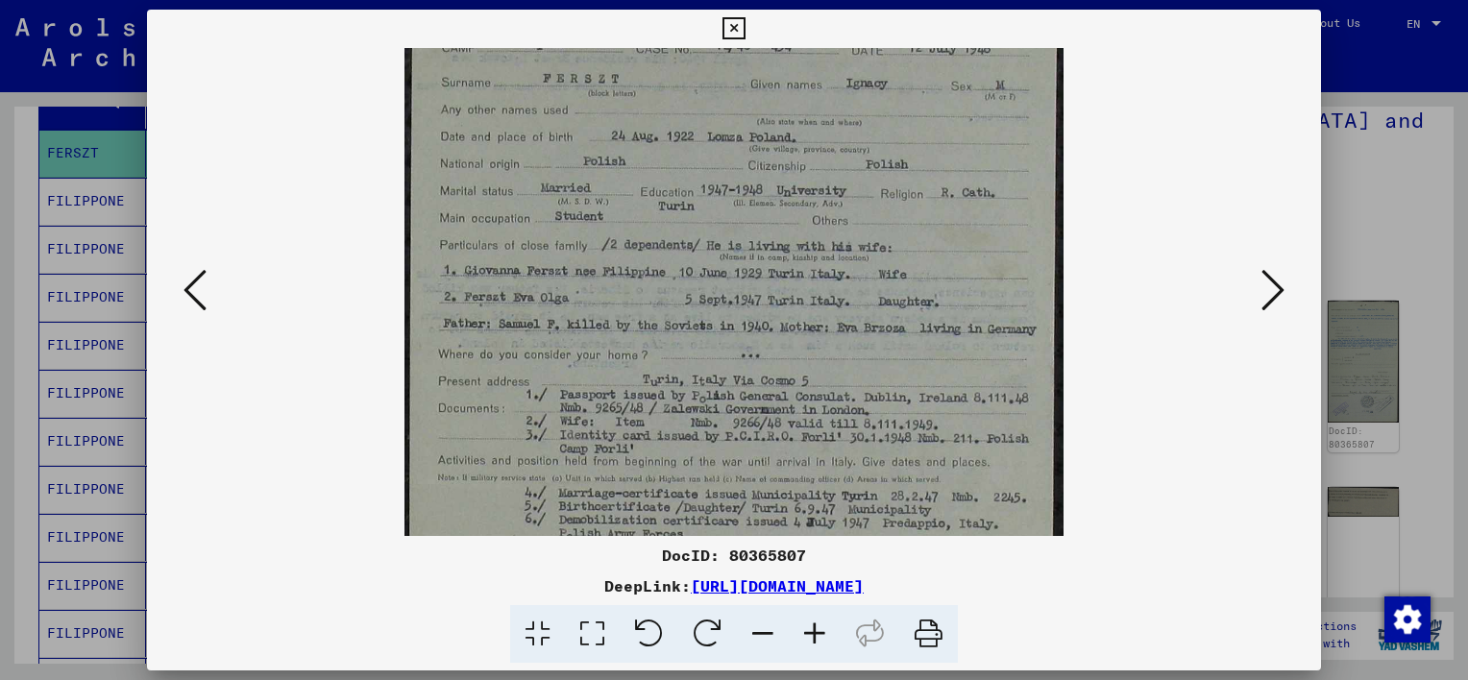
drag, startPoint x: 1033, startPoint y: 407, endPoint x: 1045, endPoint y: 278, distance: 130.3
click at [1045, 278] on img at bounding box center [733, 491] width 659 height 1113
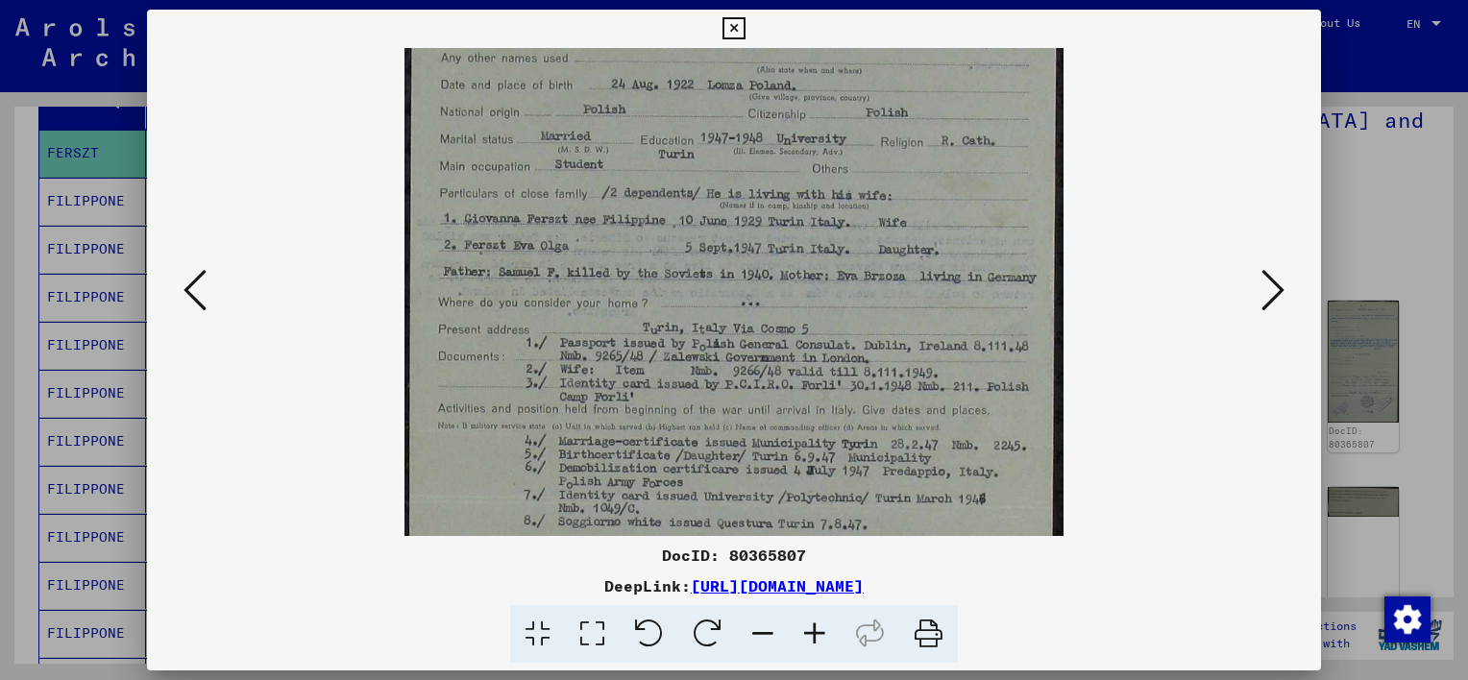
drag, startPoint x: 1041, startPoint y: 351, endPoint x: 1038, endPoint y: 296, distance: 54.9
click at [1038, 296] on img at bounding box center [733, 439] width 659 height 1113
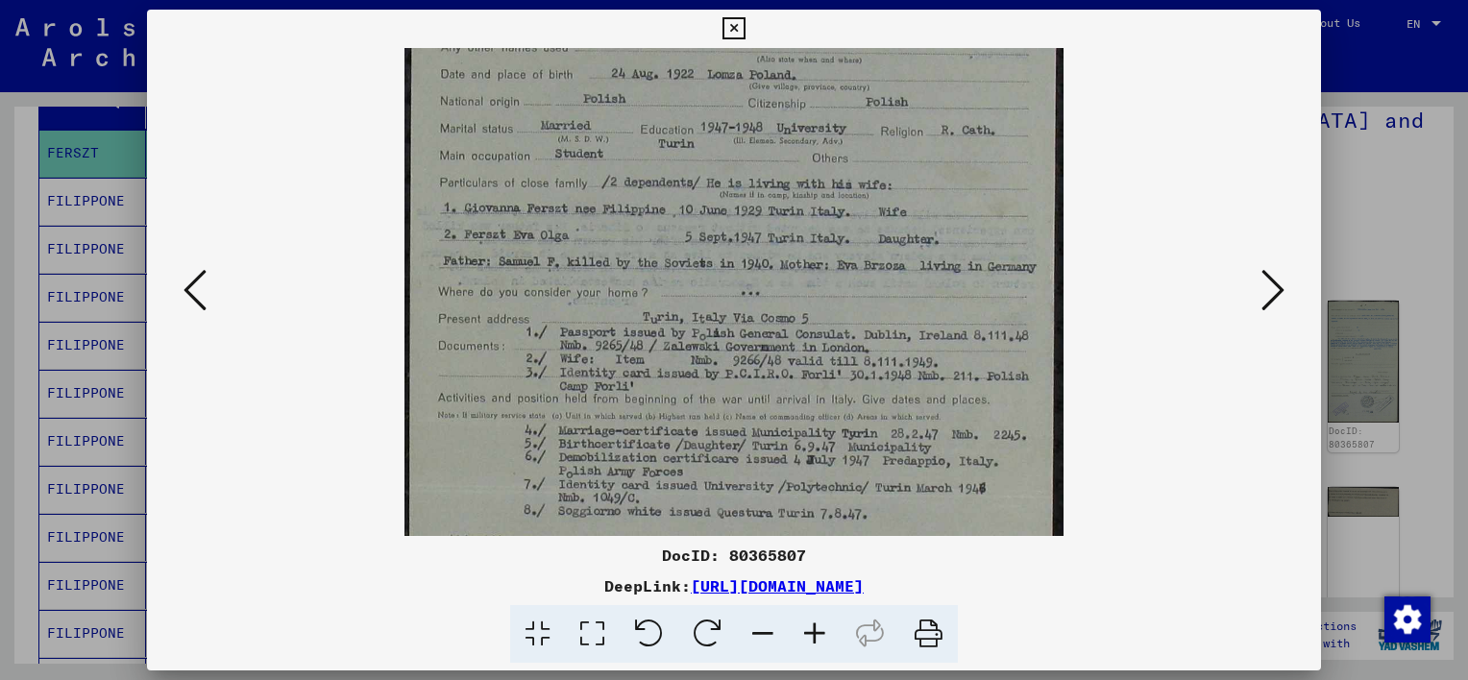
scroll to position [174, 0]
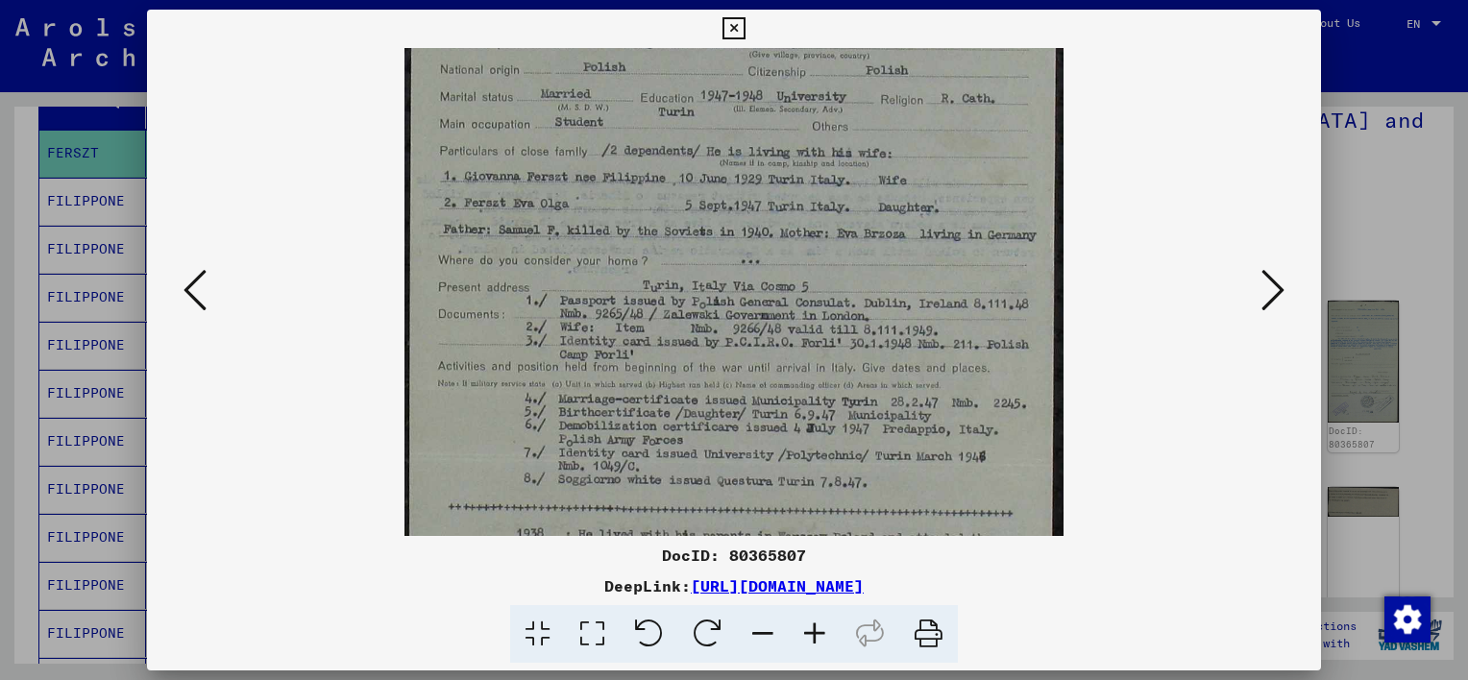
drag, startPoint x: 1007, startPoint y: 361, endPoint x: 1008, endPoint y: 312, distance: 49.0
click at [1008, 312] on img at bounding box center [733, 397] width 659 height 1113
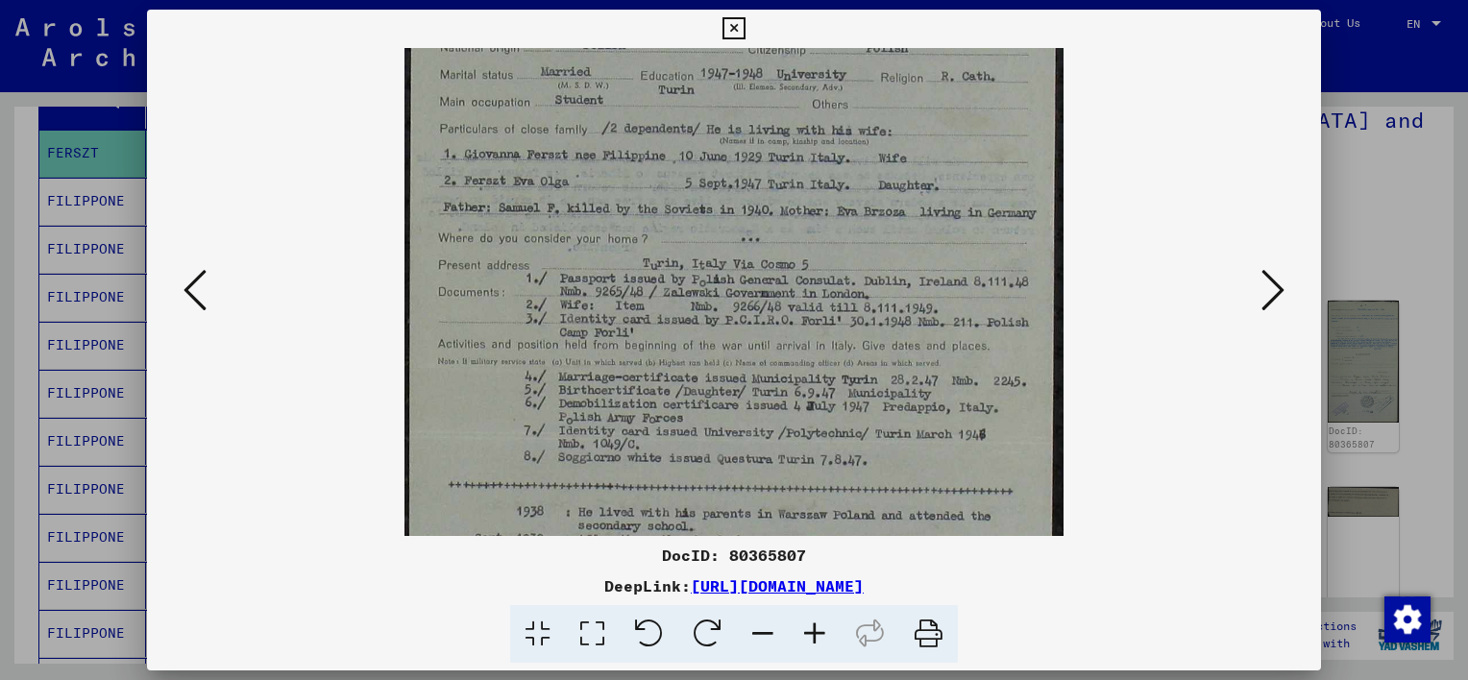
scroll to position [231, 0]
drag, startPoint x: 1009, startPoint y: 364, endPoint x: 1009, endPoint y: 336, distance: 27.9
click at [1009, 336] on img at bounding box center [733, 373] width 659 height 1113
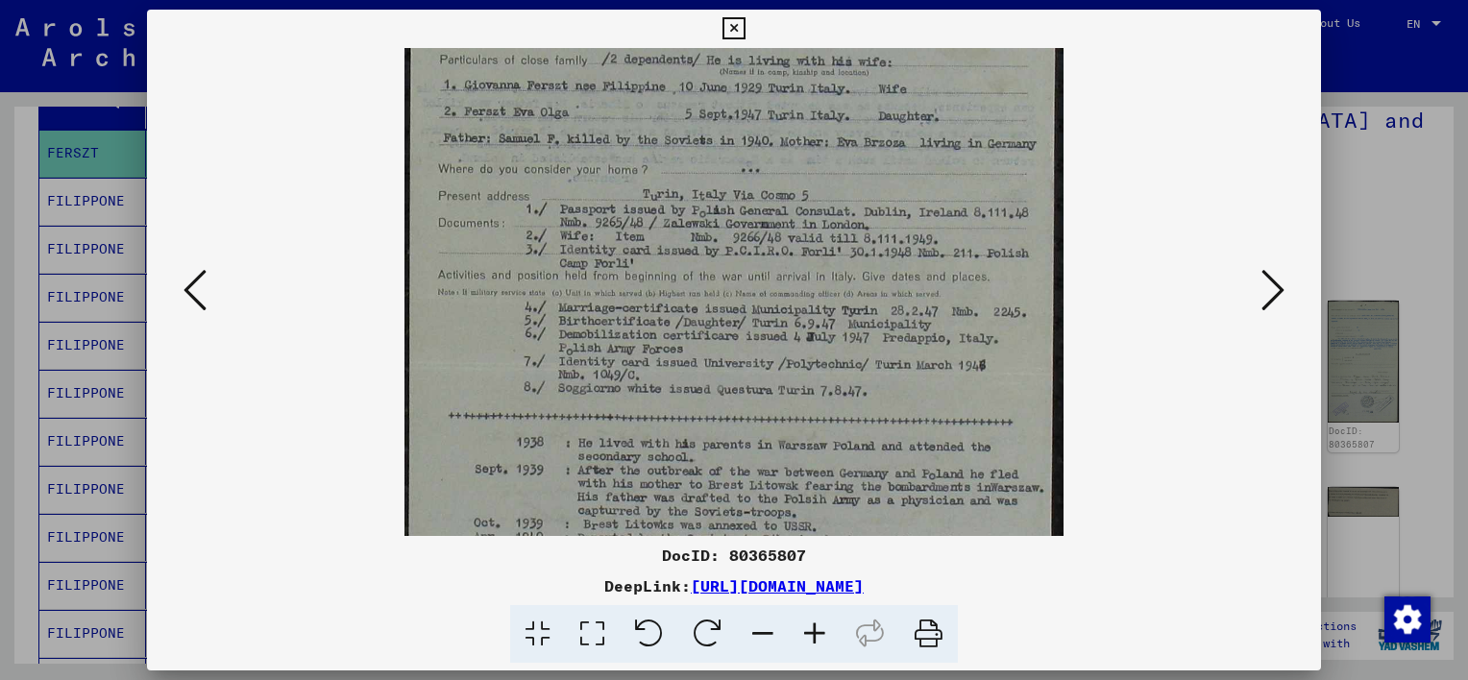
scroll to position [300, 0]
drag, startPoint x: 1009, startPoint y: 337, endPoint x: 1039, endPoint y: 254, distance: 88.7
click at [1039, 254] on img at bounding box center [733, 304] width 659 height 1113
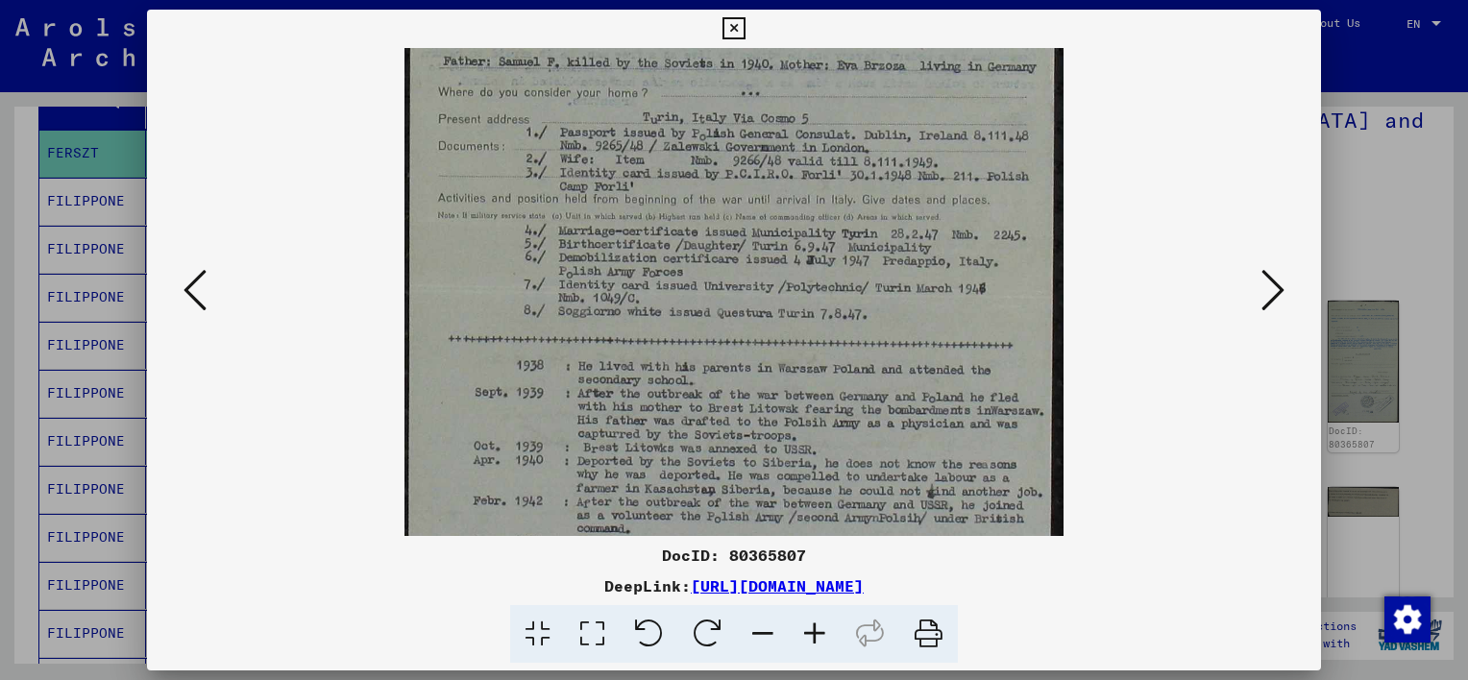
drag, startPoint x: 1022, startPoint y: 346, endPoint x: 1036, endPoint y: 256, distance: 91.3
click at [1036, 256] on img at bounding box center [733, 228] width 659 height 1113
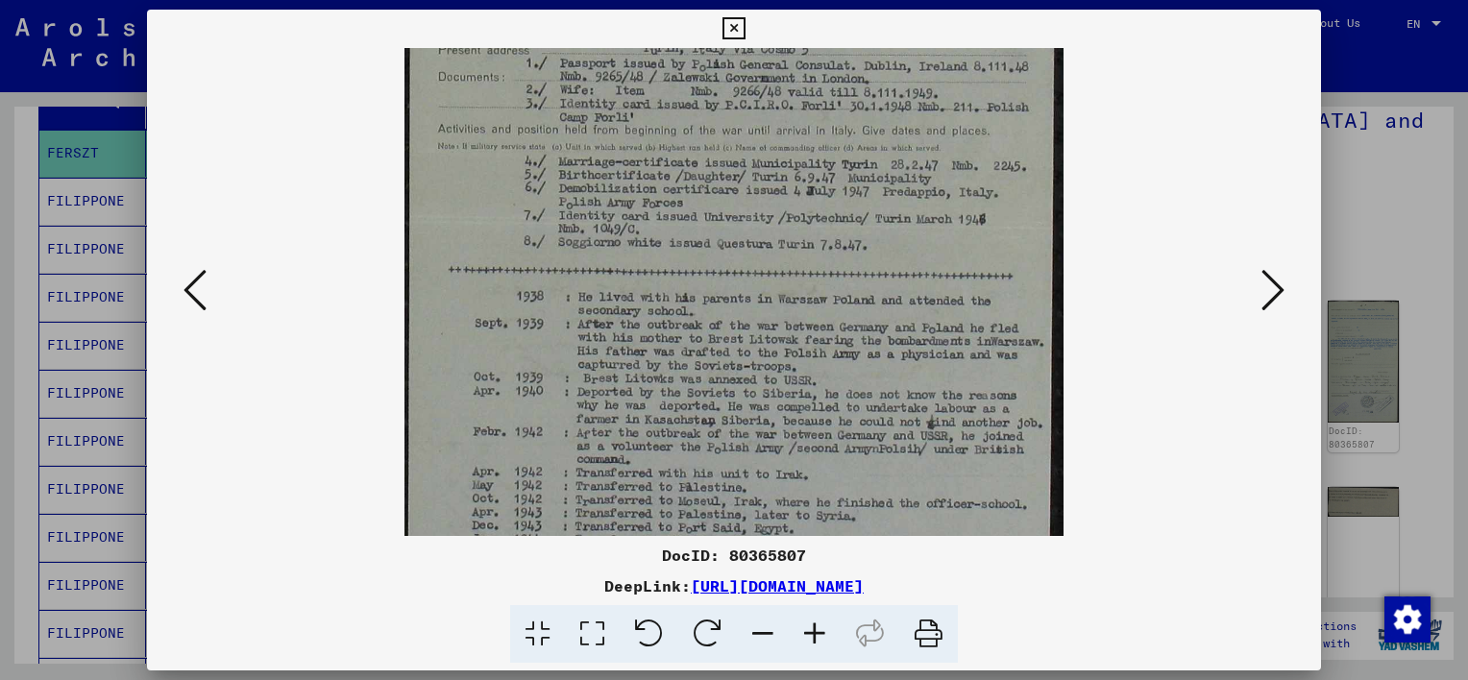
drag, startPoint x: 1026, startPoint y: 344, endPoint x: 1044, endPoint y: 264, distance: 81.8
click at [1044, 264] on img at bounding box center [733, 159] width 659 height 1113
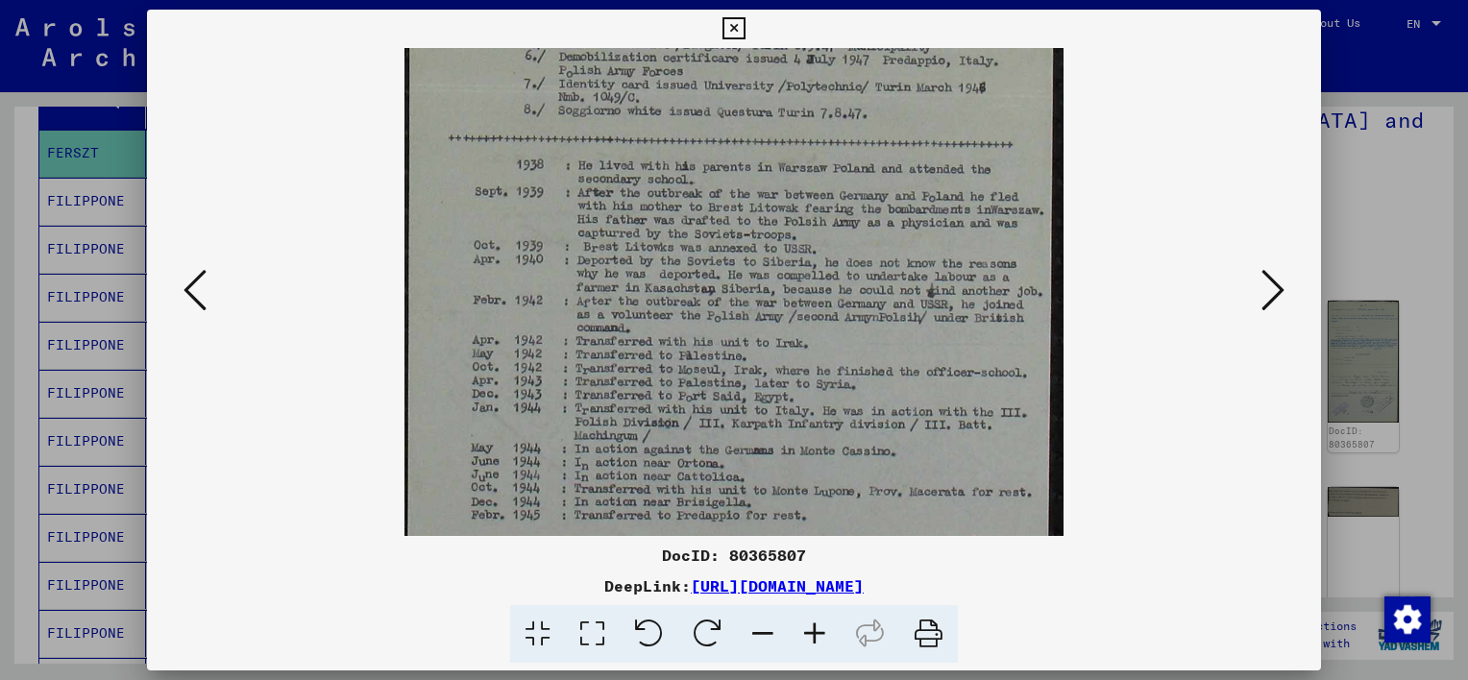
scroll to position [580, 0]
drag, startPoint x: 1003, startPoint y: 364, endPoint x: 1018, endPoint y: 228, distance: 137.3
click at [1018, 228] on img at bounding box center [733, 24] width 659 height 1113
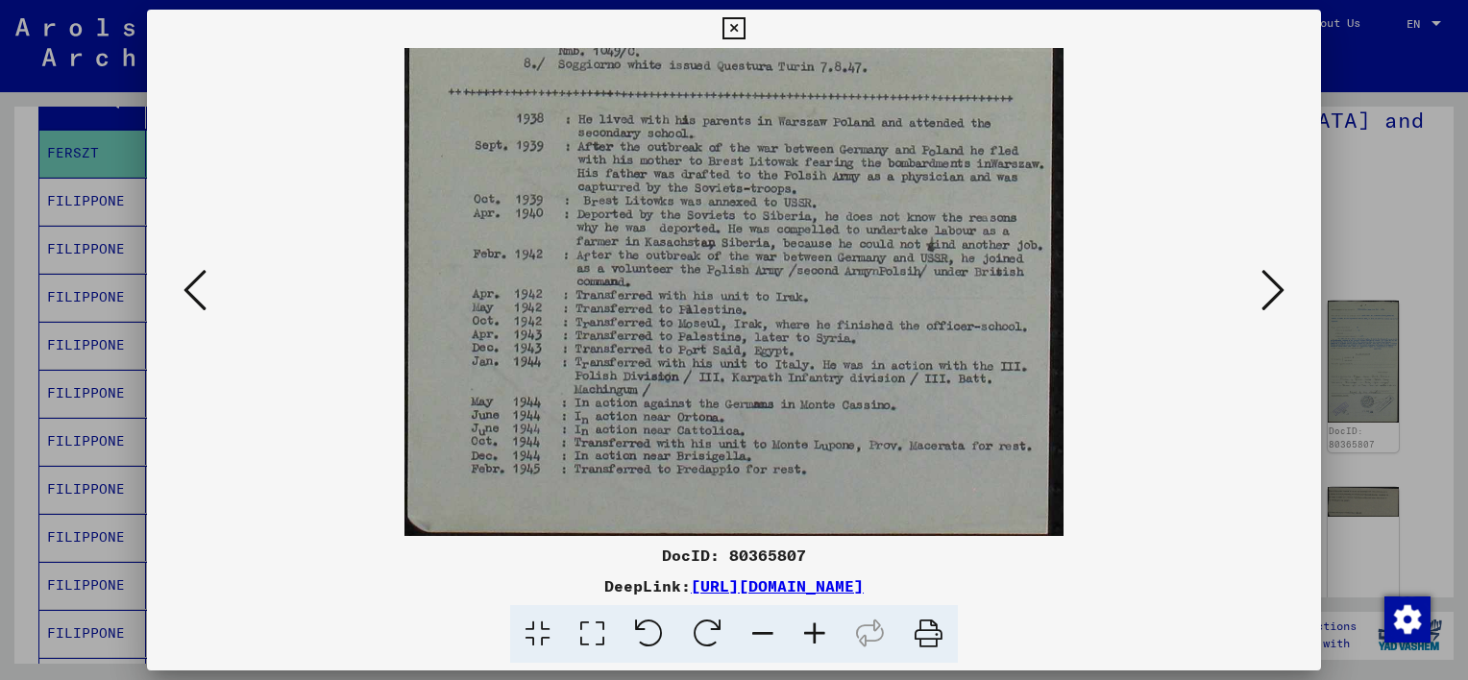
scroll to position [624, 0]
drag, startPoint x: 1018, startPoint y: 228, endPoint x: 1028, endPoint y: 160, distance: 67.9
drag, startPoint x: 1007, startPoint y: 363, endPoint x: 1007, endPoint y: 326, distance: 37.5
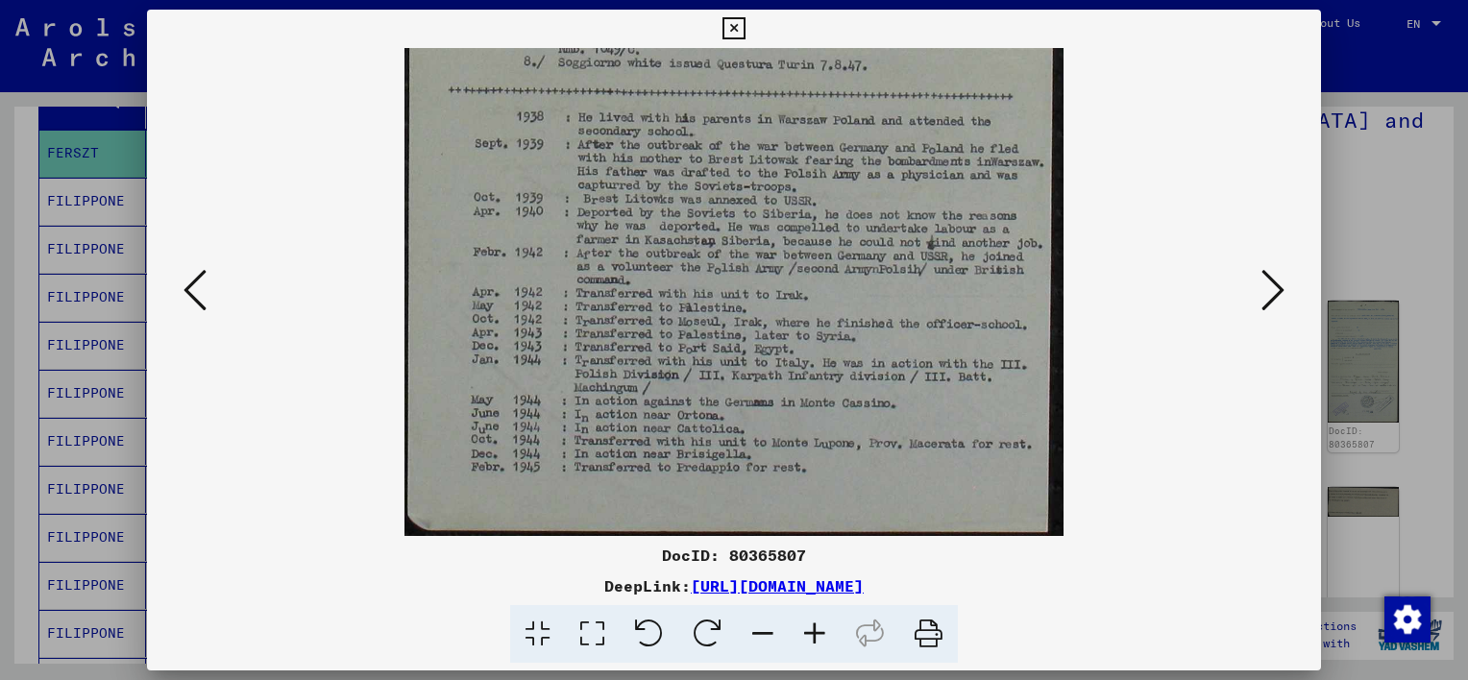
click at [1254, 289] on div at bounding box center [733, 292] width 1043 height 488
click at [1276, 296] on icon at bounding box center [1272, 290] width 23 height 46
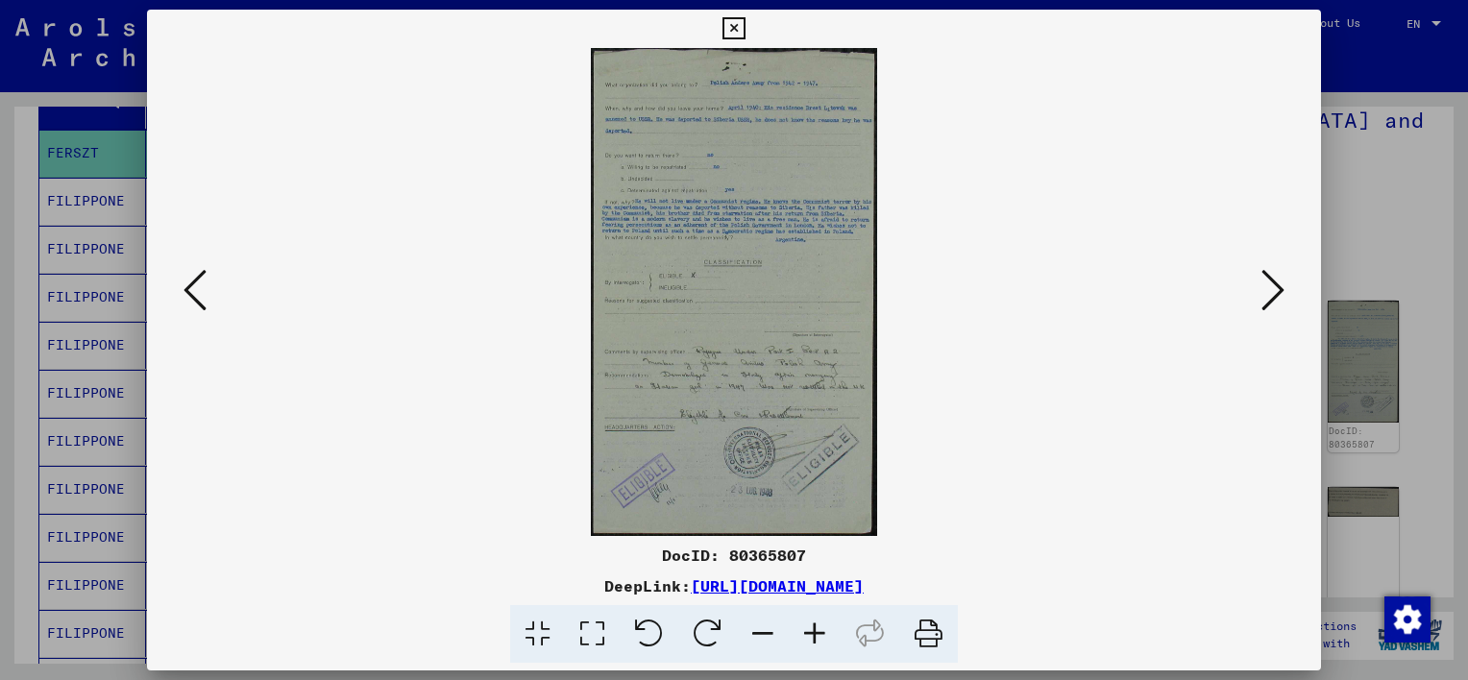
click at [812, 630] on icon at bounding box center [815, 634] width 52 height 59
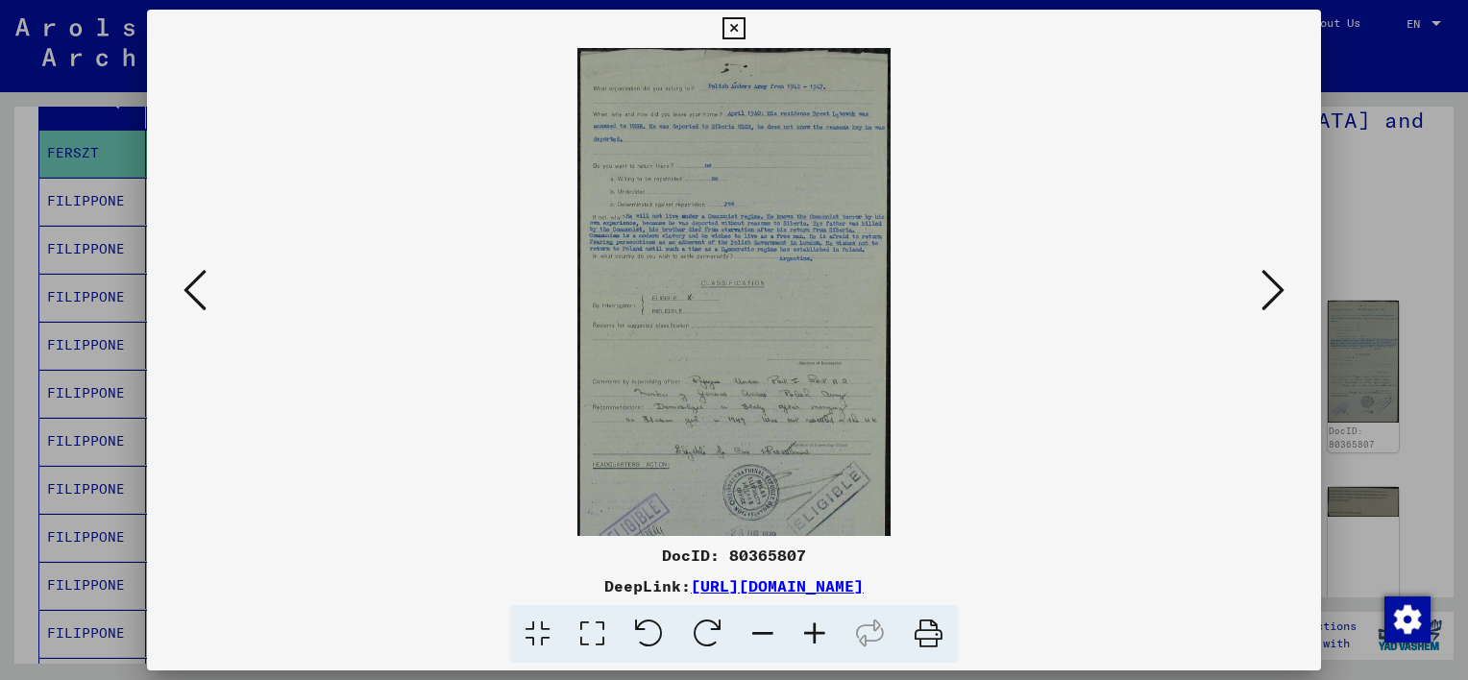
click at [812, 630] on icon at bounding box center [815, 634] width 52 height 59
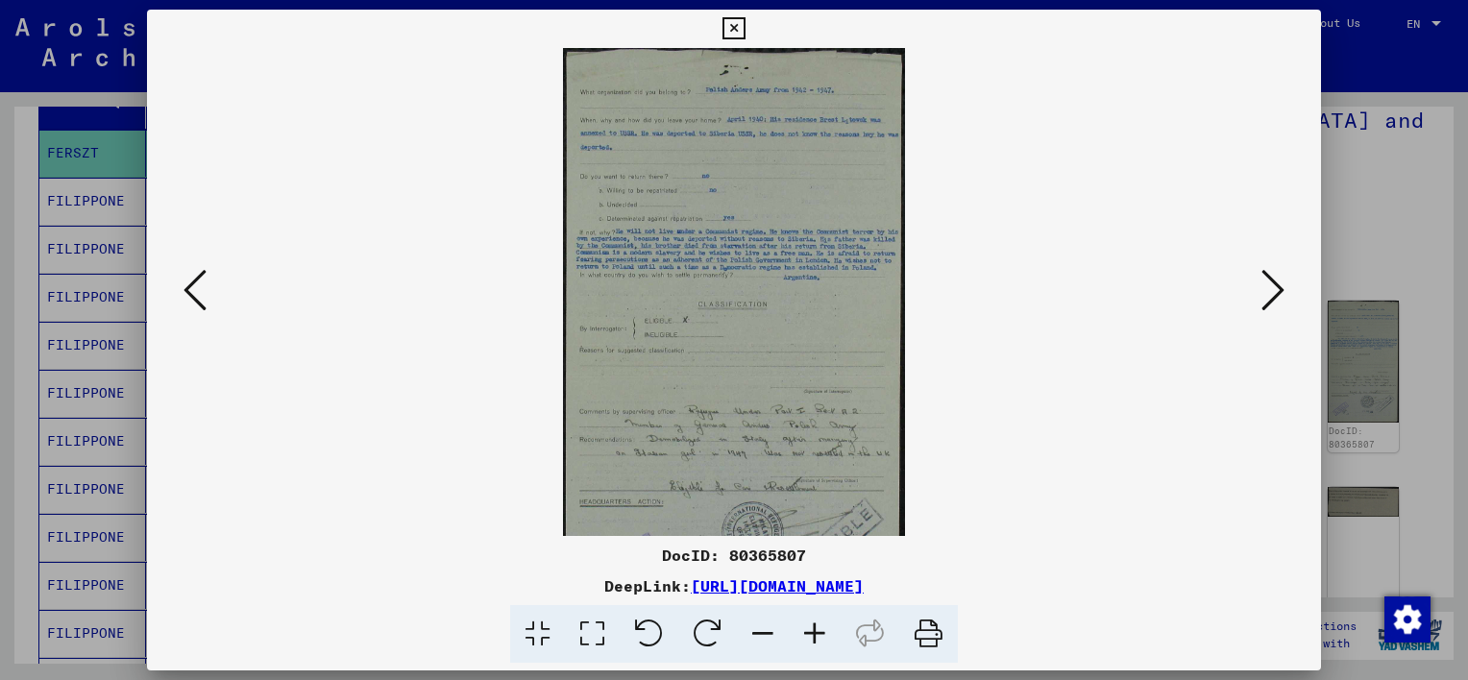
click at [812, 630] on icon at bounding box center [815, 634] width 52 height 59
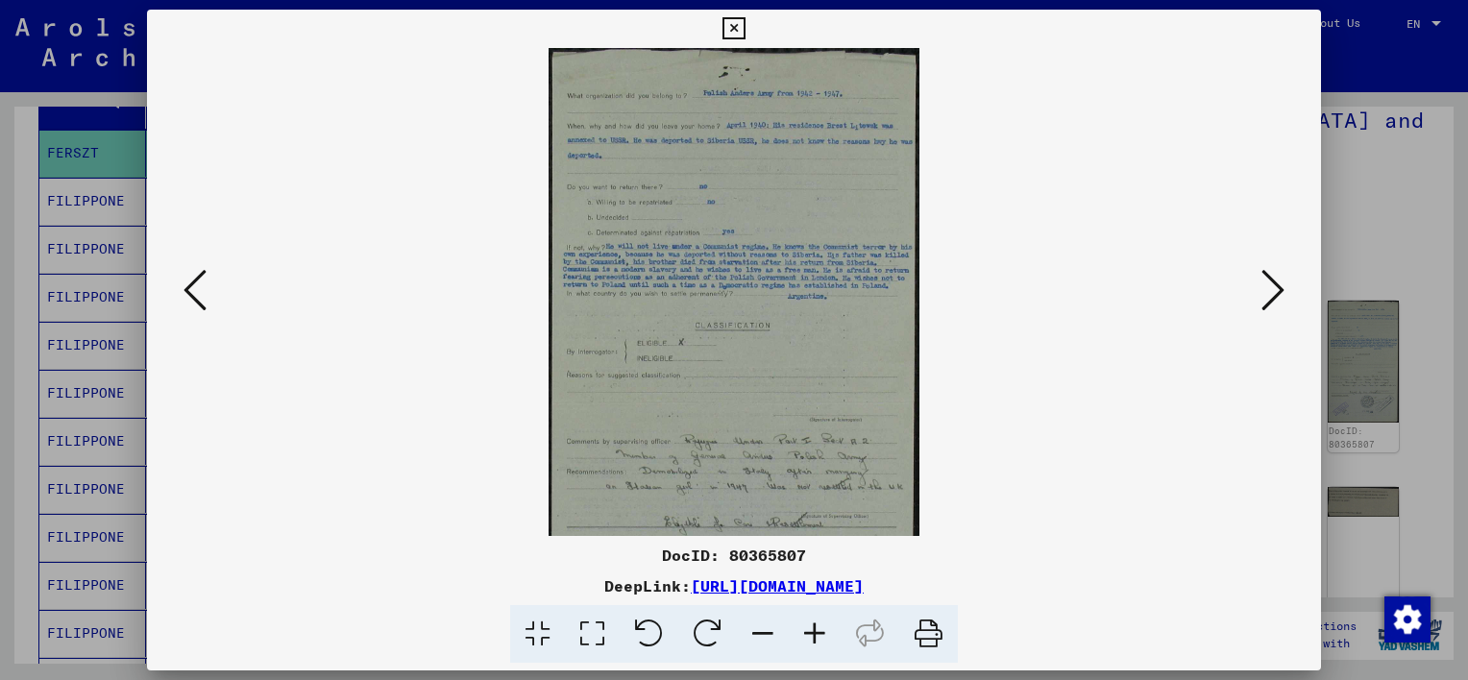
click at [812, 630] on icon at bounding box center [815, 634] width 52 height 59
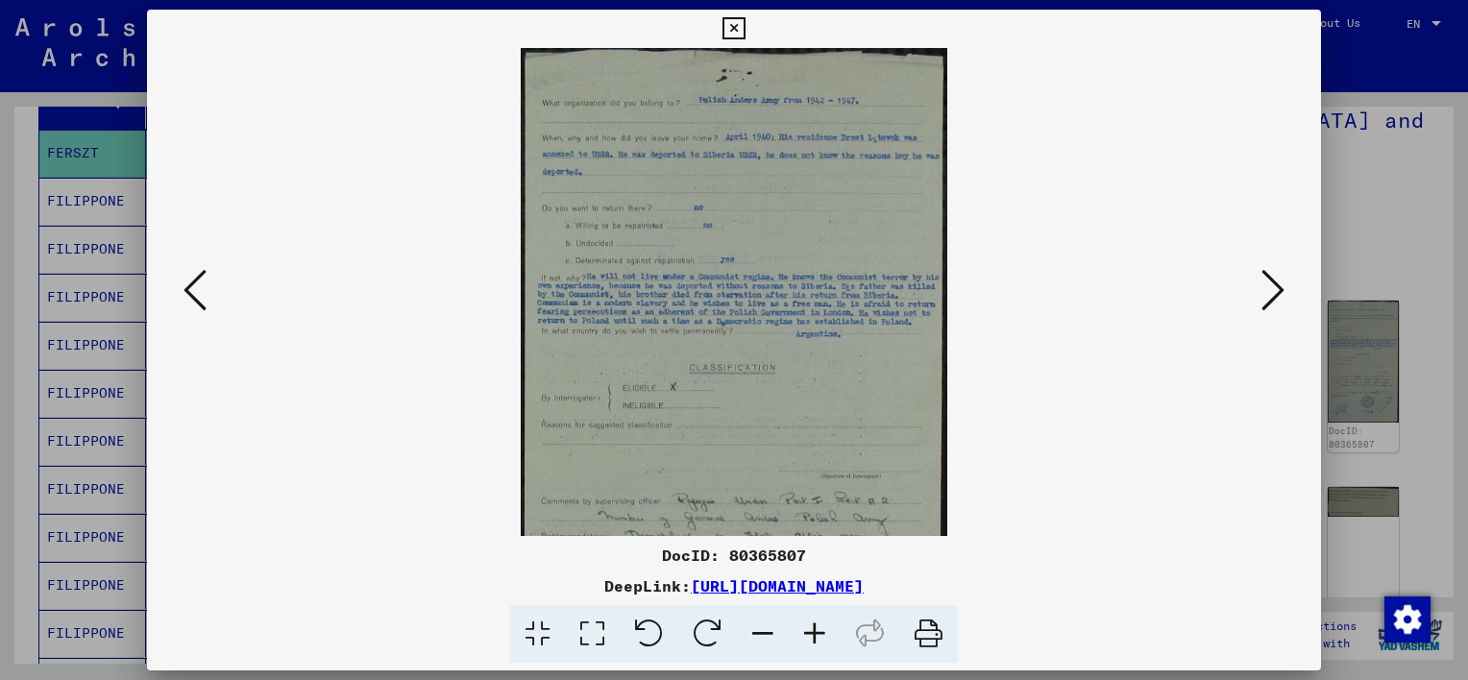
click at [812, 630] on icon at bounding box center [815, 634] width 52 height 59
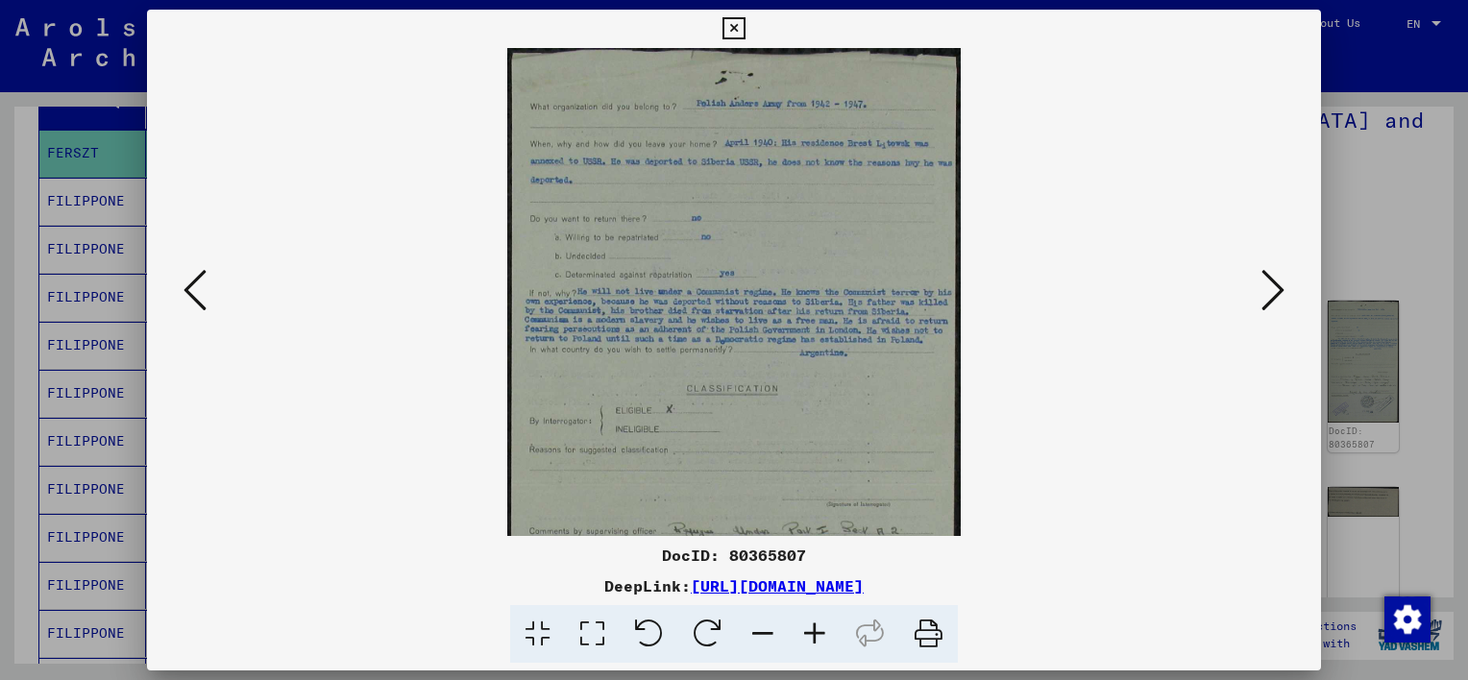
click at [812, 630] on icon at bounding box center [815, 634] width 52 height 59
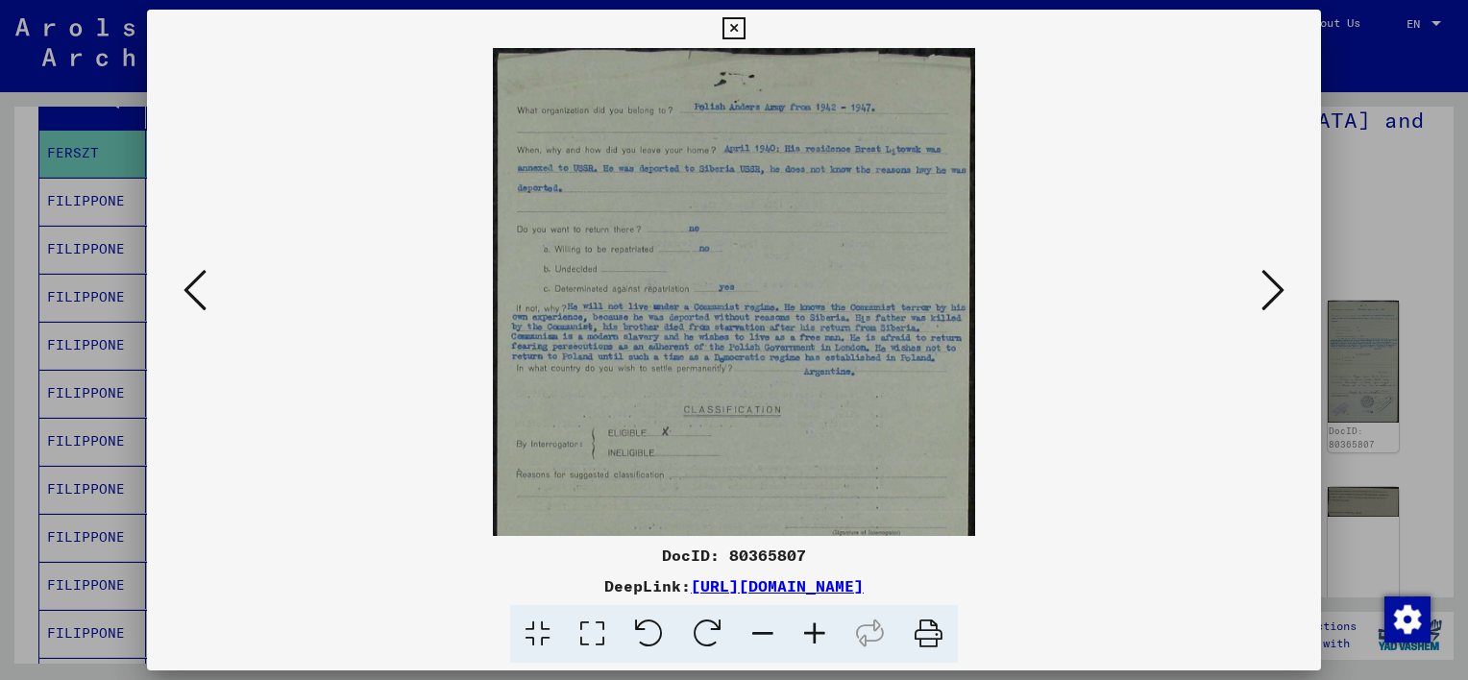
click at [812, 630] on icon at bounding box center [815, 634] width 52 height 59
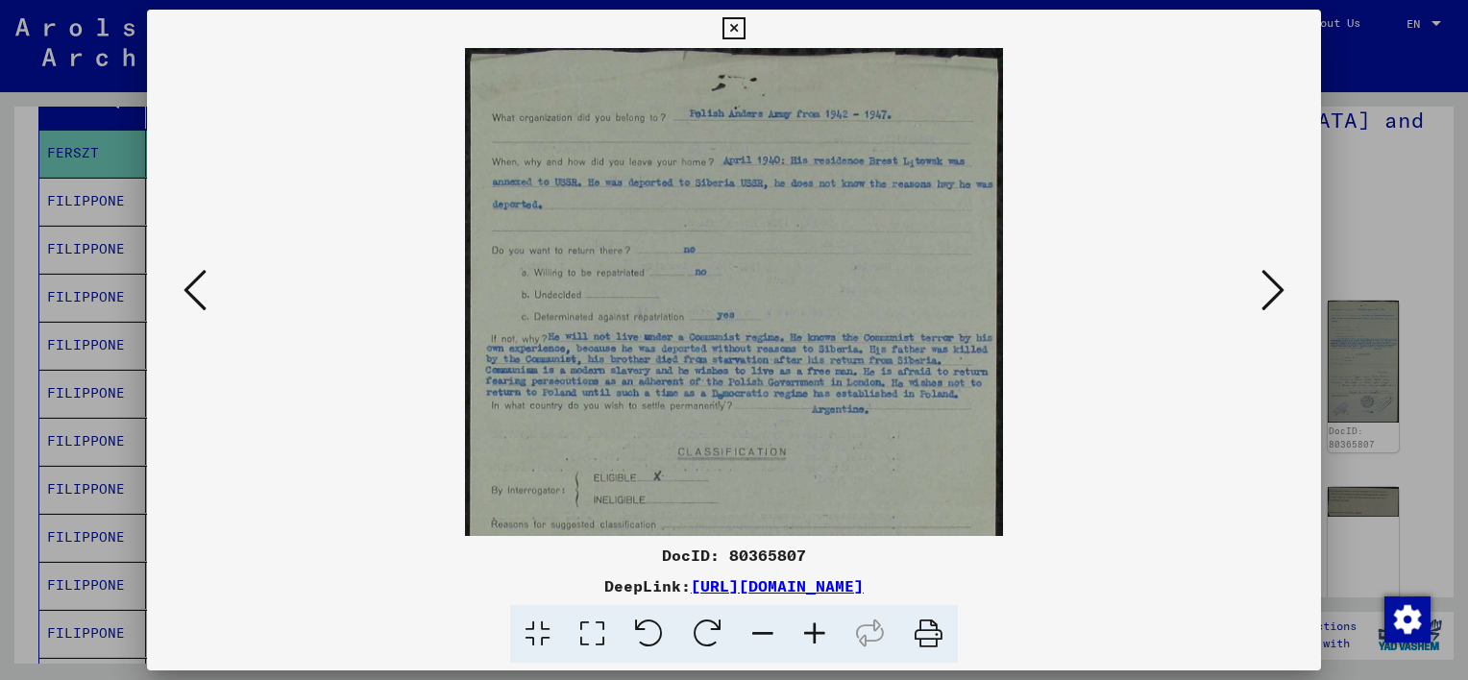
click at [812, 630] on icon at bounding box center [815, 634] width 52 height 59
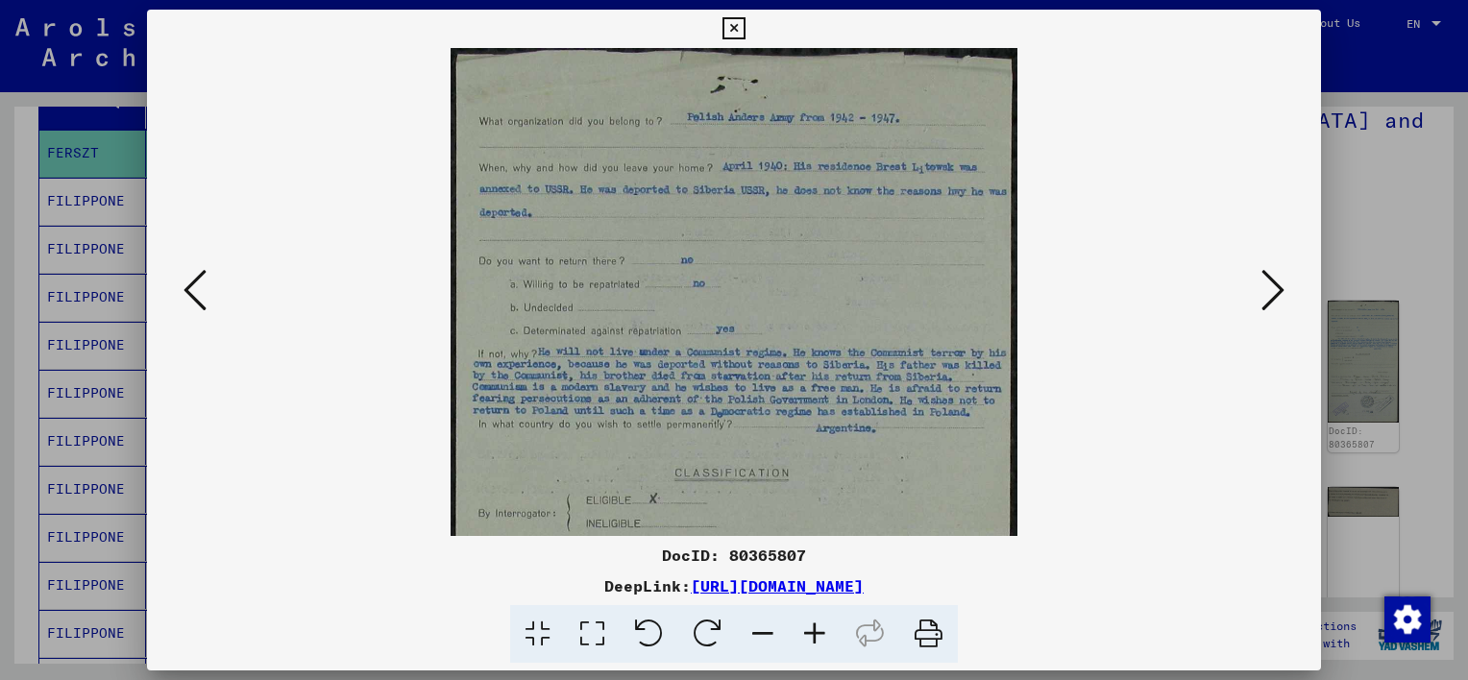
click at [812, 630] on icon at bounding box center [815, 634] width 52 height 59
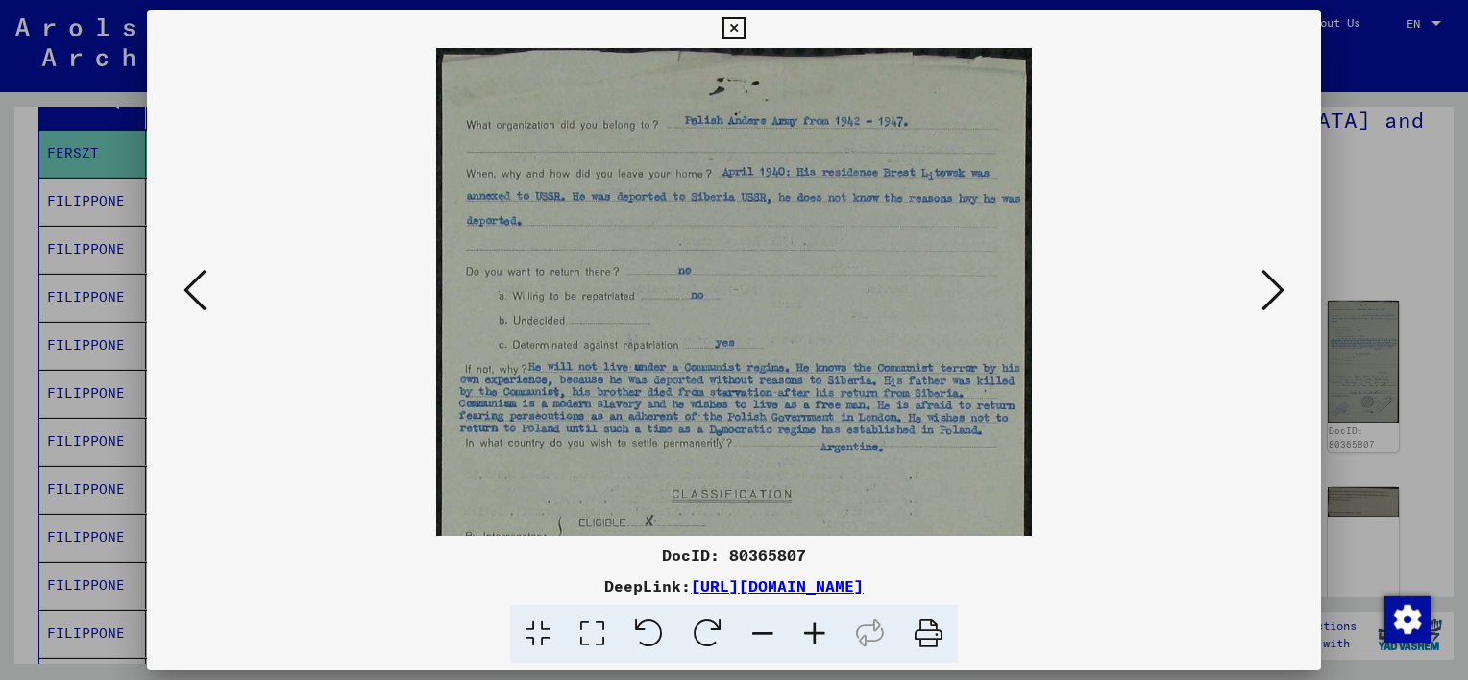
click at [812, 630] on icon at bounding box center [815, 634] width 52 height 59
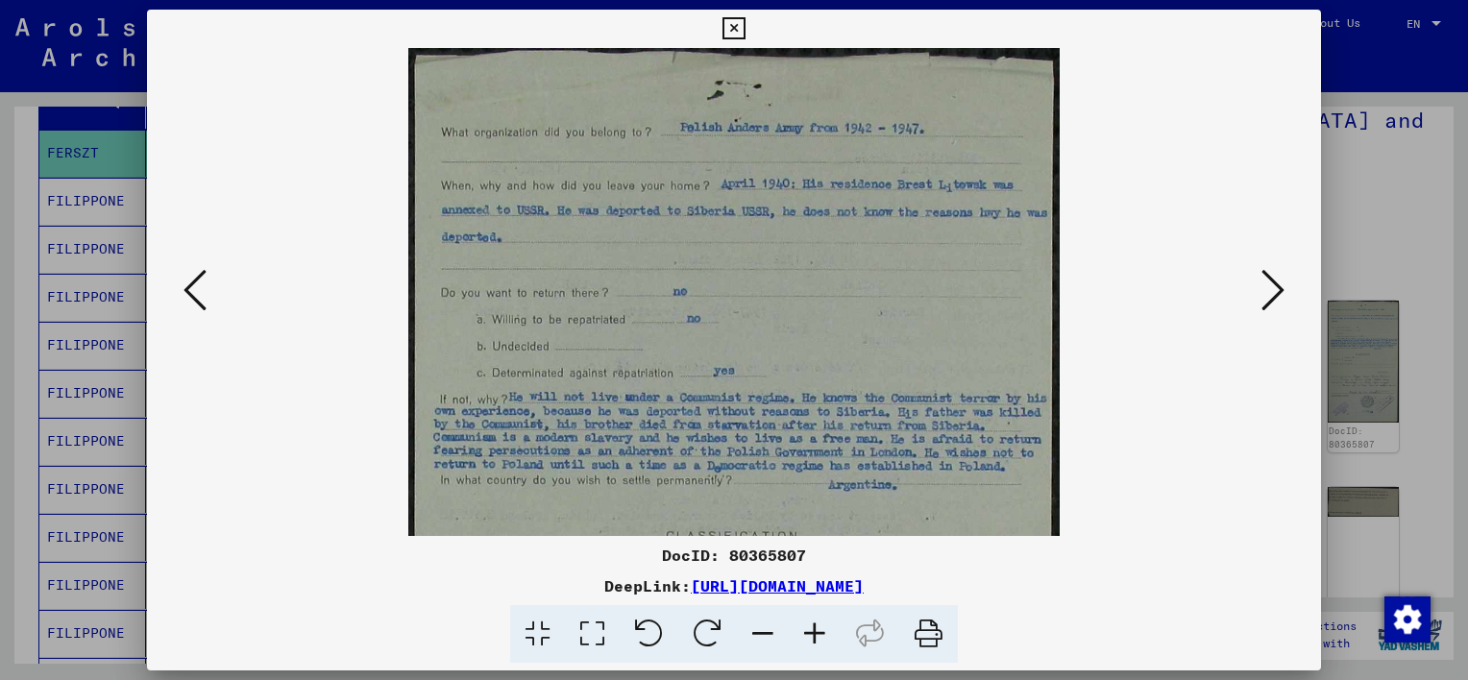
click at [812, 630] on icon at bounding box center [815, 634] width 52 height 59
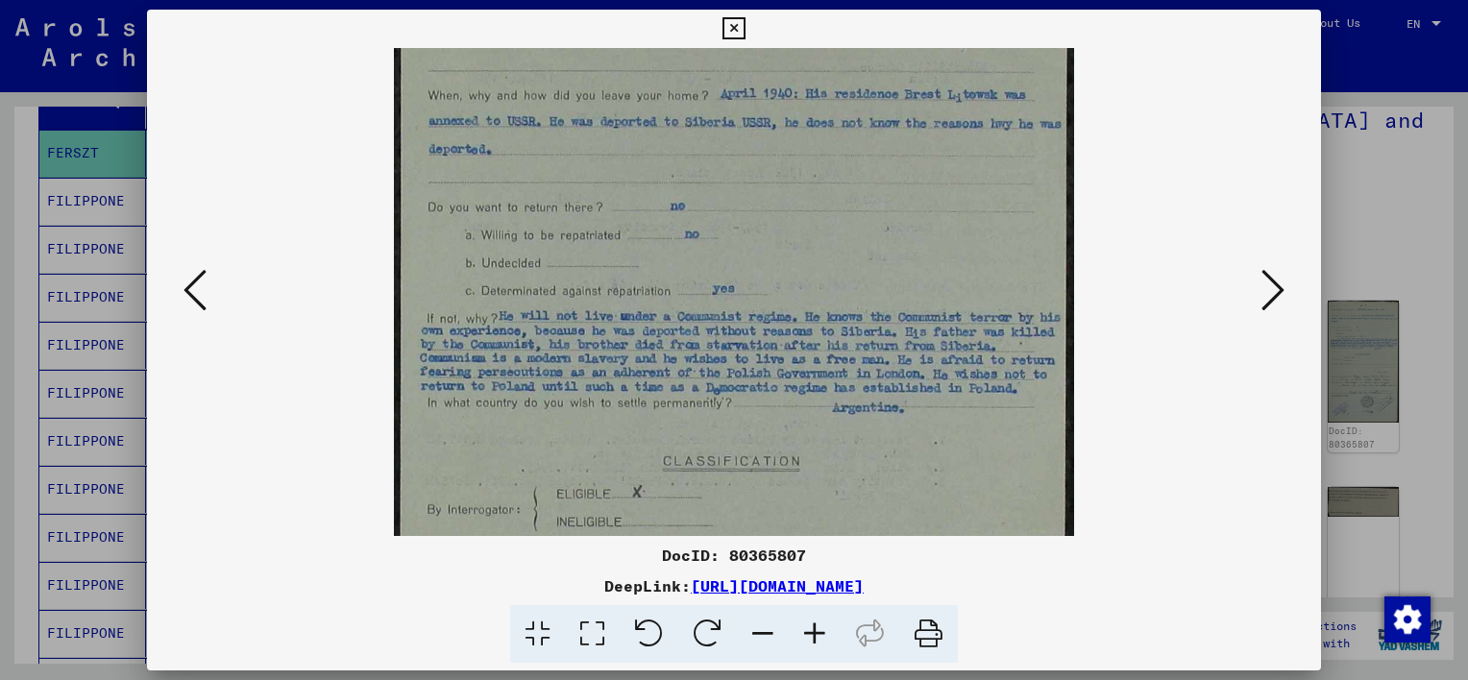
scroll to position [97, 0]
drag, startPoint x: 1015, startPoint y: 354, endPoint x: 1016, endPoint y: 244, distance: 109.5
click at [1016, 244] on img at bounding box center [733, 531] width 679 height 1161
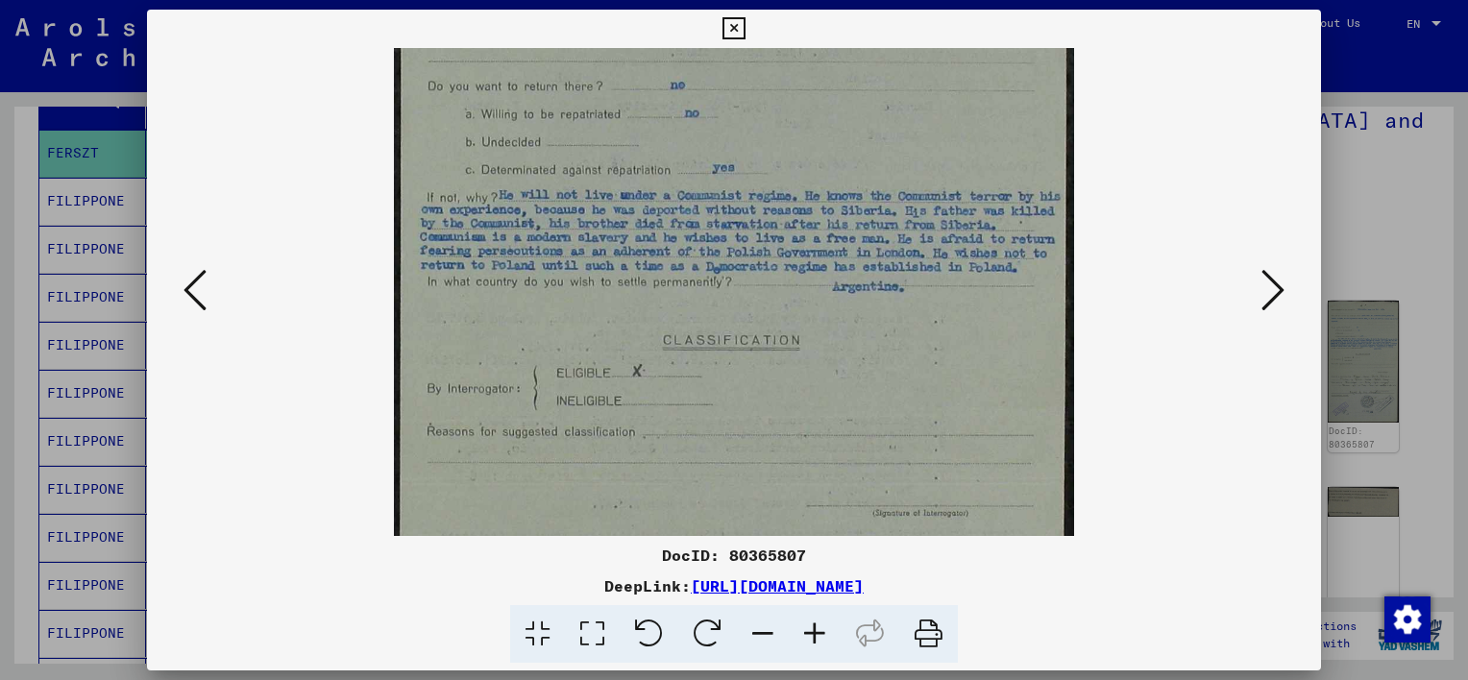
scroll to position [221, 0]
drag, startPoint x: 986, startPoint y: 343, endPoint x: 990, endPoint y: 208, distance: 135.5
click at [990, 208] on img at bounding box center [733, 407] width 679 height 1161
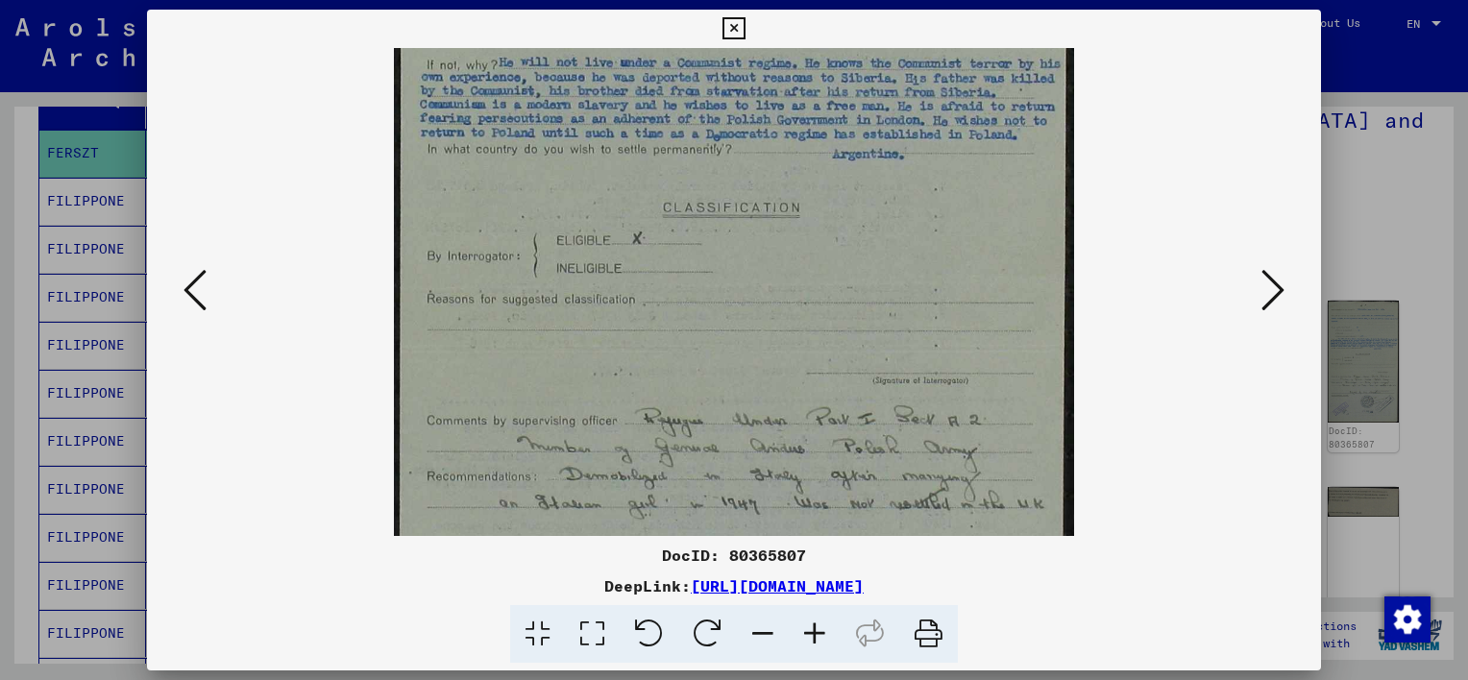
scroll to position [354, 0]
drag, startPoint x: 978, startPoint y: 338, endPoint x: 974, endPoint y: 199, distance: 139.4
click at [974, 199] on img at bounding box center [733, 274] width 679 height 1161
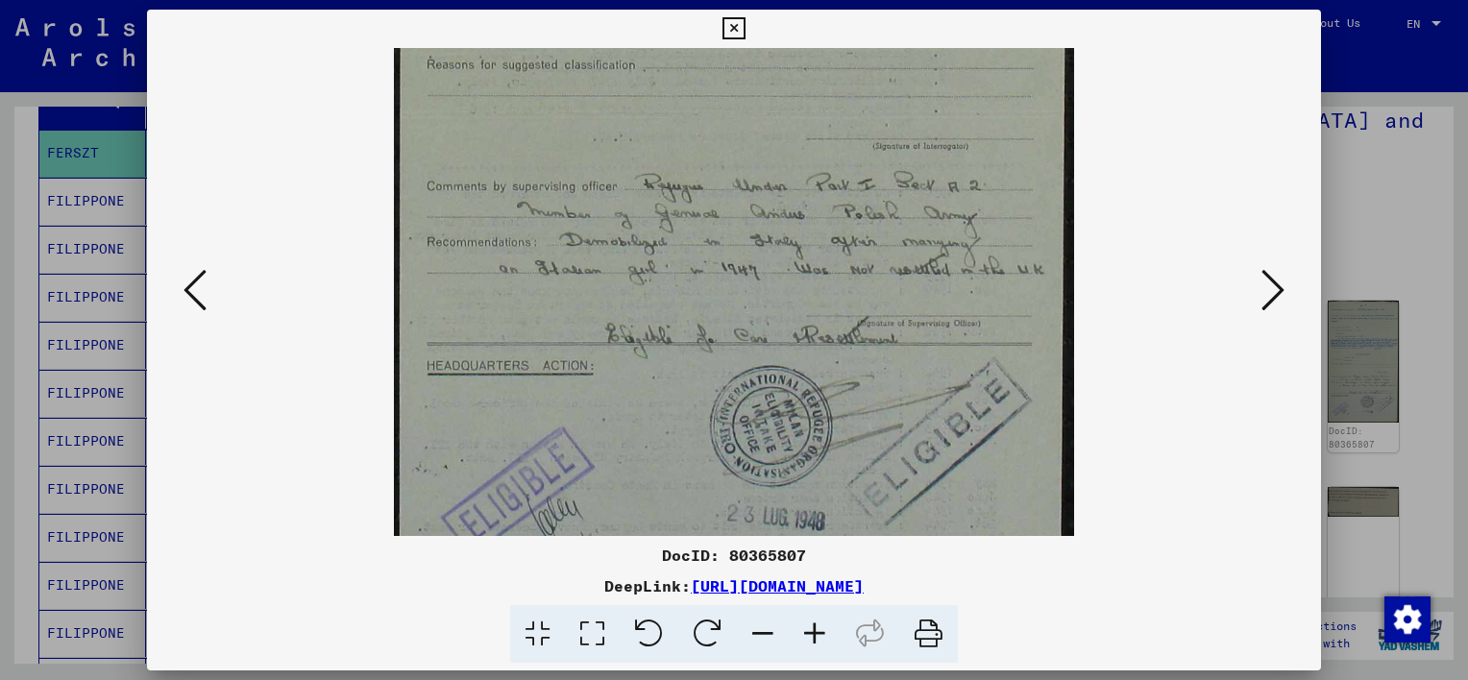
drag, startPoint x: 966, startPoint y: 316, endPoint x: 1000, endPoint y: 79, distance: 239.8
click at [1000, 79] on img at bounding box center [733, 44] width 679 height 1161
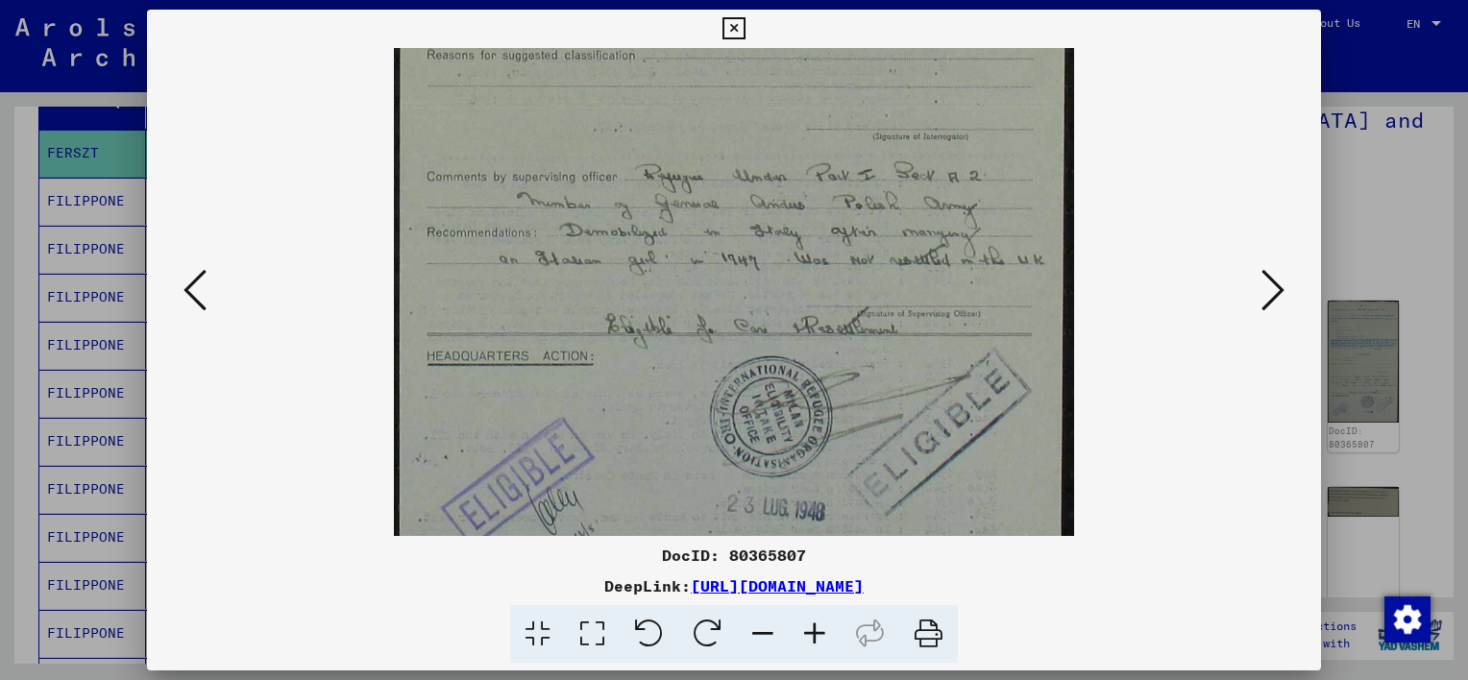
click at [1274, 311] on icon at bounding box center [1272, 290] width 23 height 46
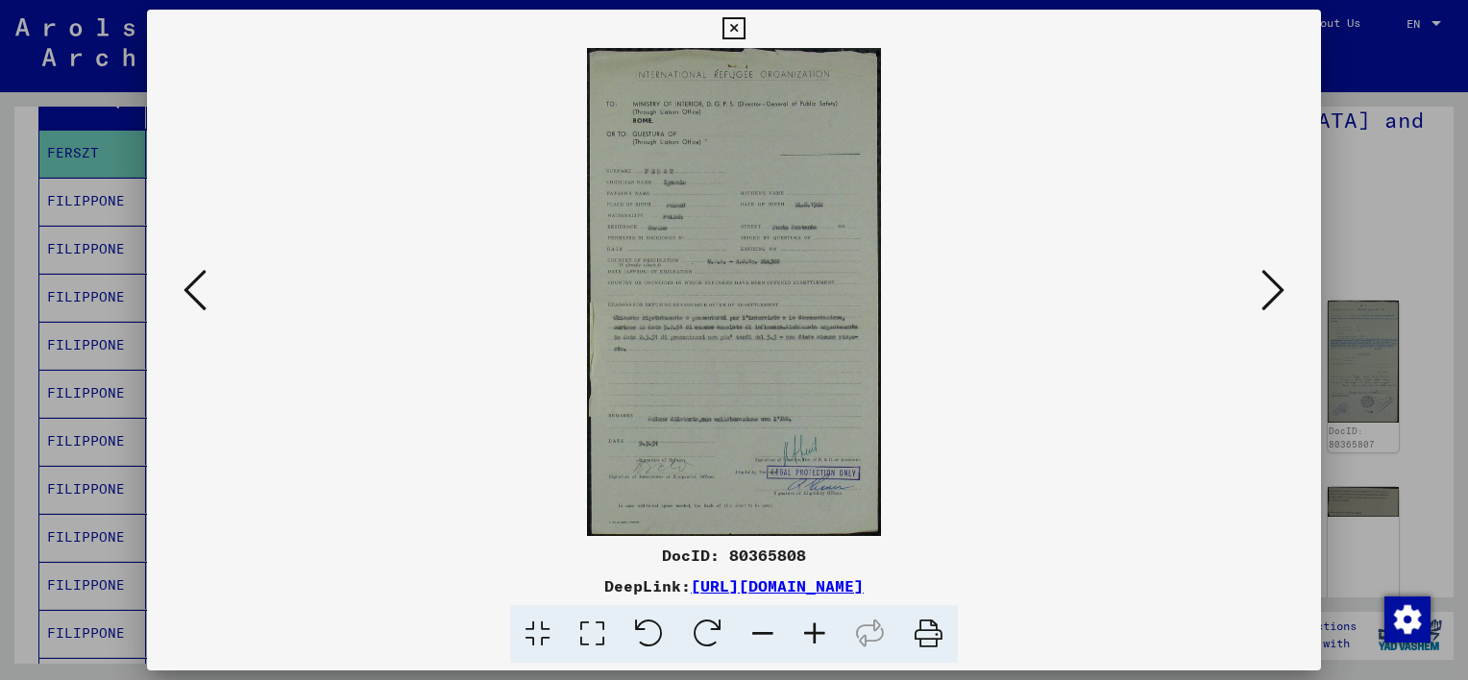
scroll to position [0, 0]
click at [1266, 291] on icon at bounding box center [1272, 290] width 23 height 46
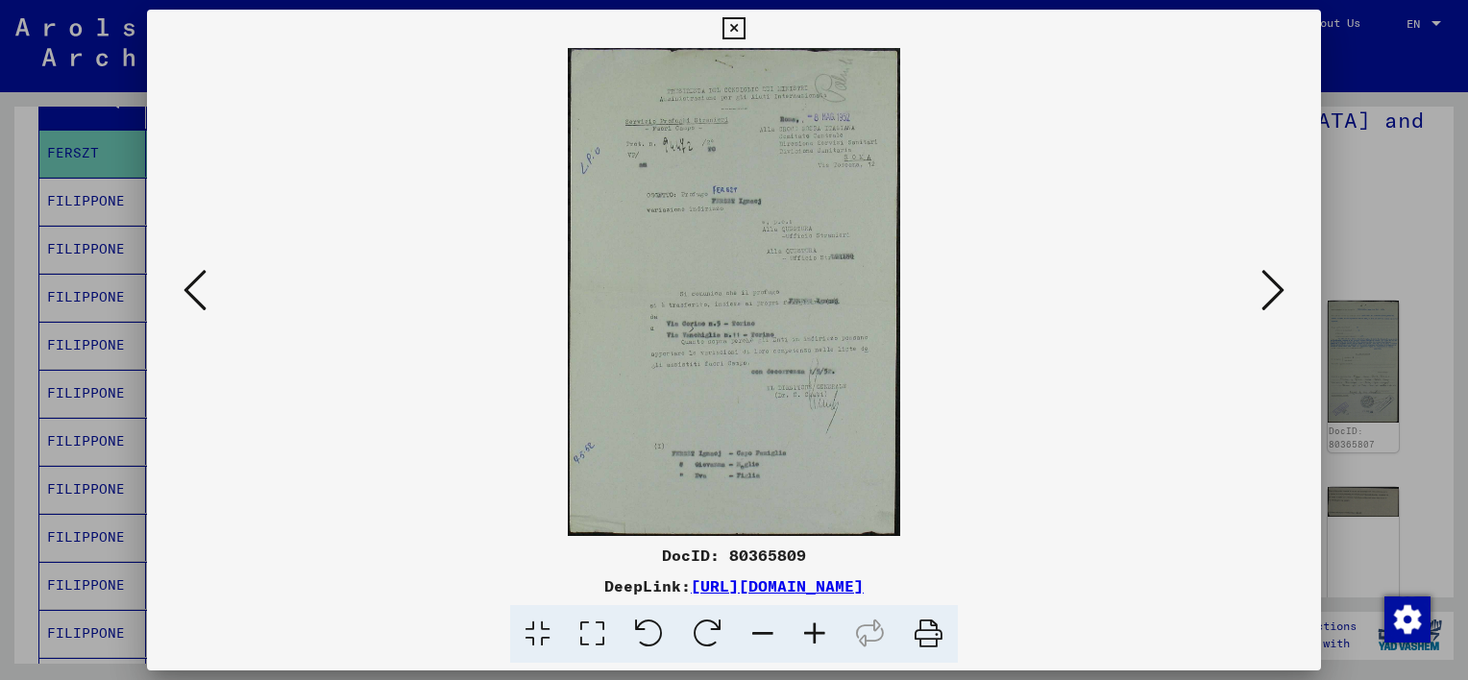
click at [1266, 291] on icon at bounding box center [1272, 290] width 23 height 46
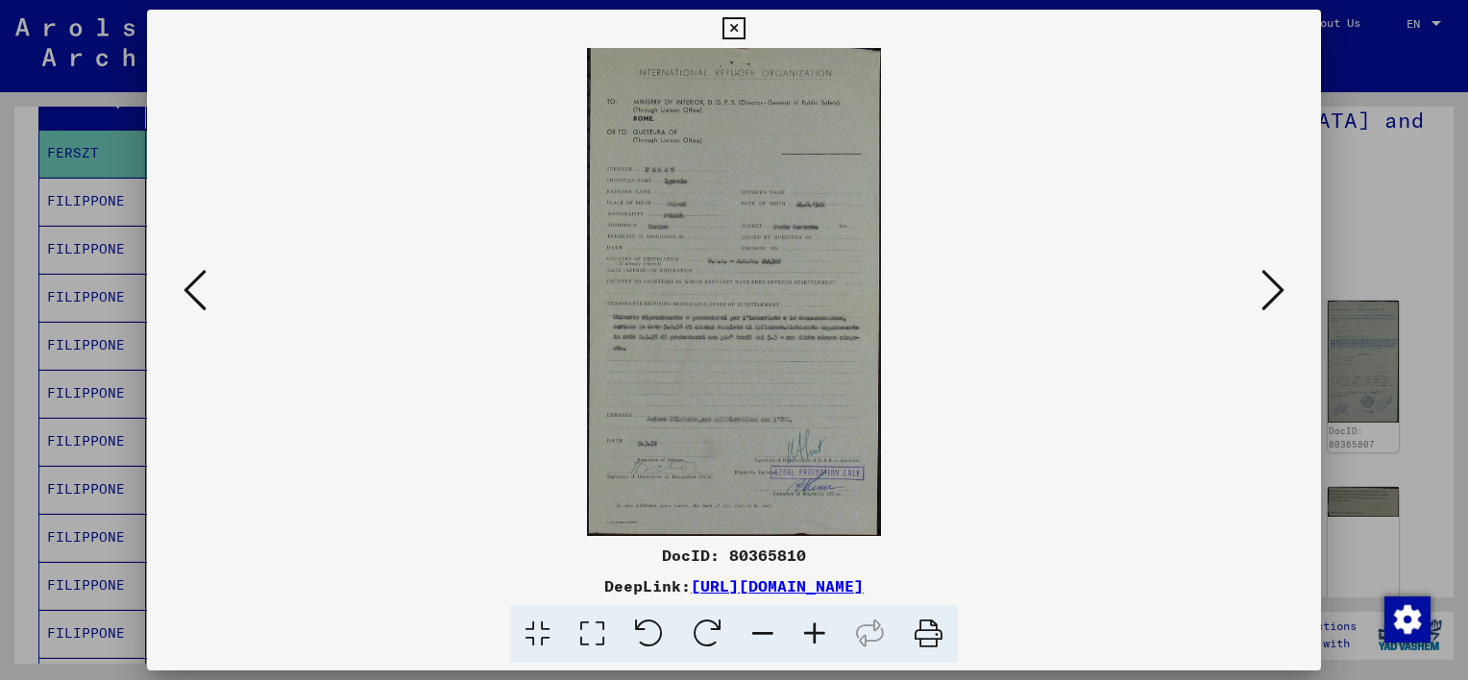
click at [1266, 288] on icon at bounding box center [1272, 290] width 23 height 46
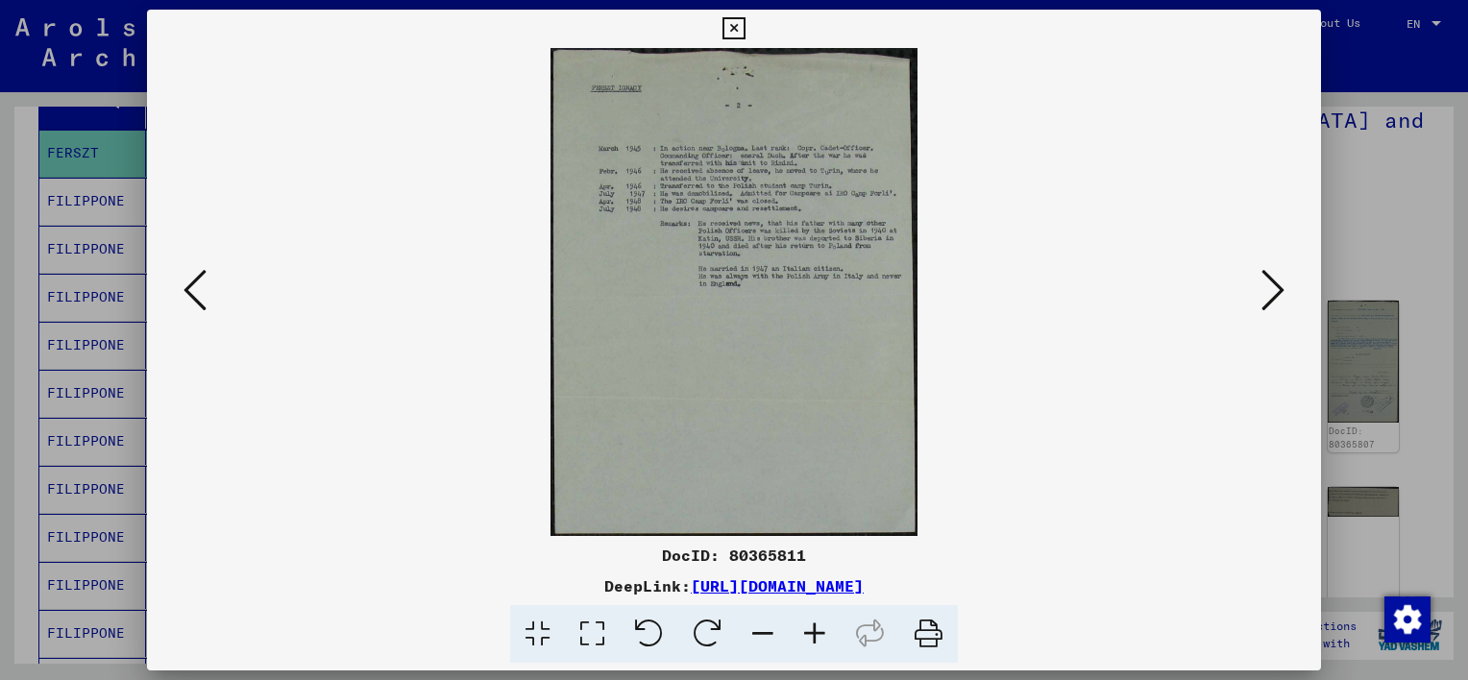
click at [1266, 274] on icon at bounding box center [1272, 290] width 23 height 46
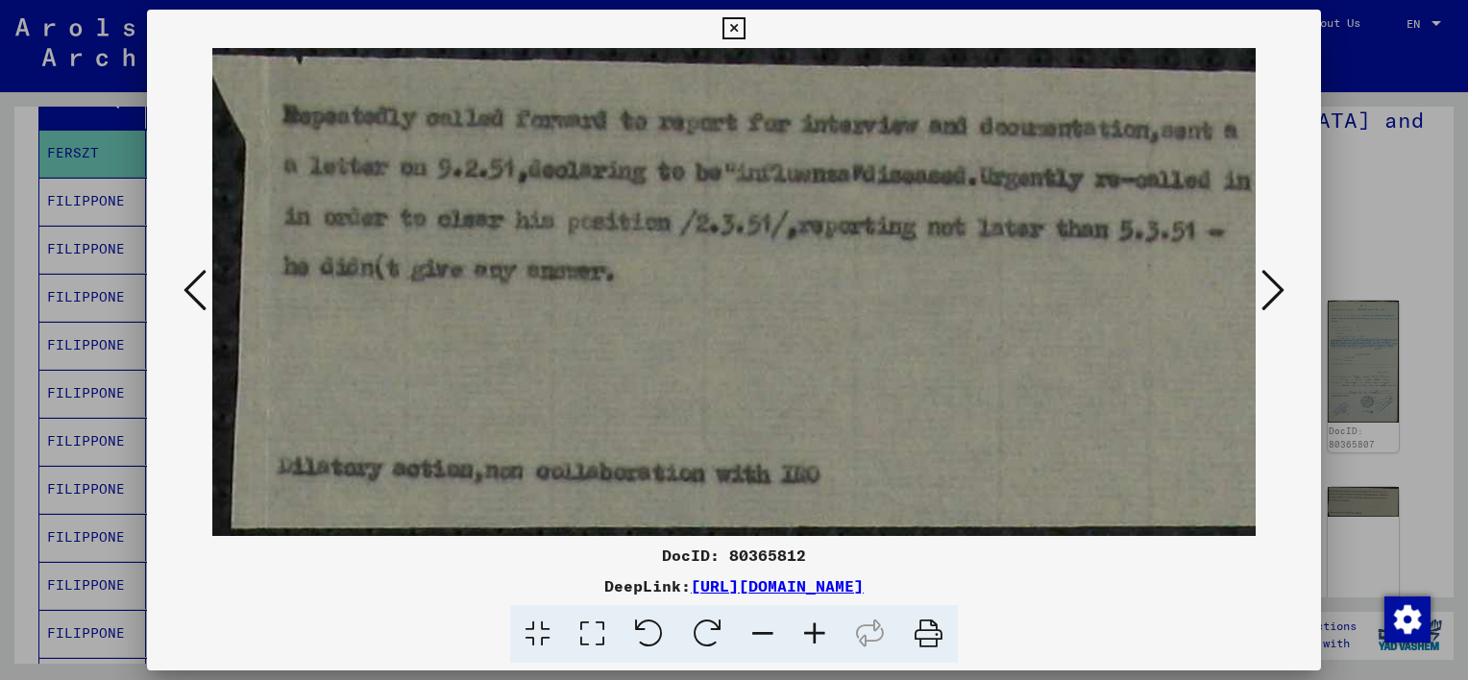
click at [1273, 304] on icon at bounding box center [1272, 290] width 23 height 46
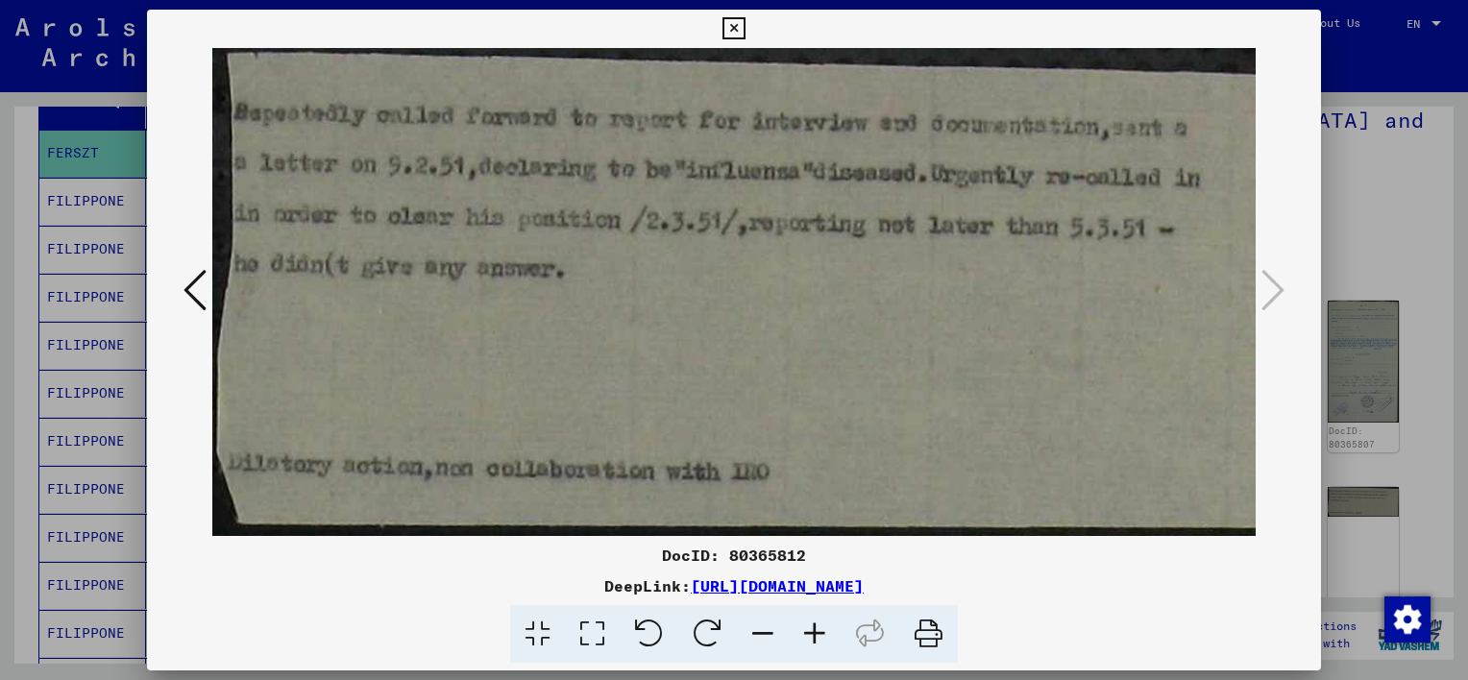
click at [728, 23] on icon at bounding box center [733, 28] width 22 height 23
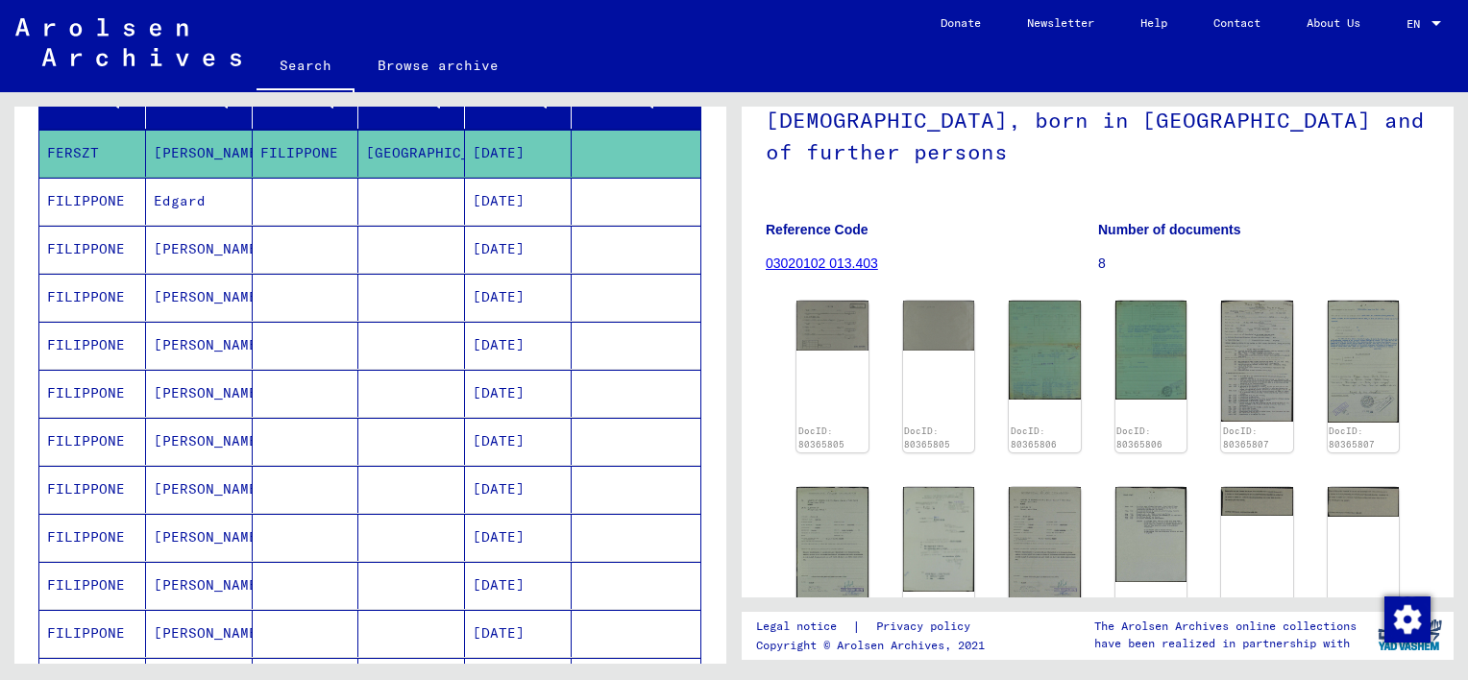
click at [184, 251] on mat-cell "[PERSON_NAME]" at bounding box center [199, 249] width 107 height 47
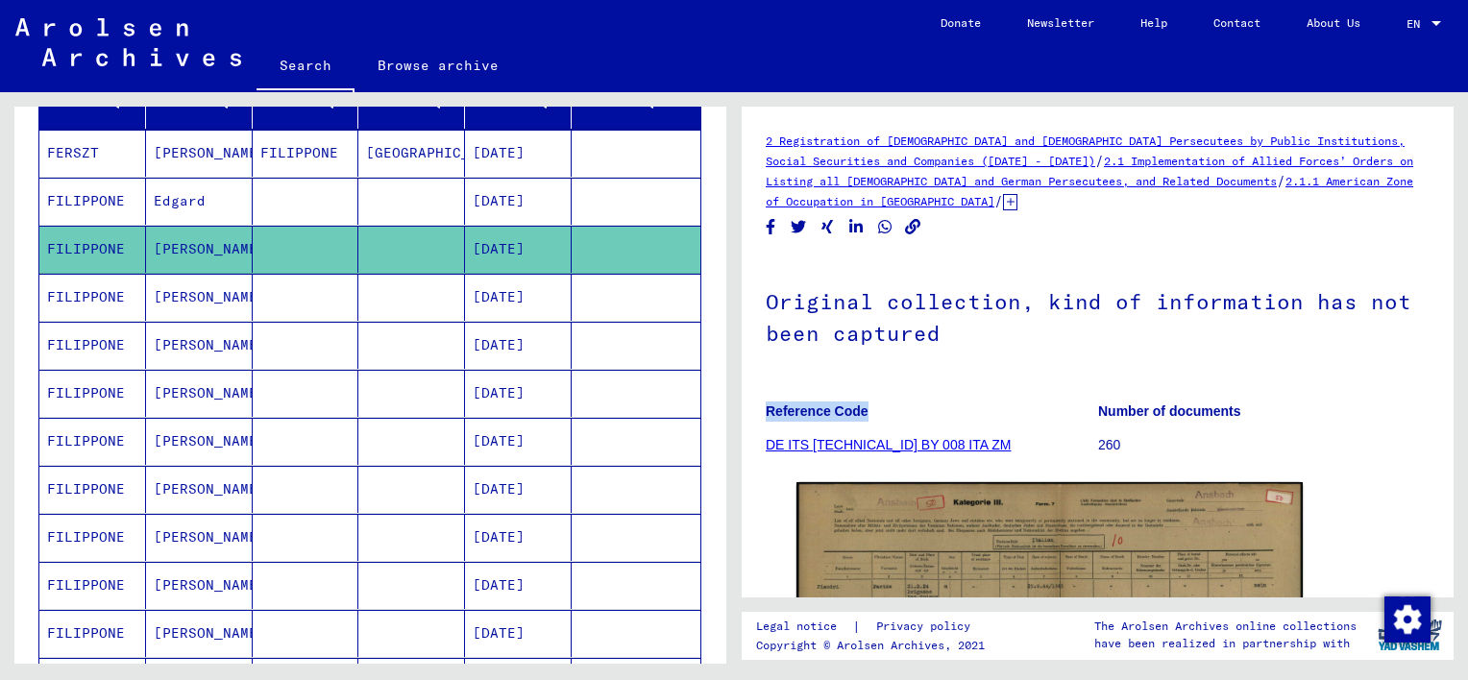
drag, startPoint x: 954, startPoint y: 421, endPoint x: 954, endPoint y: 385, distance: 35.5
click at [954, 385] on div "Original collection, kind of information has not been captured Reference Code D…" at bounding box center [1098, 365] width 664 height 217
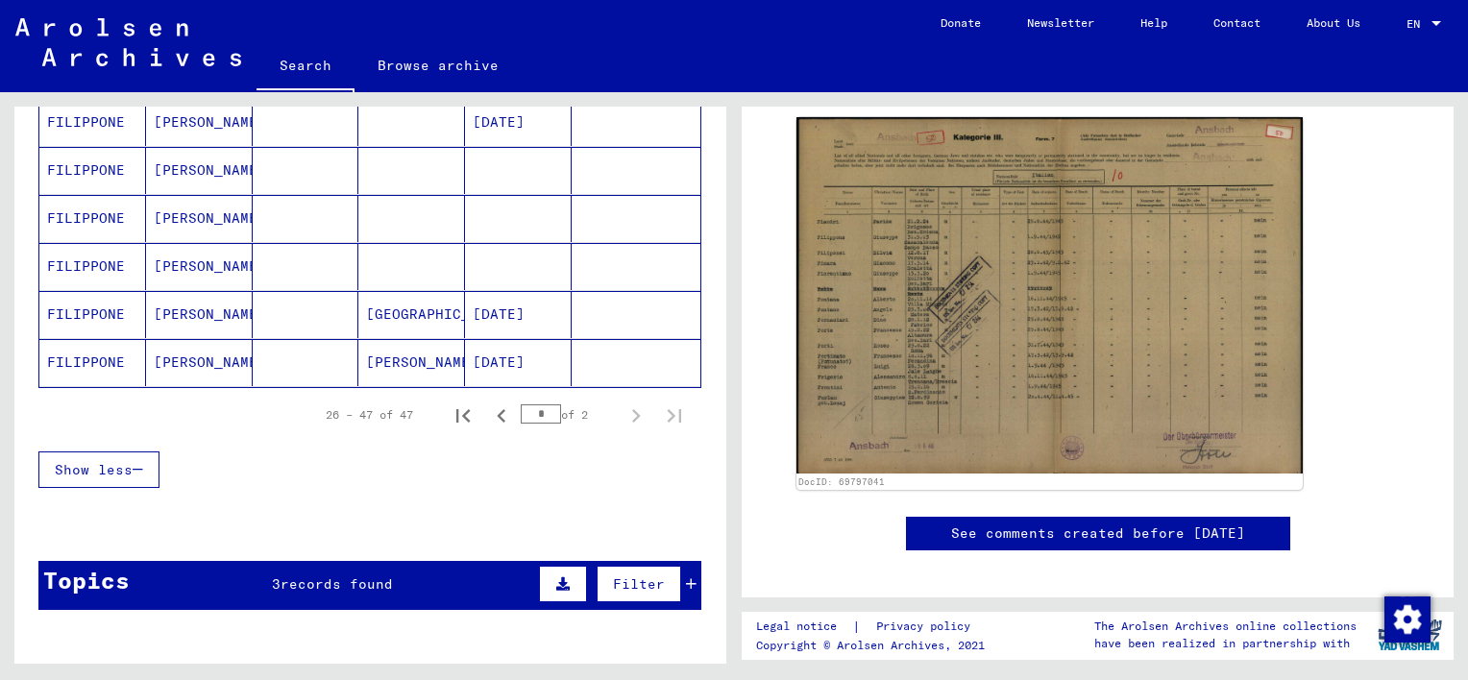
scroll to position [1205, 0]
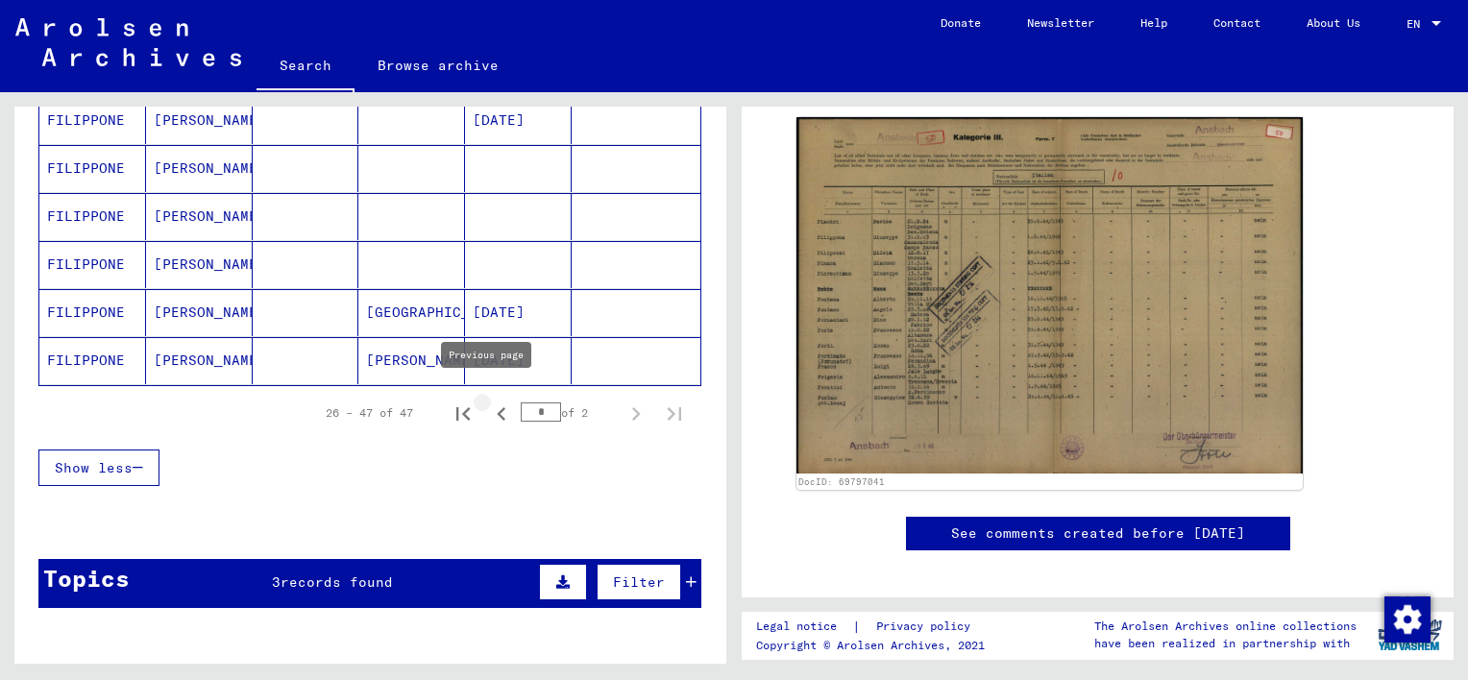
click at [492, 410] on icon "Previous page" at bounding box center [501, 414] width 27 height 27
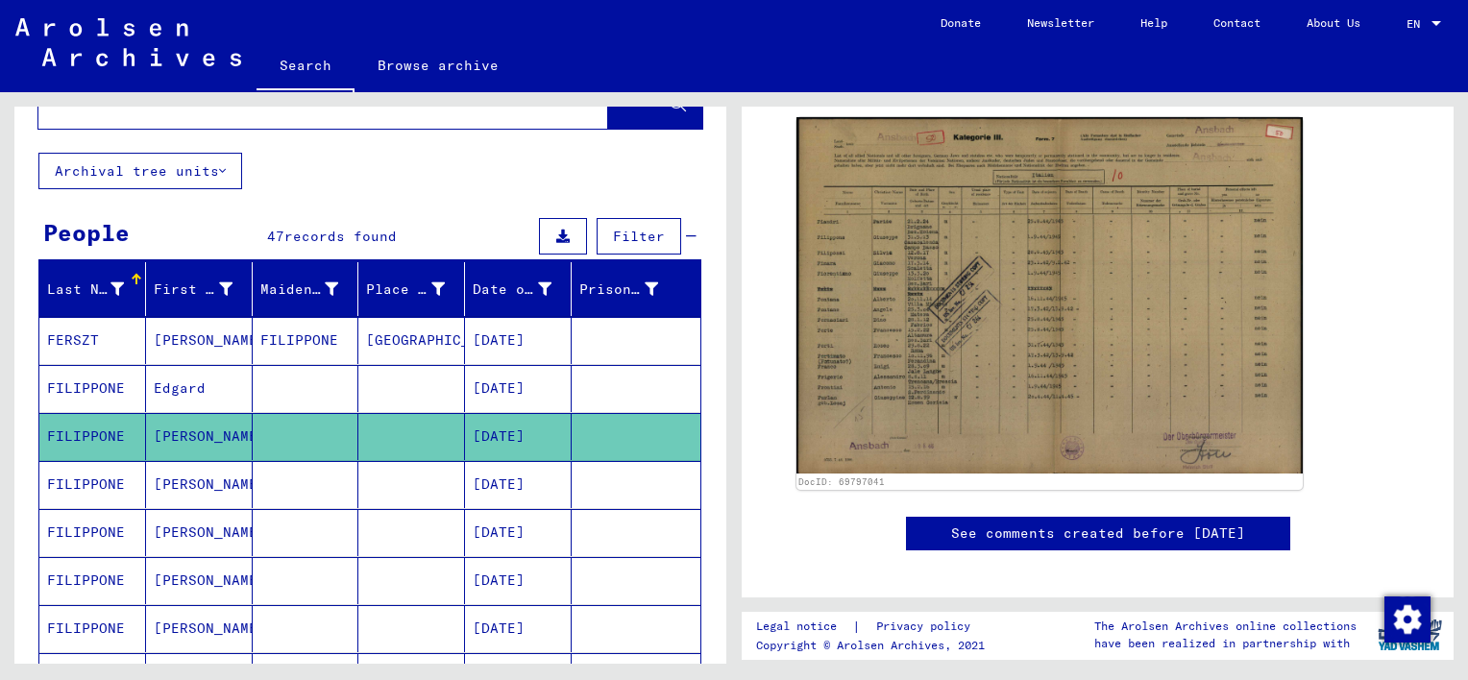
scroll to position [71, 0]
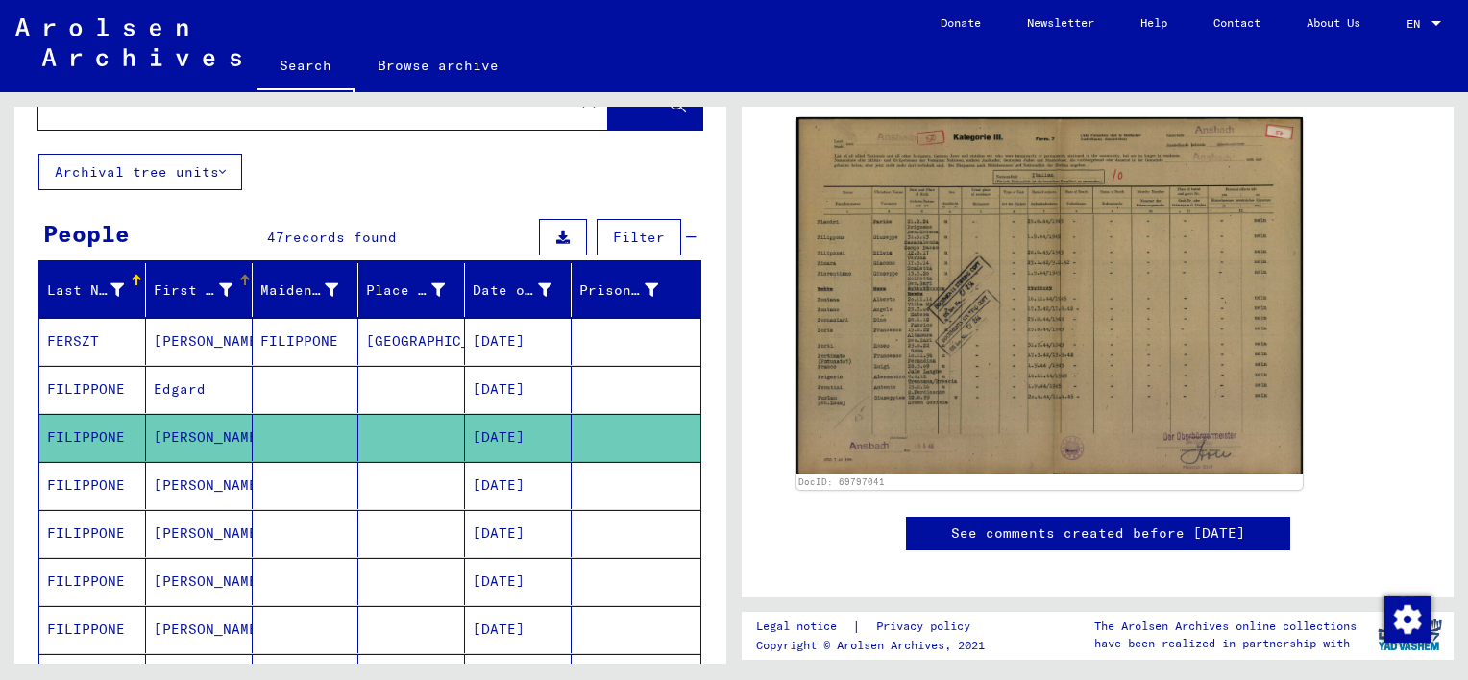
click at [228, 288] on div "First Name" at bounding box center [196, 291] width 84 height 20
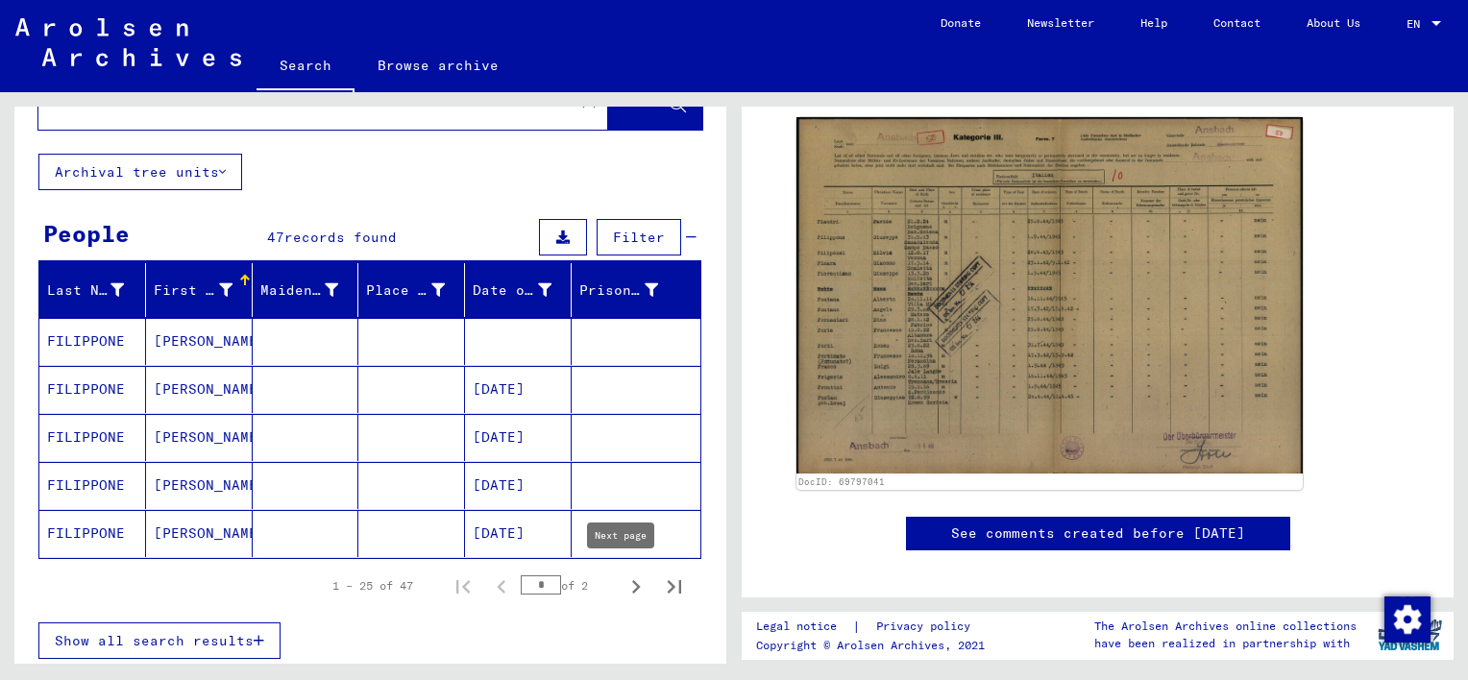
click at [632, 588] on icon "Next page" at bounding box center [636, 586] width 9 height 13
type input "*"
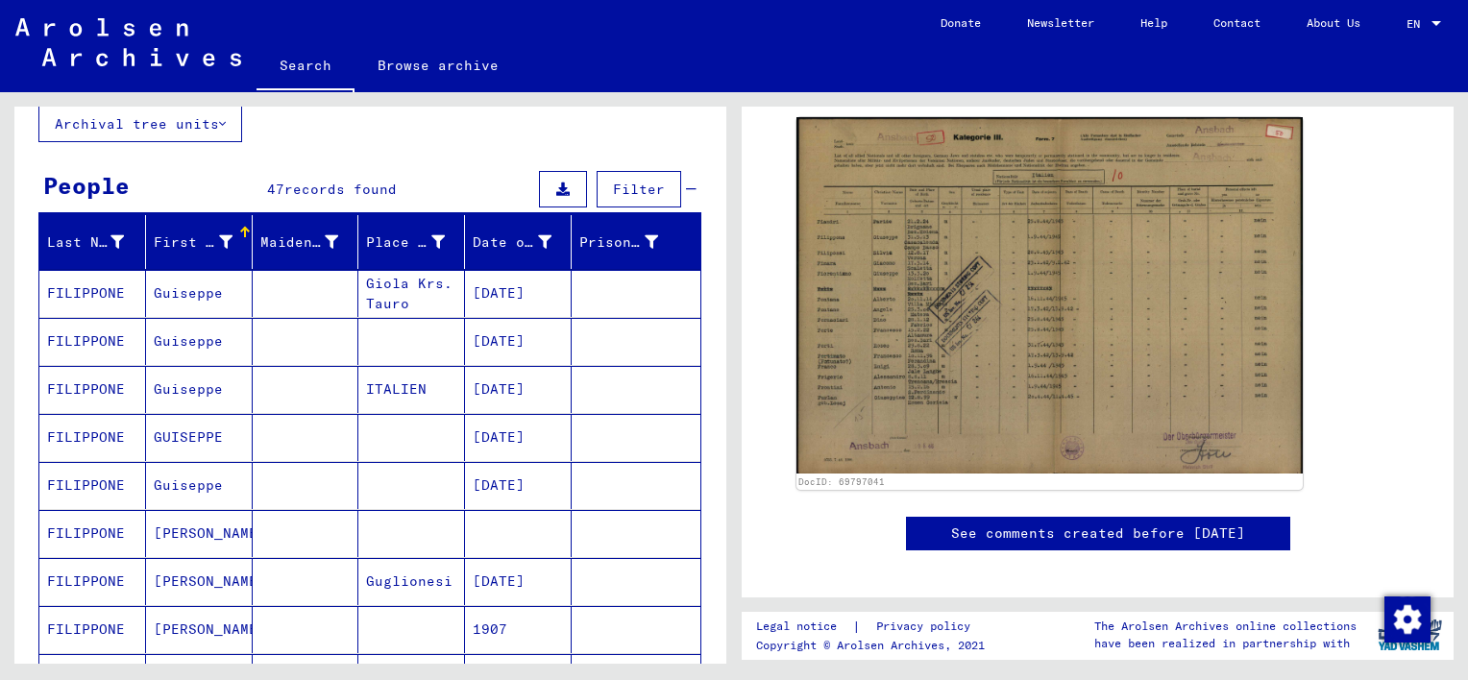
scroll to position [0, 0]
